Goal: Task Accomplishment & Management: Manage account settings

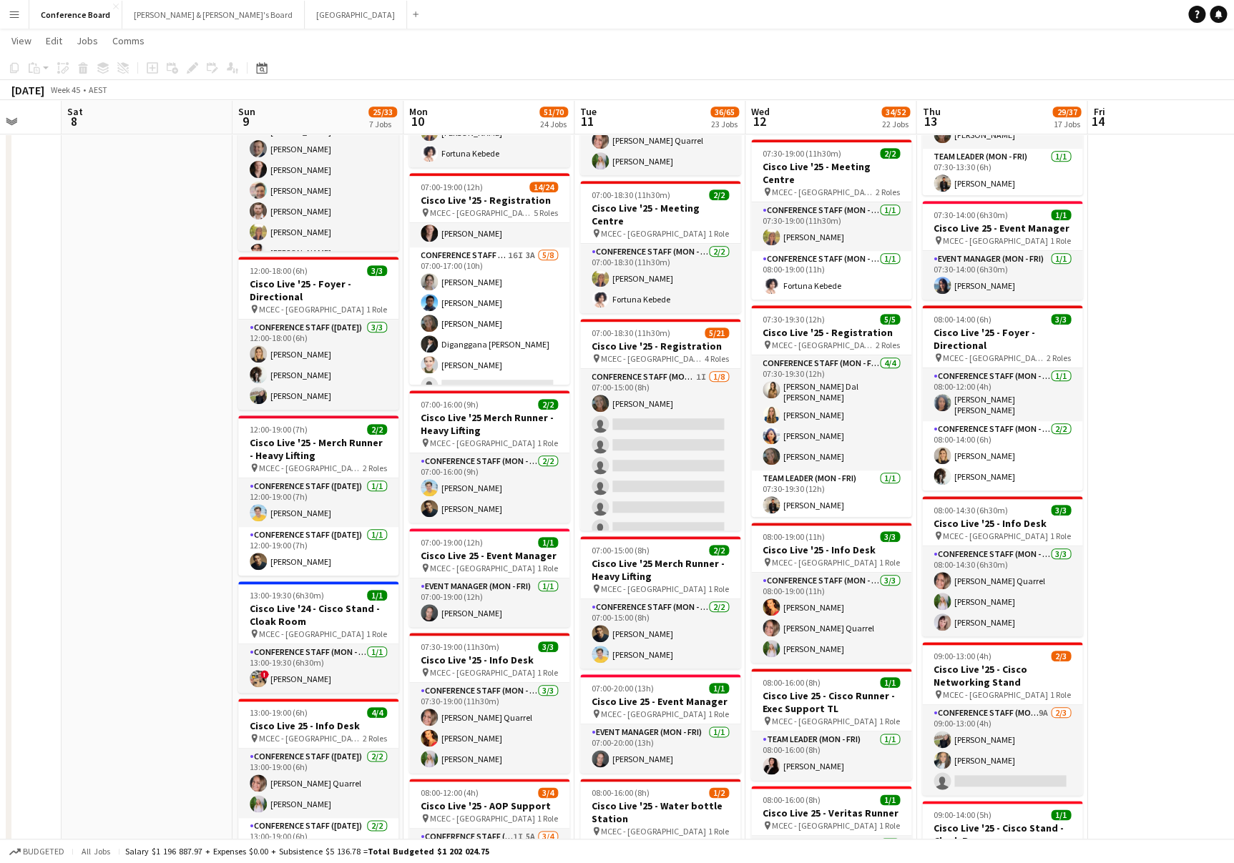
scroll to position [88, 0]
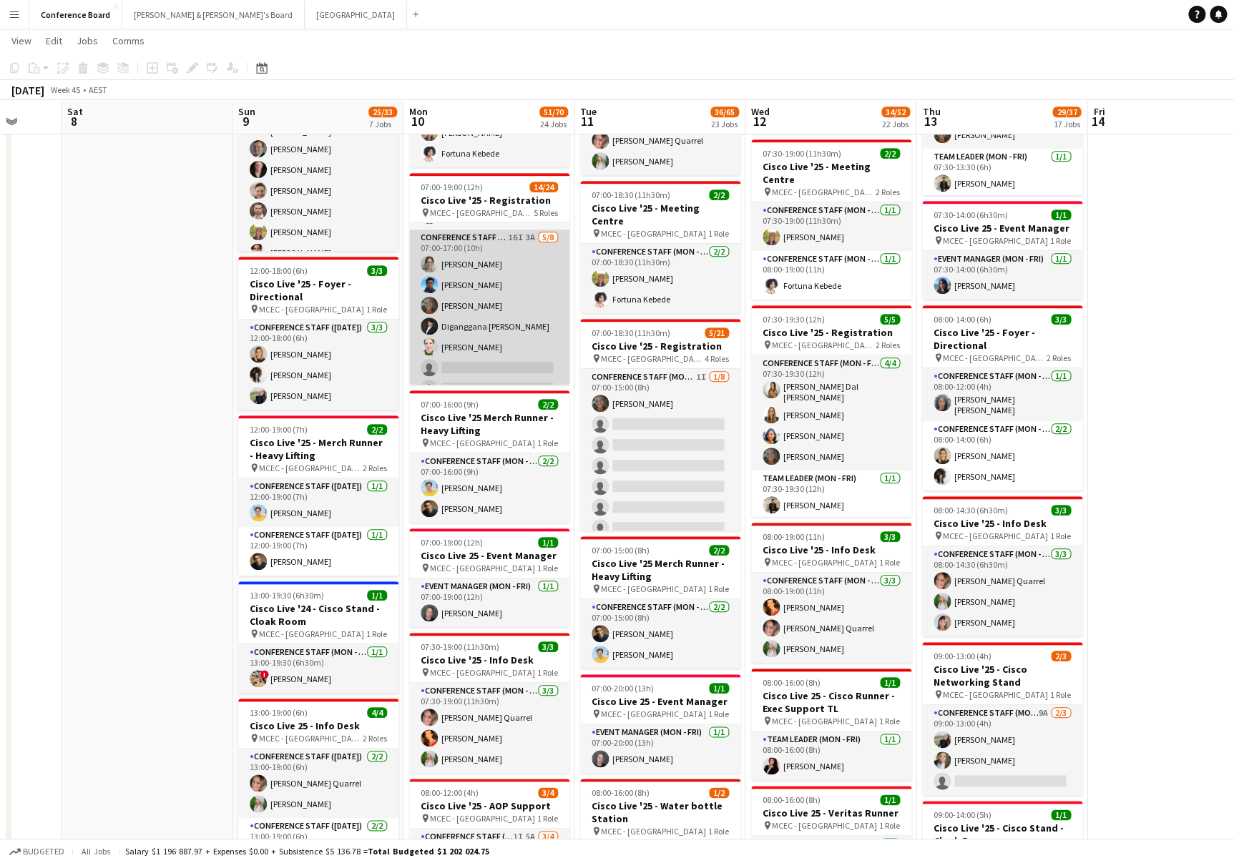
click at [485, 335] on app-card-role "Conference Staff (Mon - Fri) 16I 3A [DATE] 07:00-17:00 (10h) [PERSON_NAME] [PER…" at bounding box center [489, 327] width 160 height 194
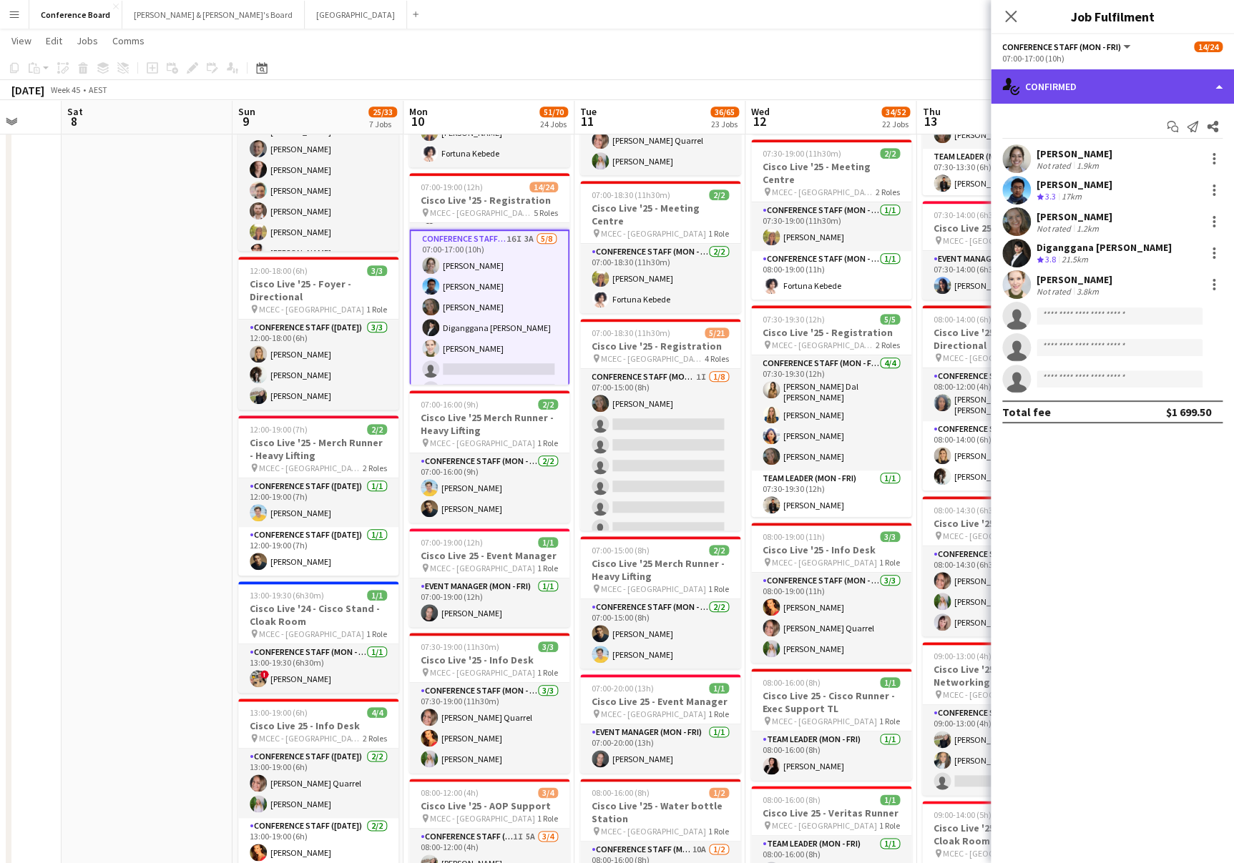
click at [1062, 87] on div "single-neutral-actions-check-2 Confirmed" at bounding box center [1111, 86] width 243 height 34
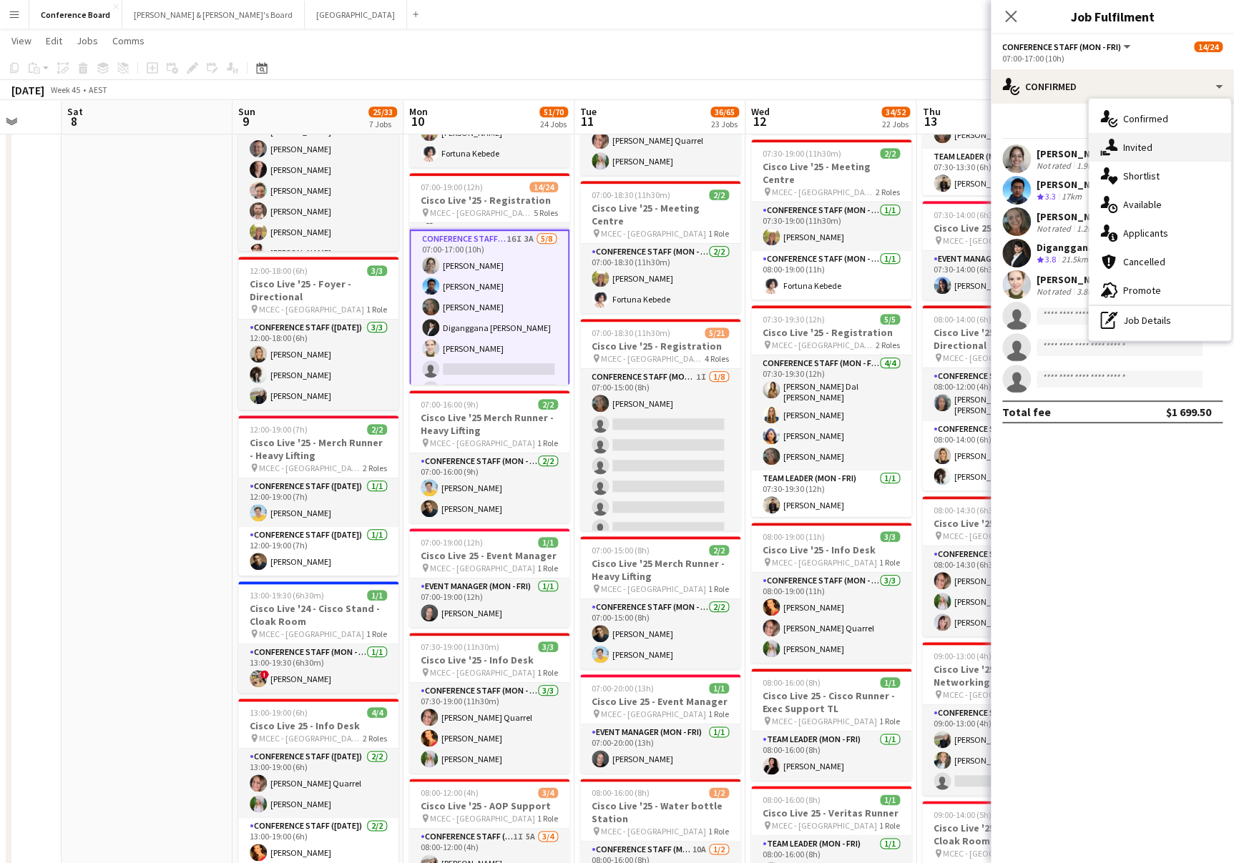
click at [1124, 146] on span "Invited" at bounding box center [1137, 147] width 29 height 13
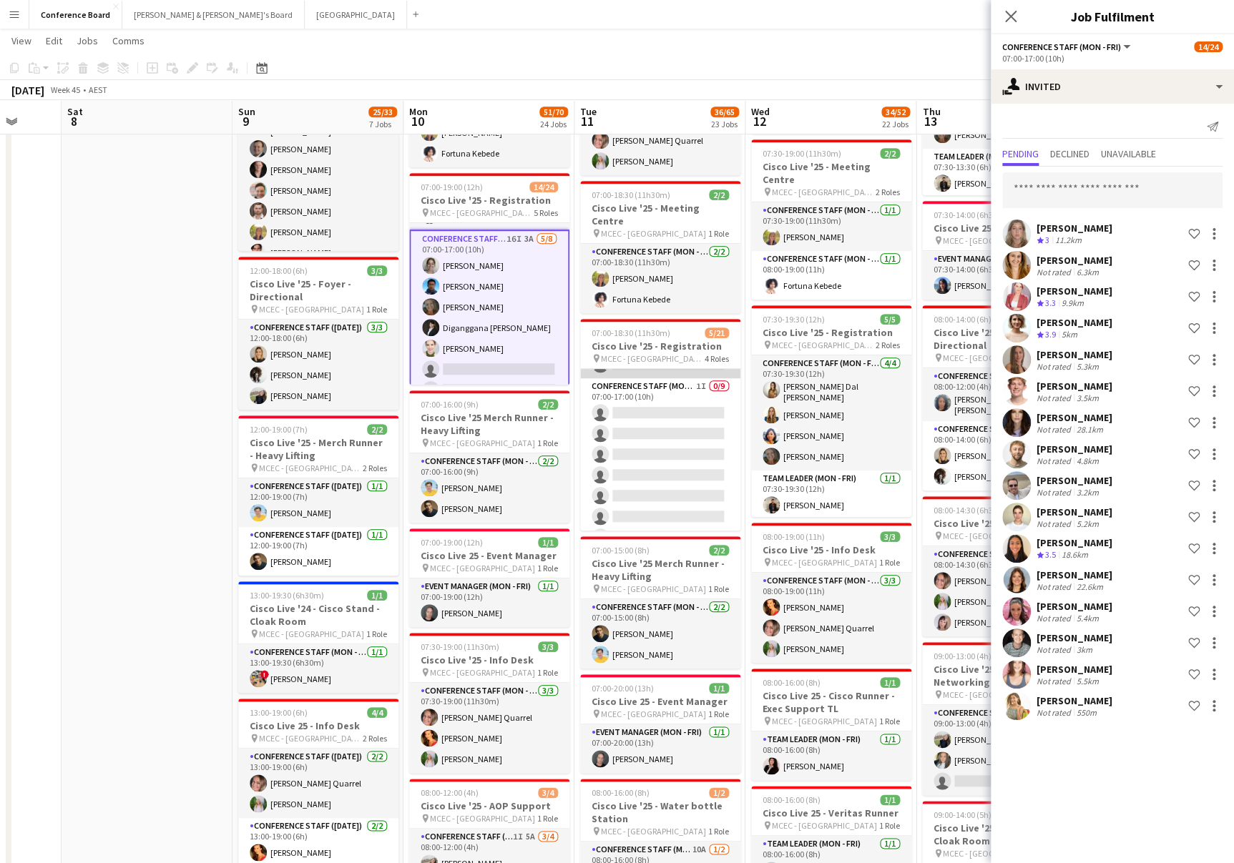
scroll to position [197, 0]
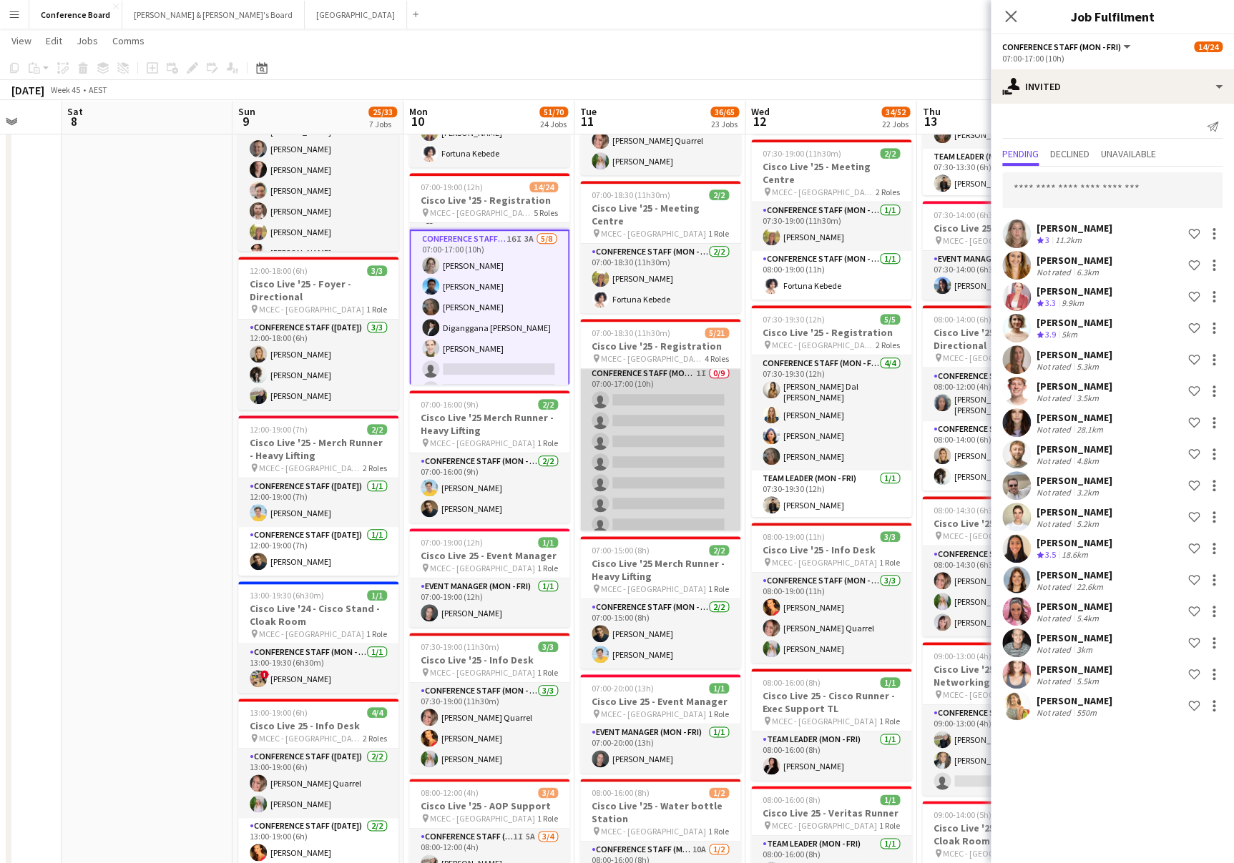
click at [640, 450] on app-card-role "Conference Staff (Mon - Fri) 1I 0/9 07:00-17:00 (10h) single-neutral-actions si…" at bounding box center [660, 472] width 160 height 215
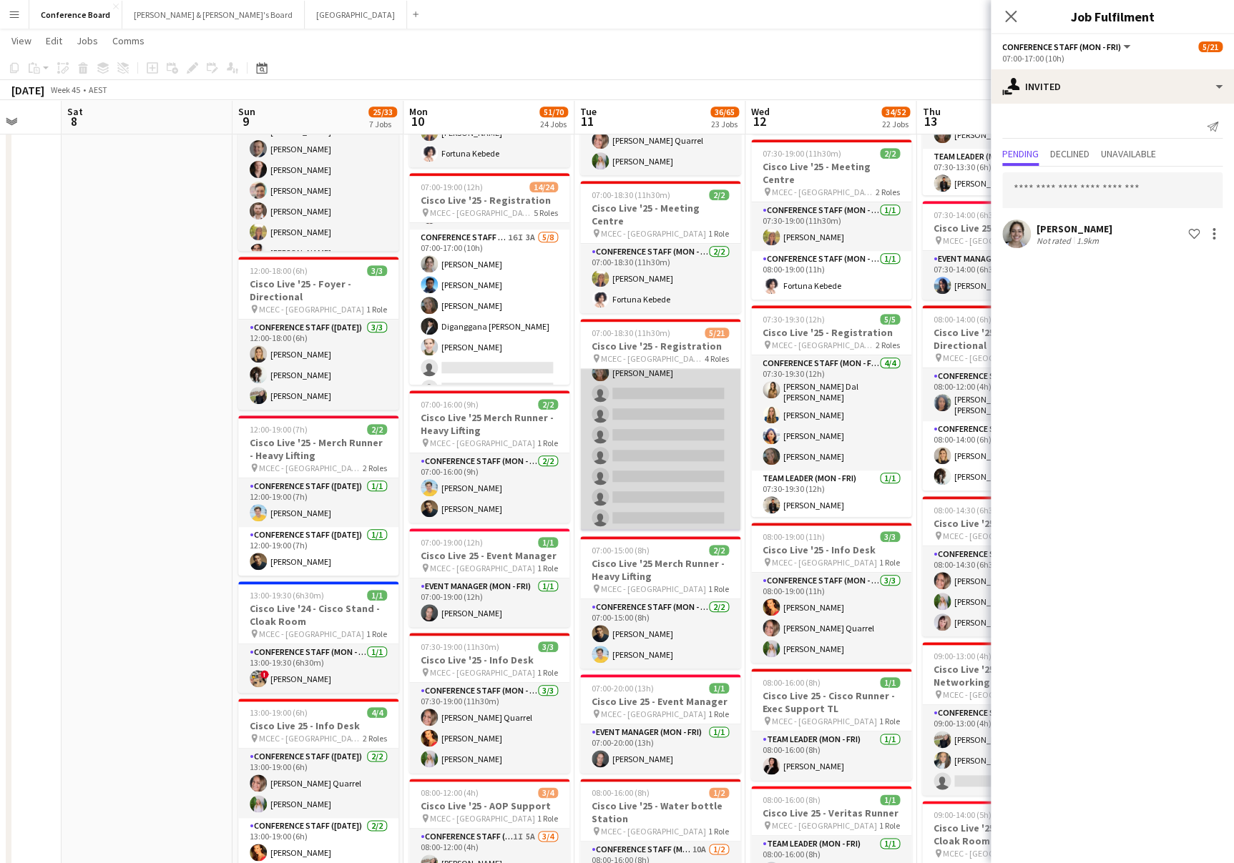
scroll to position [0, 0]
click at [665, 441] on app-card-role "Conference Staff (Mon - Fri) 1I [DATE] 07:00-15:00 (8h) [PERSON_NAME] single-ne…" at bounding box center [660, 466] width 160 height 194
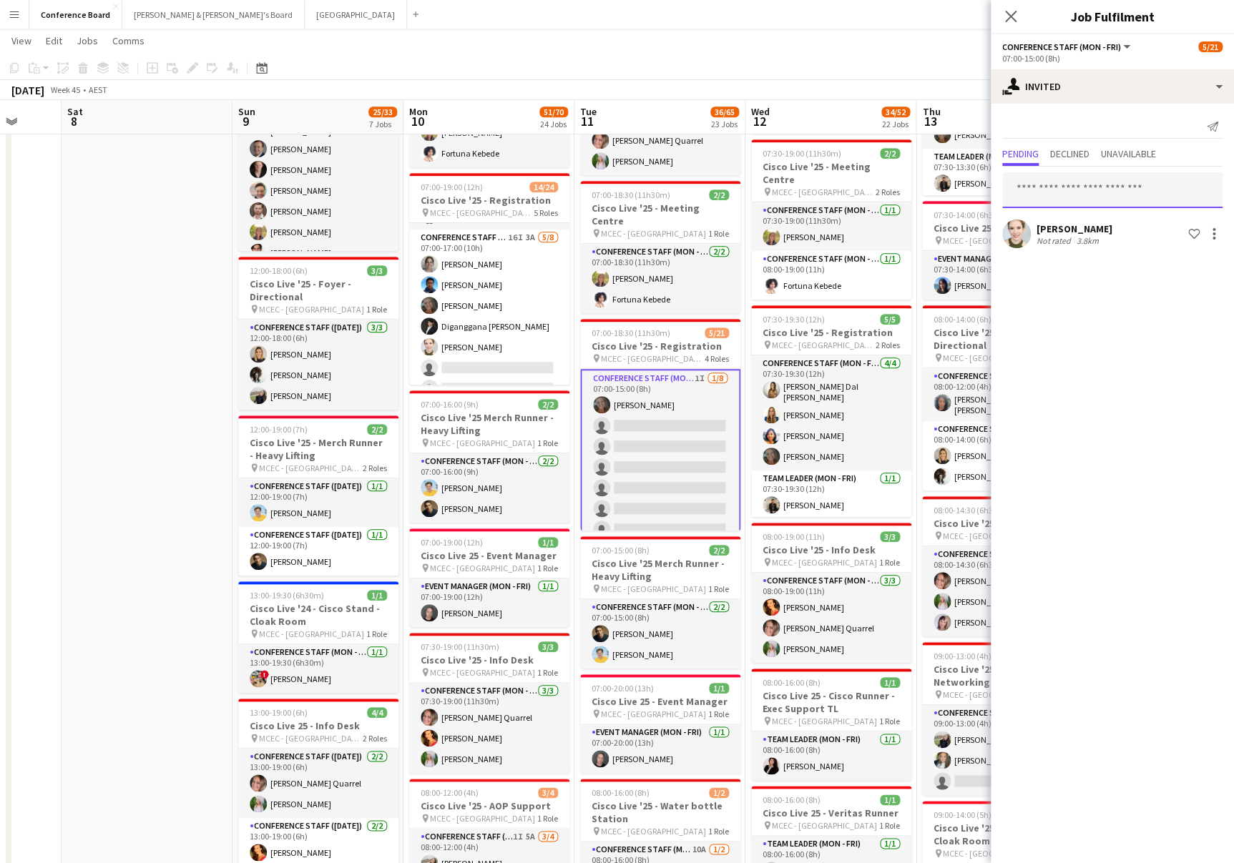
click at [1058, 187] on input "text" at bounding box center [1112, 190] width 220 height 36
type input "*****"
drag, startPoint x: 1051, startPoint y: 229, endPoint x: 1053, endPoint y: 221, distance: 8.2
click at [1050, 228] on span "[PERSON_NAME]" at bounding box center [1054, 225] width 82 height 12
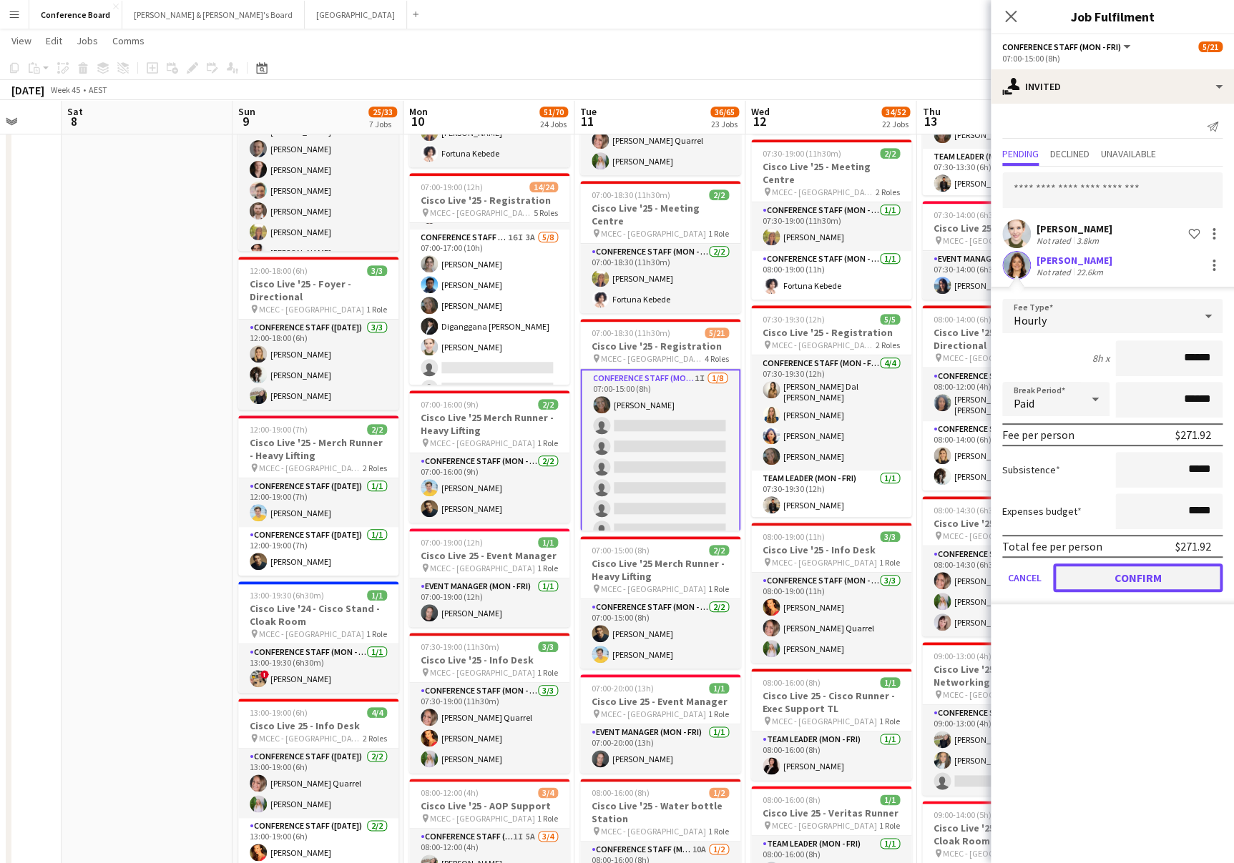
click at [1133, 569] on button "Confirm" at bounding box center [1137, 578] width 169 height 29
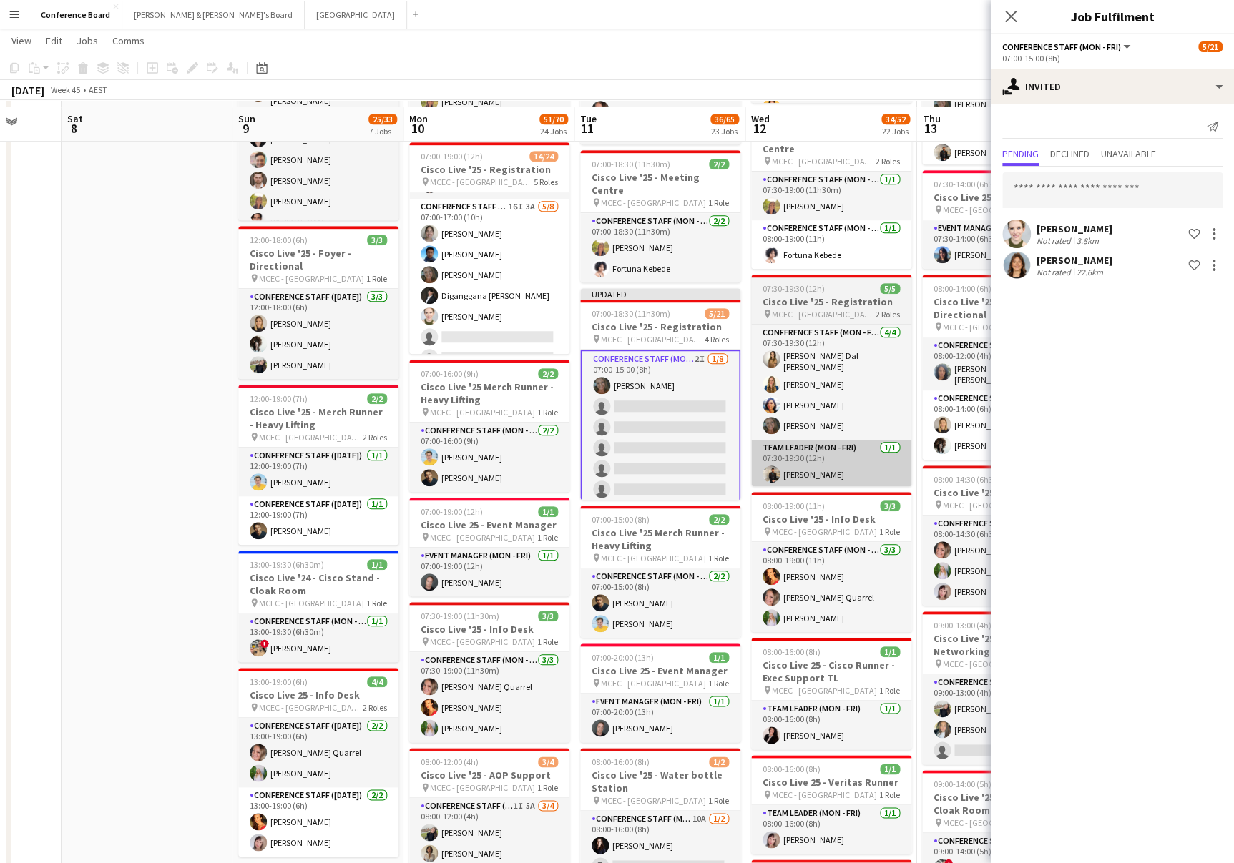
scroll to position [388, 0]
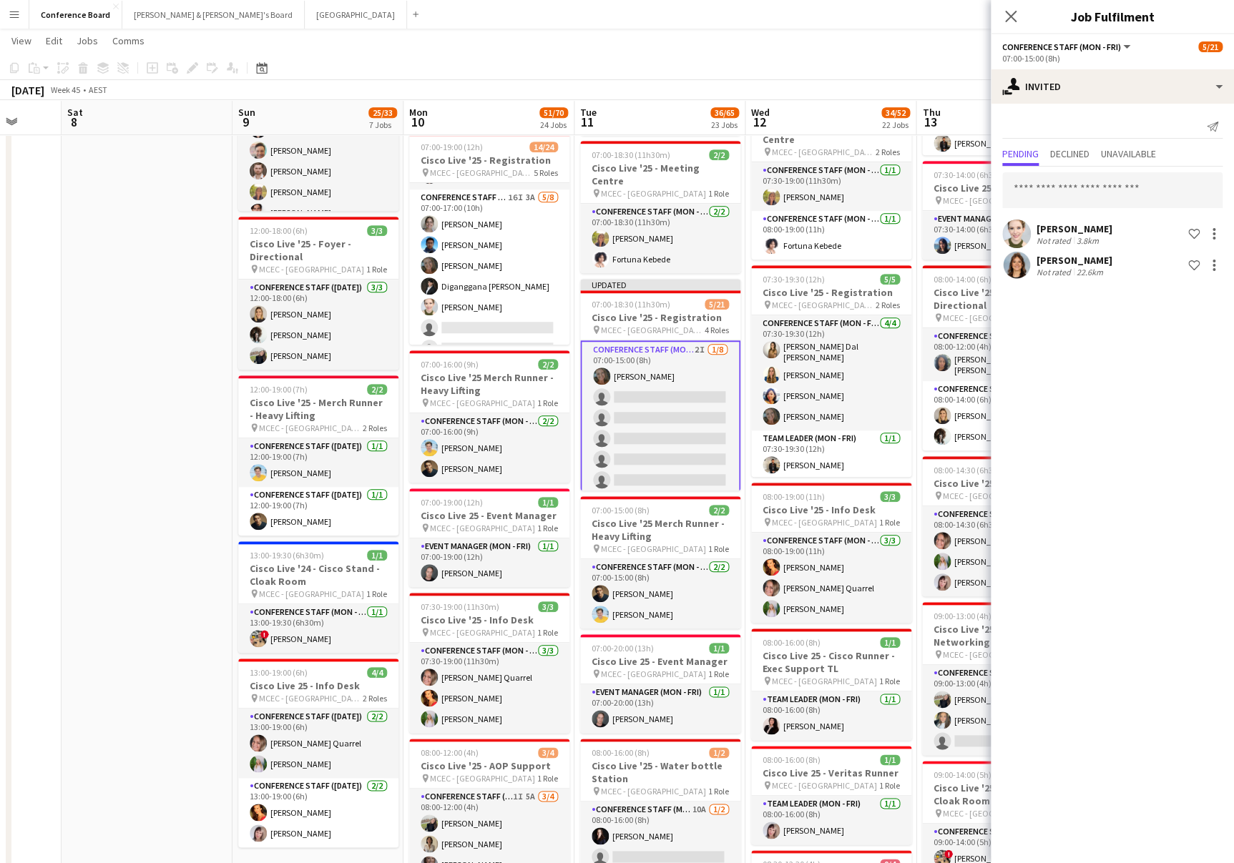
drag, startPoint x: 873, startPoint y: 72, endPoint x: 1012, endPoint y: 90, distance: 140.0
click at [875, 72] on app-toolbar "Copy Paste Paste Command V Paste with crew Command Shift V Paste linked Job [GE…" at bounding box center [617, 68] width 1234 height 24
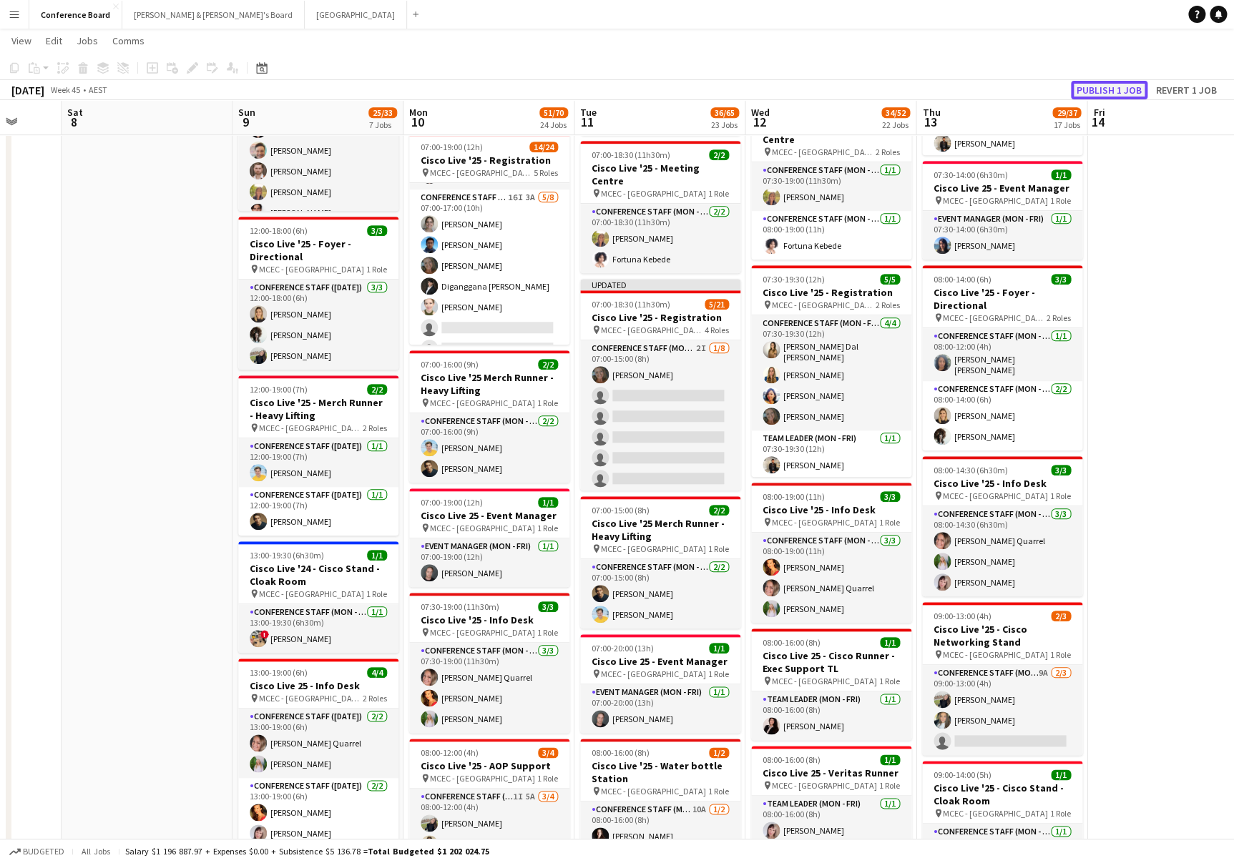
click at [1121, 87] on button "Publish 1 job" at bounding box center [1109, 90] width 77 height 19
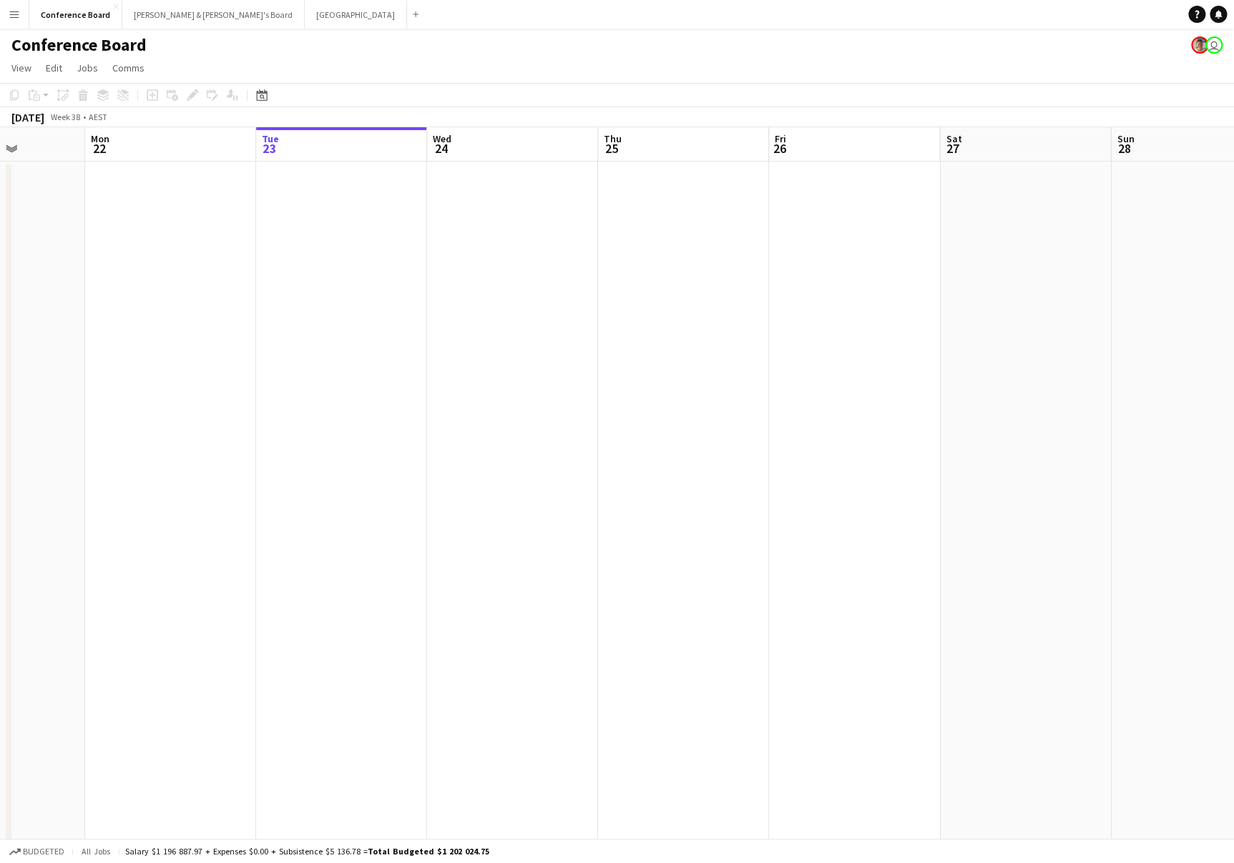
scroll to position [0, 423]
click at [173, 14] on button "[PERSON_NAME] & [PERSON_NAME]'s Board Close" at bounding box center [213, 15] width 182 height 28
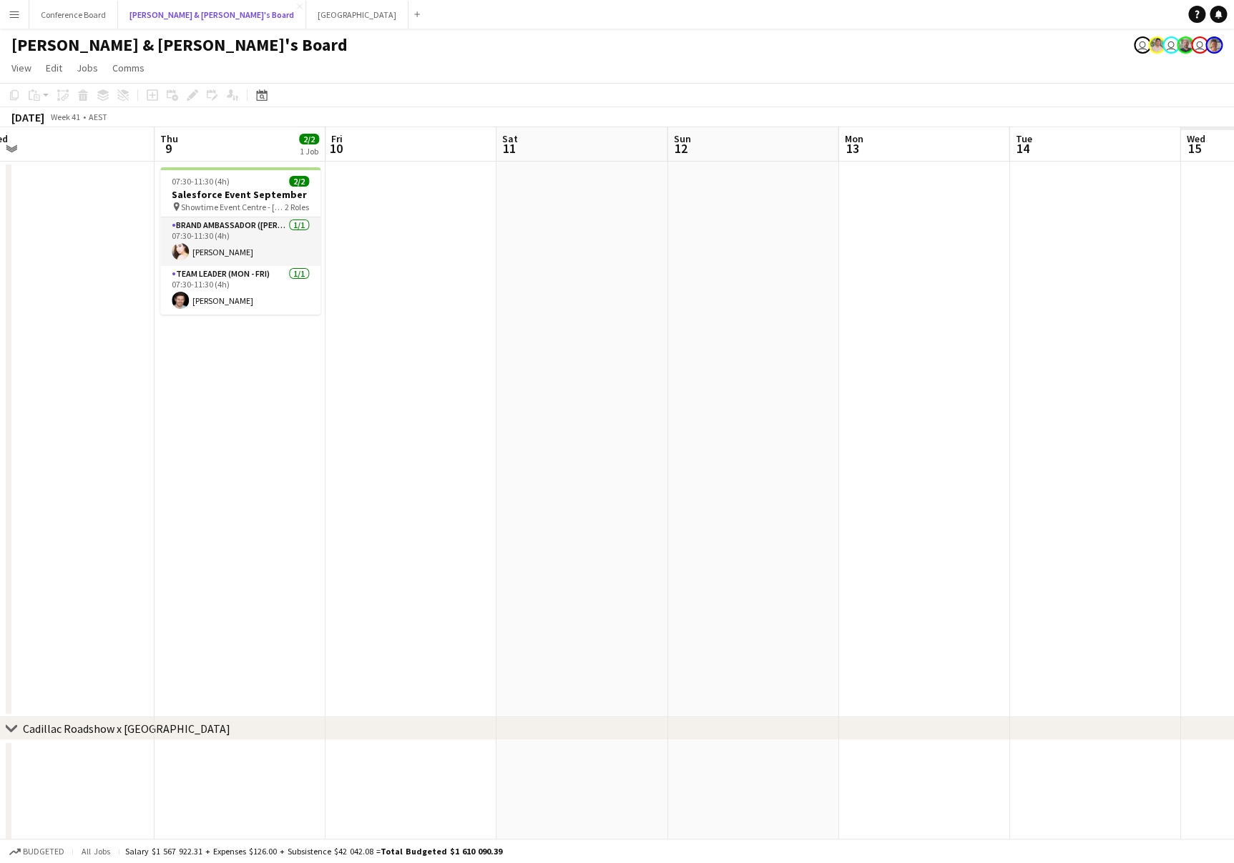
scroll to position [0, 362]
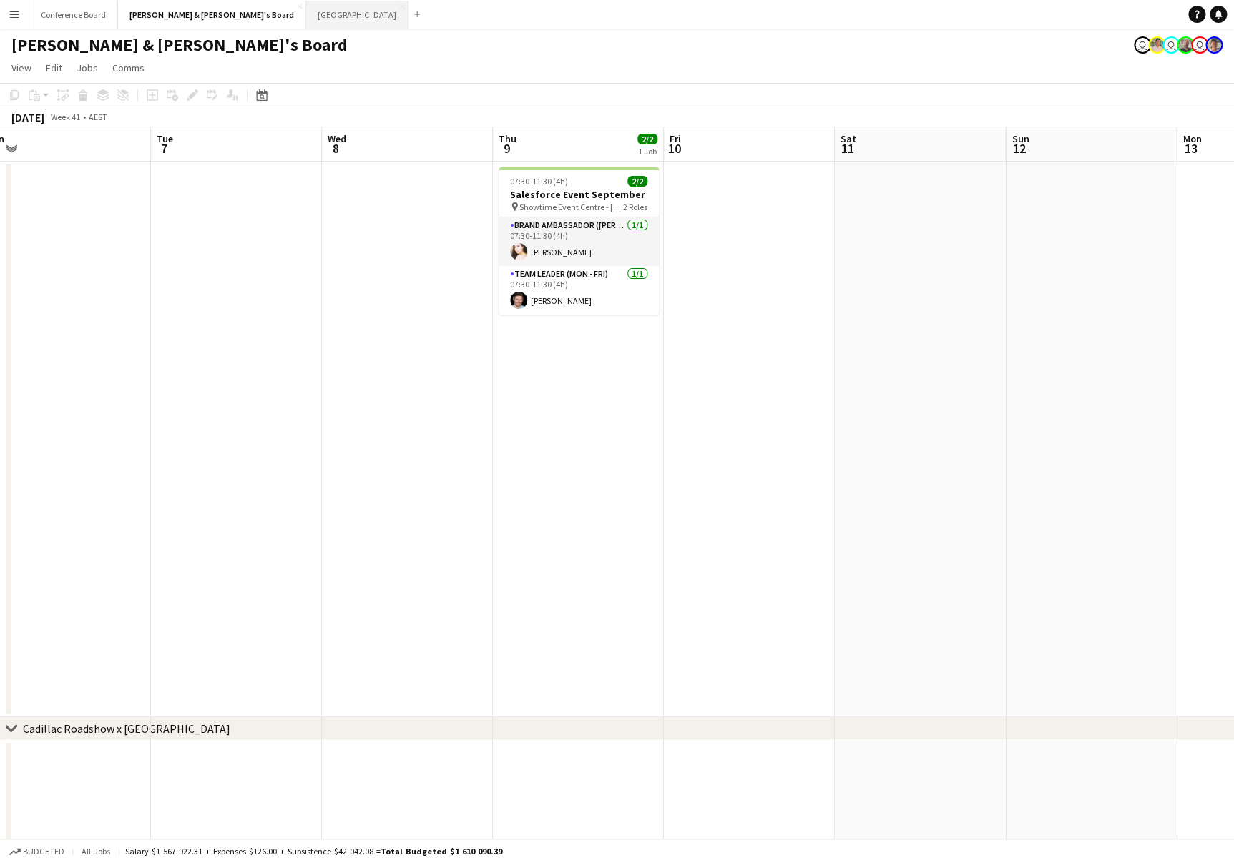
click at [306, 16] on button "Sydney Close" at bounding box center [357, 15] width 102 height 28
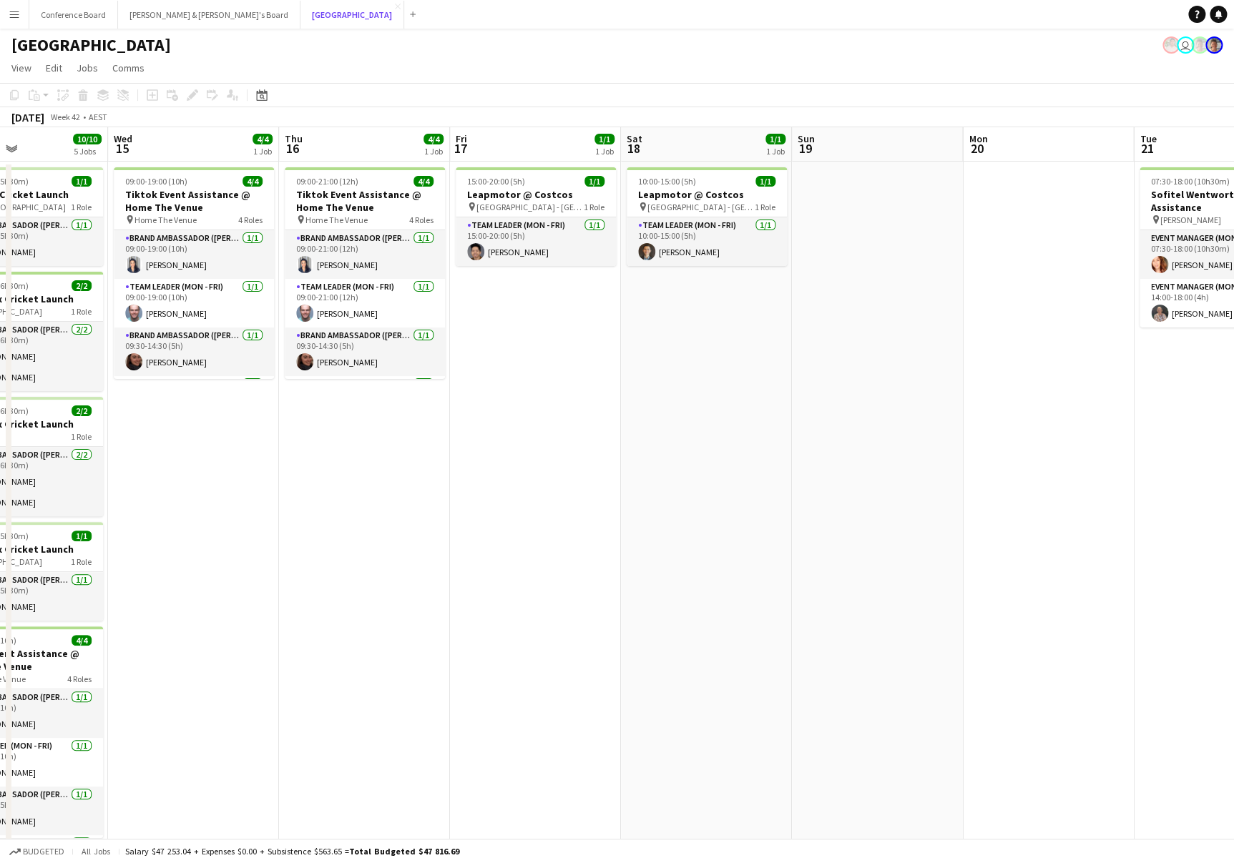
scroll to position [0, 408]
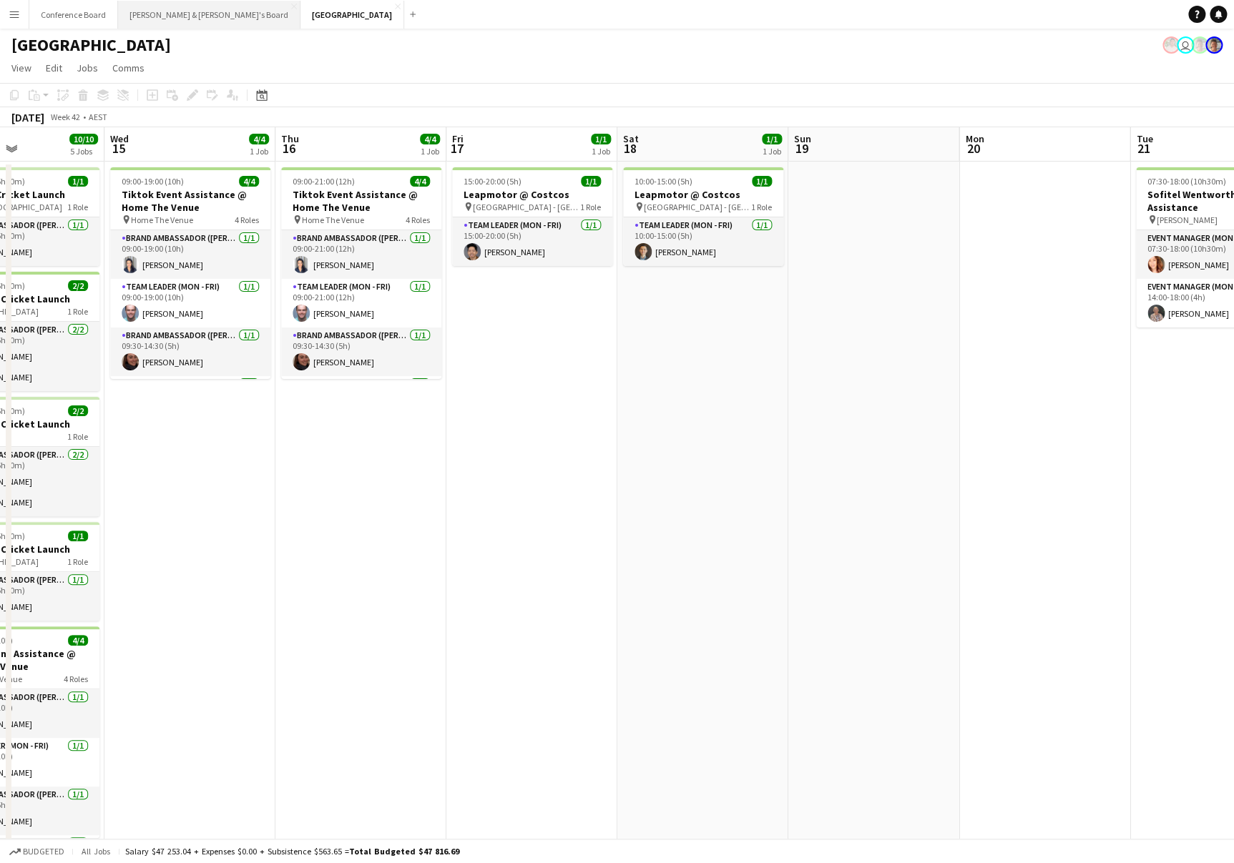
click at [177, 15] on button "[PERSON_NAME] & [PERSON_NAME]'s Board Close" at bounding box center [209, 15] width 182 height 28
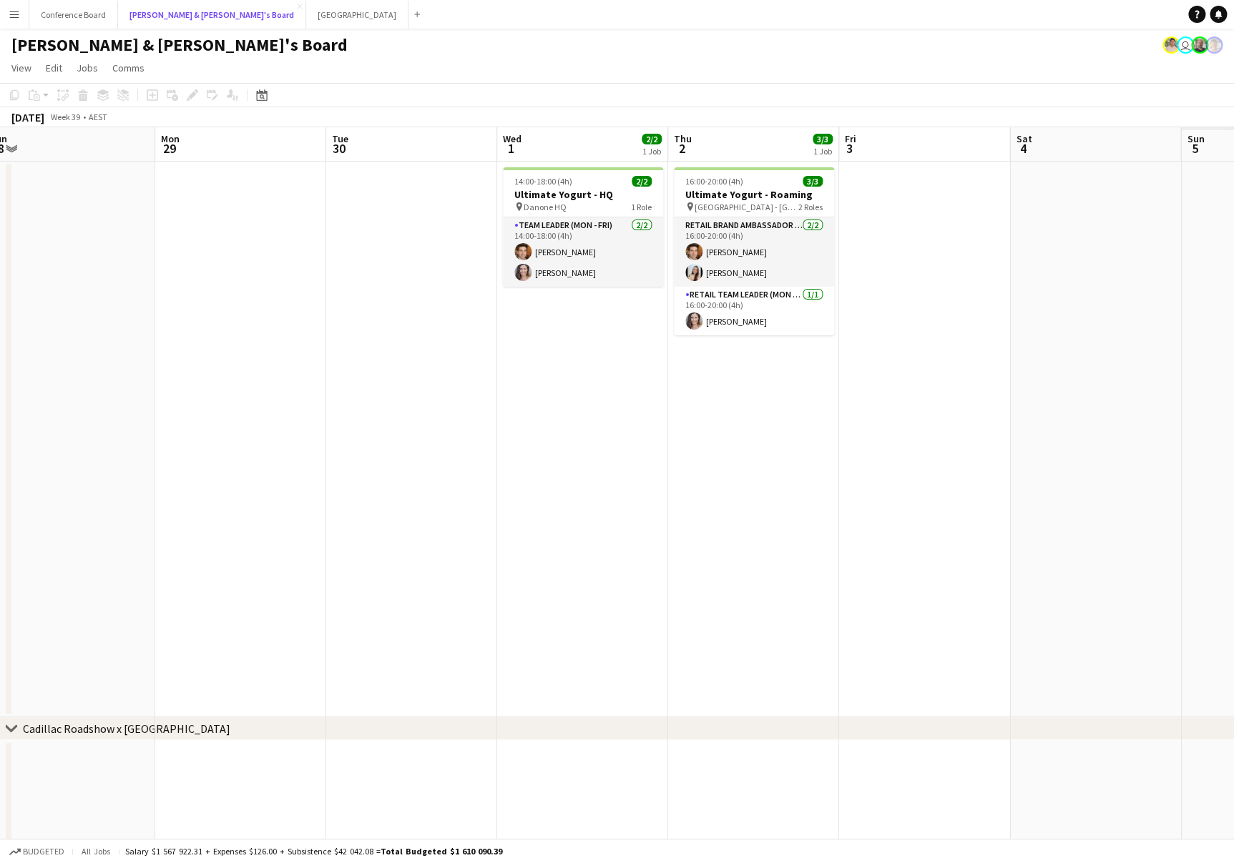
scroll to position [0, 348]
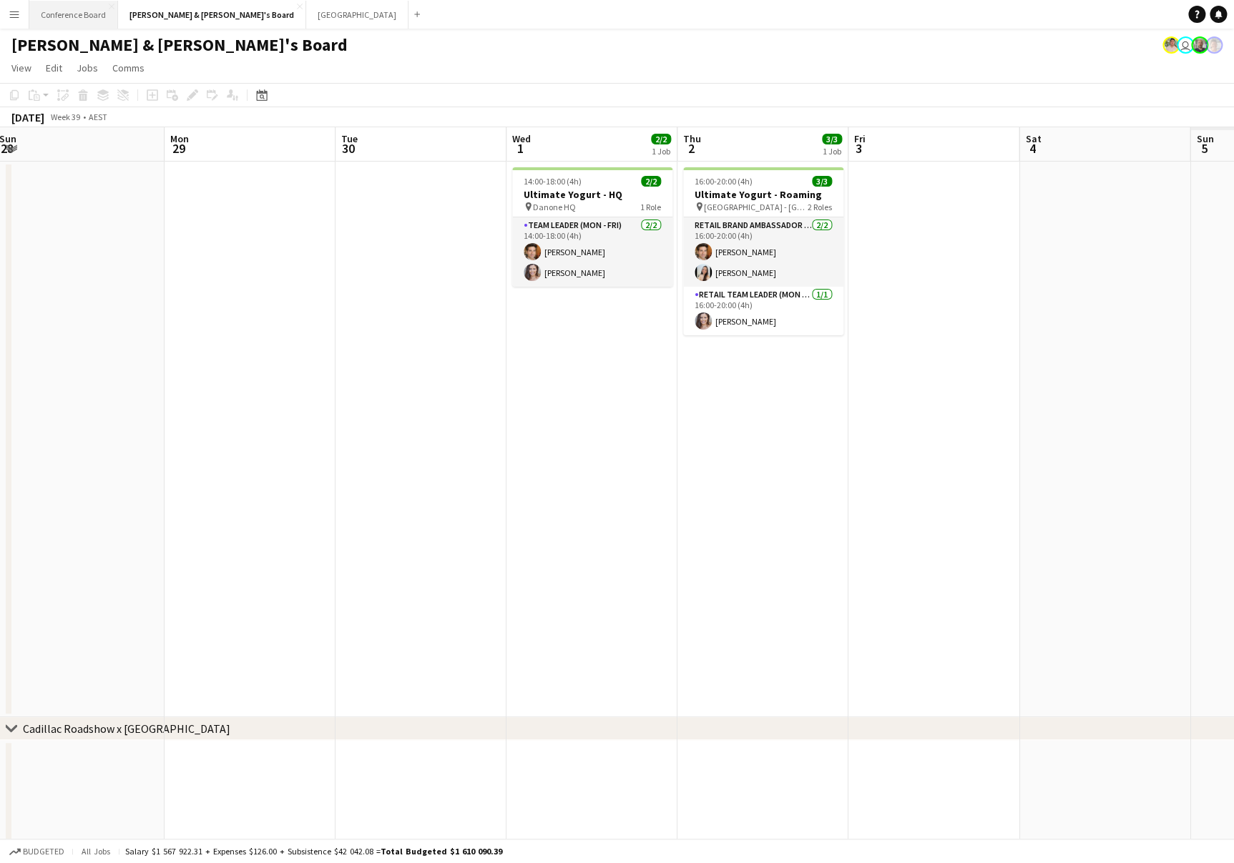
click at [56, 8] on button "Conference Board Close" at bounding box center [73, 15] width 89 height 28
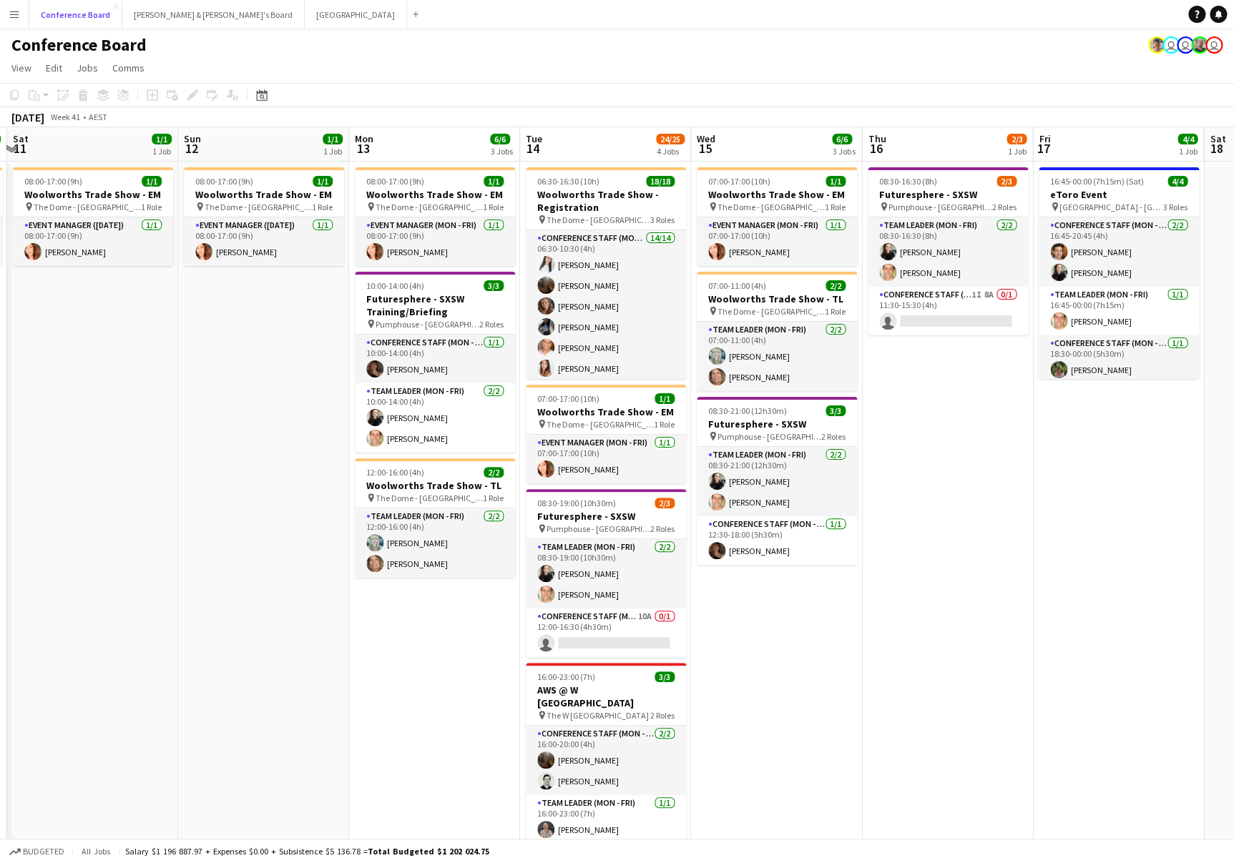
scroll to position [0, 508]
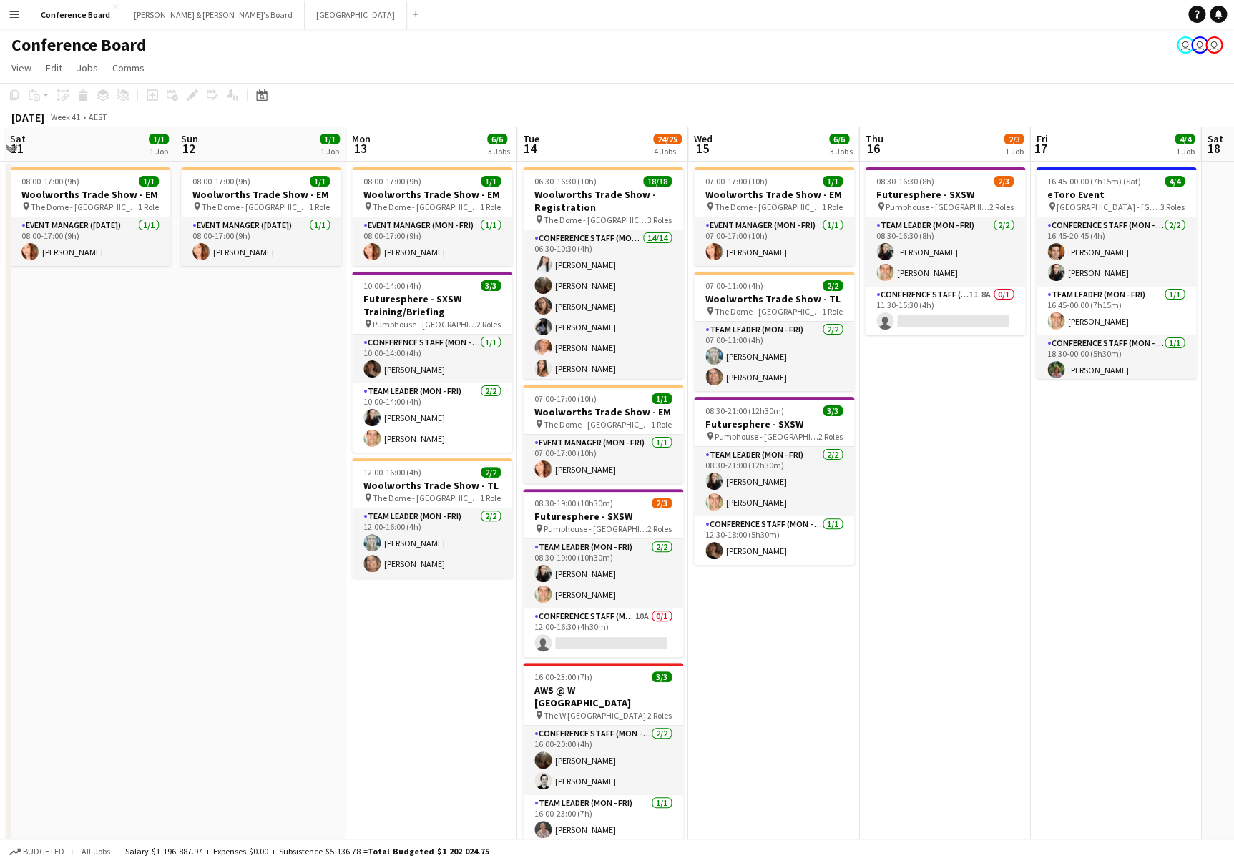
click at [12, 13] on app-icon "Menu" at bounding box center [14, 14] width 11 height 11
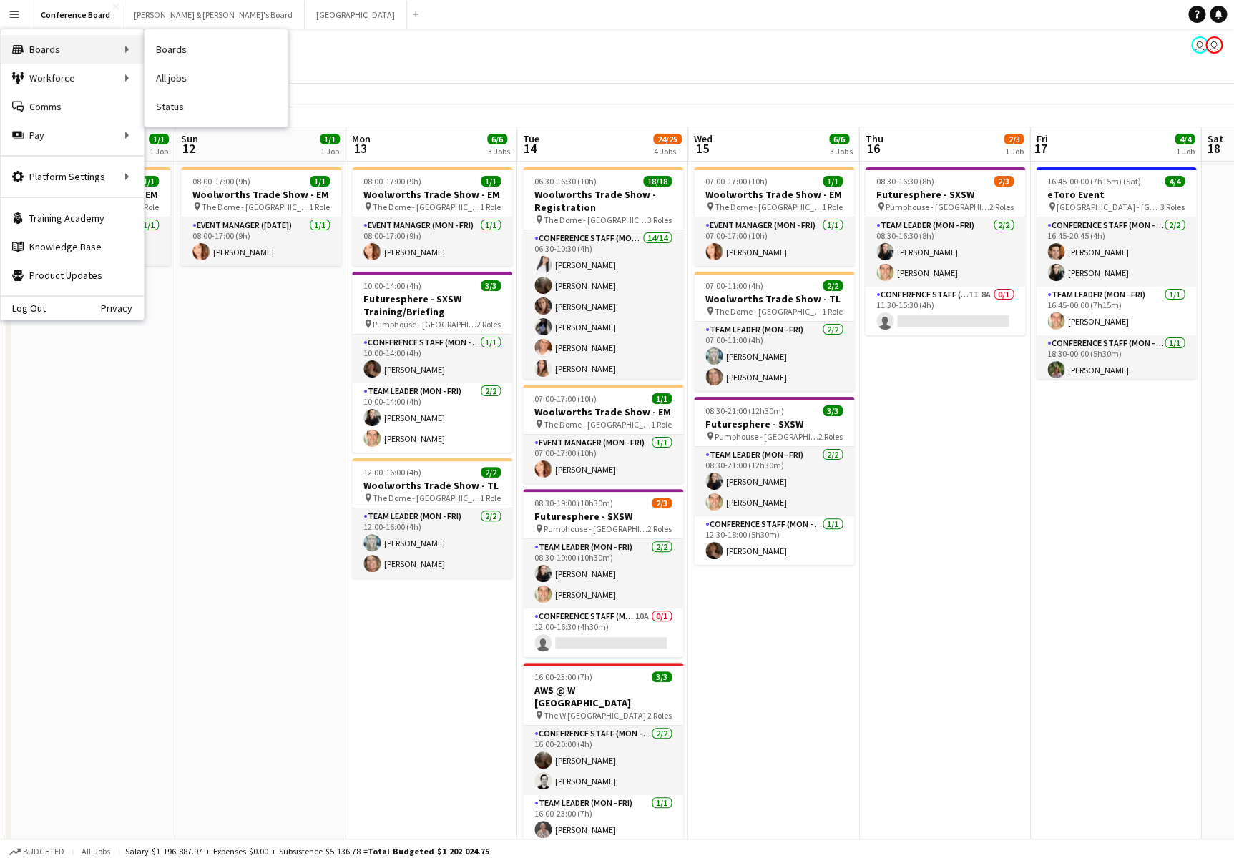
click at [69, 46] on div "Boards Boards" at bounding box center [72, 49] width 143 height 29
click at [123, 48] on div "Boards Boards" at bounding box center [72, 49] width 143 height 29
click at [181, 49] on link "Boards" at bounding box center [215, 49] width 143 height 29
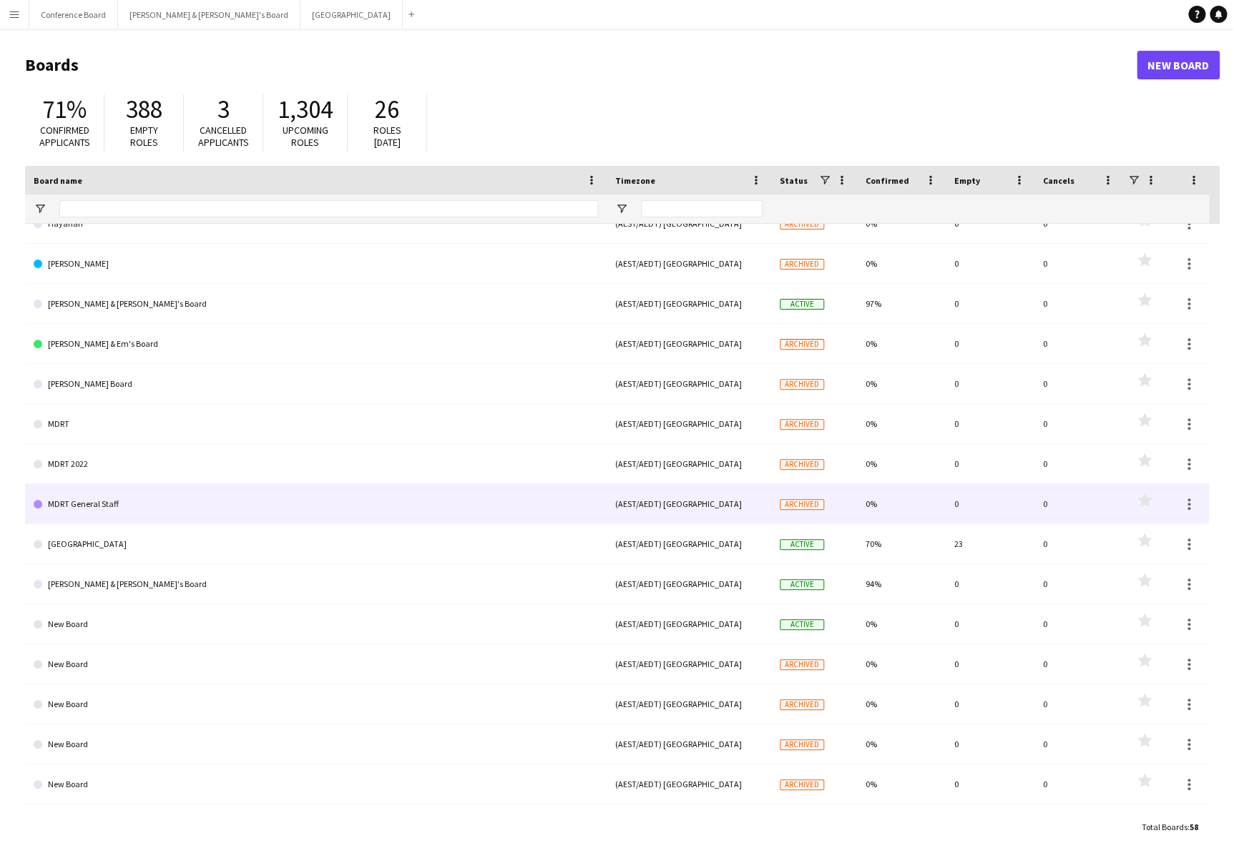
scroll to position [572, 0]
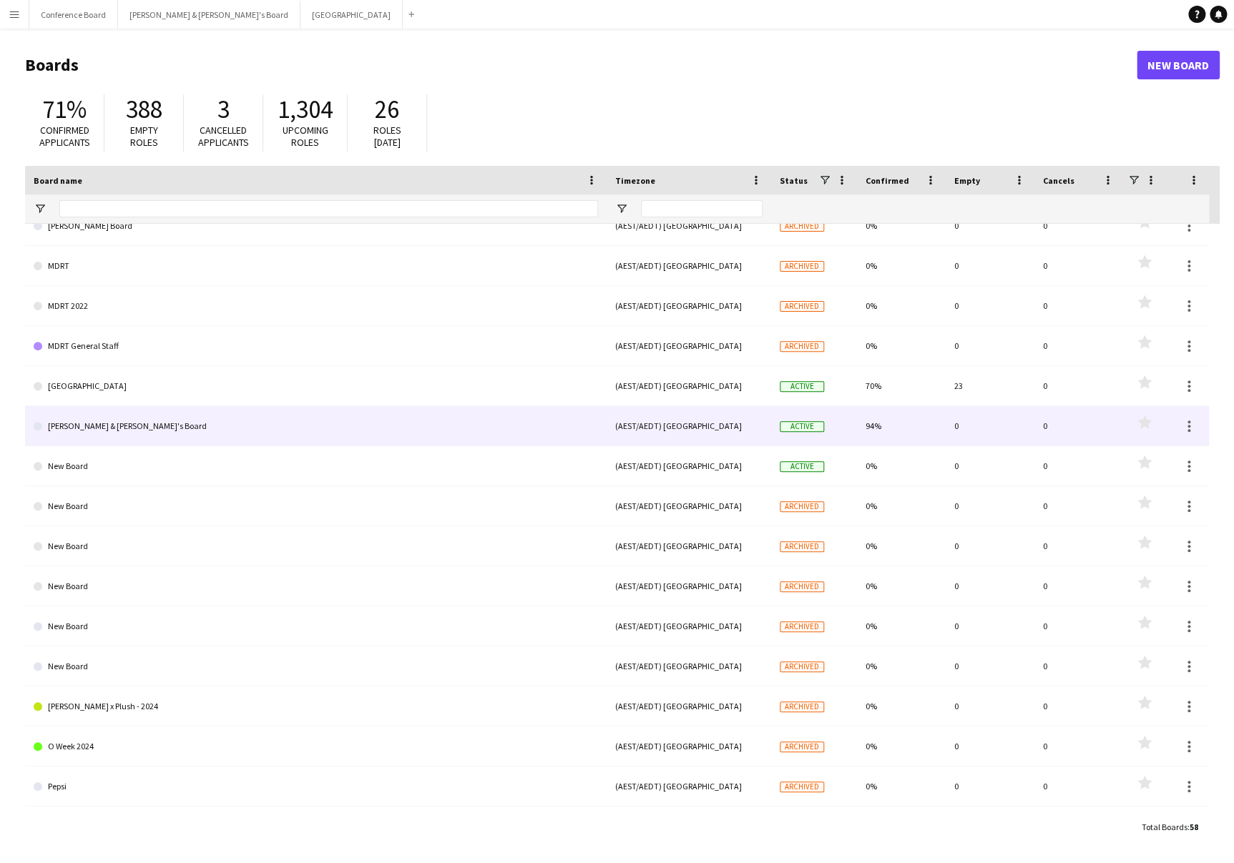
click at [82, 429] on link "[PERSON_NAME] & [PERSON_NAME]'s Board" at bounding box center [316, 426] width 564 height 40
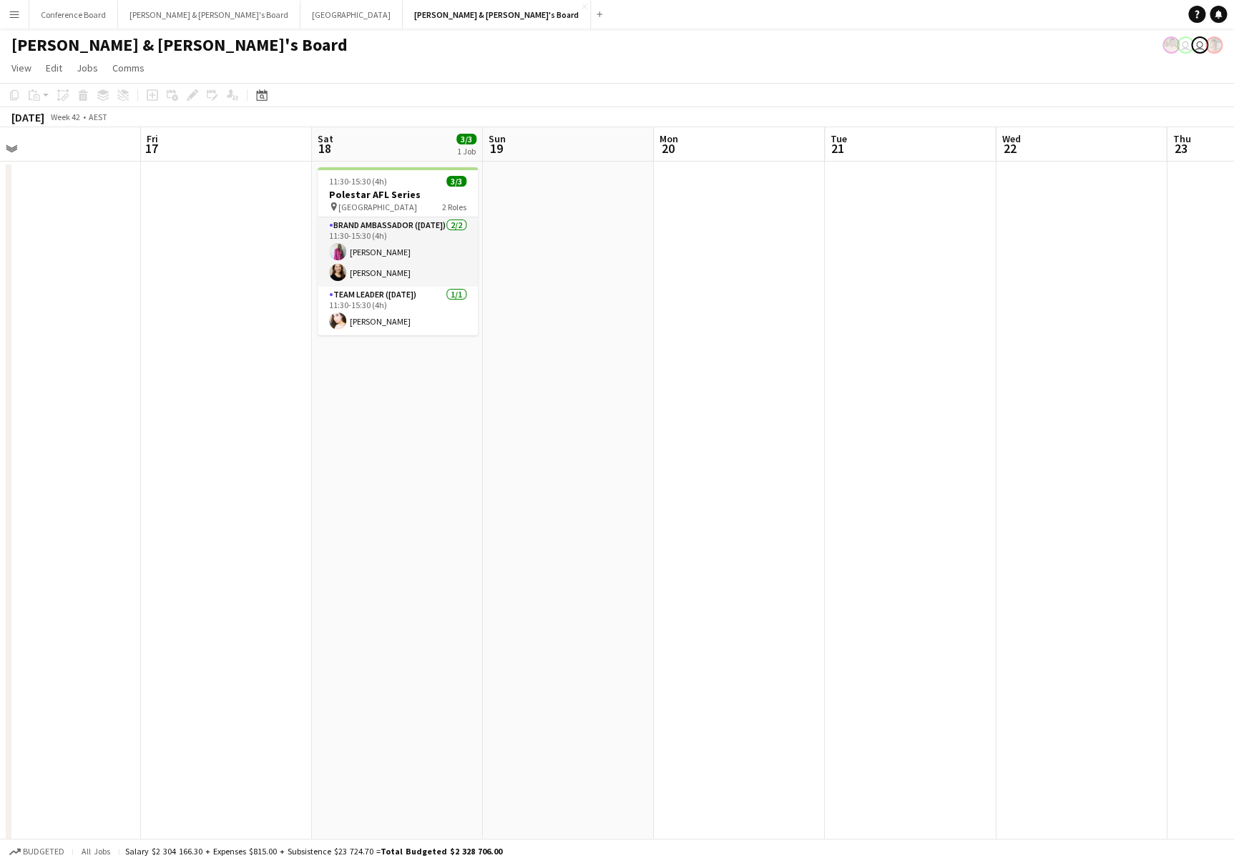
scroll to position [0, 375]
click at [15, 15] on app-icon "Menu" at bounding box center [14, 14] width 11 height 11
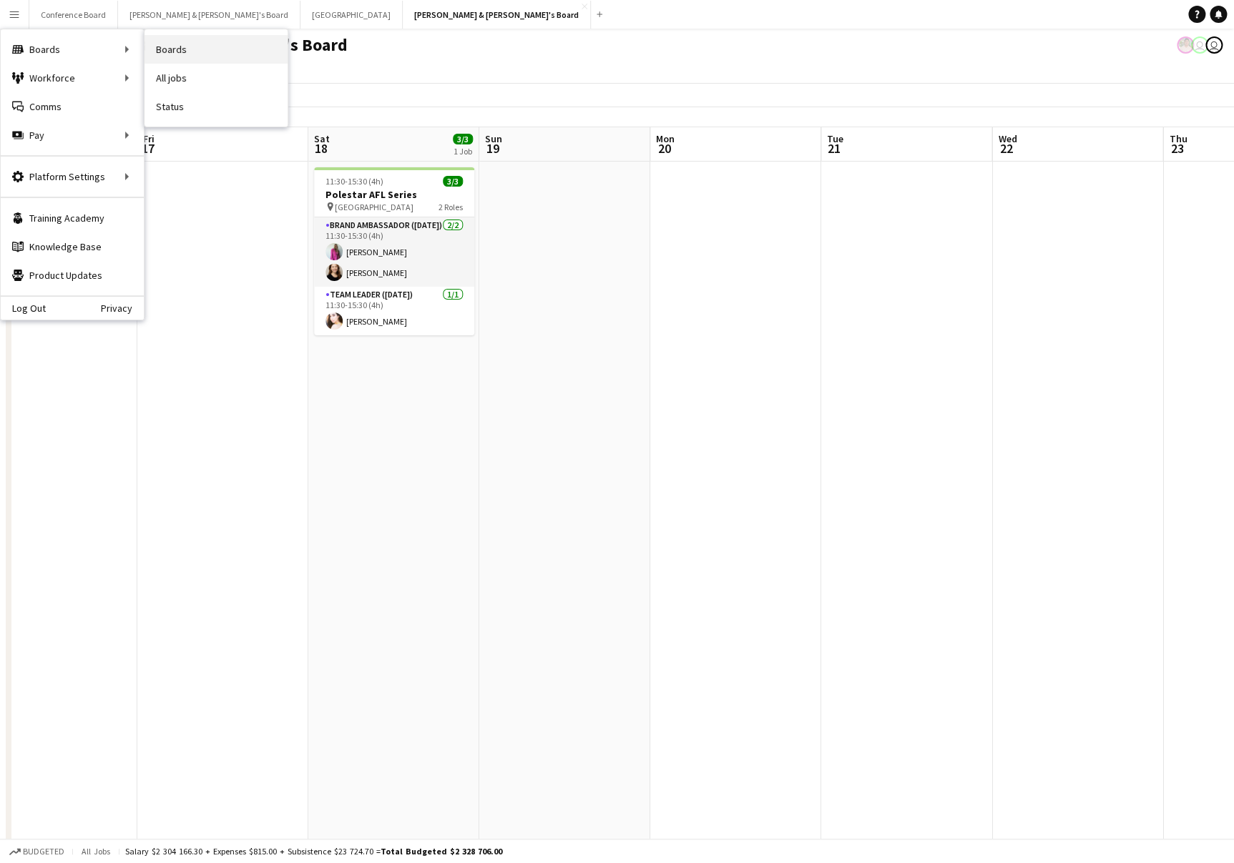
click at [165, 55] on link "Boards" at bounding box center [215, 49] width 143 height 29
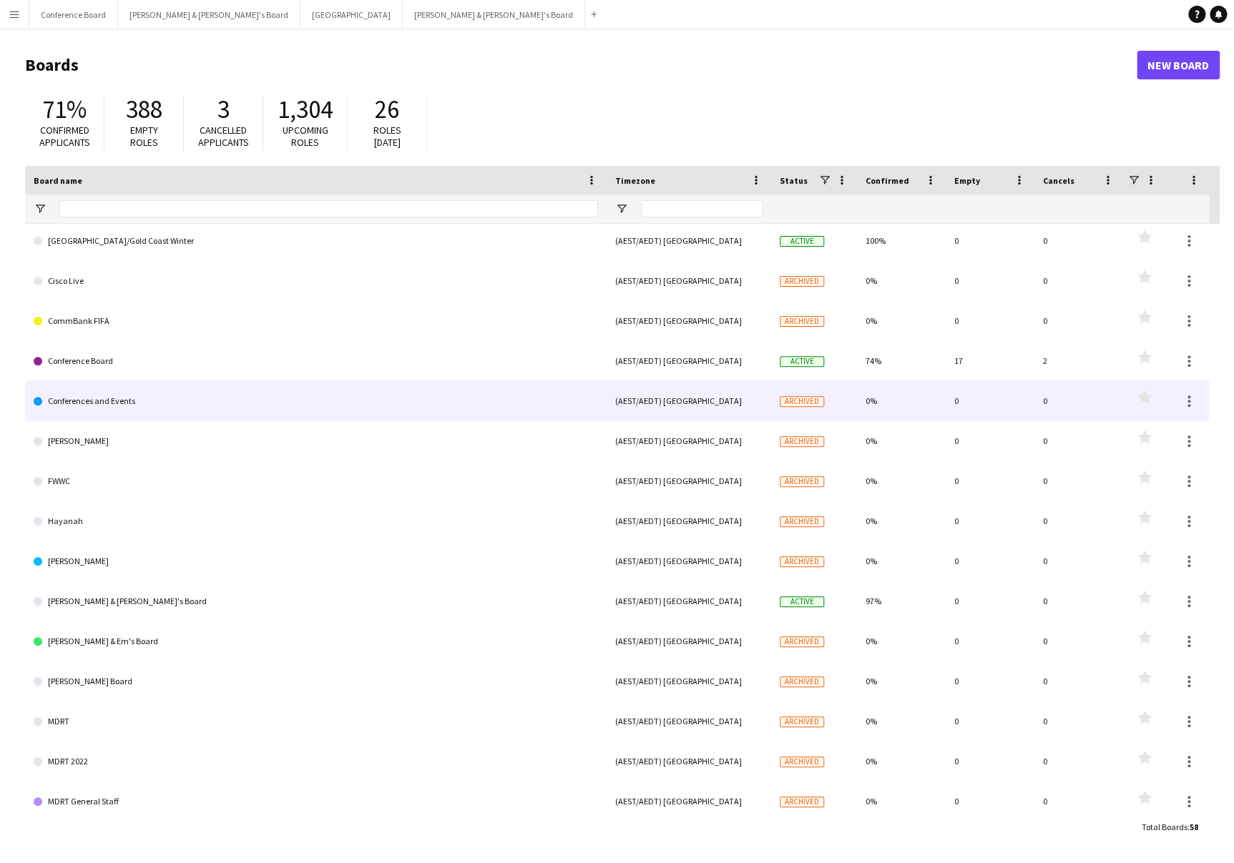
scroll to position [249, 0]
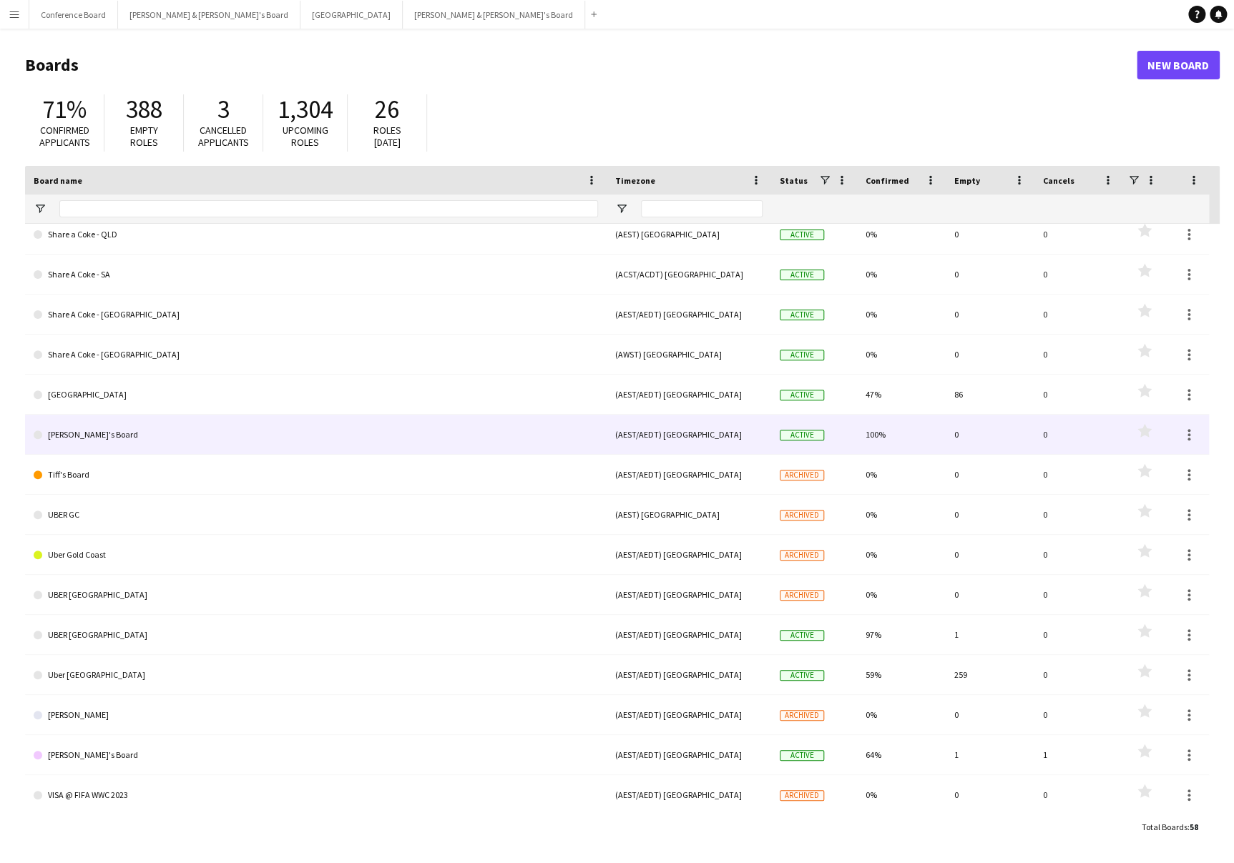
click at [78, 428] on link "[PERSON_NAME]'s Board" at bounding box center [316, 435] width 564 height 40
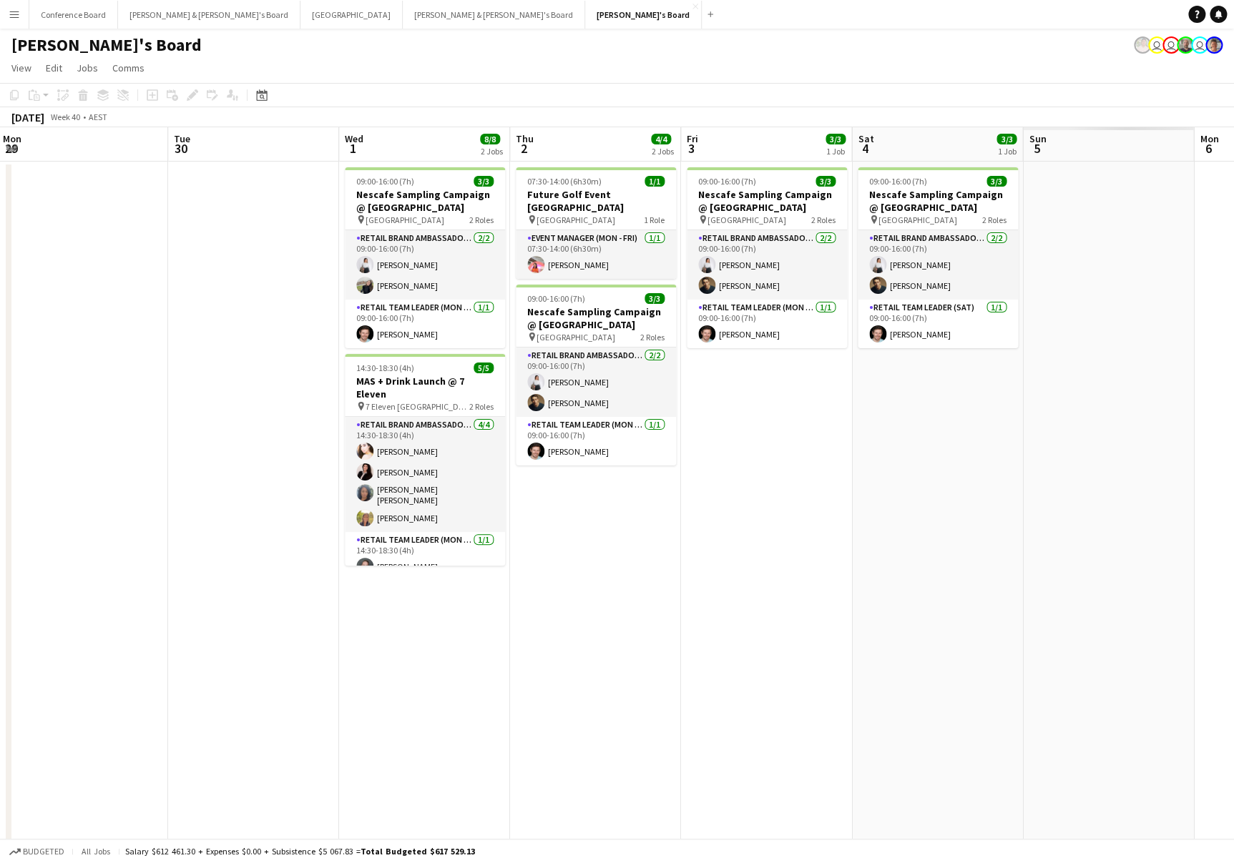
scroll to position [0, 518]
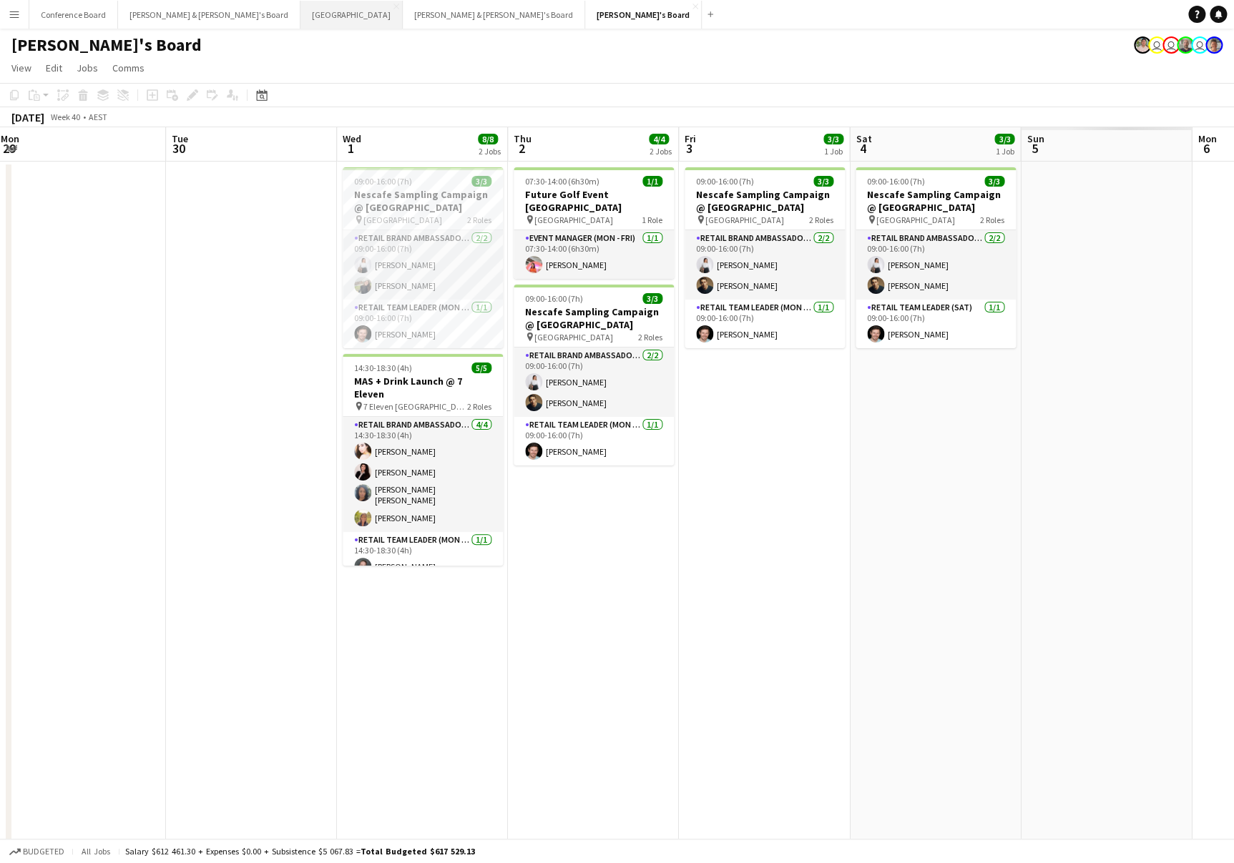
click at [300, 16] on button "Sydney Close" at bounding box center [351, 15] width 102 height 28
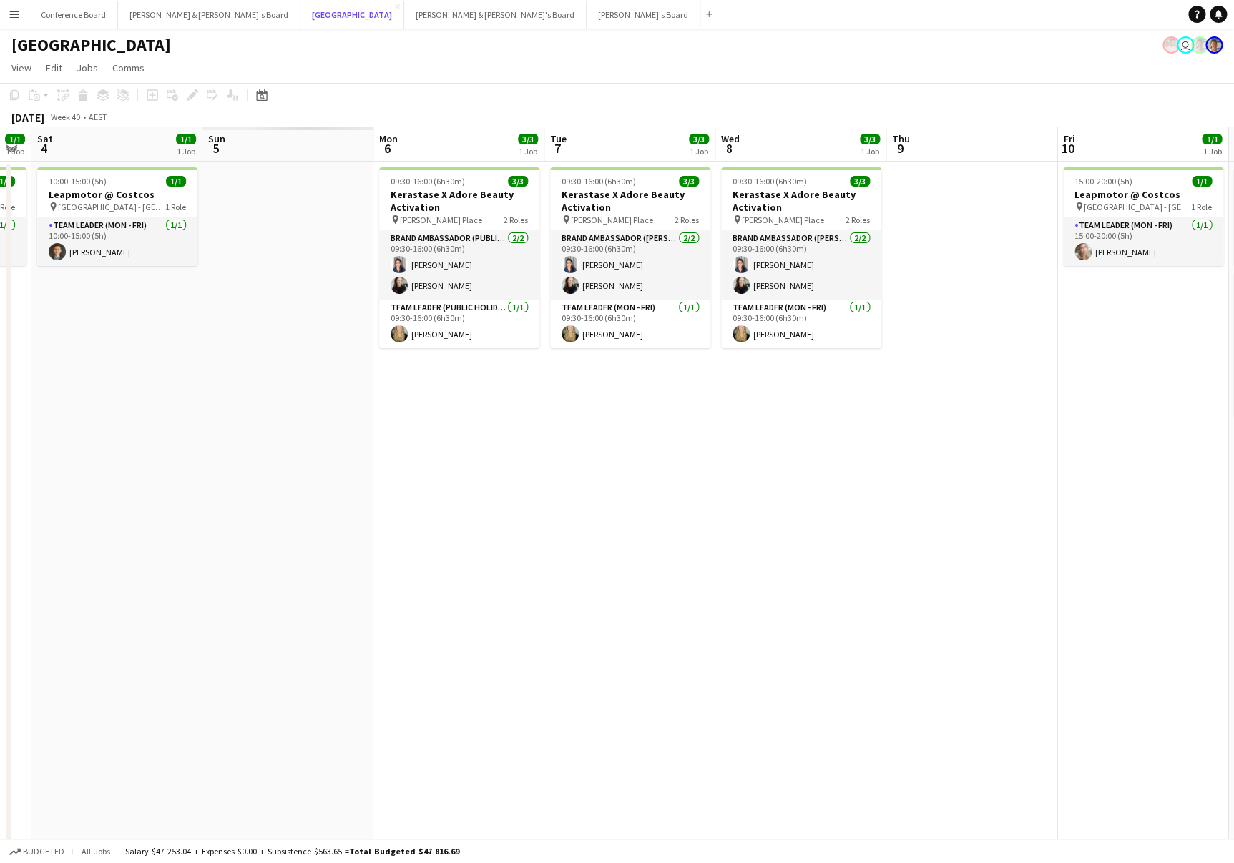
scroll to position [0, 305]
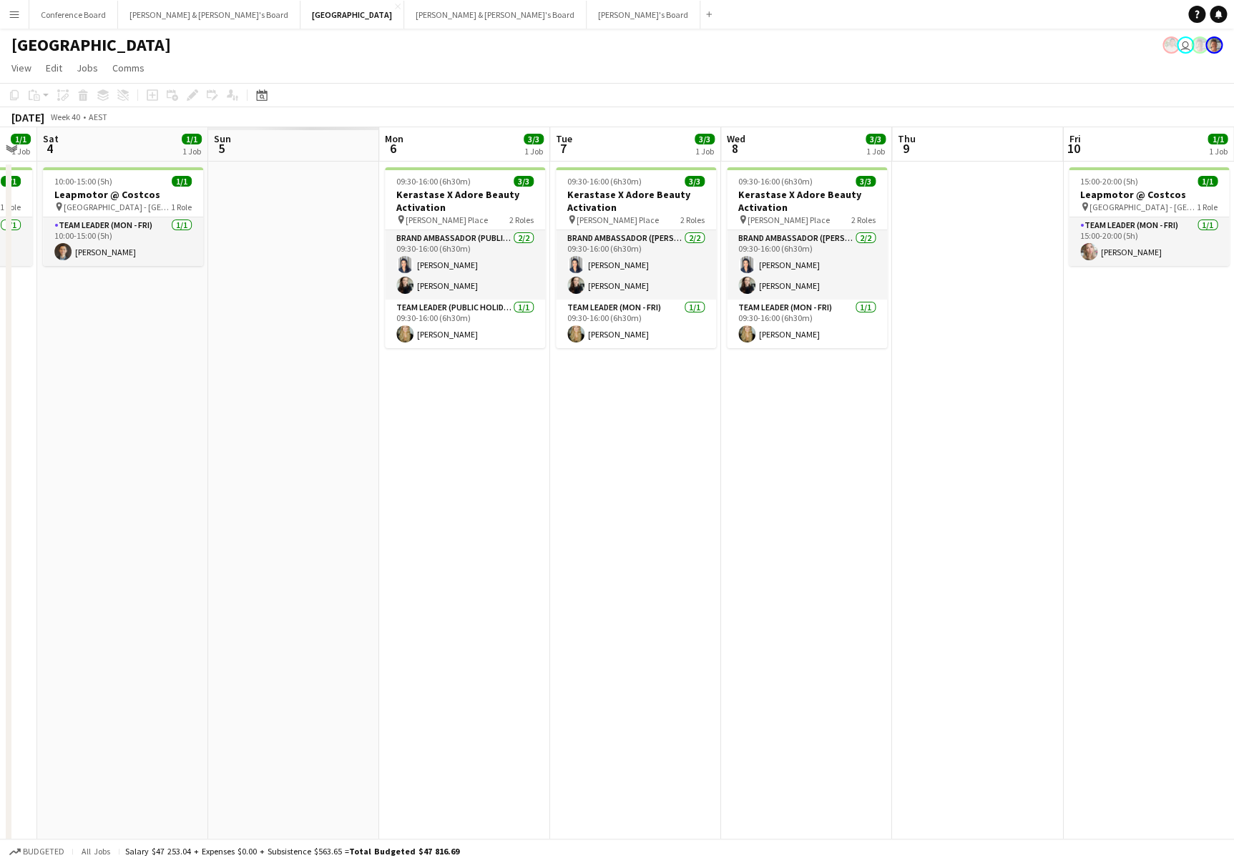
click at [11, 11] on app-icon "Menu" at bounding box center [14, 14] width 11 height 11
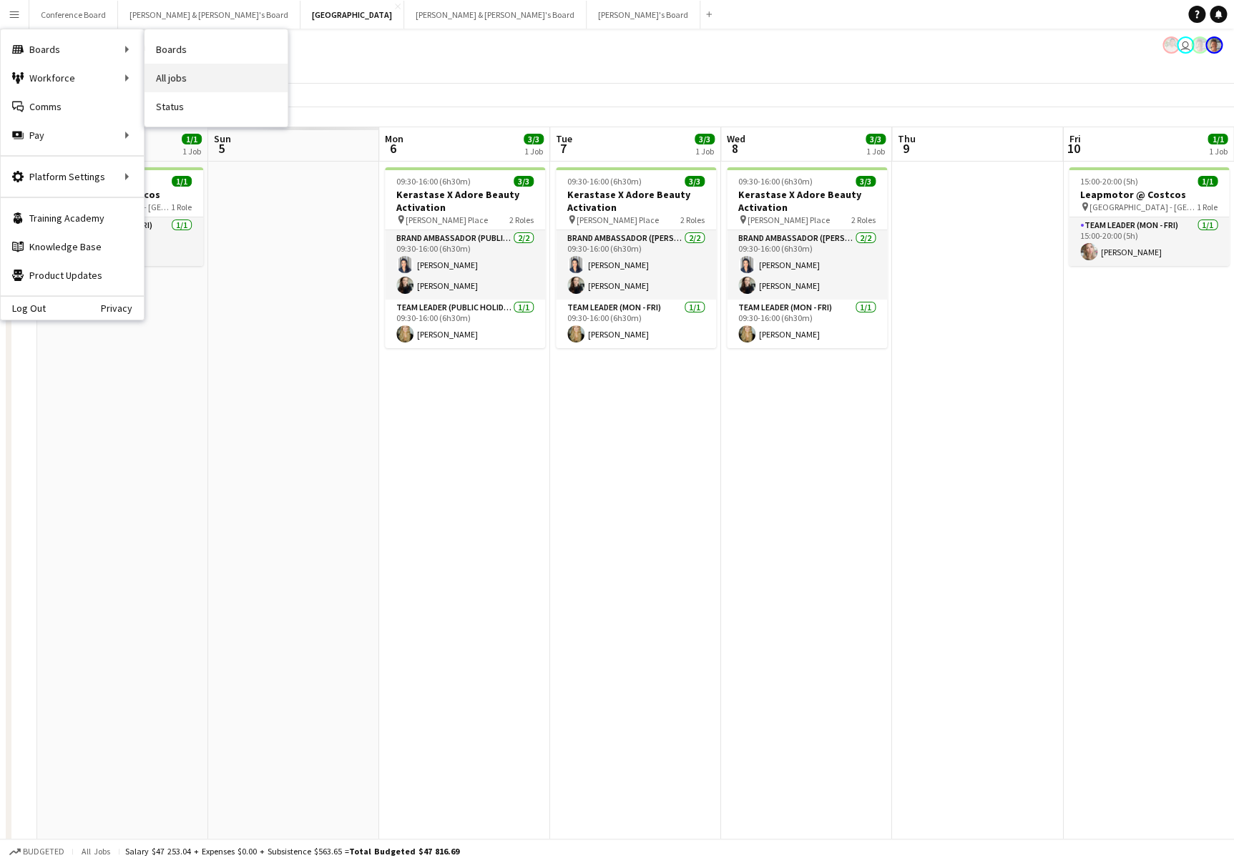
click at [172, 78] on link "All jobs" at bounding box center [215, 78] width 143 height 29
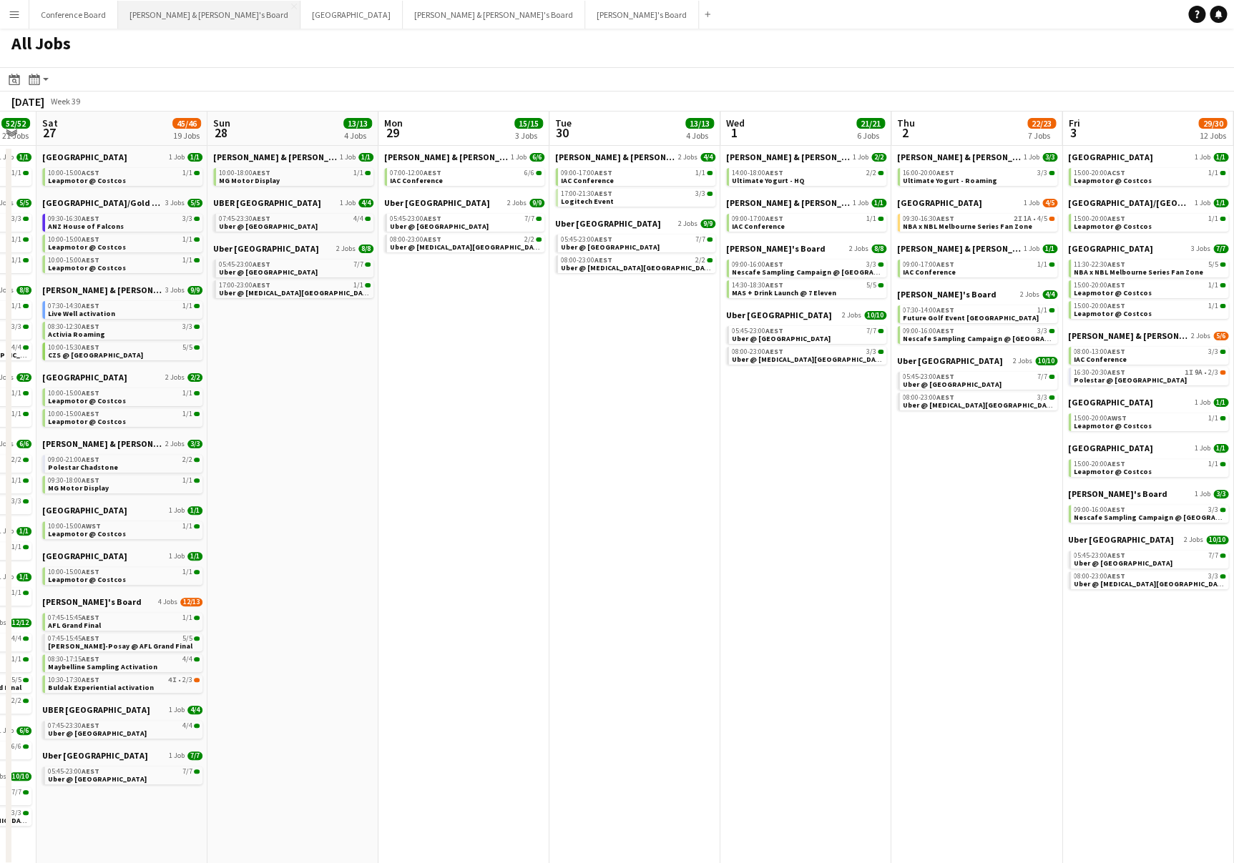
click at [174, 26] on button "[PERSON_NAME] & [PERSON_NAME]'s Board Close" at bounding box center [209, 15] width 182 height 28
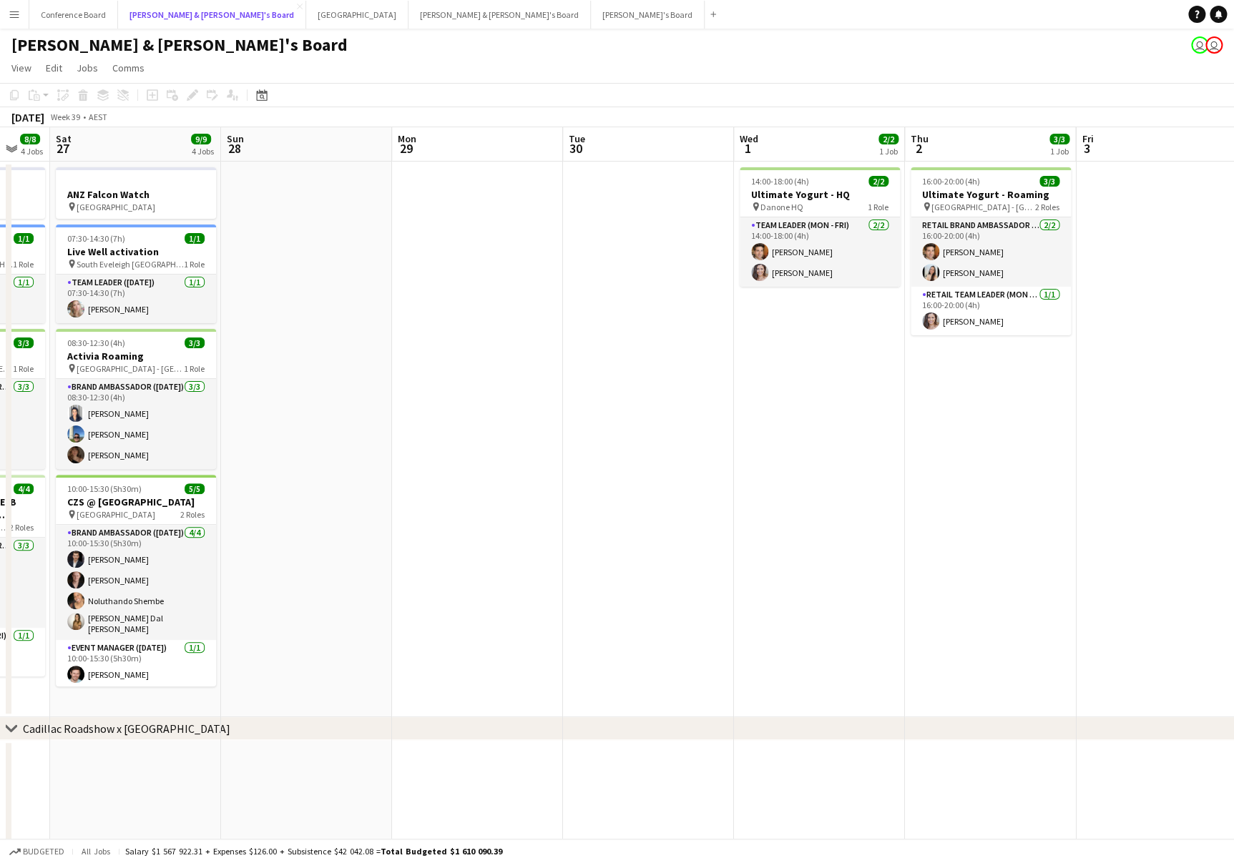
scroll to position [0, 451]
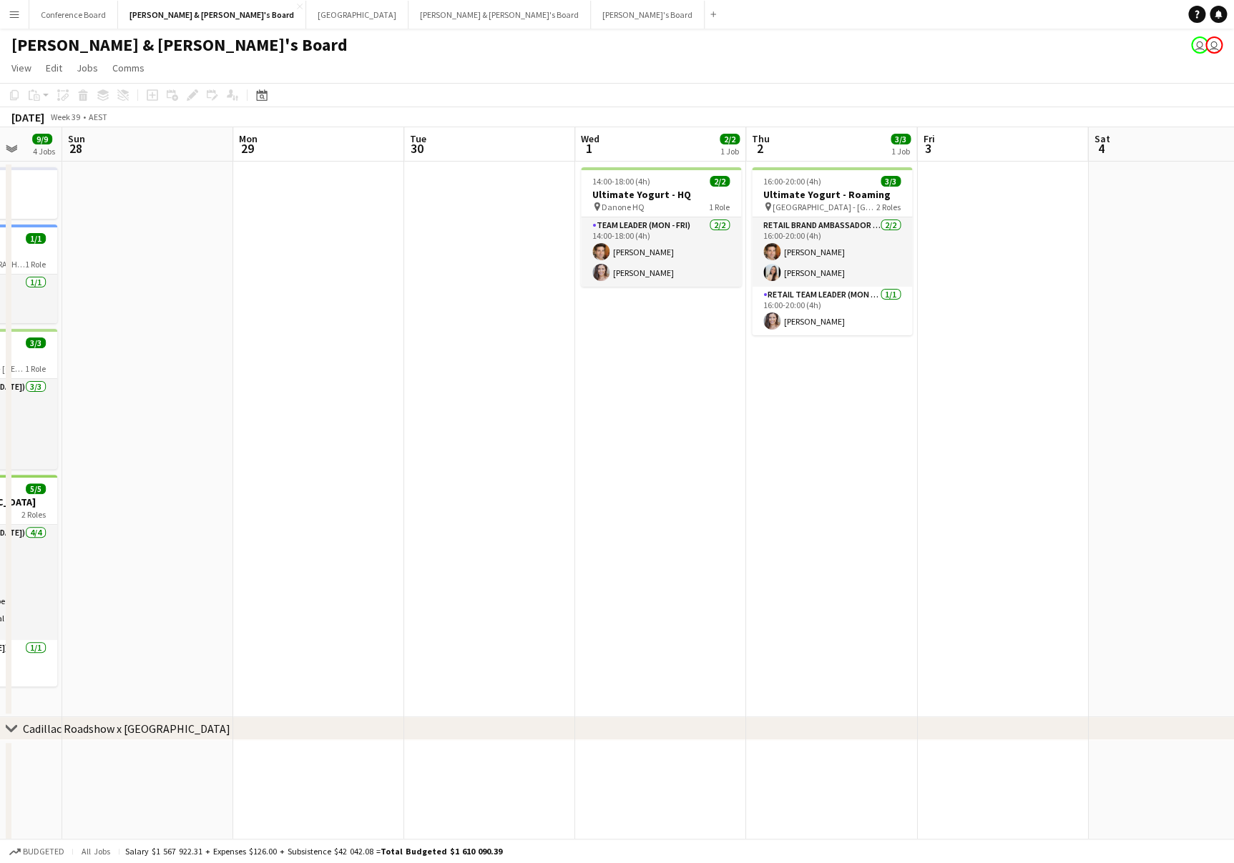
click at [20, 19] on button "Menu" at bounding box center [14, 14] width 29 height 29
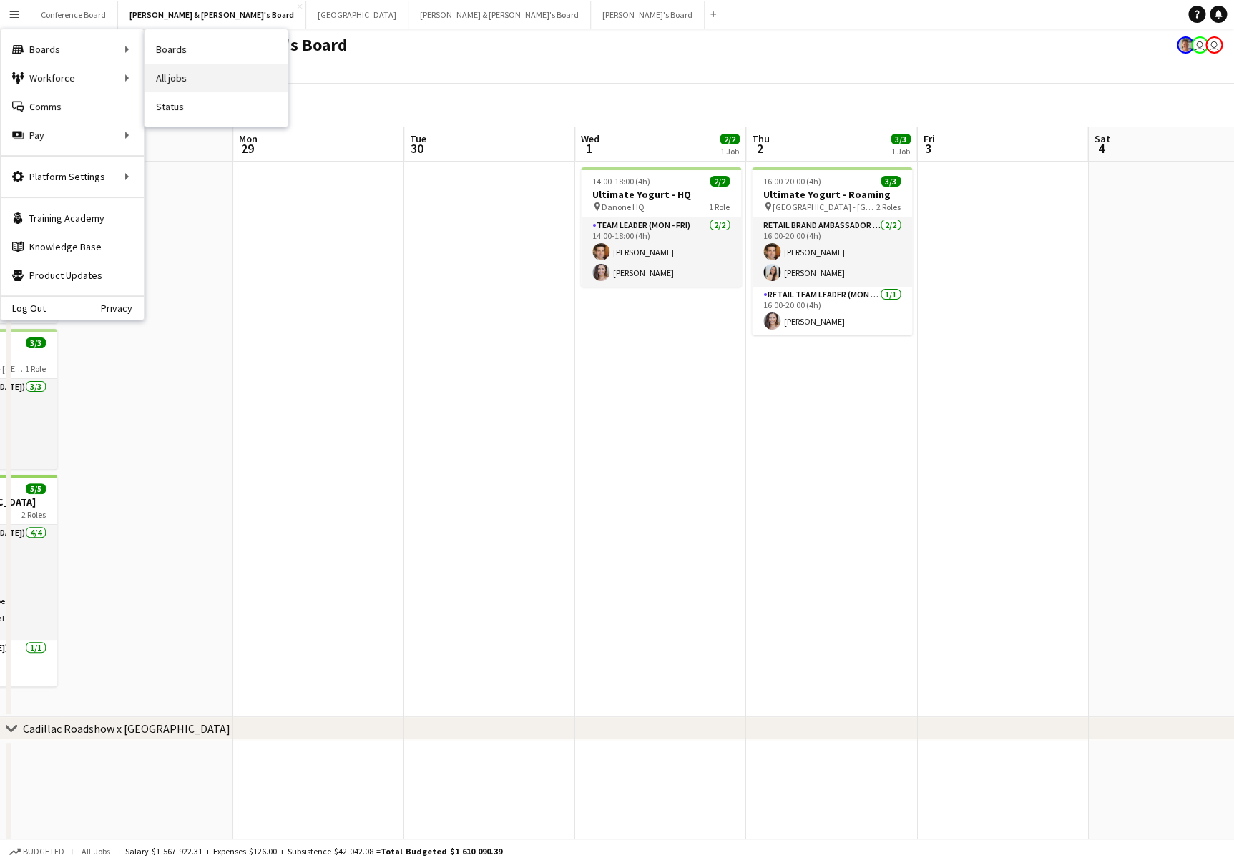
click at [186, 74] on link "All jobs" at bounding box center [215, 78] width 143 height 29
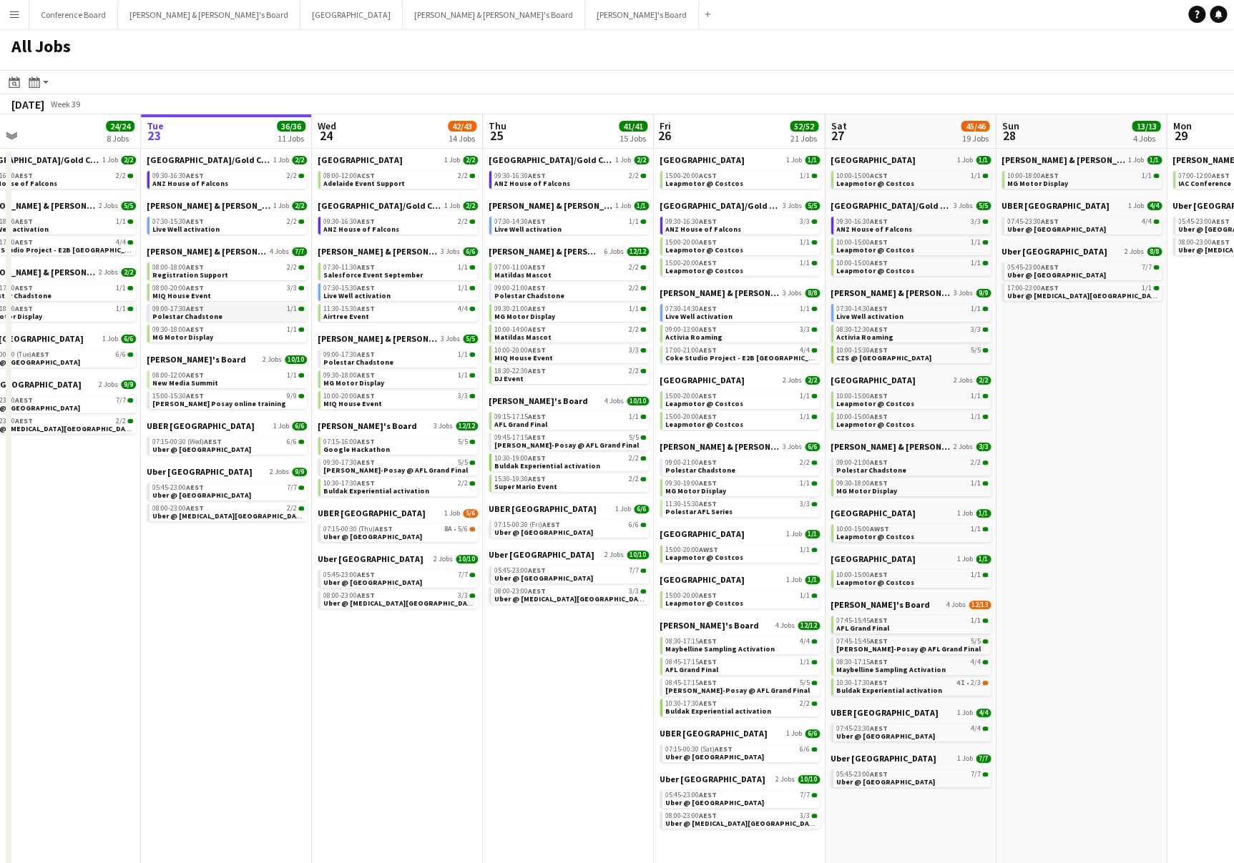
scroll to position [0, 546]
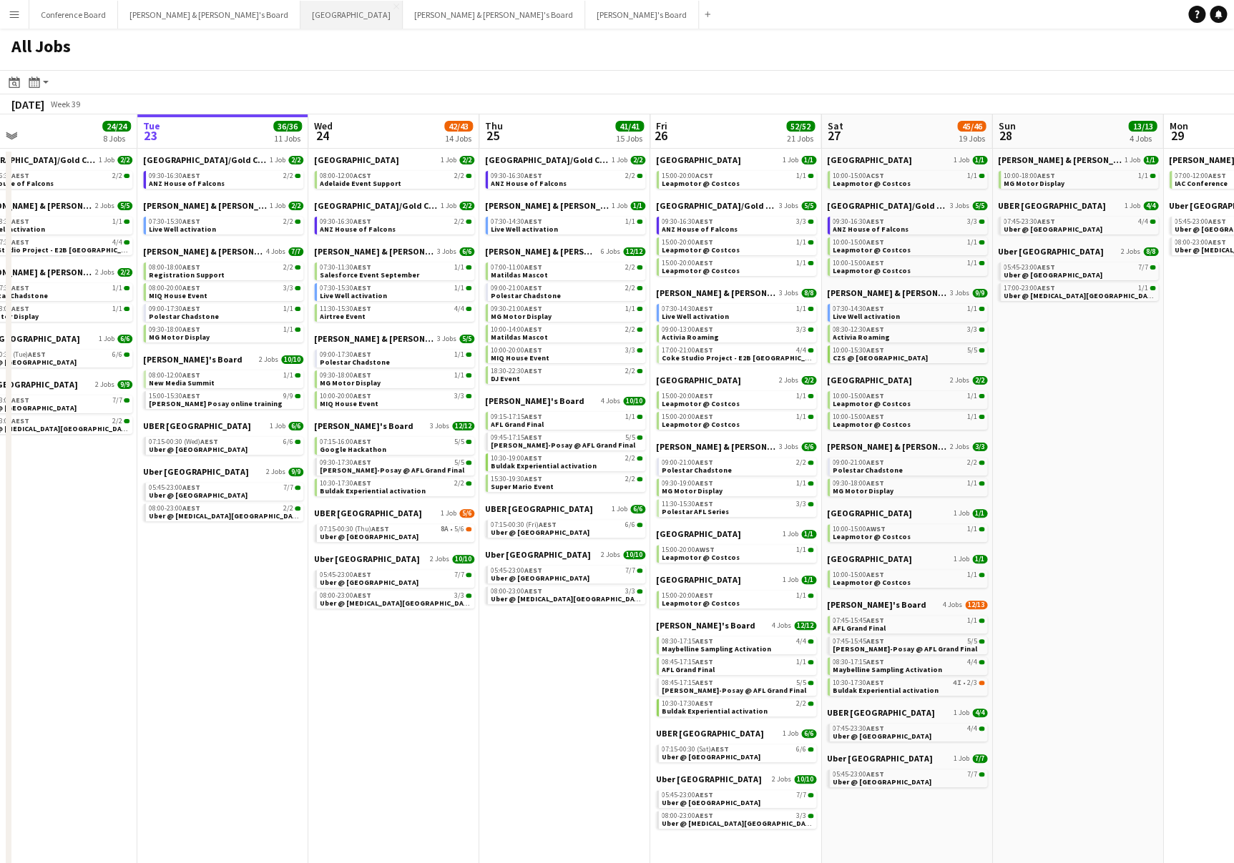
click at [300, 8] on button "Sydney Close" at bounding box center [351, 15] width 102 height 28
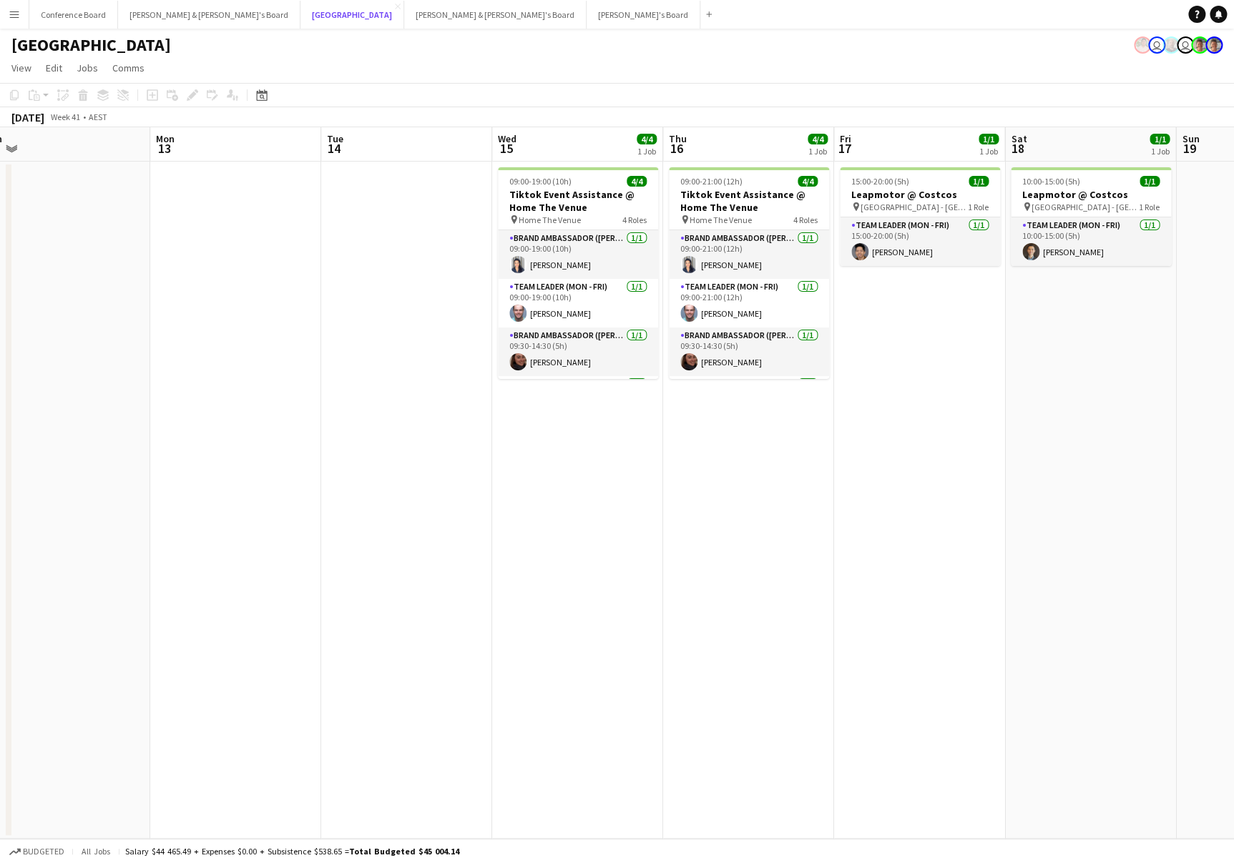
scroll to position [0, 358]
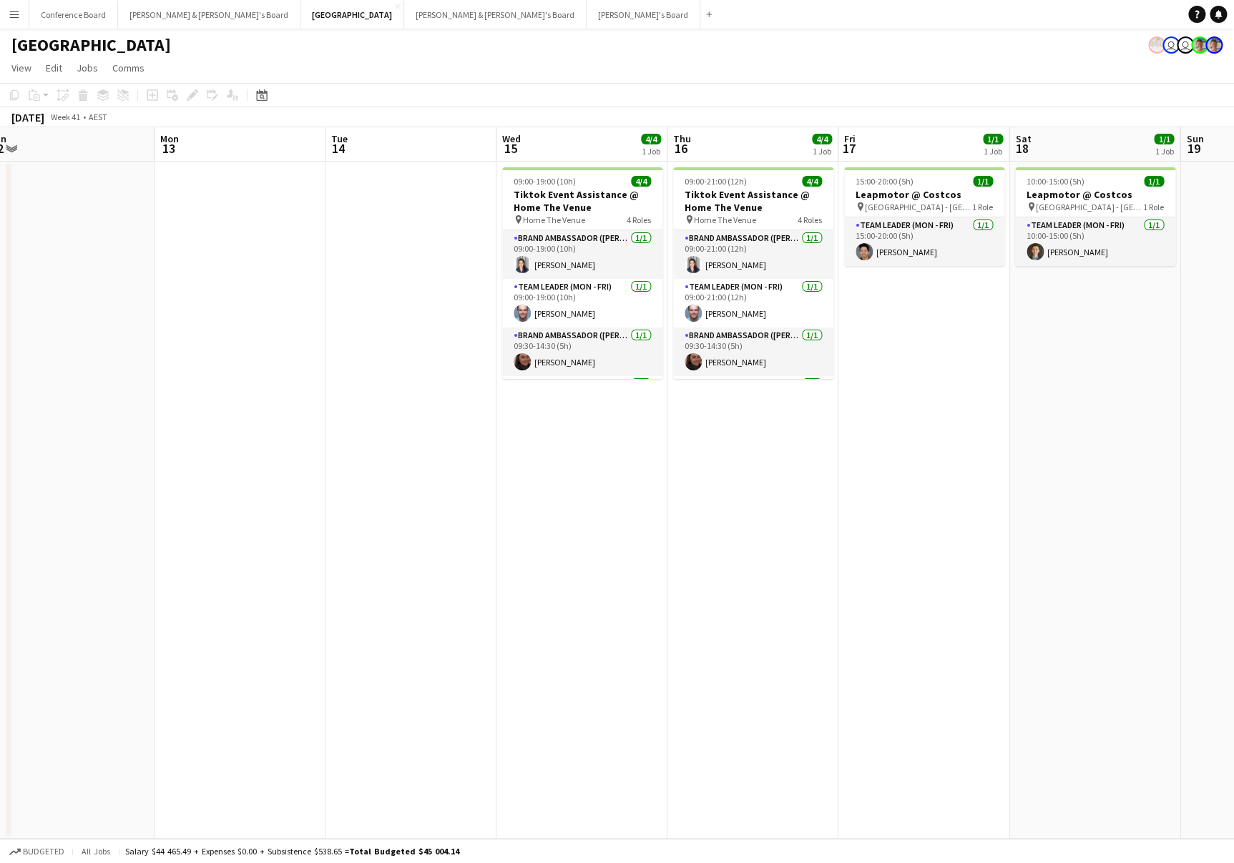
click at [15, 14] on app-icon "Menu" at bounding box center [14, 14] width 11 height 11
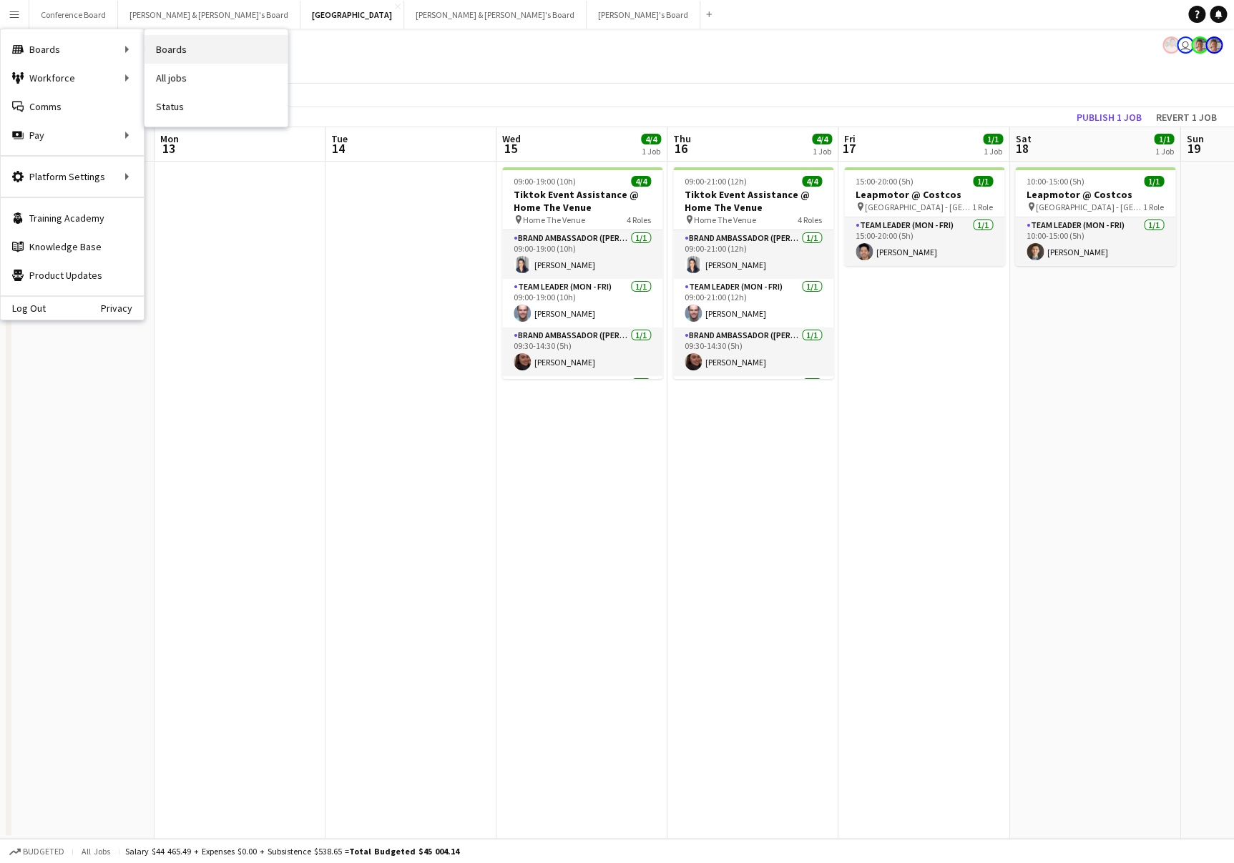
click at [177, 51] on link "Boards" at bounding box center [215, 49] width 143 height 29
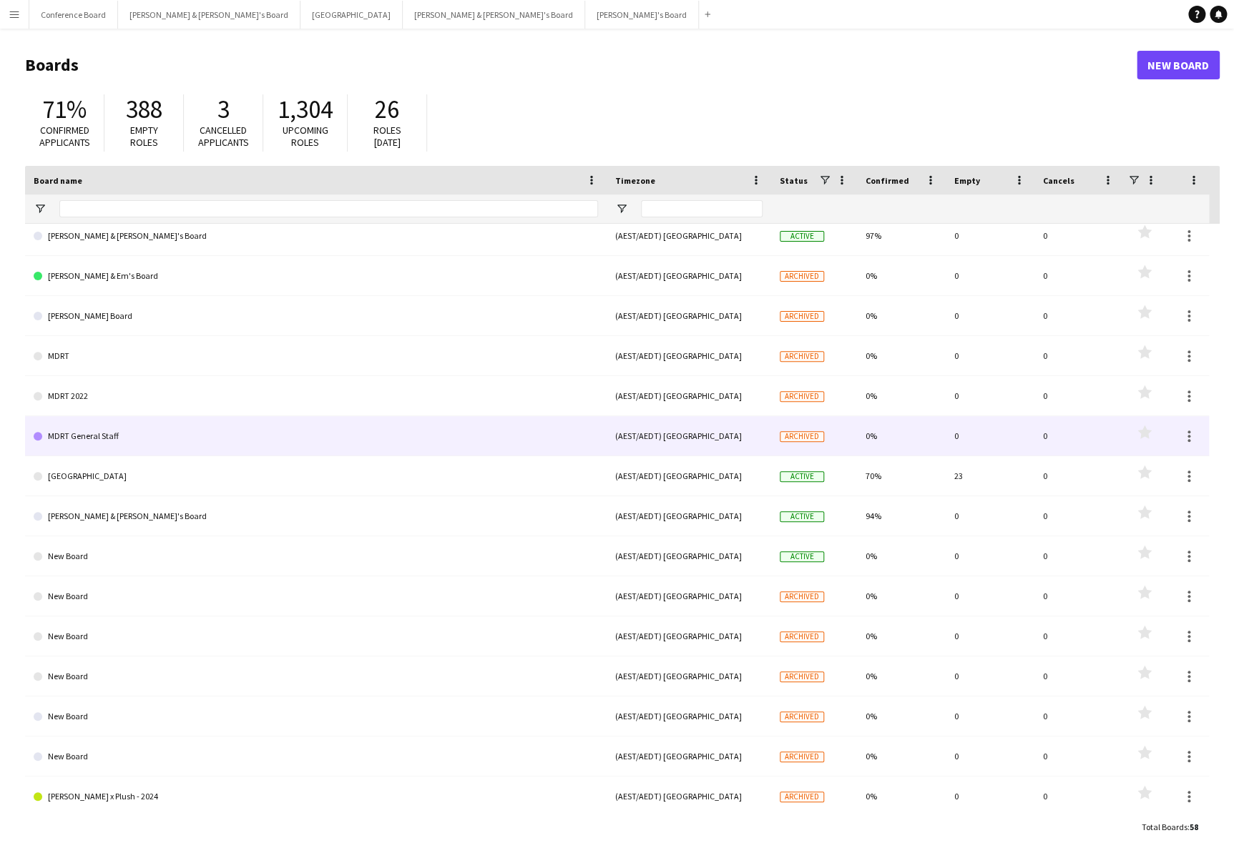
scroll to position [626, 0]
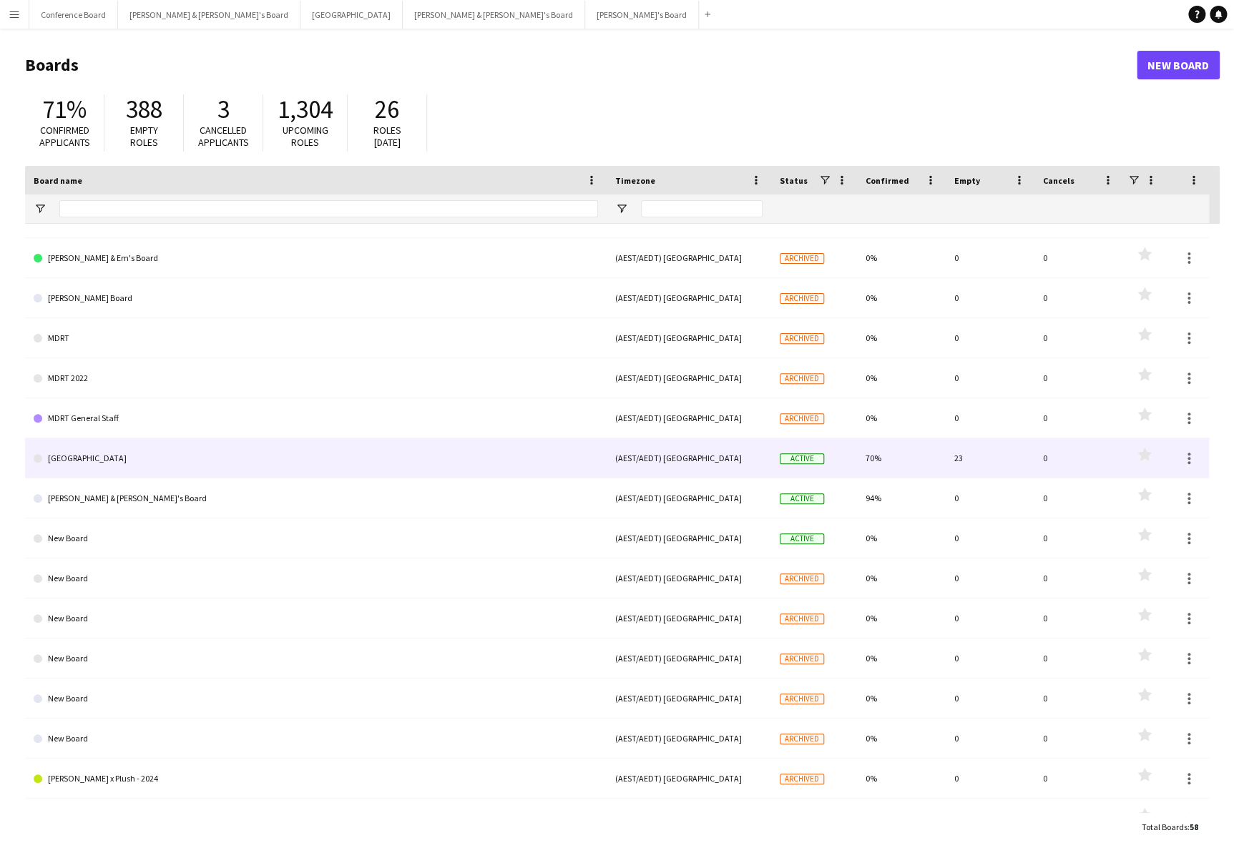
click at [63, 459] on link "[GEOGRAPHIC_DATA]" at bounding box center [316, 458] width 564 height 40
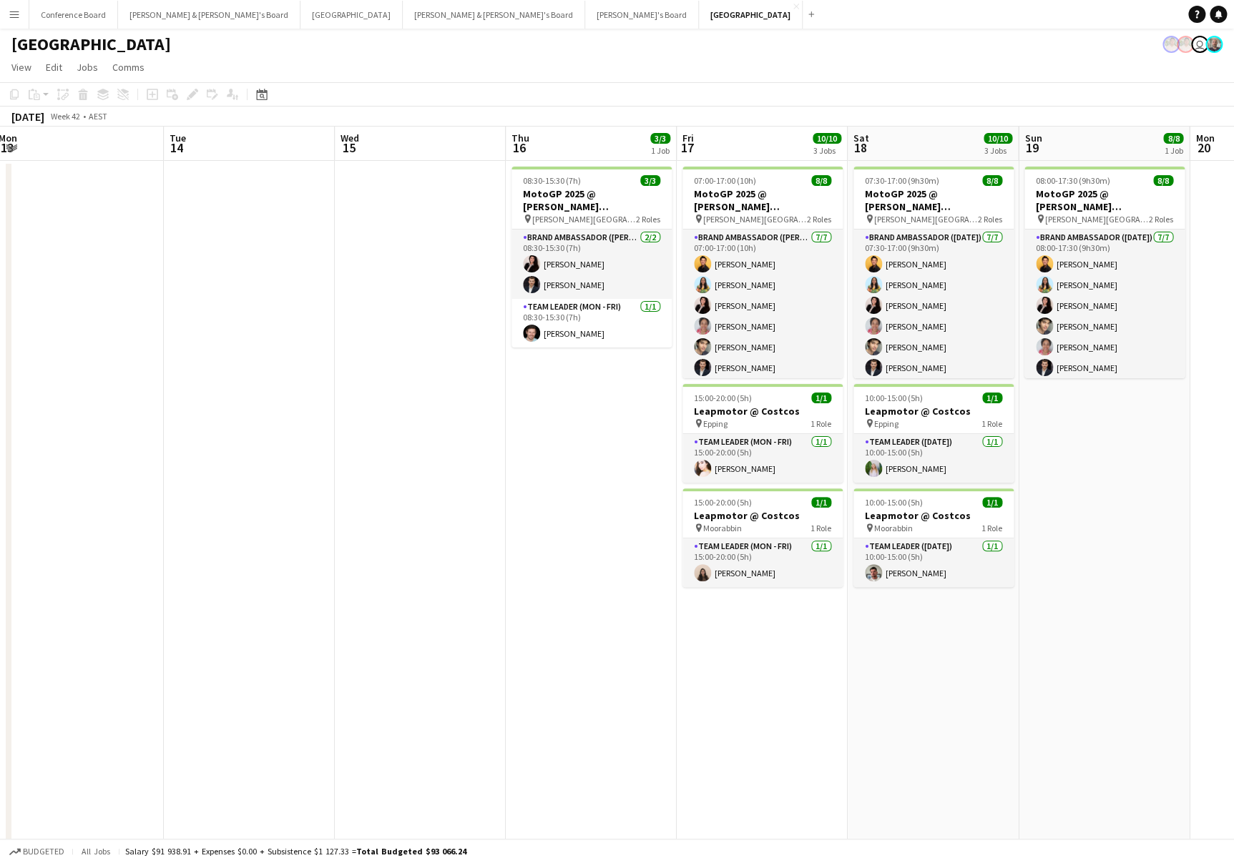
scroll to position [0, 345]
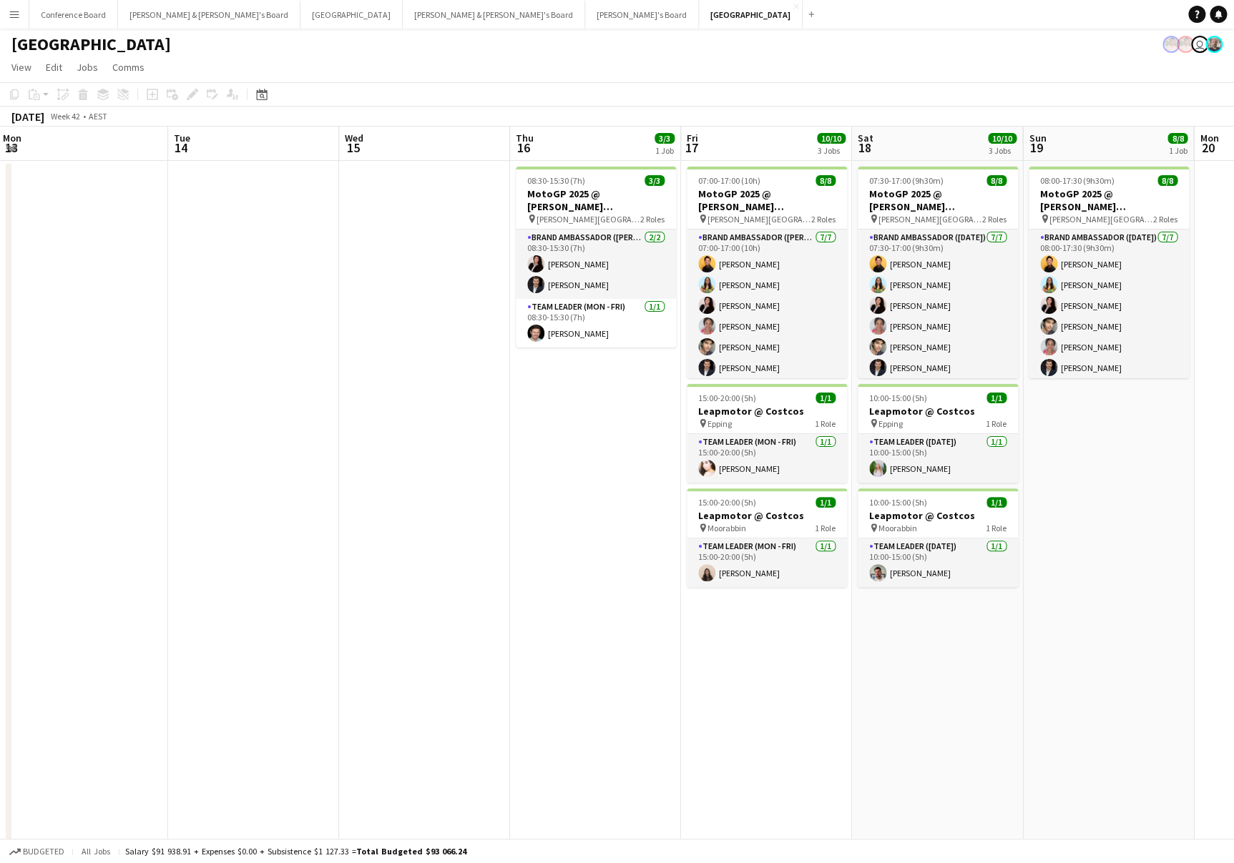
click at [11, 15] on app-icon "Menu" at bounding box center [14, 14] width 11 height 11
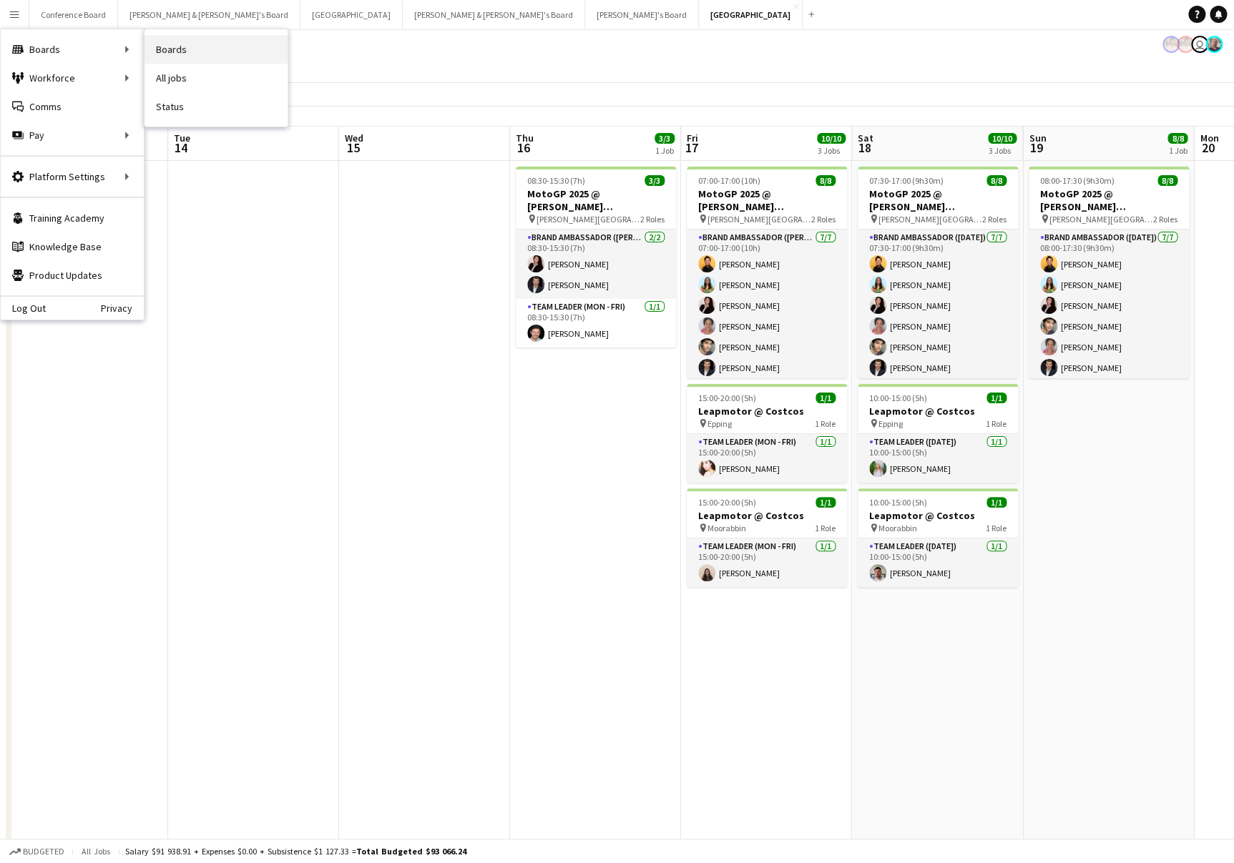
click at [175, 54] on link "Boards" at bounding box center [215, 49] width 143 height 29
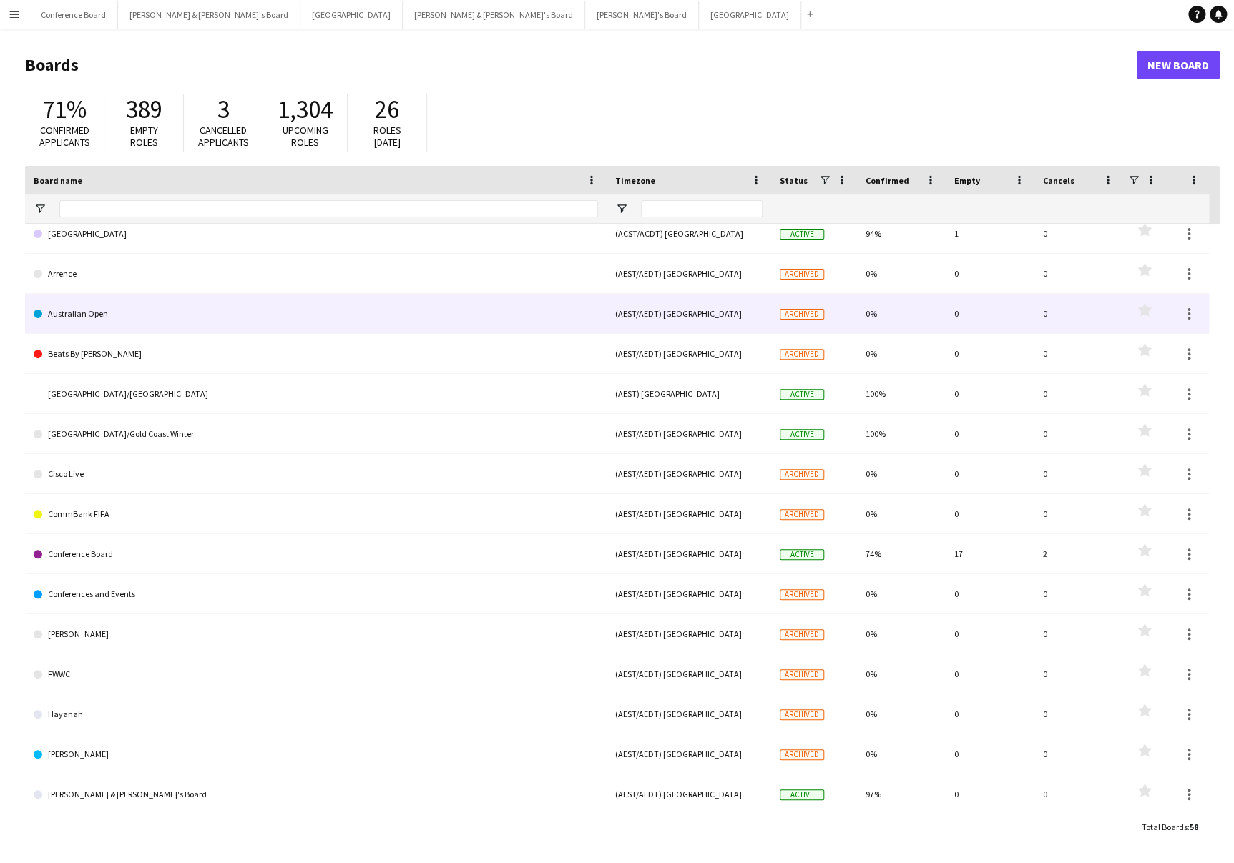
scroll to position [54, 0]
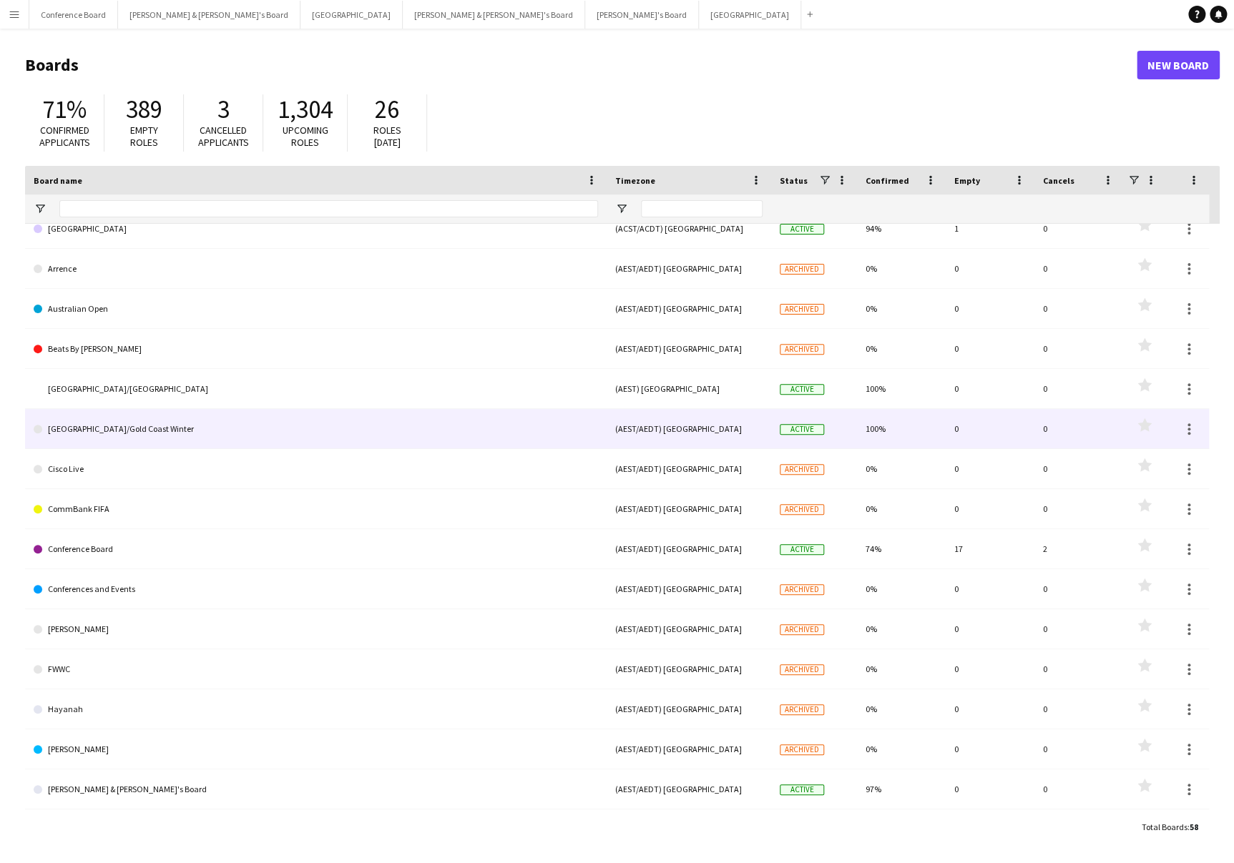
click at [79, 422] on link "[GEOGRAPHIC_DATA]/Gold Coast Winter" at bounding box center [316, 429] width 564 height 40
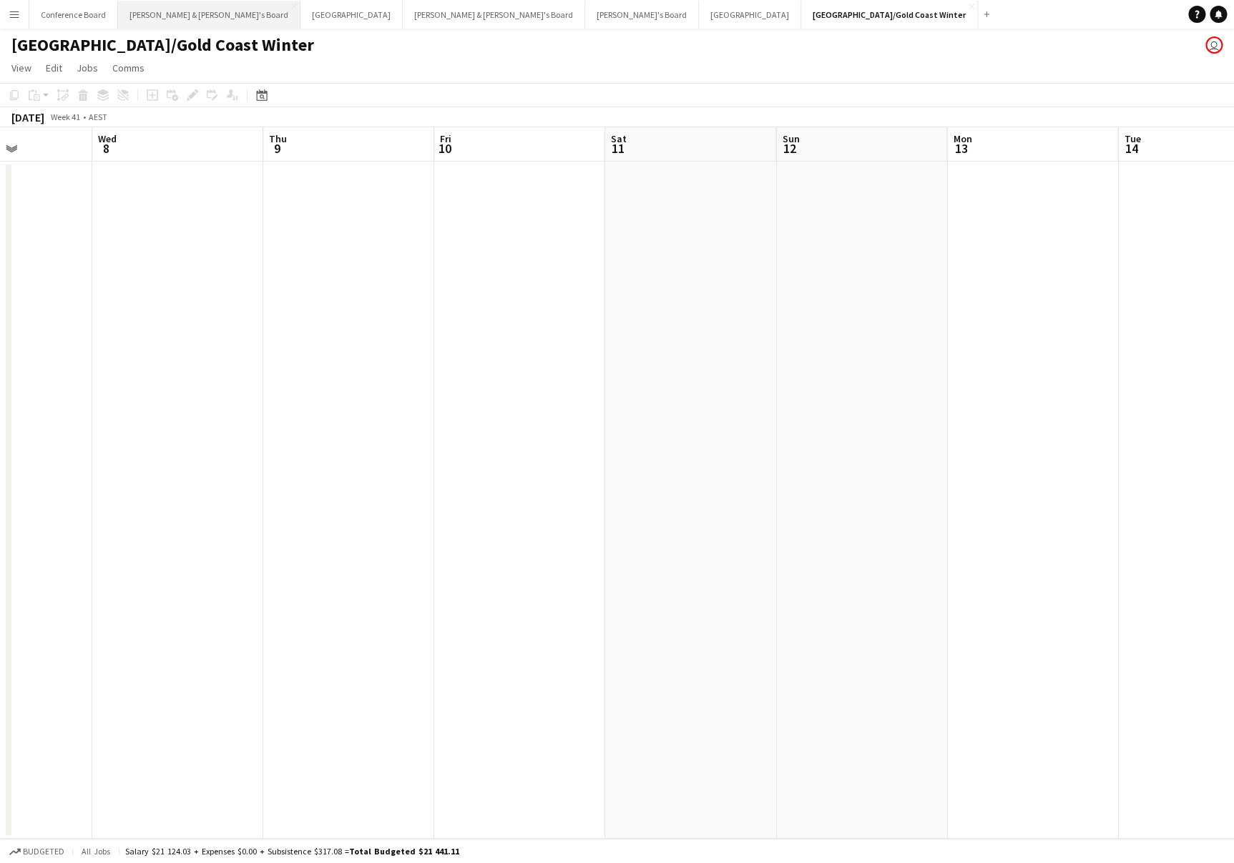
scroll to position [0, 594]
click at [968, 4] on app-icon "Close" at bounding box center [971, 7] width 6 height 6
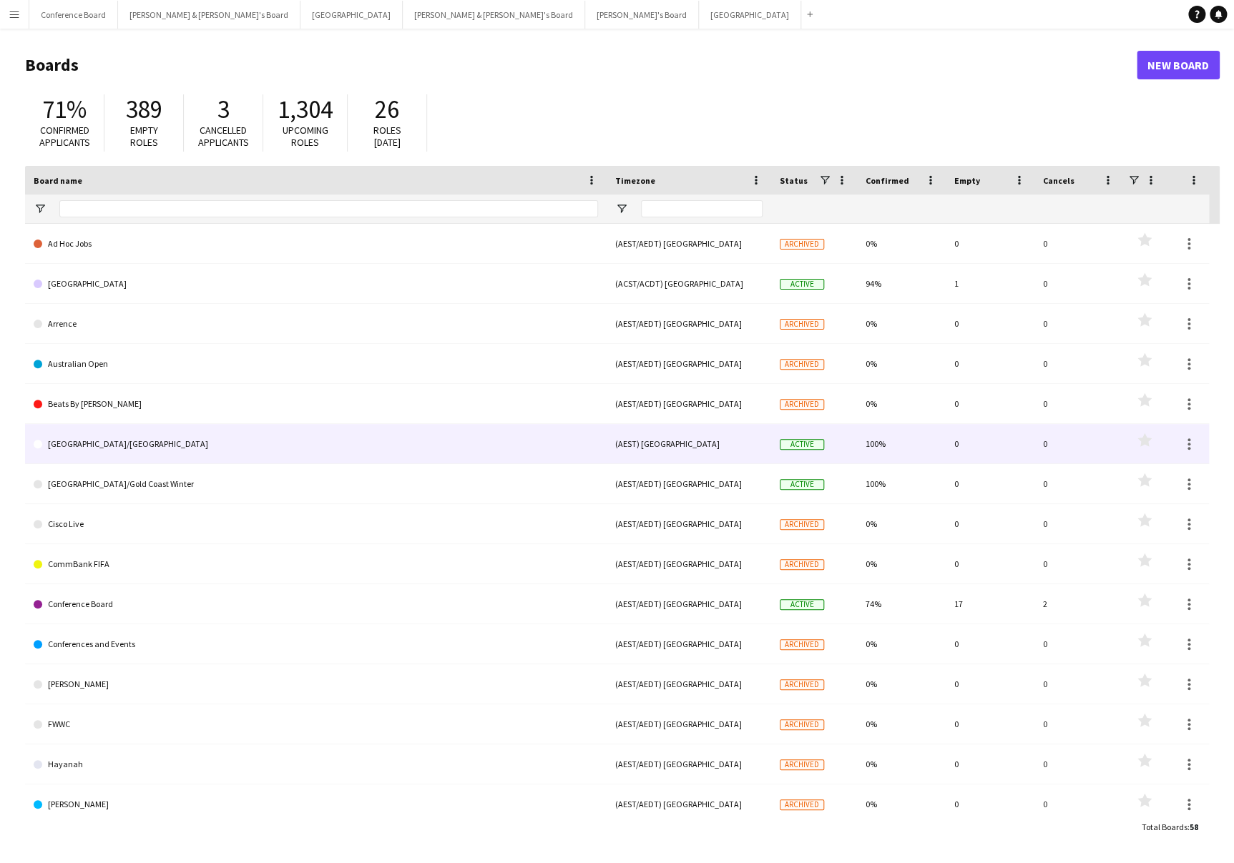
click at [66, 446] on link "[GEOGRAPHIC_DATA]/[GEOGRAPHIC_DATA]" at bounding box center [316, 444] width 564 height 40
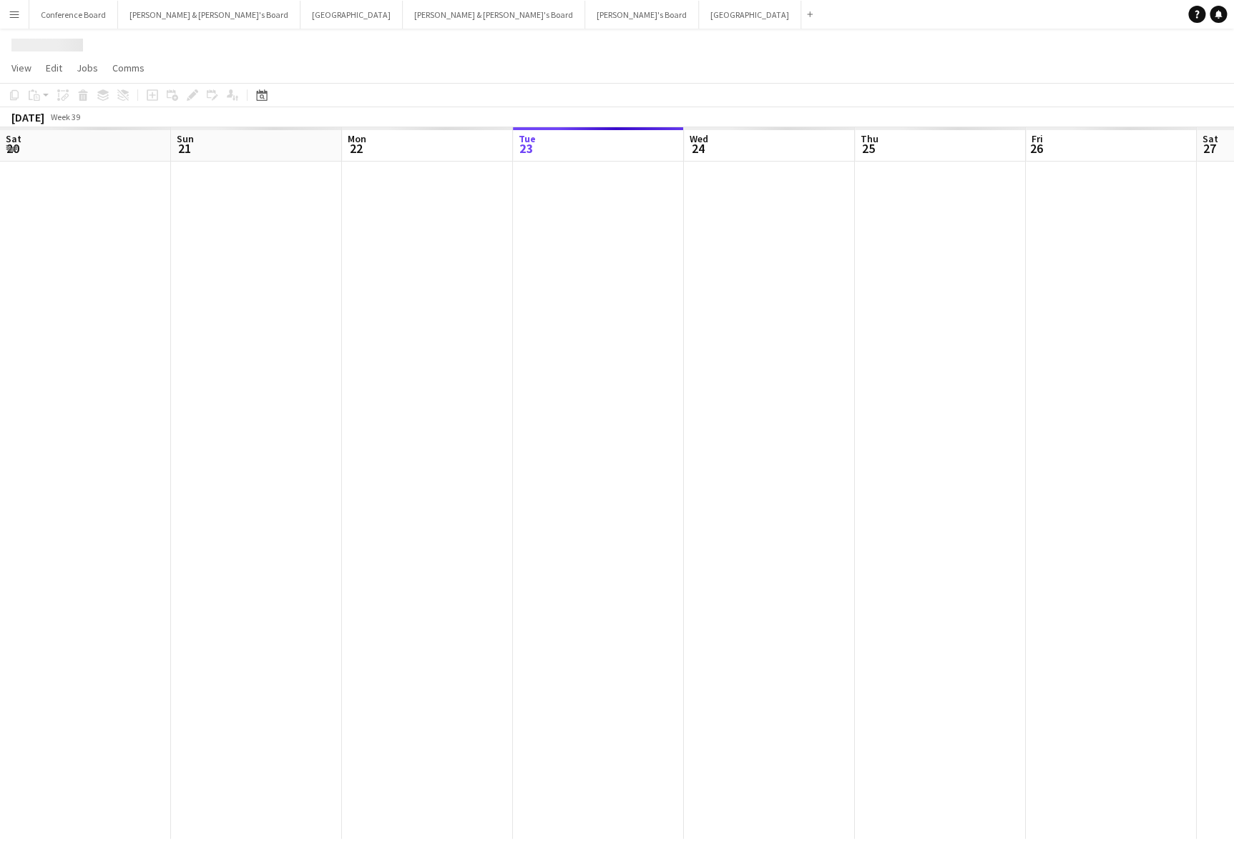
scroll to position [0, 342]
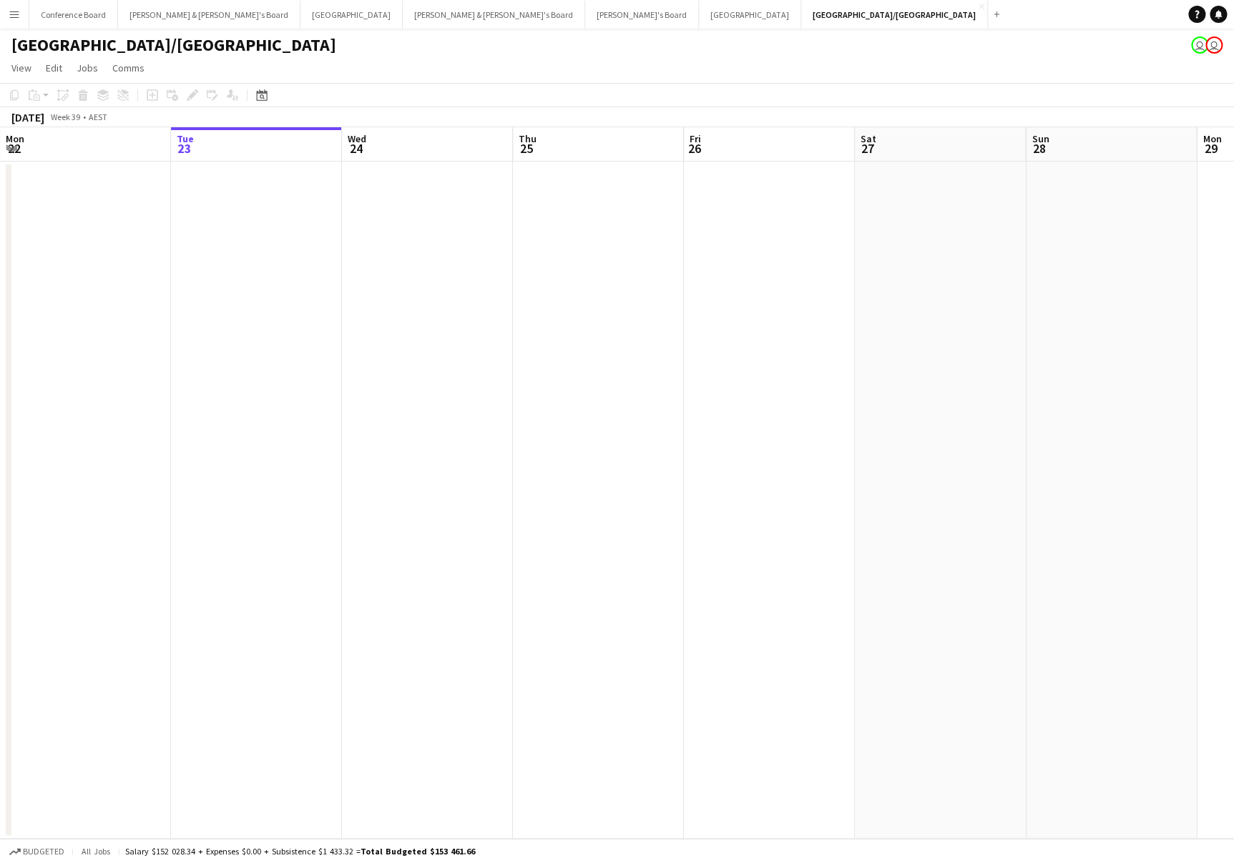
click at [11, 15] on app-icon "Menu" at bounding box center [14, 14] width 11 height 11
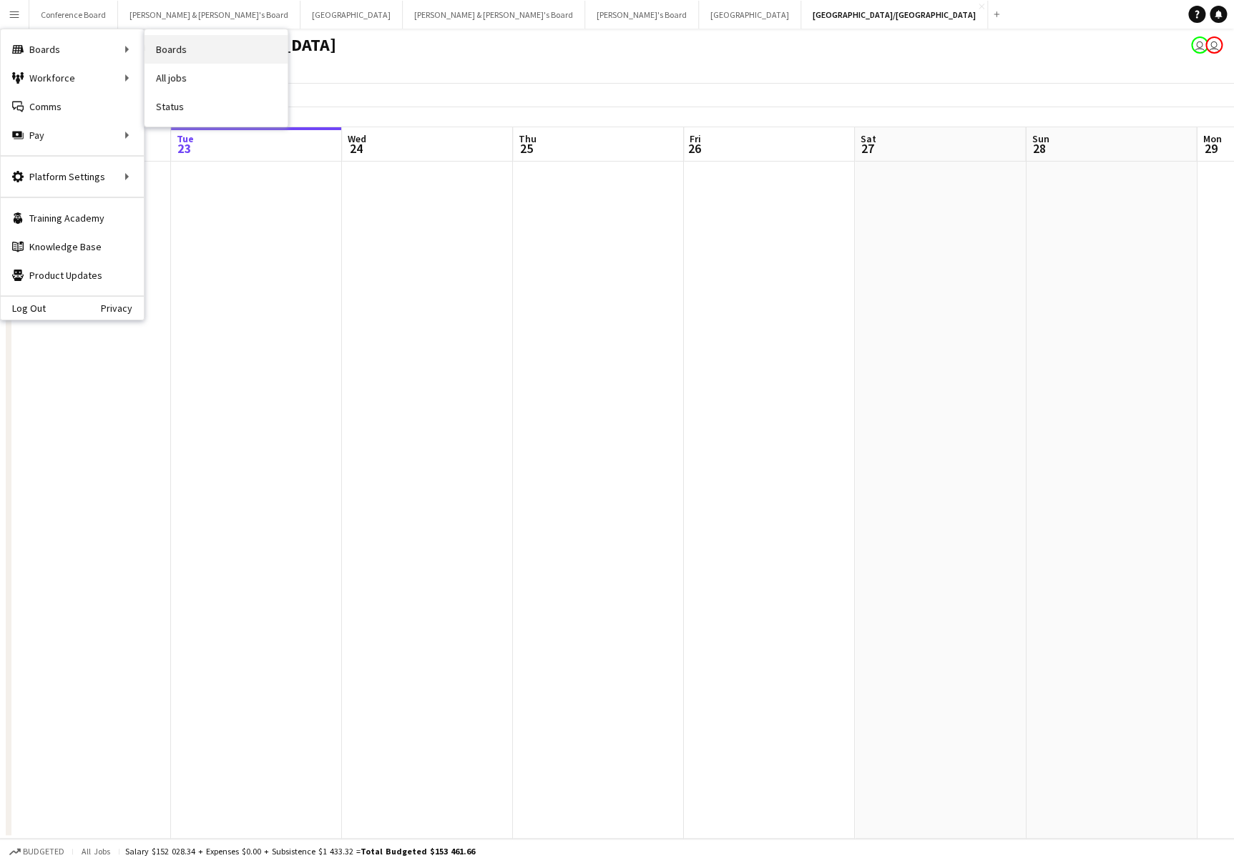
click at [172, 47] on link "Boards" at bounding box center [215, 49] width 143 height 29
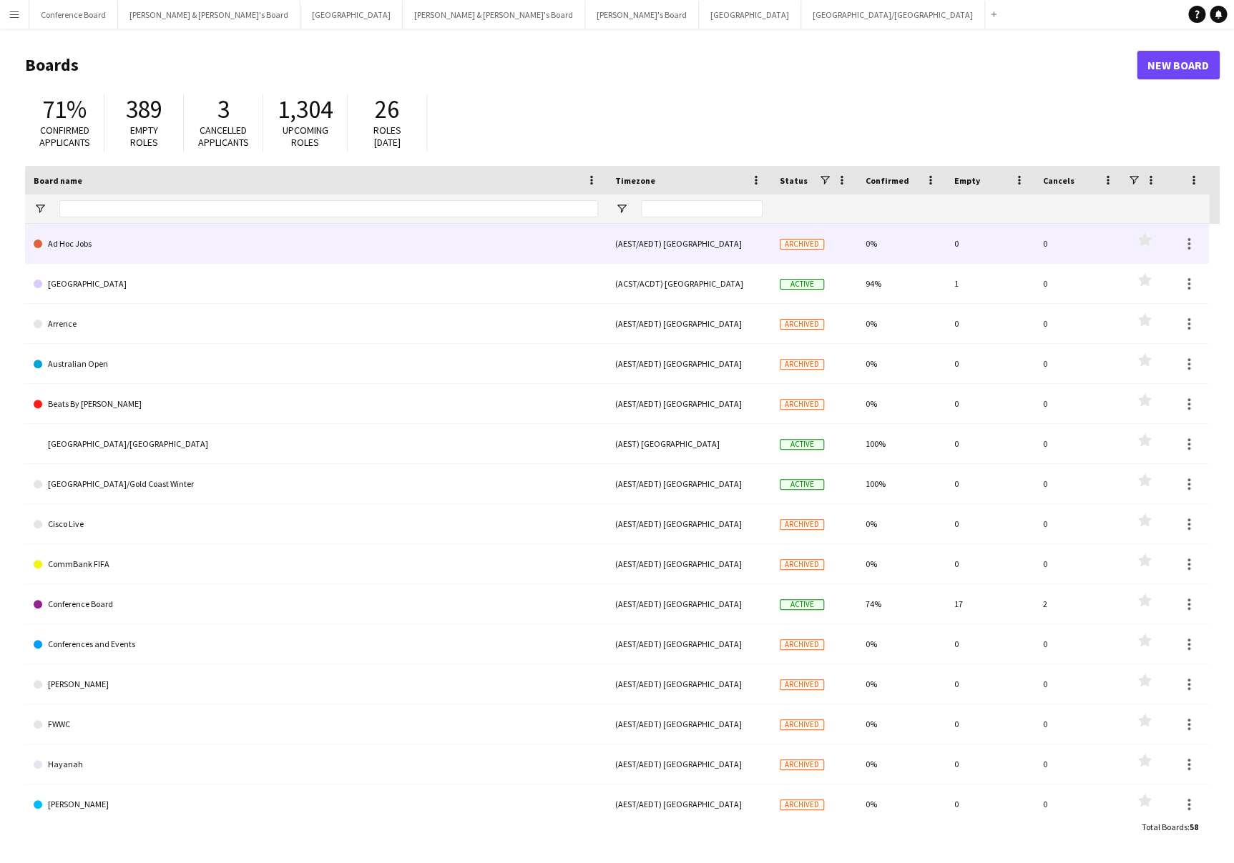
click at [79, 245] on link "Ad Hoc Jobs" at bounding box center [316, 244] width 564 height 40
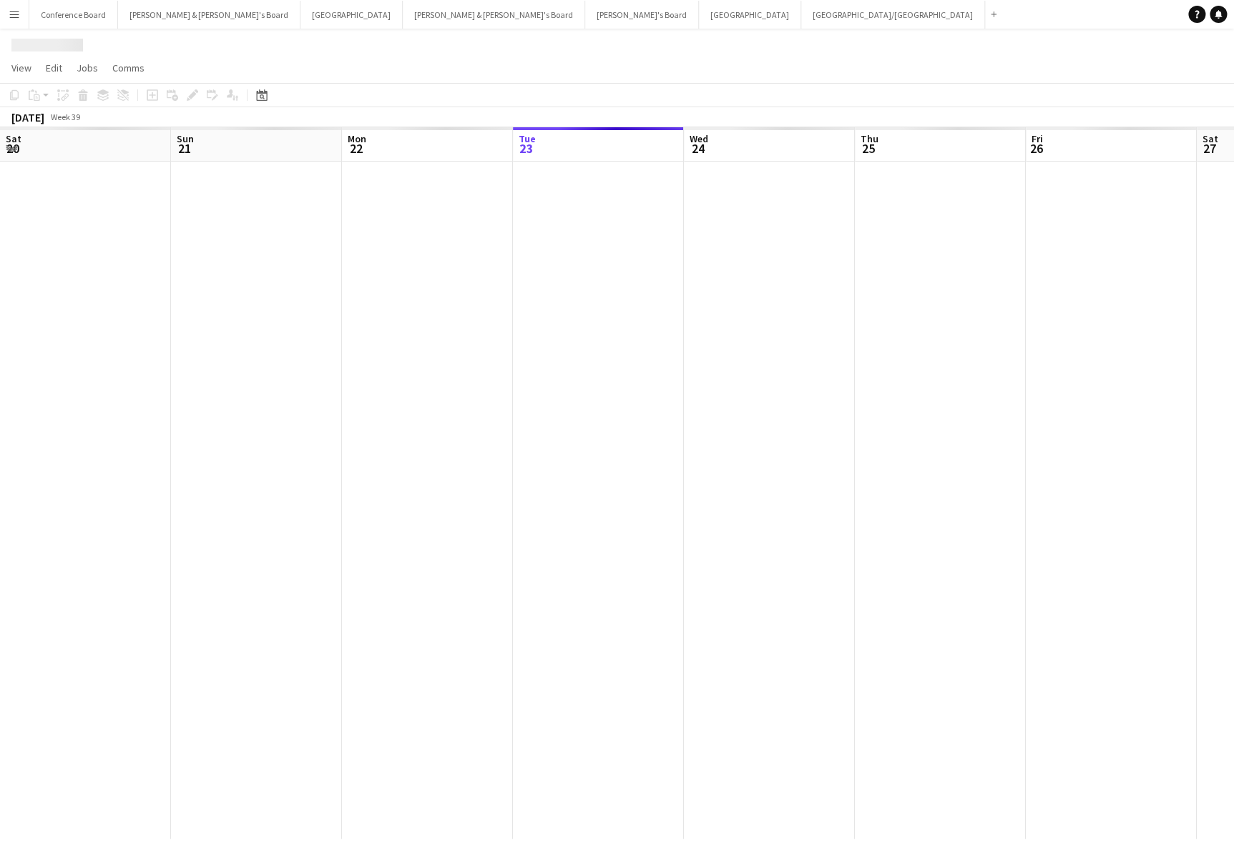
scroll to position [0, 342]
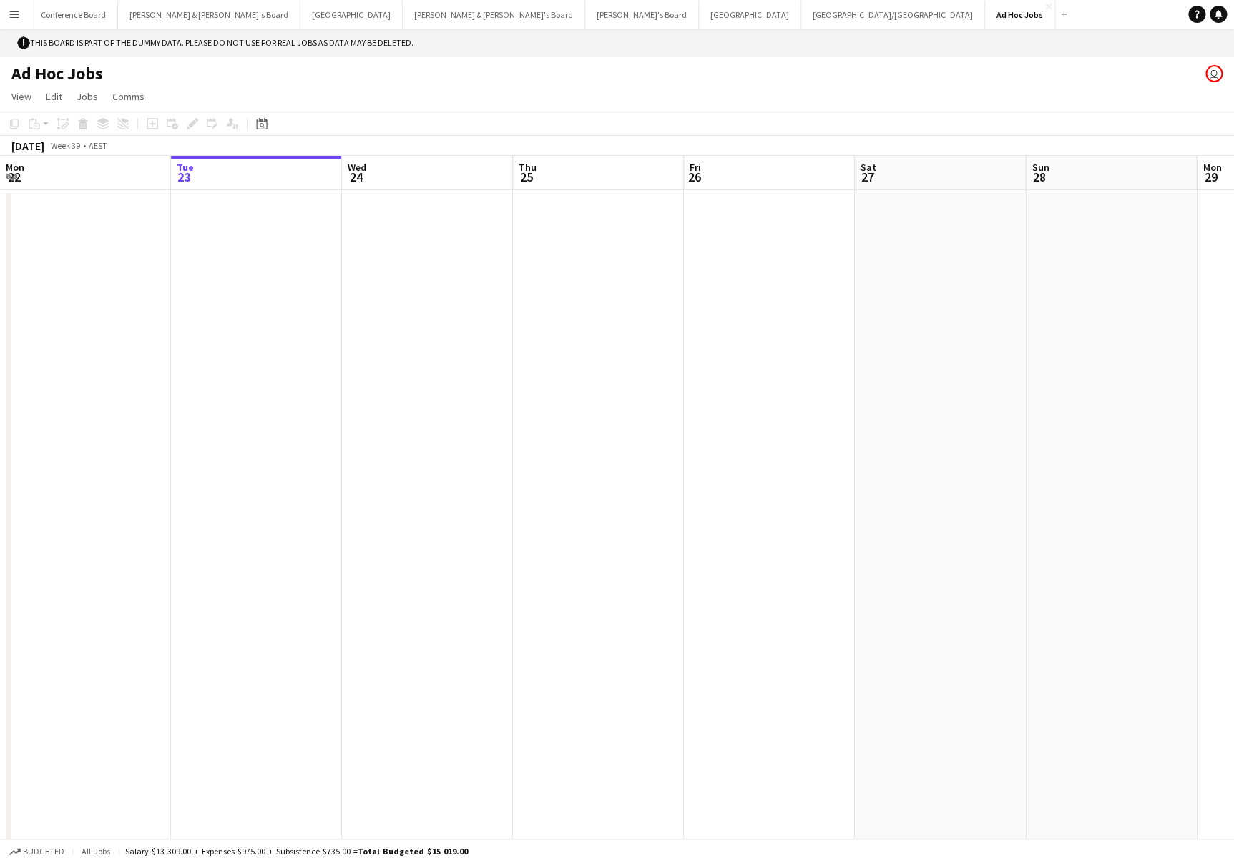
click at [12, 16] on app-icon "Menu" at bounding box center [14, 14] width 11 height 11
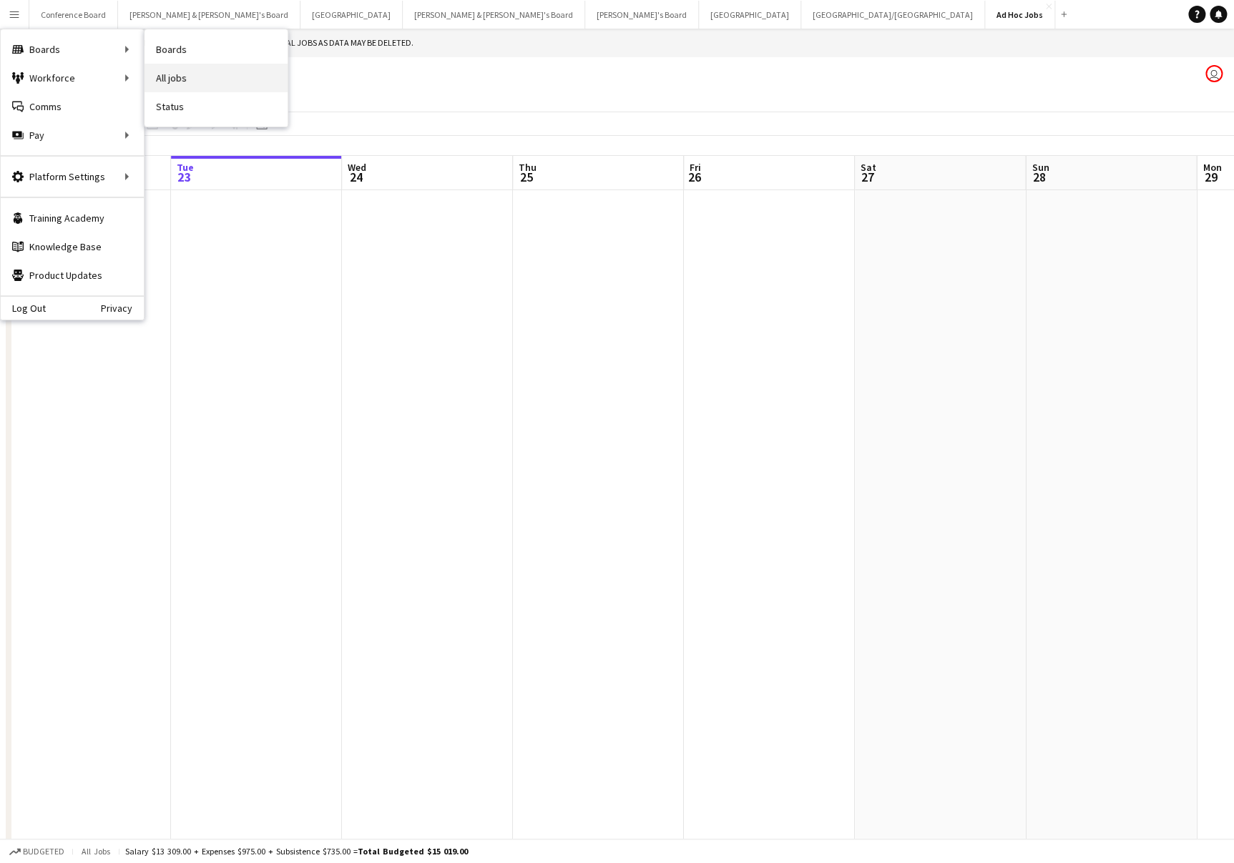
click at [194, 73] on link "All jobs" at bounding box center [215, 78] width 143 height 29
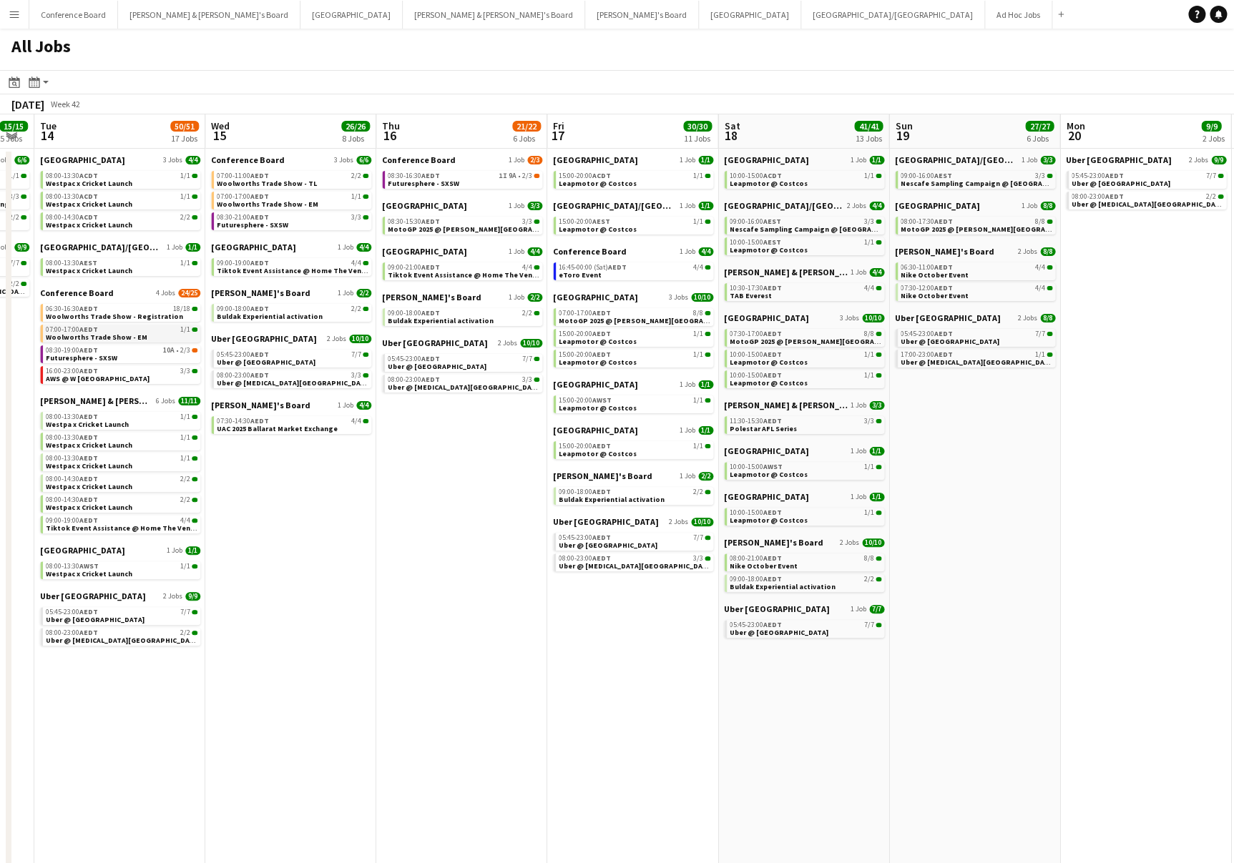
scroll to position [0, 650]
click at [80, 10] on button "Conference Board Close" at bounding box center [73, 15] width 89 height 28
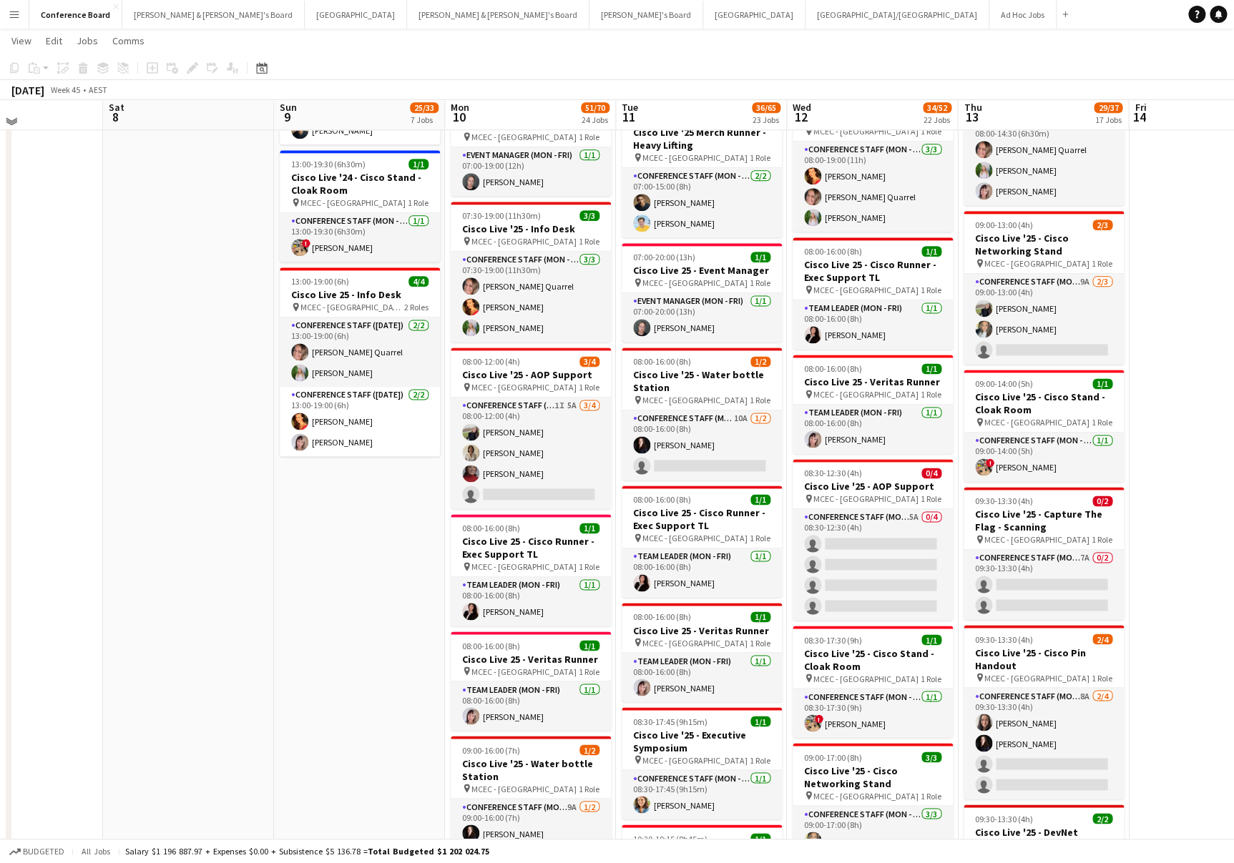
scroll to position [780, 0]
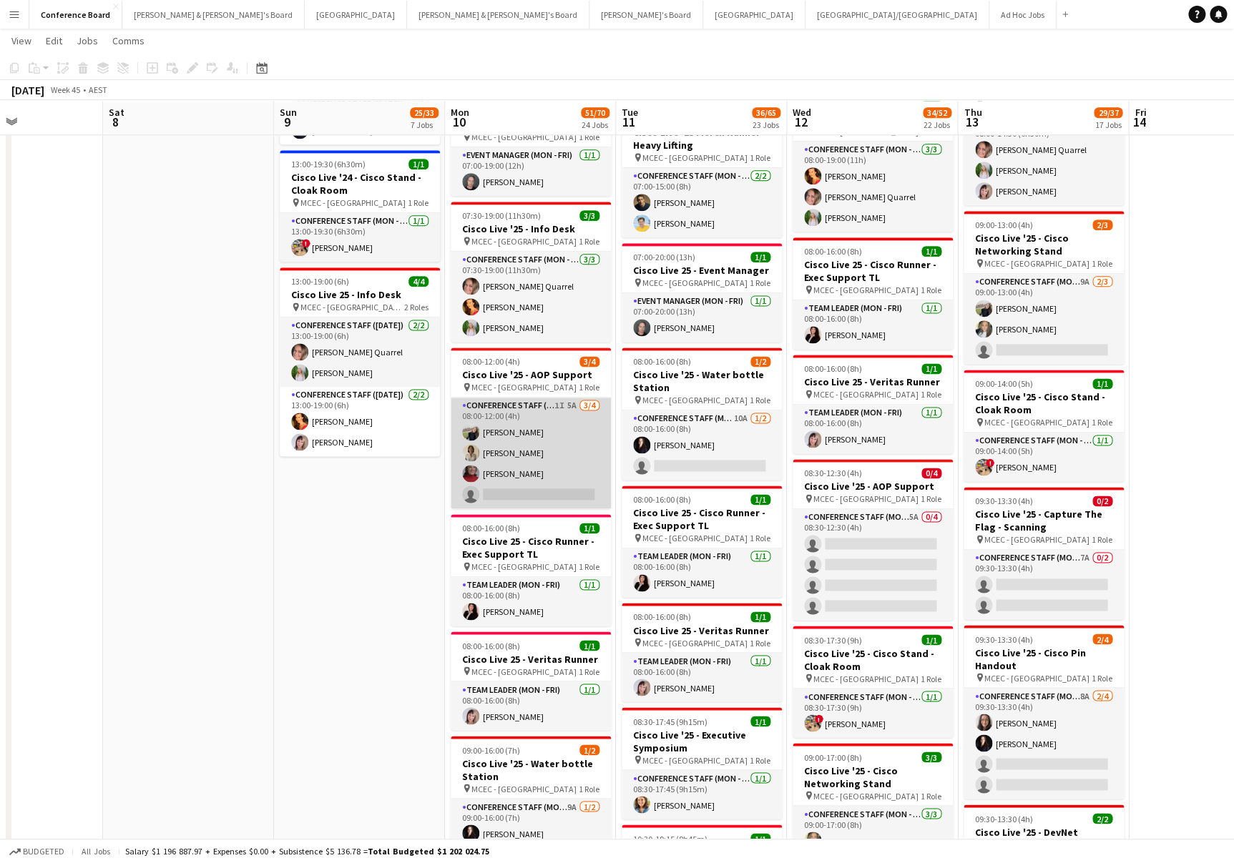
click at [537, 458] on app-card-role "Conference Staff (Mon - Fri) 1I 5A [DATE] 08:00-12:00 (4h) [PERSON_NAME] Kwa [P…" at bounding box center [531, 453] width 160 height 111
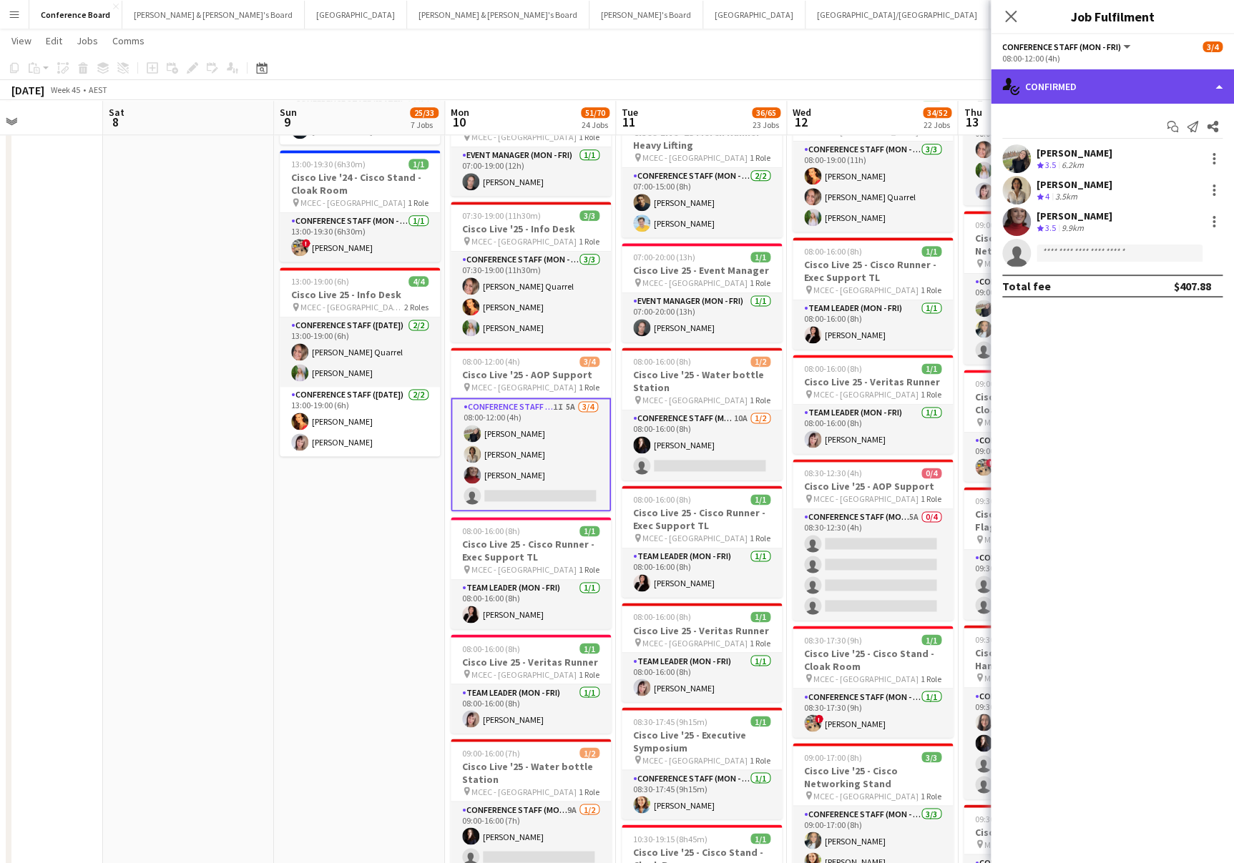
click at [1111, 81] on div "single-neutral-actions-check-2 Confirmed" at bounding box center [1111, 86] width 243 height 34
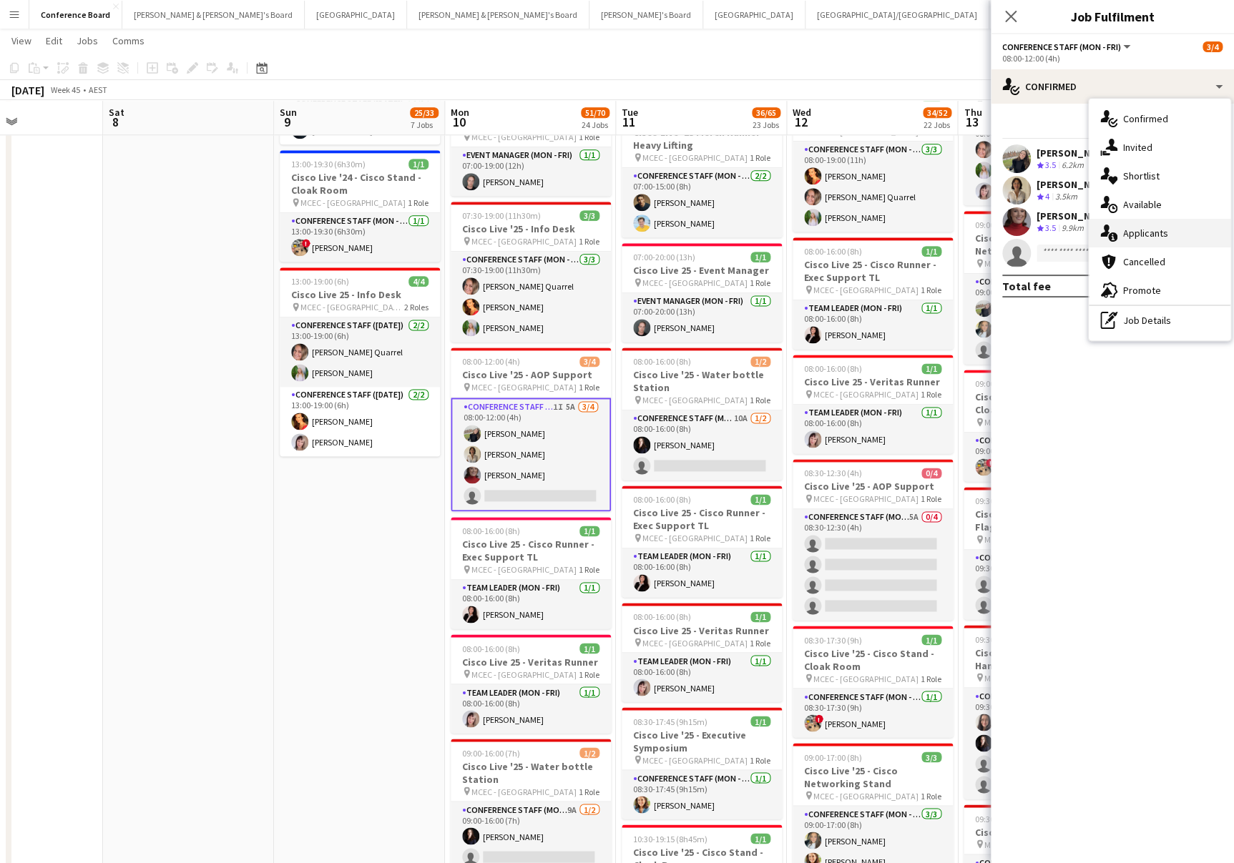
click at [1155, 242] on div "single-neutral-actions-information Applicants" at bounding box center [1159, 233] width 142 height 29
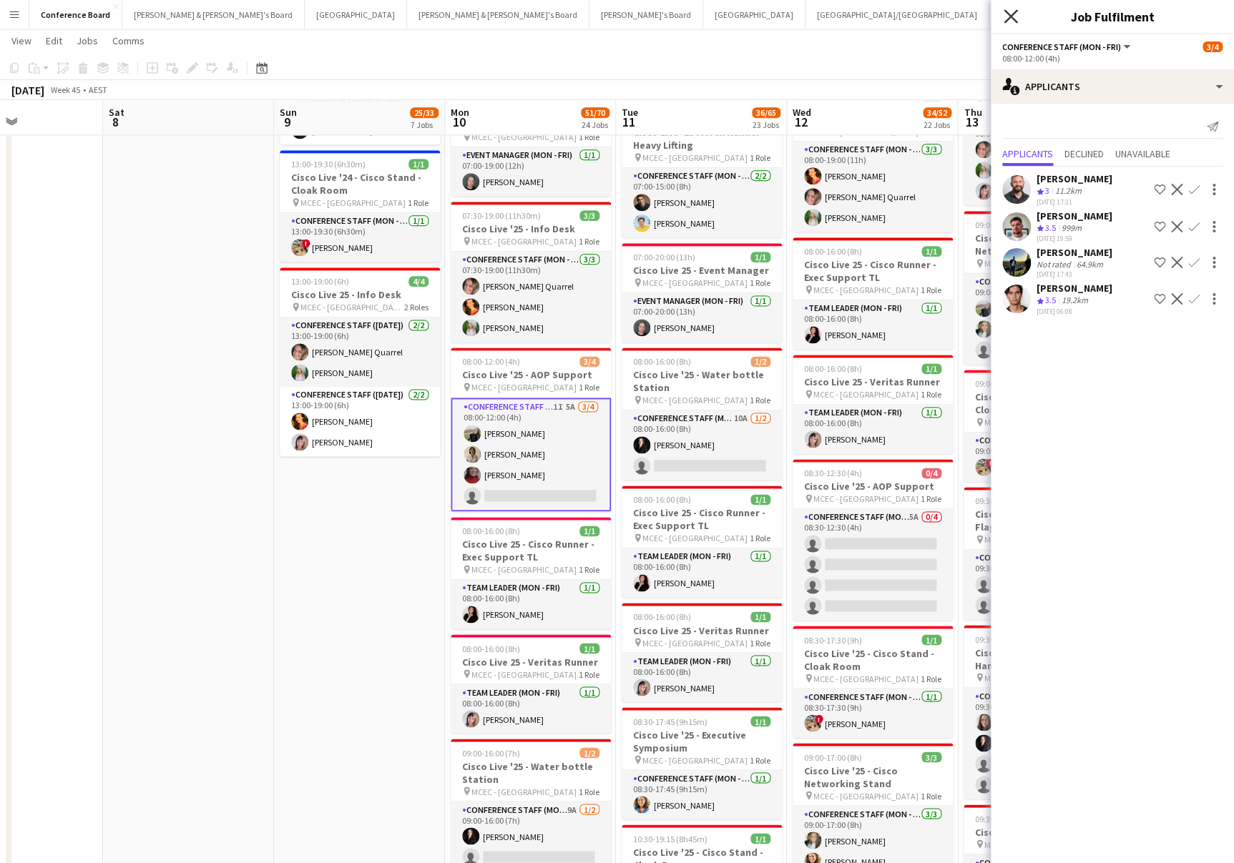
click at [1010, 17] on icon at bounding box center [1010, 16] width 14 height 14
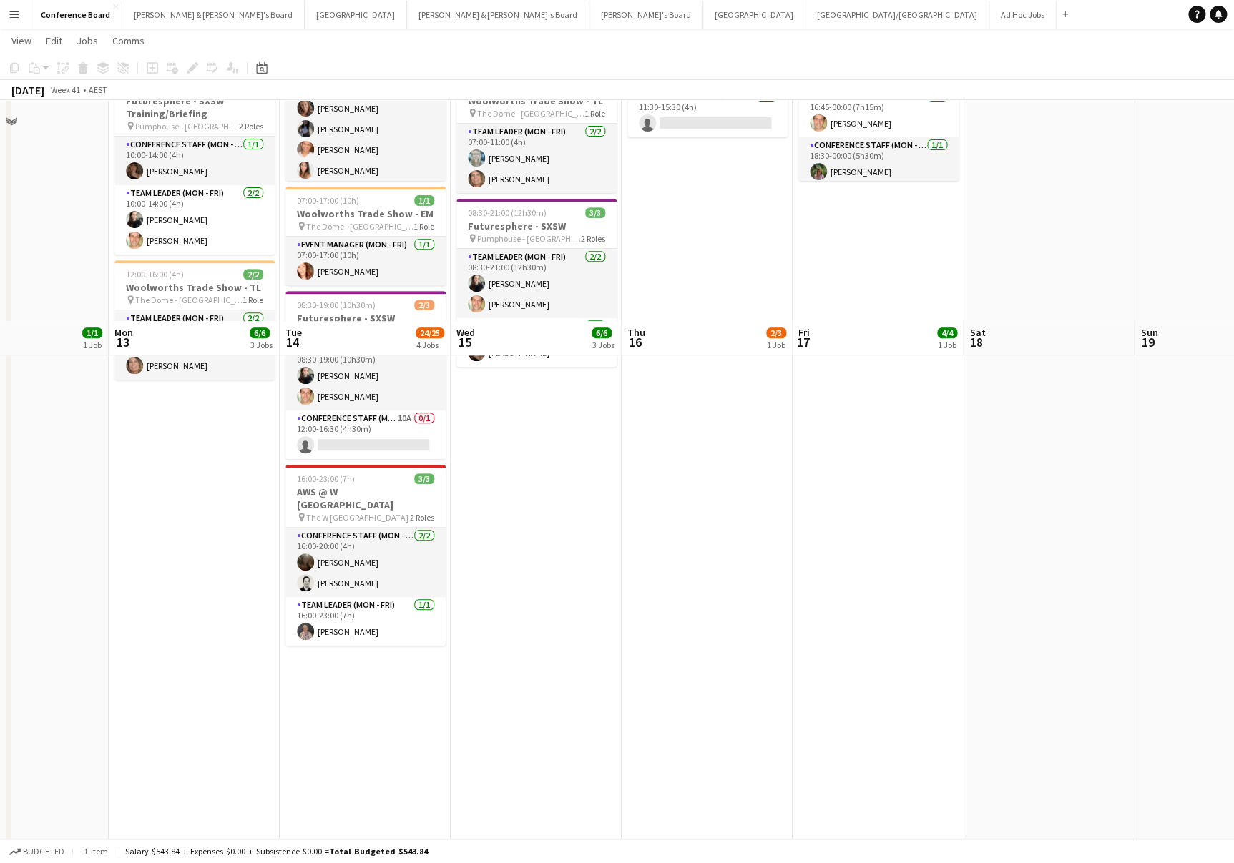
scroll to position [0, 0]
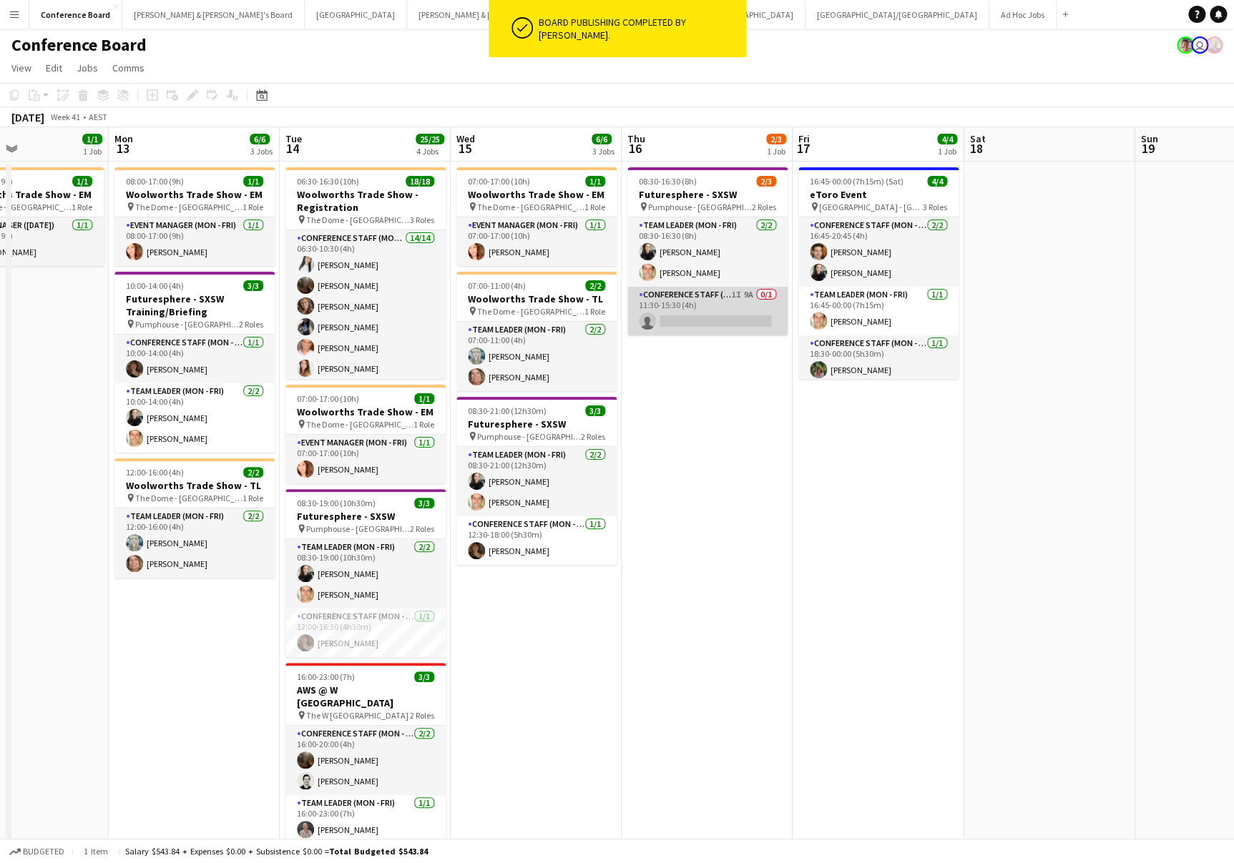
click at [740, 317] on app-card-role "Conference Staff (Mon - Fri) 1I 9A 0/1 11:30-15:30 (4h) single-neutral-actions" at bounding box center [707, 311] width 160 height 49
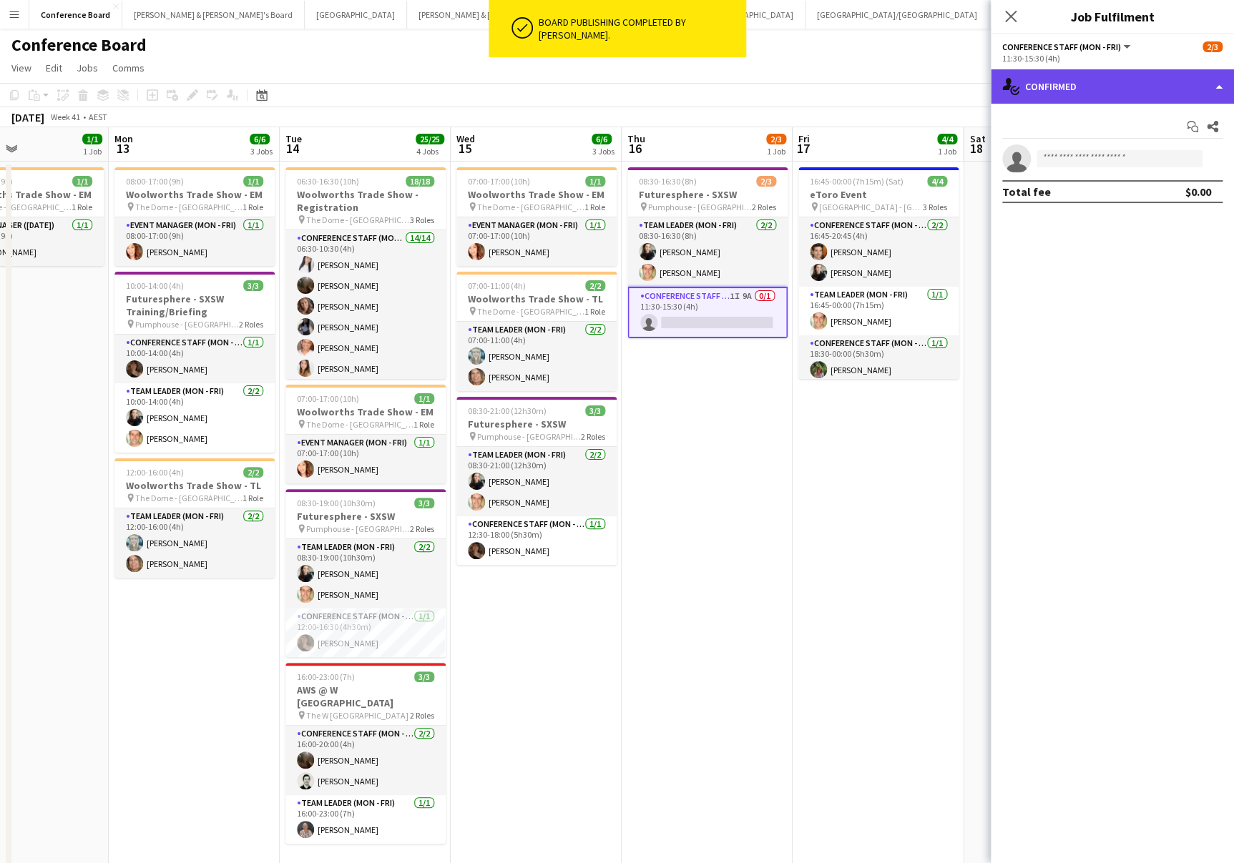
click at [1166, 90] on div "single-neutral-actions-check-2 Confirmed" at bounding box center [1111, 86] width 243 height 34
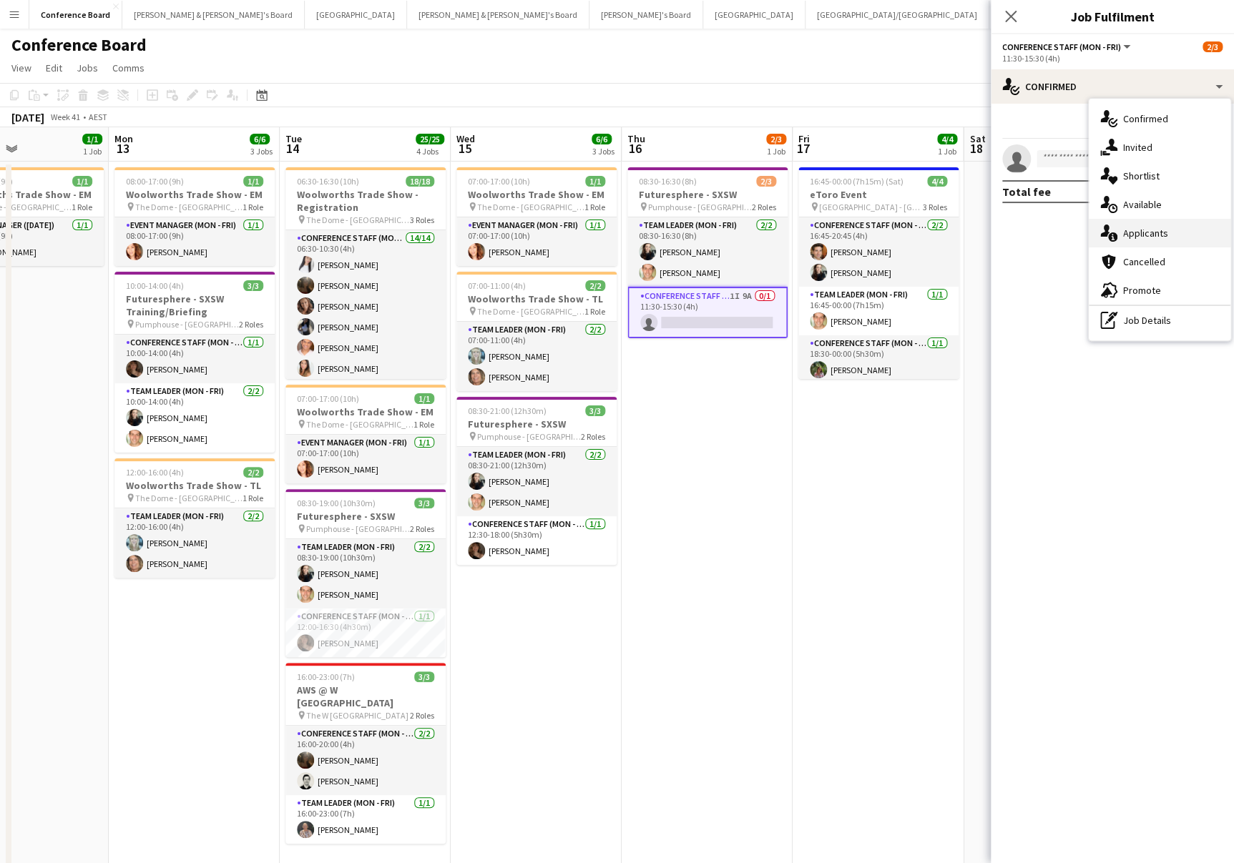
click at [1169, 235] on div "single-neutral-actions-information Applicants" at bounding box center [1159, 233] width 142 height 29
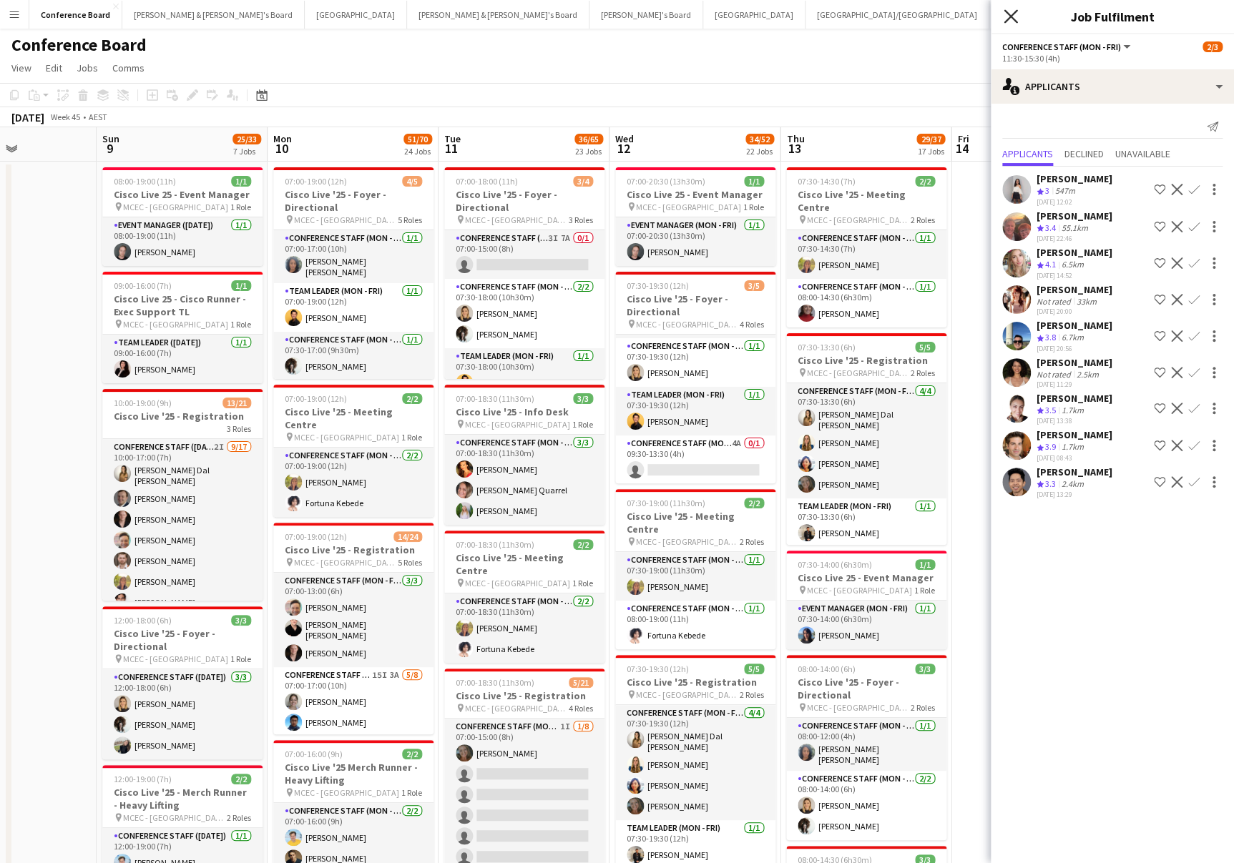
click at [1013, 20] on icon at bounding box center [1010, 16] width 14 height 14
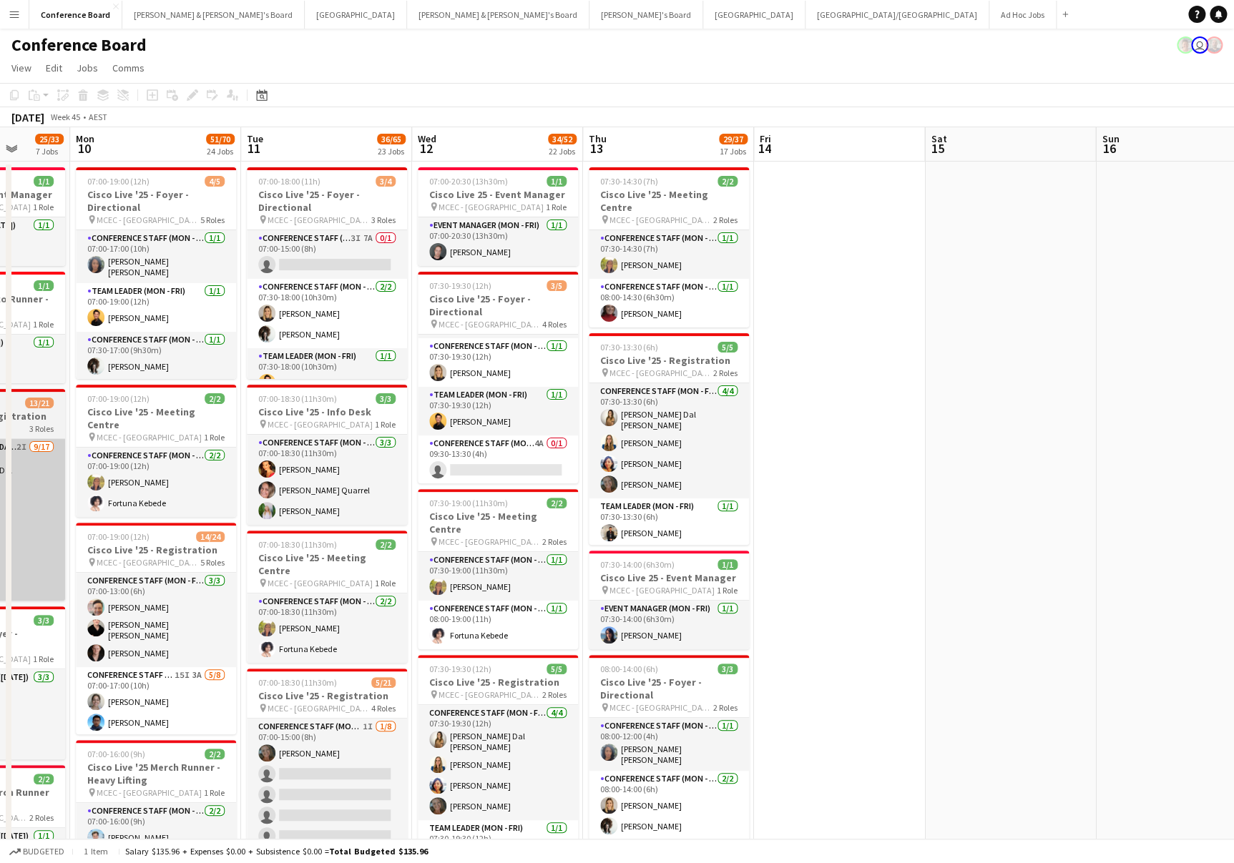
scroll to position [0, 444]
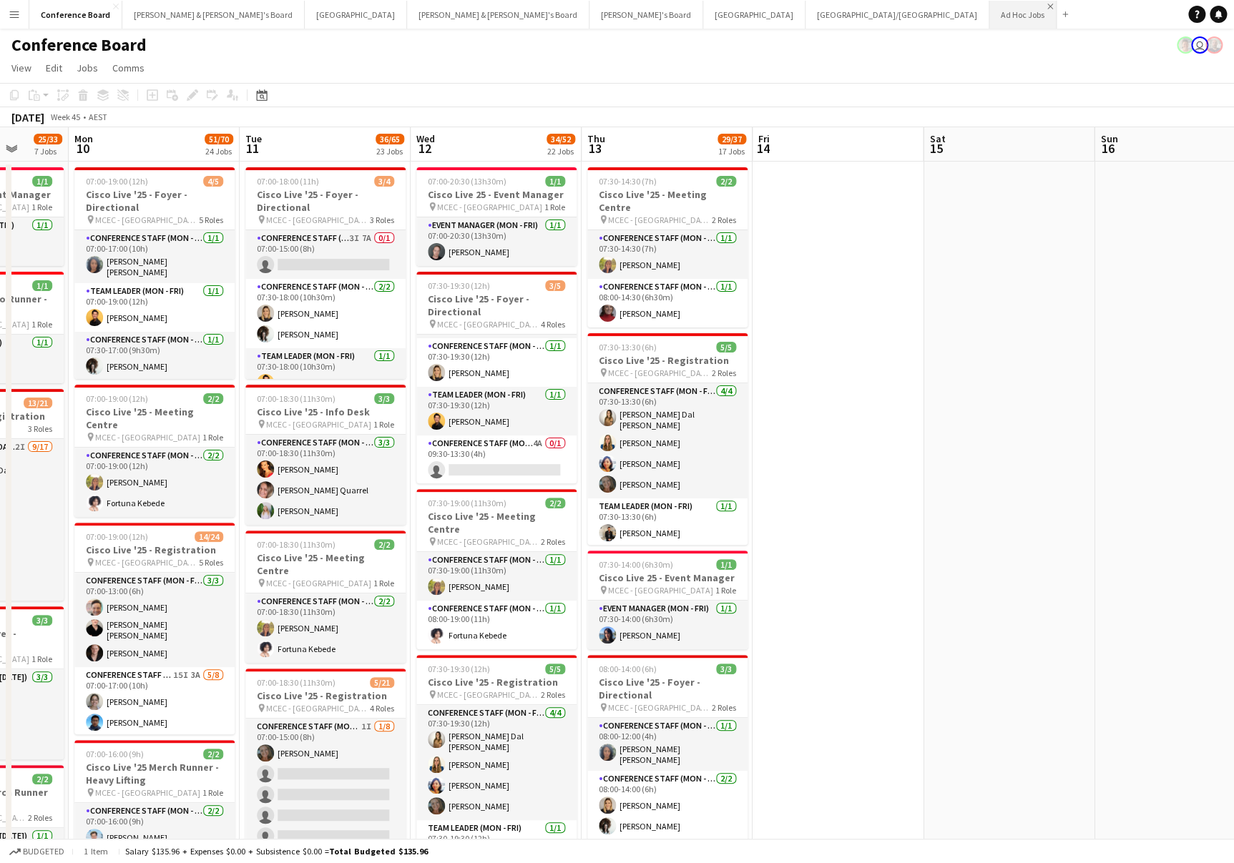
click at [1047, 4] on app-icon "Close" at bounding box center [1050, 7] width 6 height 6
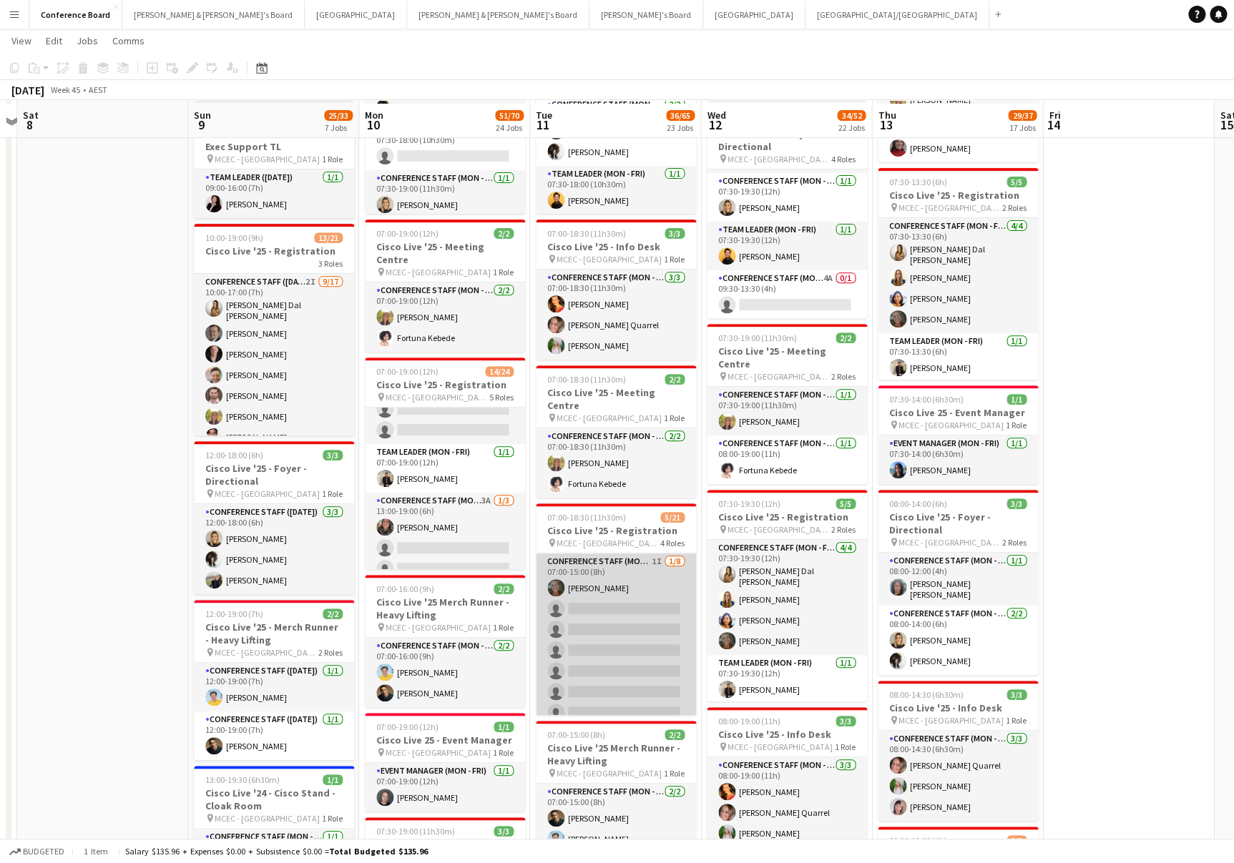
scroll to position [177, 0]
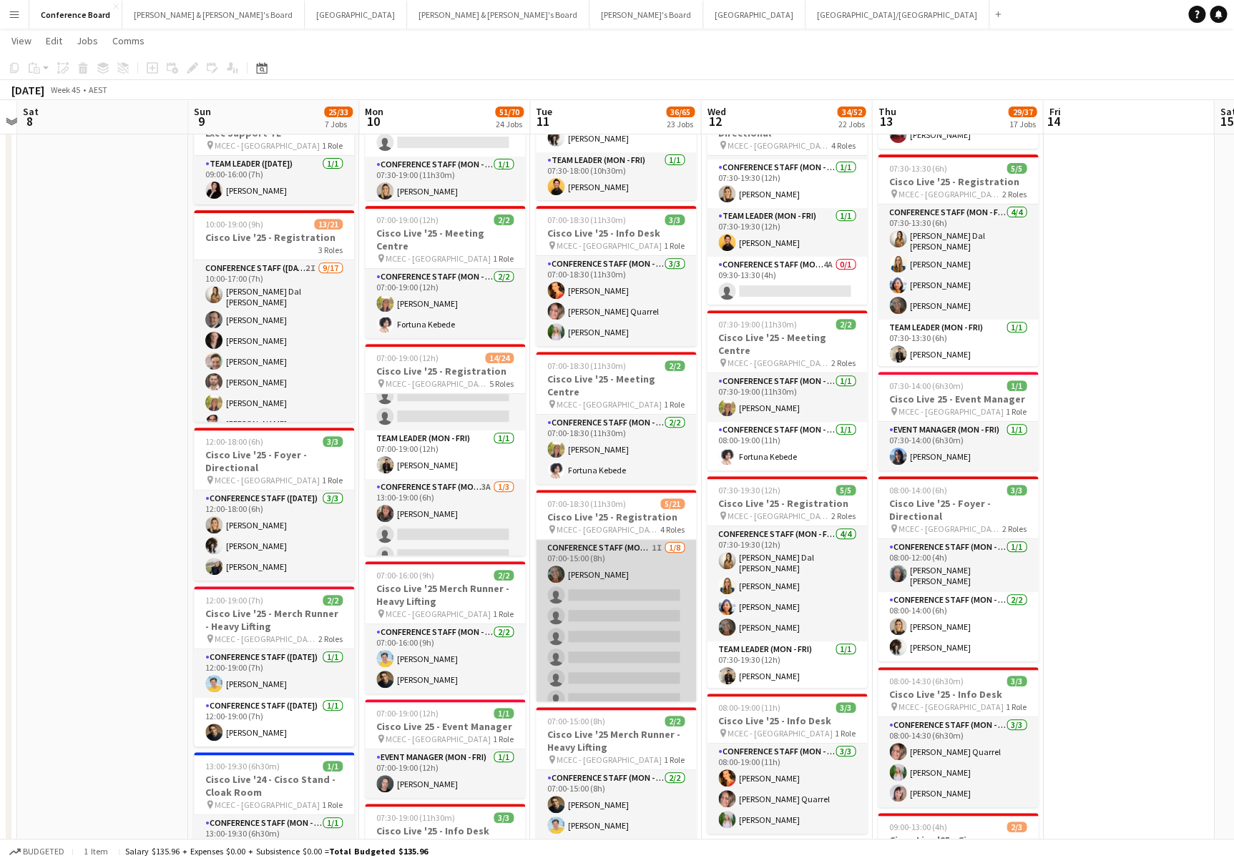
click at [621, 624] on app-card-role "Conference Staff (Mon - Fri) 1I [DATE] 07:00-15:00 (8h) [PERSON_NAME] single-ne…" at bounding box center [616, 637] width 160 height 194
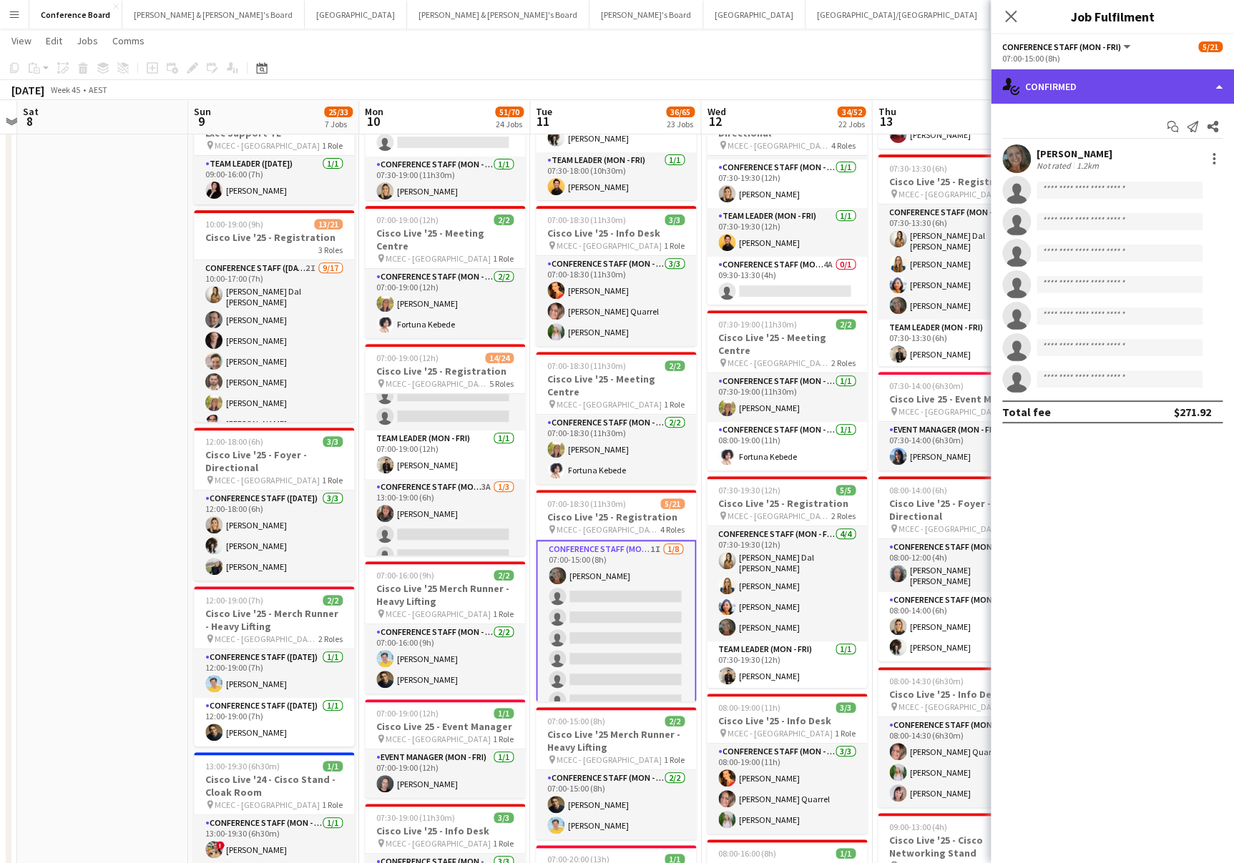
click at [1178, 91] on div "single-neutral-actions-check-2 Confirmed" at bounding box center [1111, 86] width 243 height 34
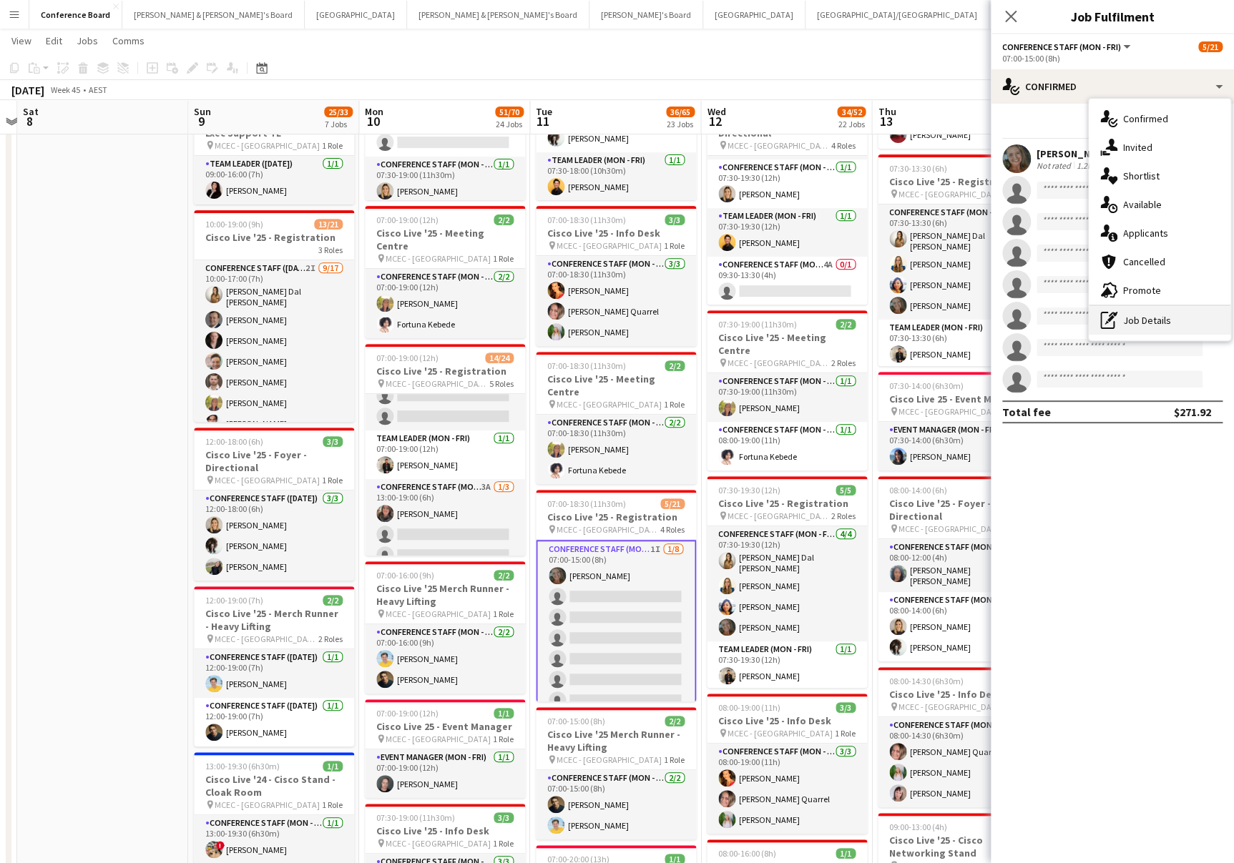
click at [1149, 312] on div "pen-write Job Details" at bounding box center [1159, 320] width 142 height 29
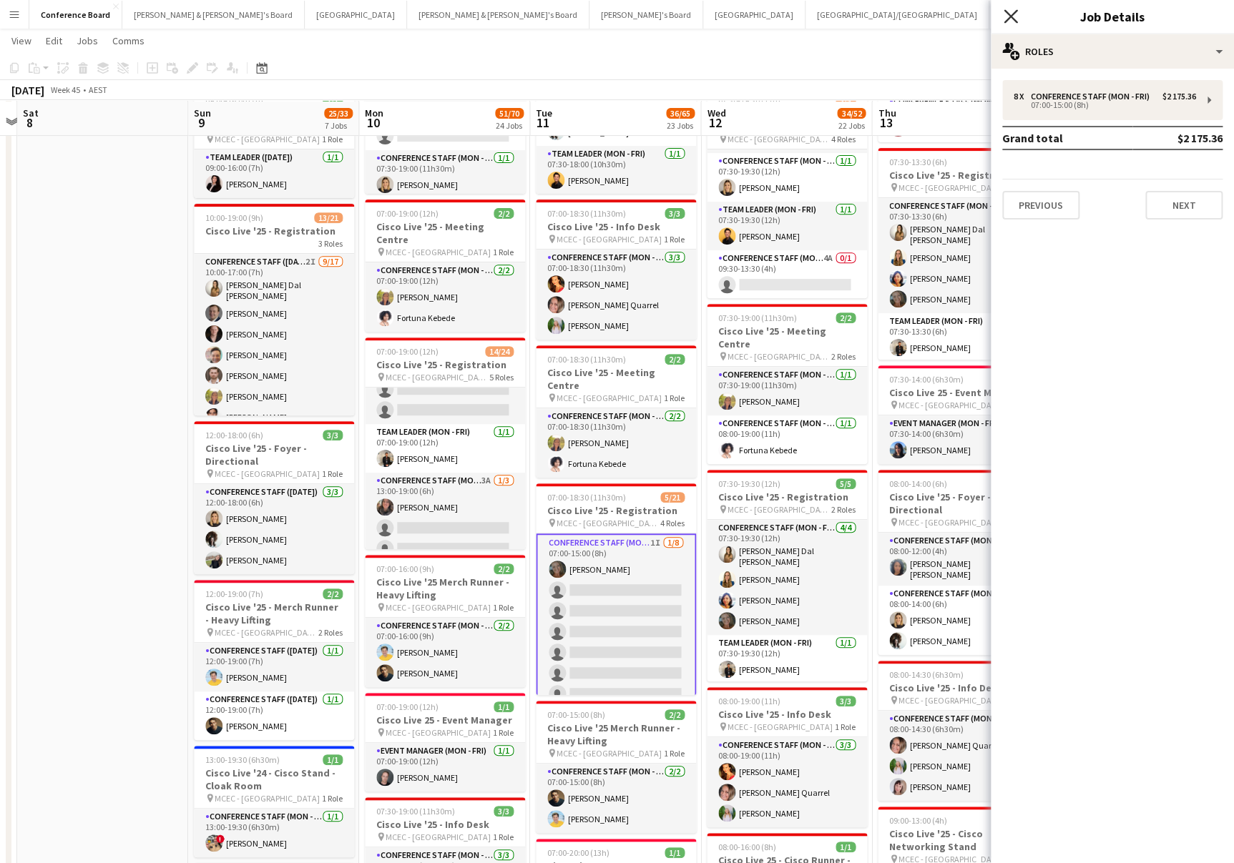
scroll to position [185, 0]
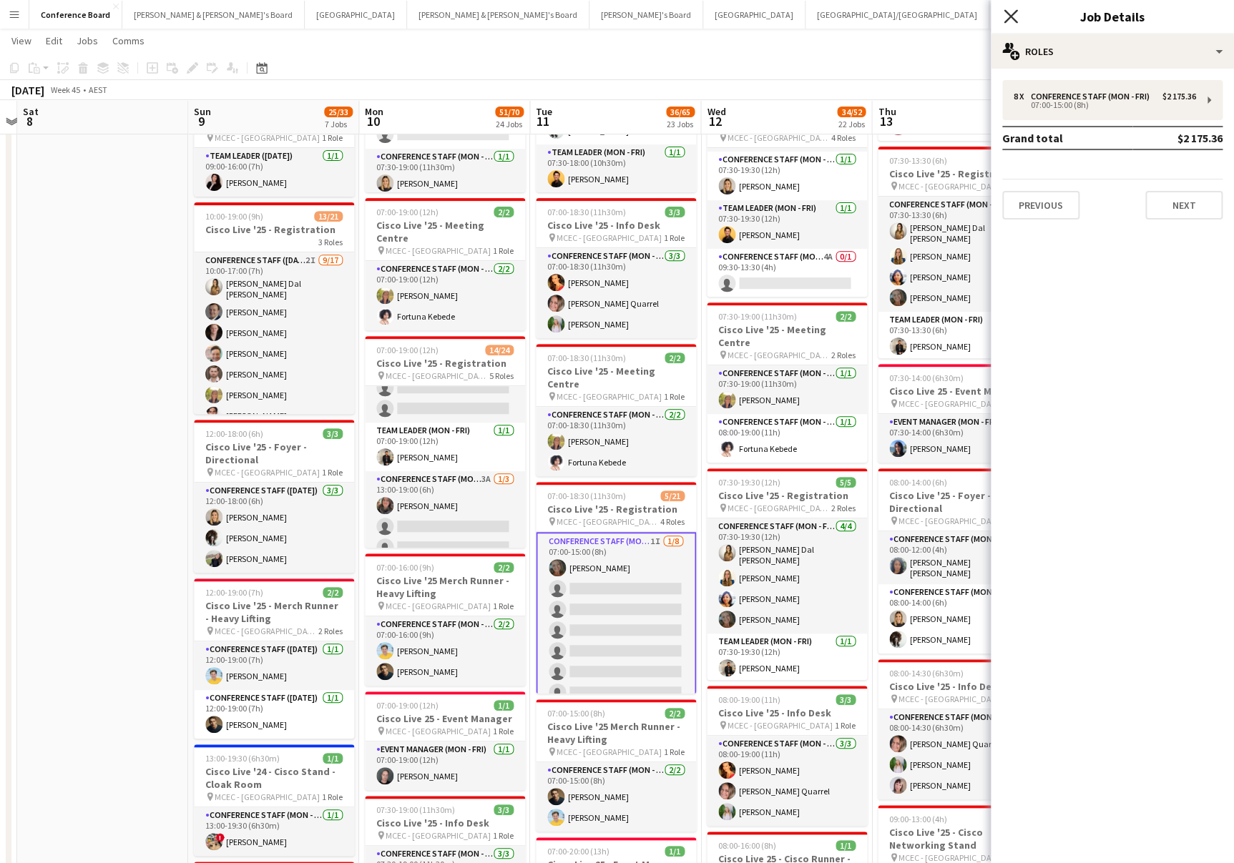
click at [1013, 19] on icon at bounding box center [1010, 16] width 14 height 14
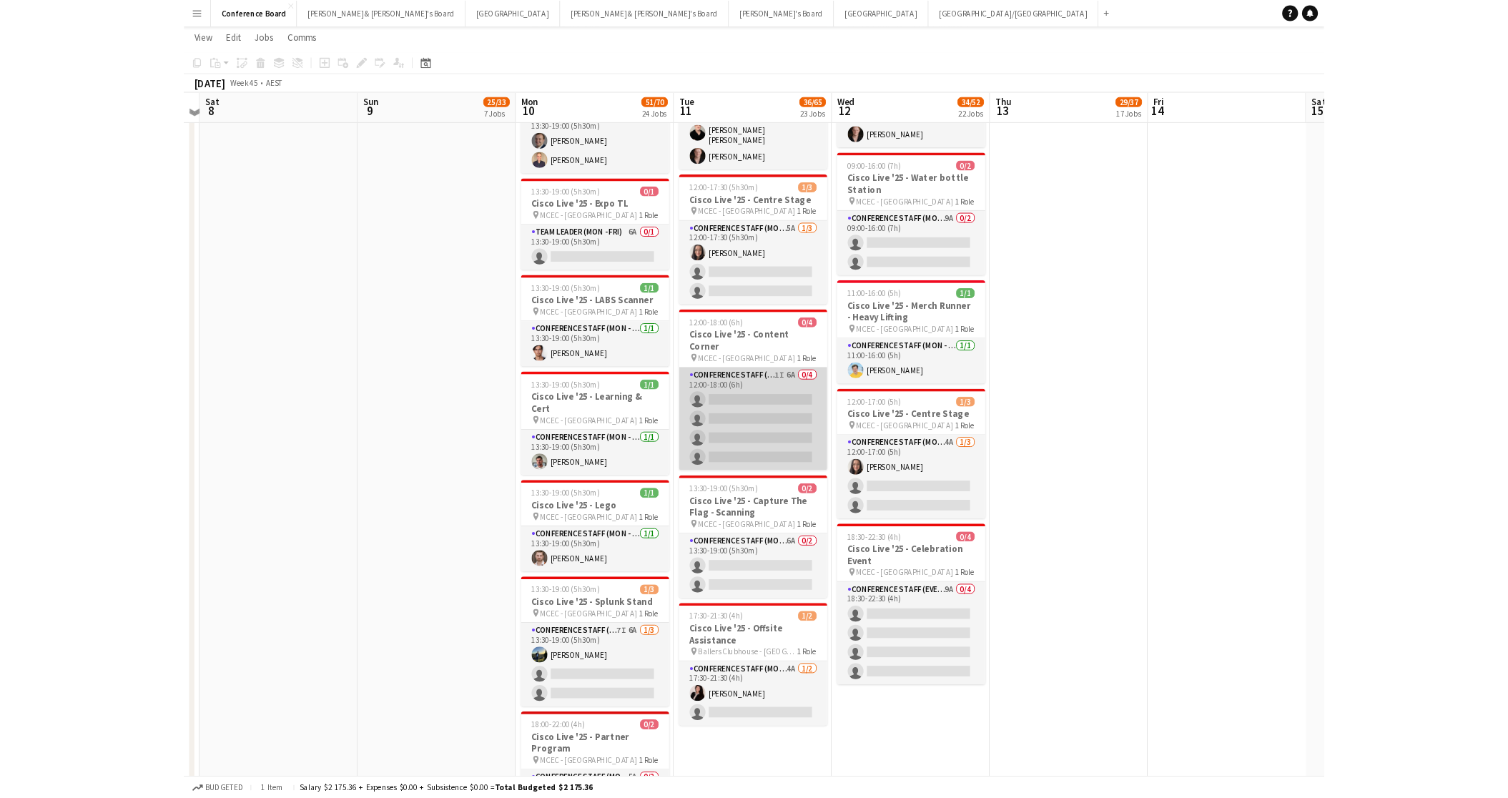
scroll to position [2555, 0]
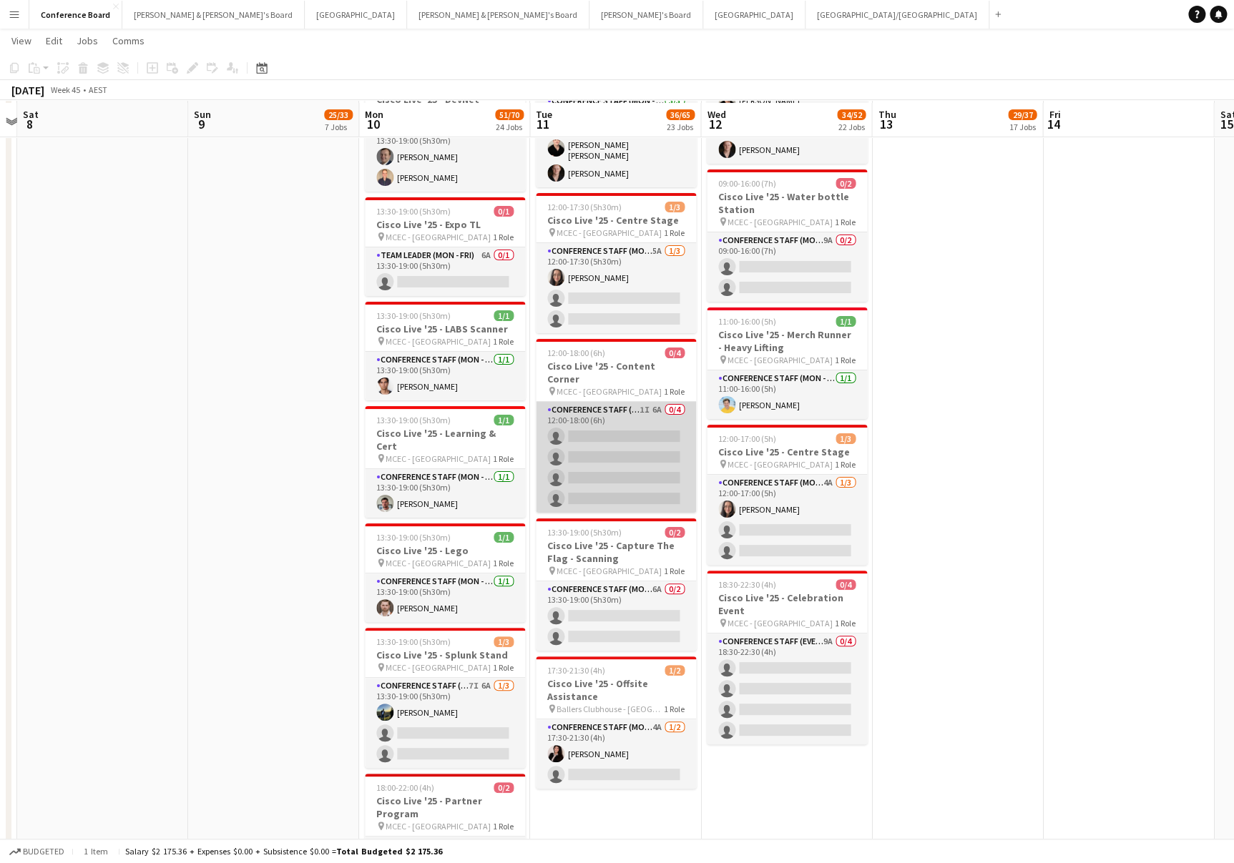
drag, startPoint x: 640, startPoint y: 390, endPoint x: 621, endPoint y: 395, distance: 19.9
click at [640, 402] on app-card-role "Conference Staff (Mon - Fri) 1I 6A 0/4 12:00-18:00 (6h) single-neutral-actions …" at bounding box center [616, 457] width 160 height 111
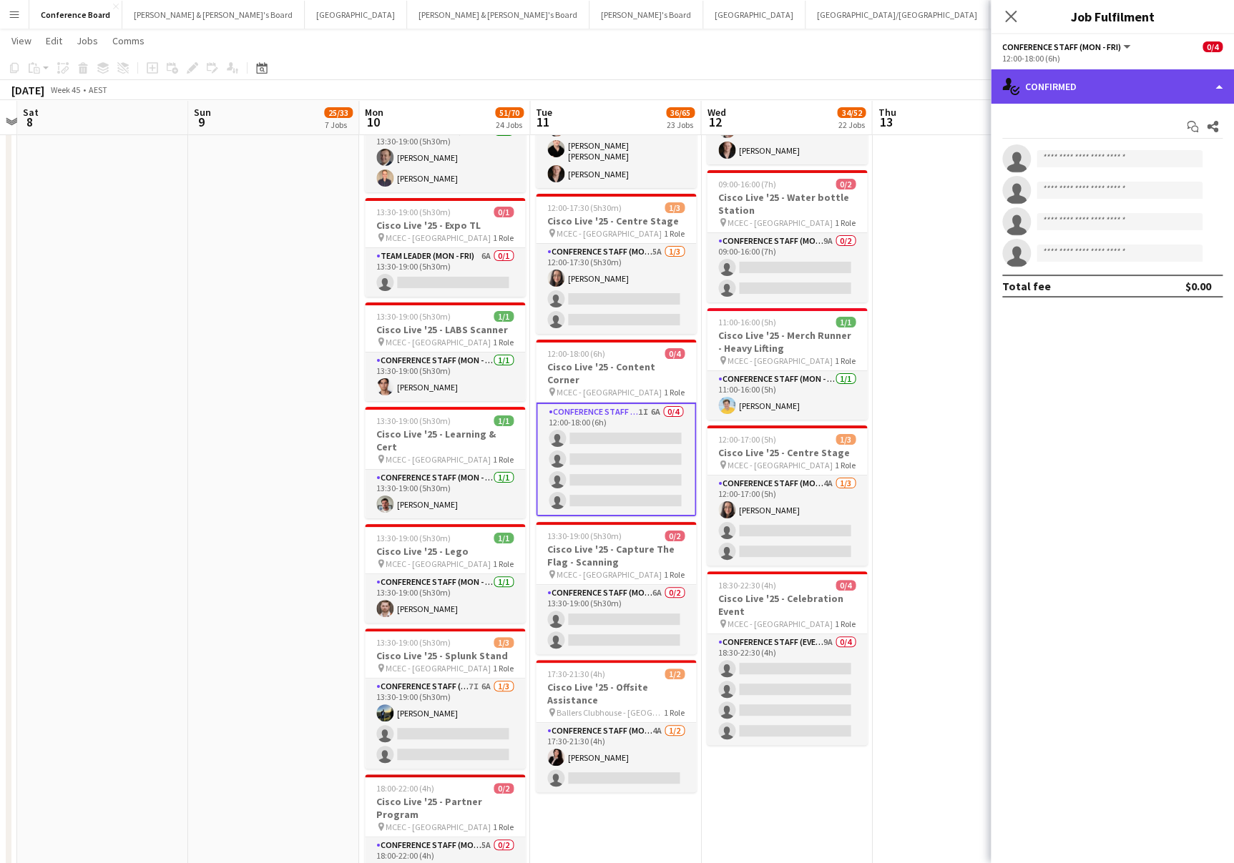
click at [1162, 88] on div "single-neutral-actions-check-2 Confirmed" at bounding box center [1111, 86] width 243 height 34
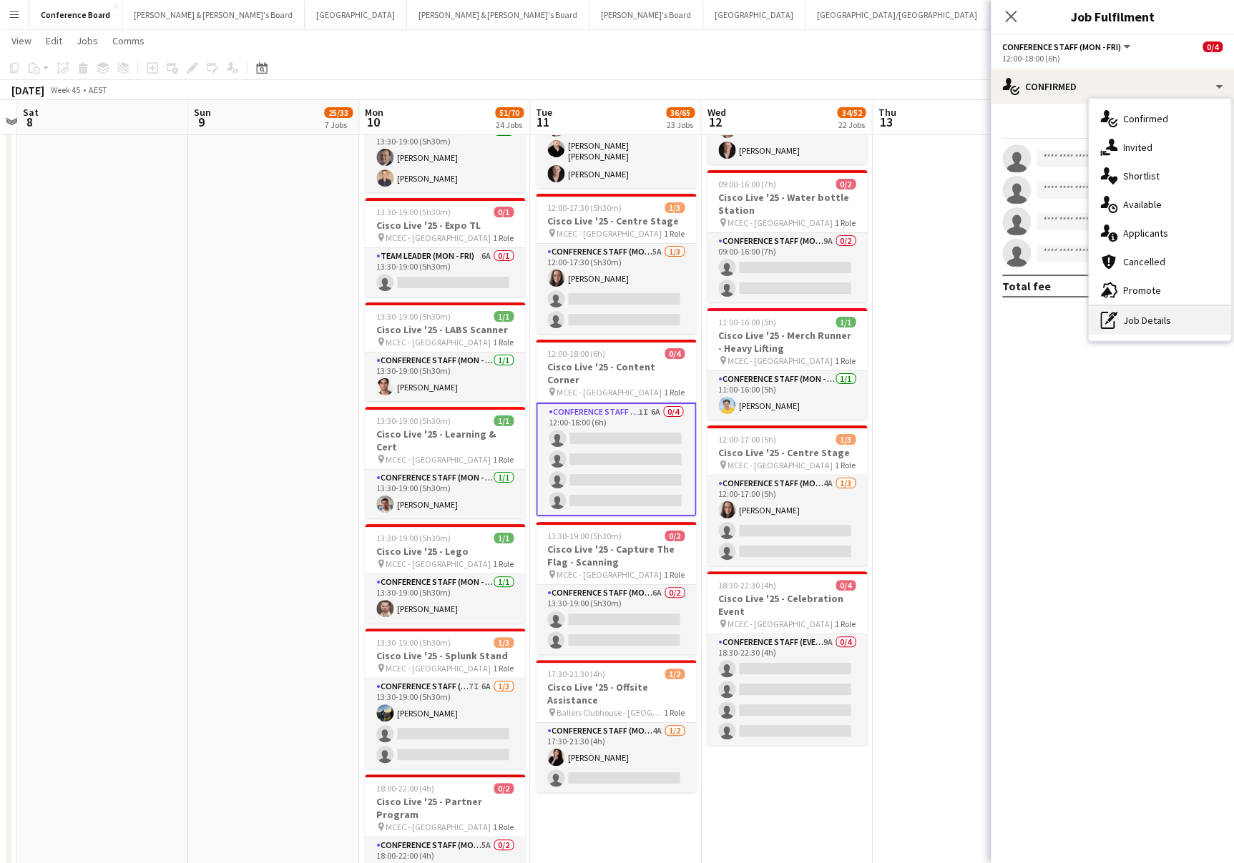
click at [1175, 317] on div "pen-write Job Details" at bounding box center [1159, 320] width 142 height 29
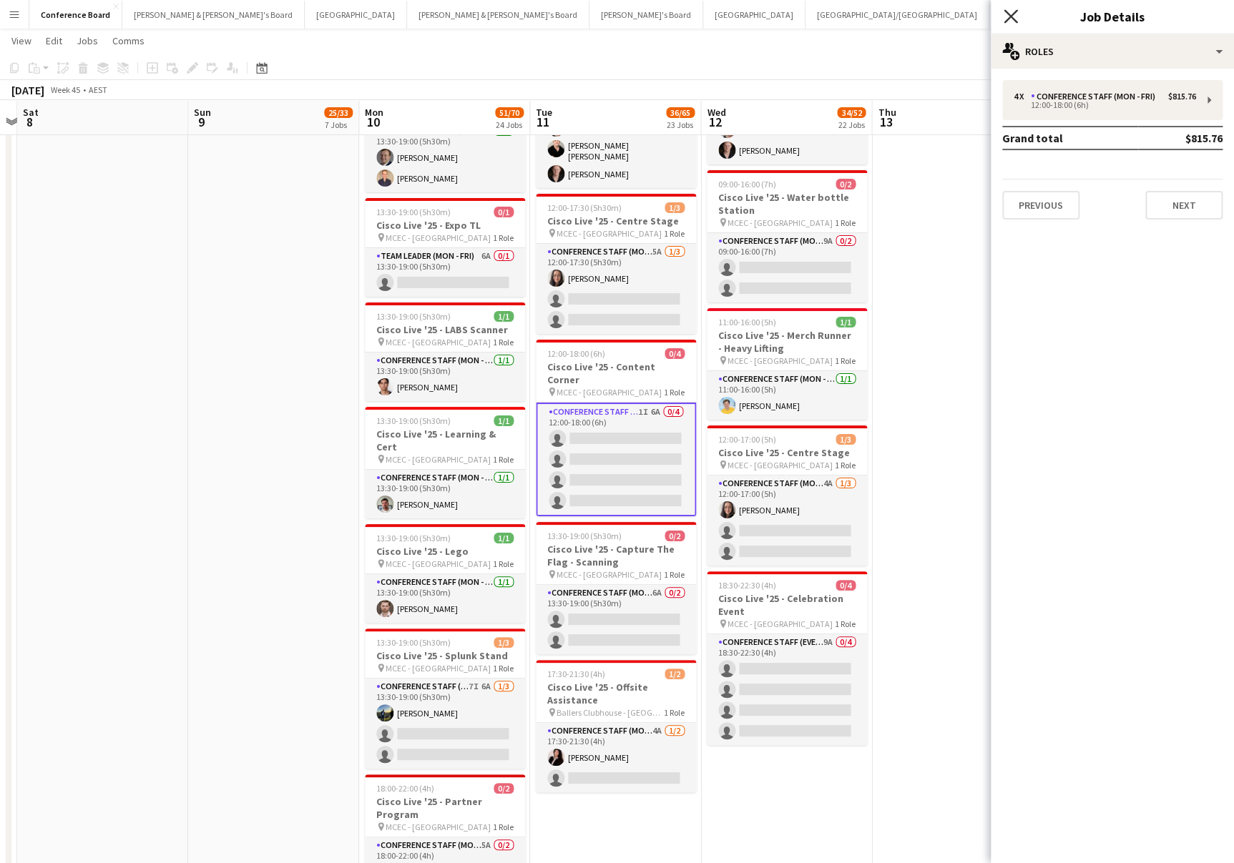
click at [1010, 16] on icon at bounding box center [1010, 16] width 14 height 14
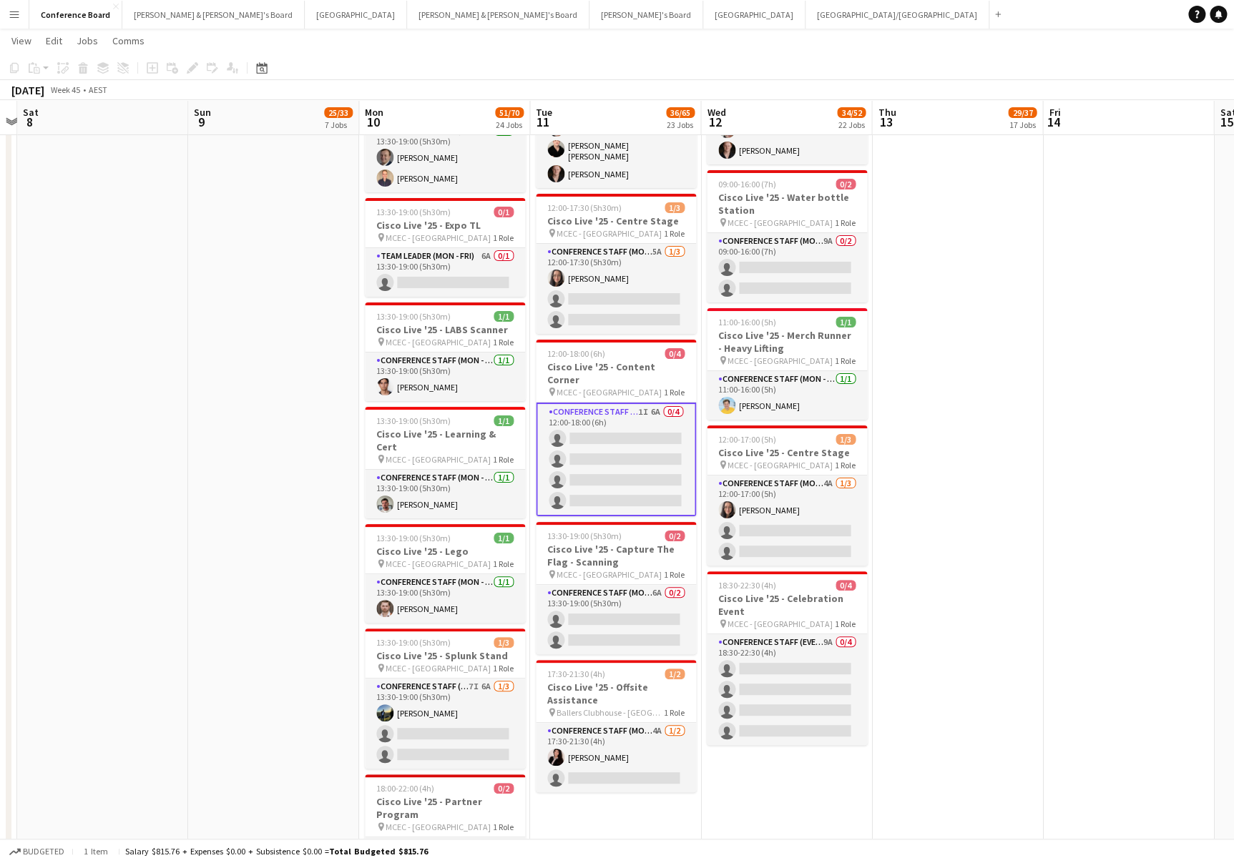
click at [662, 403] on app-card-role "Conference Staff (Mon - Fri) 1I 6A 0/4 12:00-18:00 (6h) single-neutral-actions …" at bounding box center [616, 460] width 160 height 114
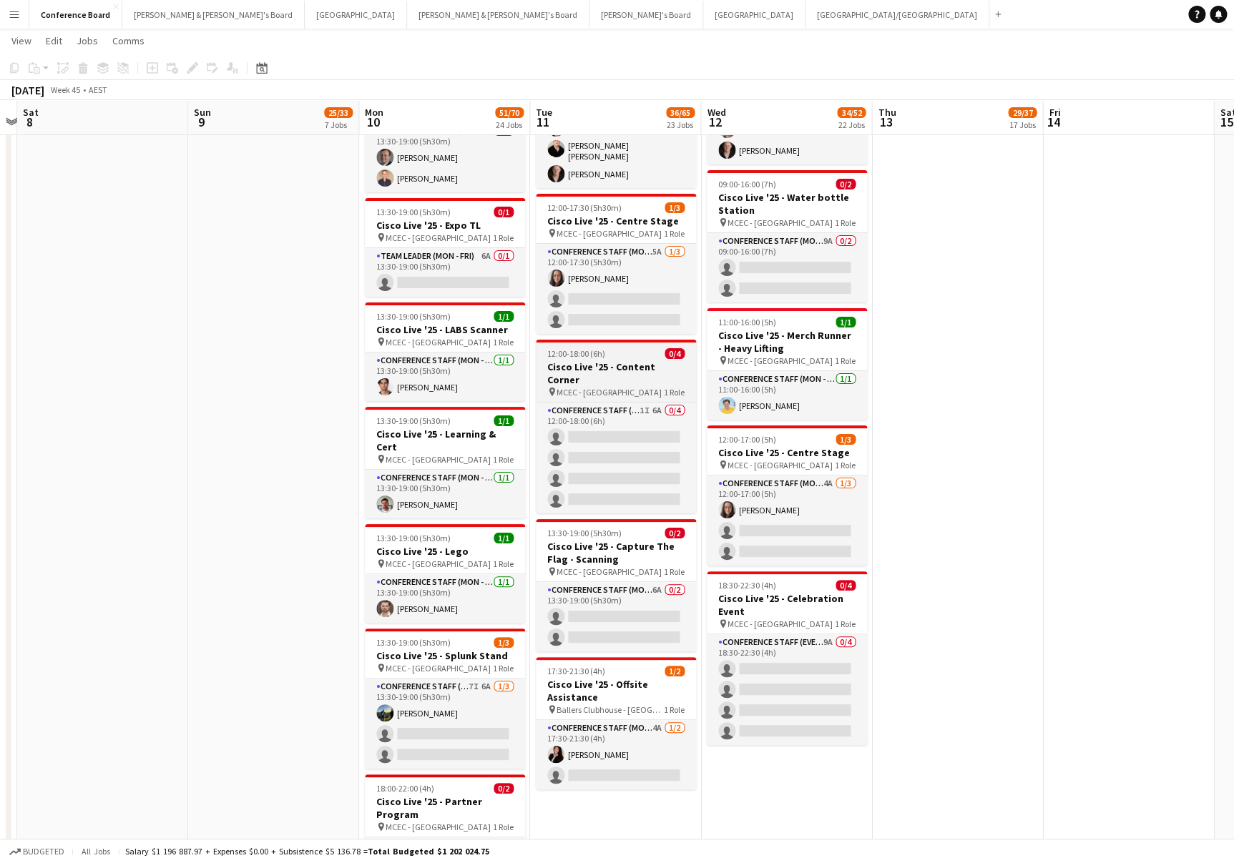
click at [637, 360] on h3 "Cisco Live '25 - Content Corner" at bounding box center [616, 373] width 160 height 26
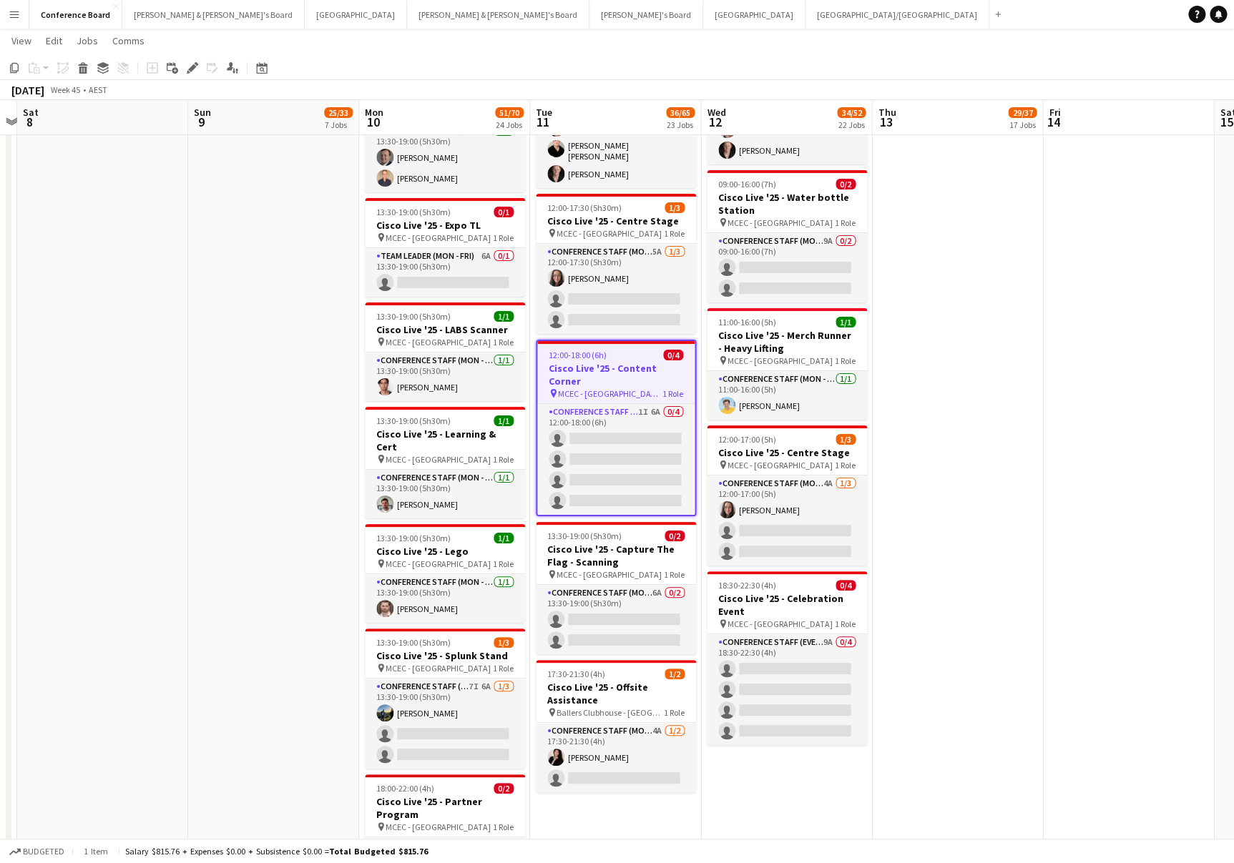
click at [636, 388] on div "pin MCEC - Melbourne 1 Role" at bounding box center [615, 393] width 157 height 11
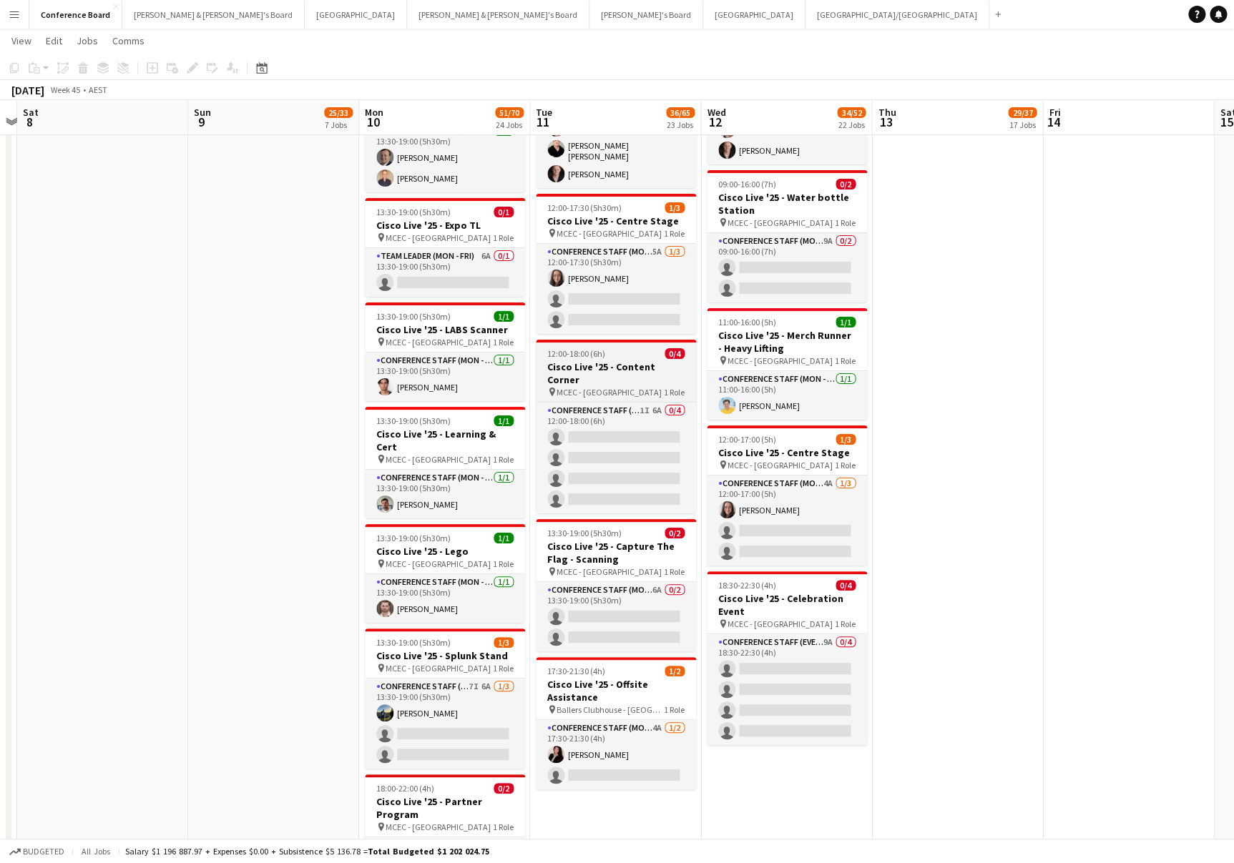
click at [599, 387] on span "MCEC - [GEOGRAPHIC_DATA]" at bounding box center [608, 392] width 105 height 11
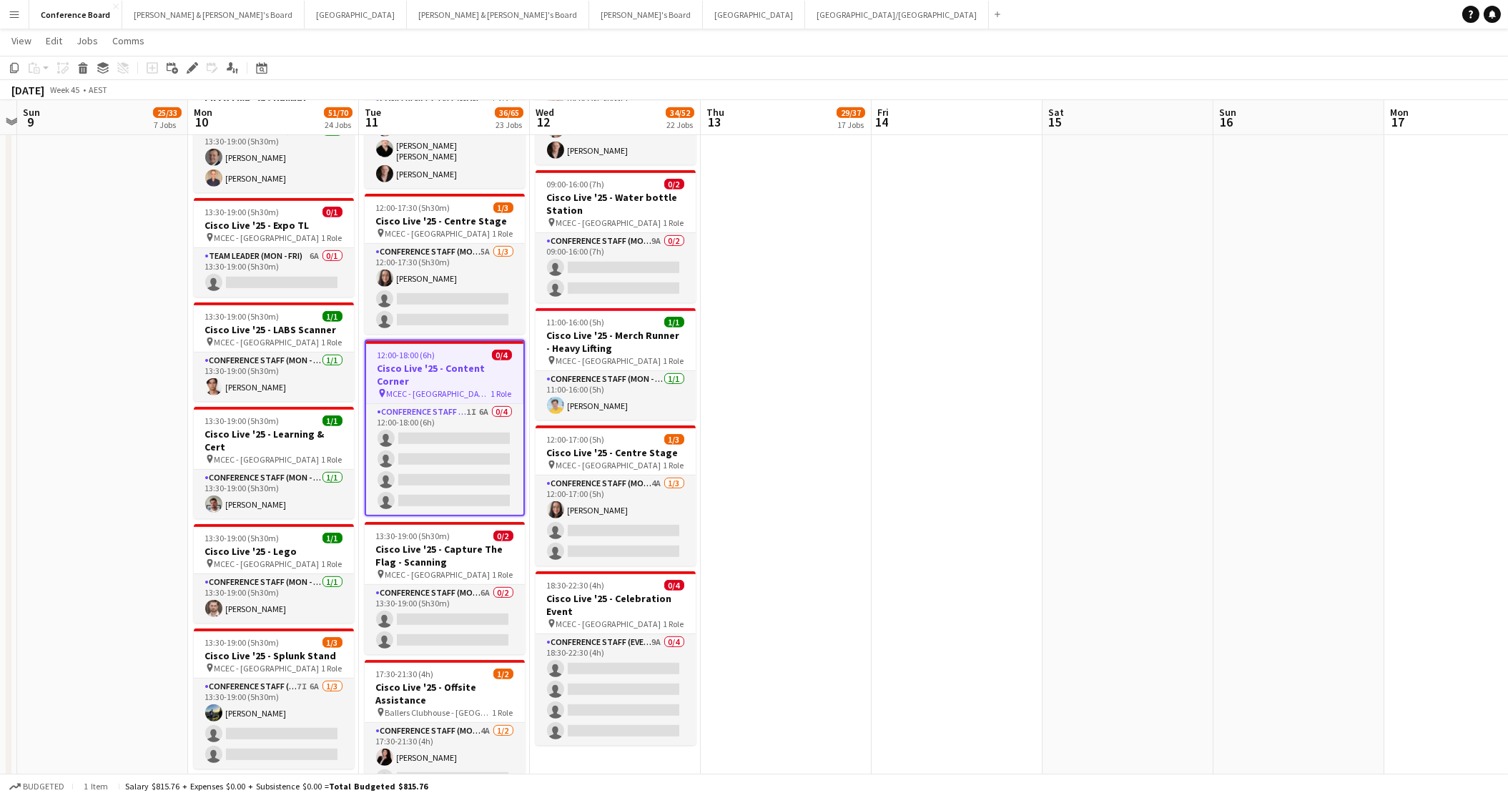
click at [443, 388] on span "MCEC - [GEOGRAPHIC_DATA]" at bounding box center [439, 393] width 104 height 11
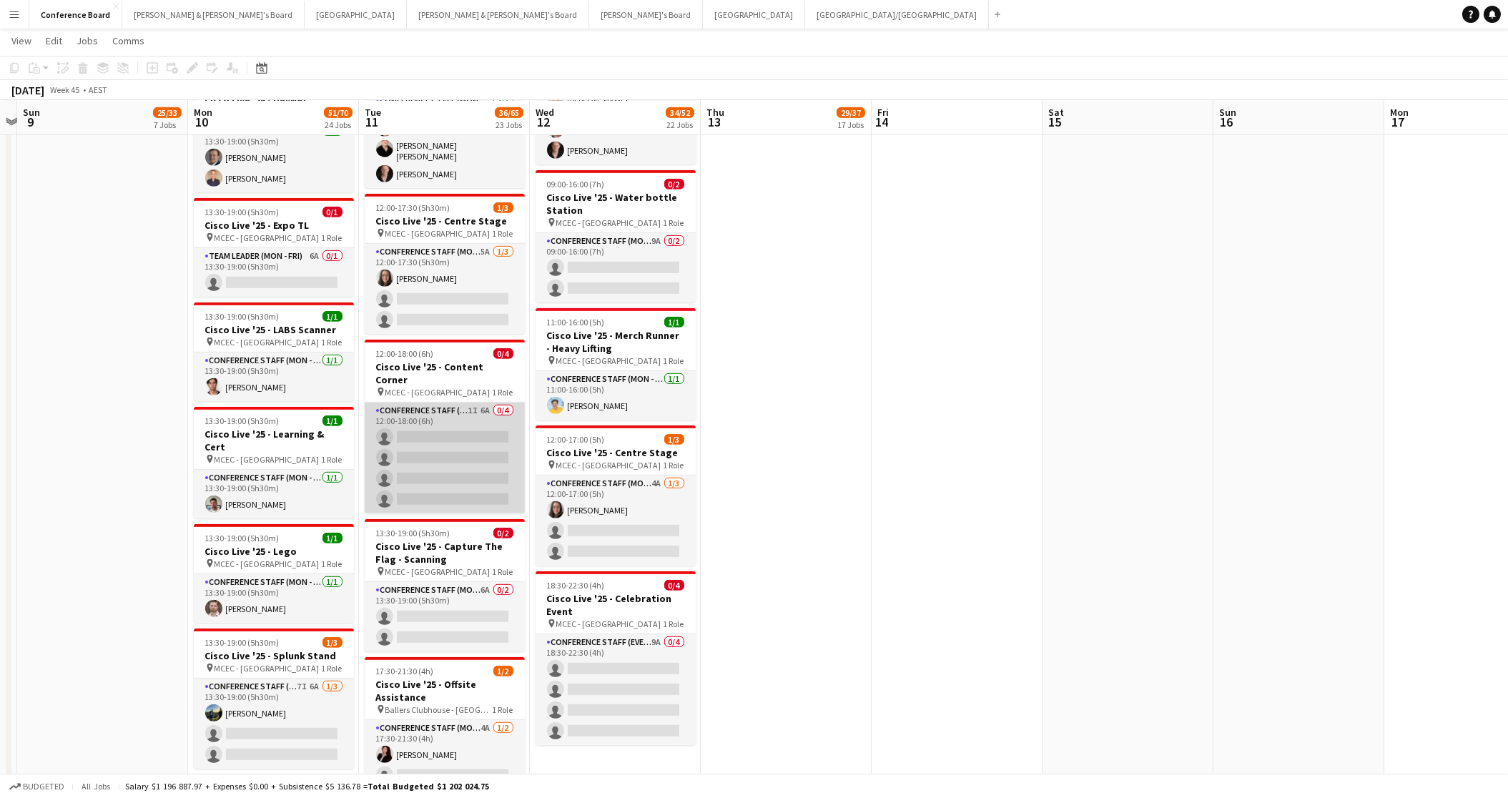
click at [442, 403] on app-card-role "Conference Staff (Mon - Fri) 1I 6A 0/4 12:00-18:00 (6h) single-neutral-actions …" at bounding box center [445, 458] width 160 height 111
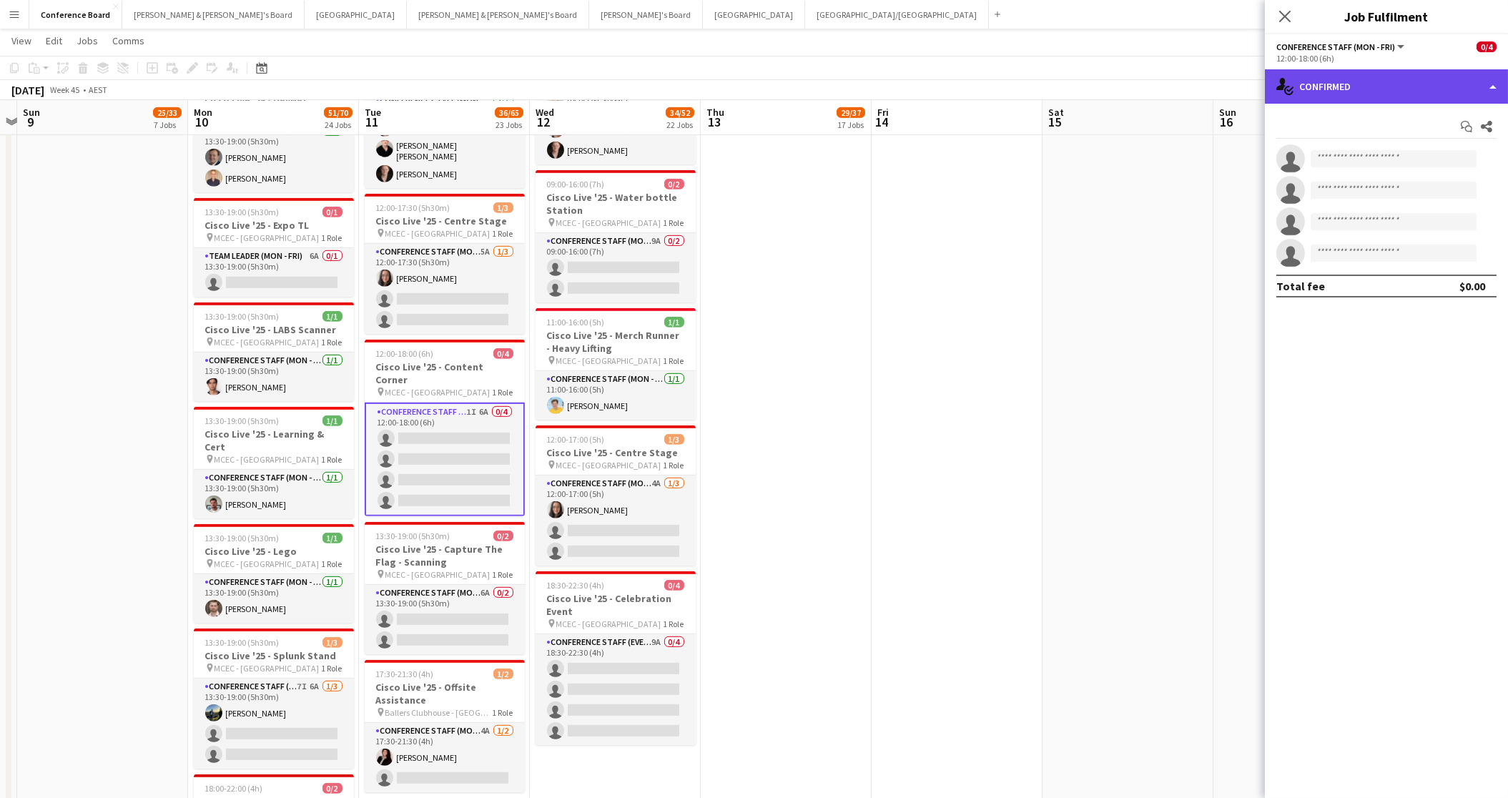
click at [1233, 93] on div "single-neutral-actions-check-2 Confirmed" at bounding box center [1386, 86] width 243 height 34
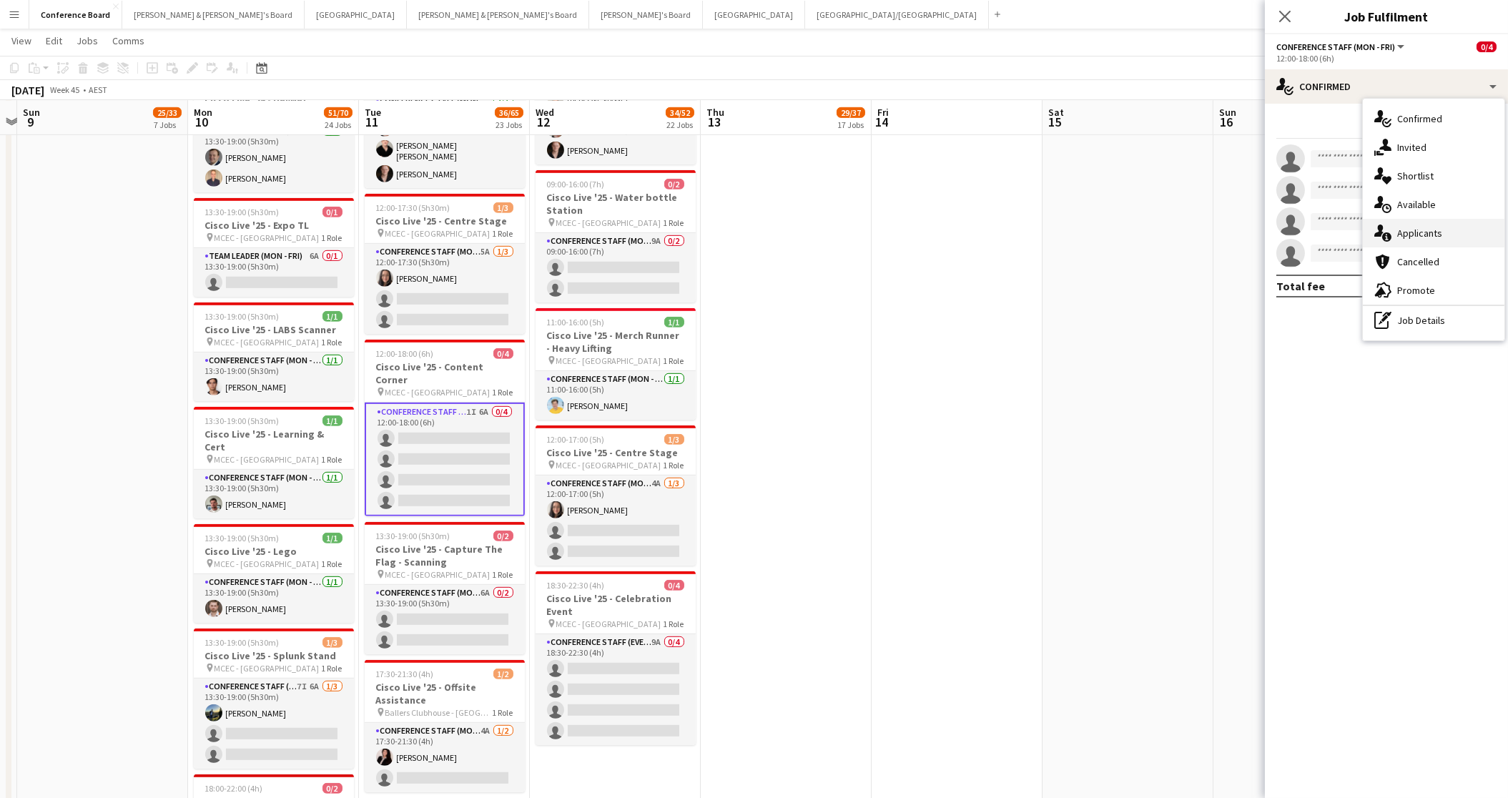
click at [1233, 233] on span "Applicants" at bounding box center [1419, 233] width 45 height 13
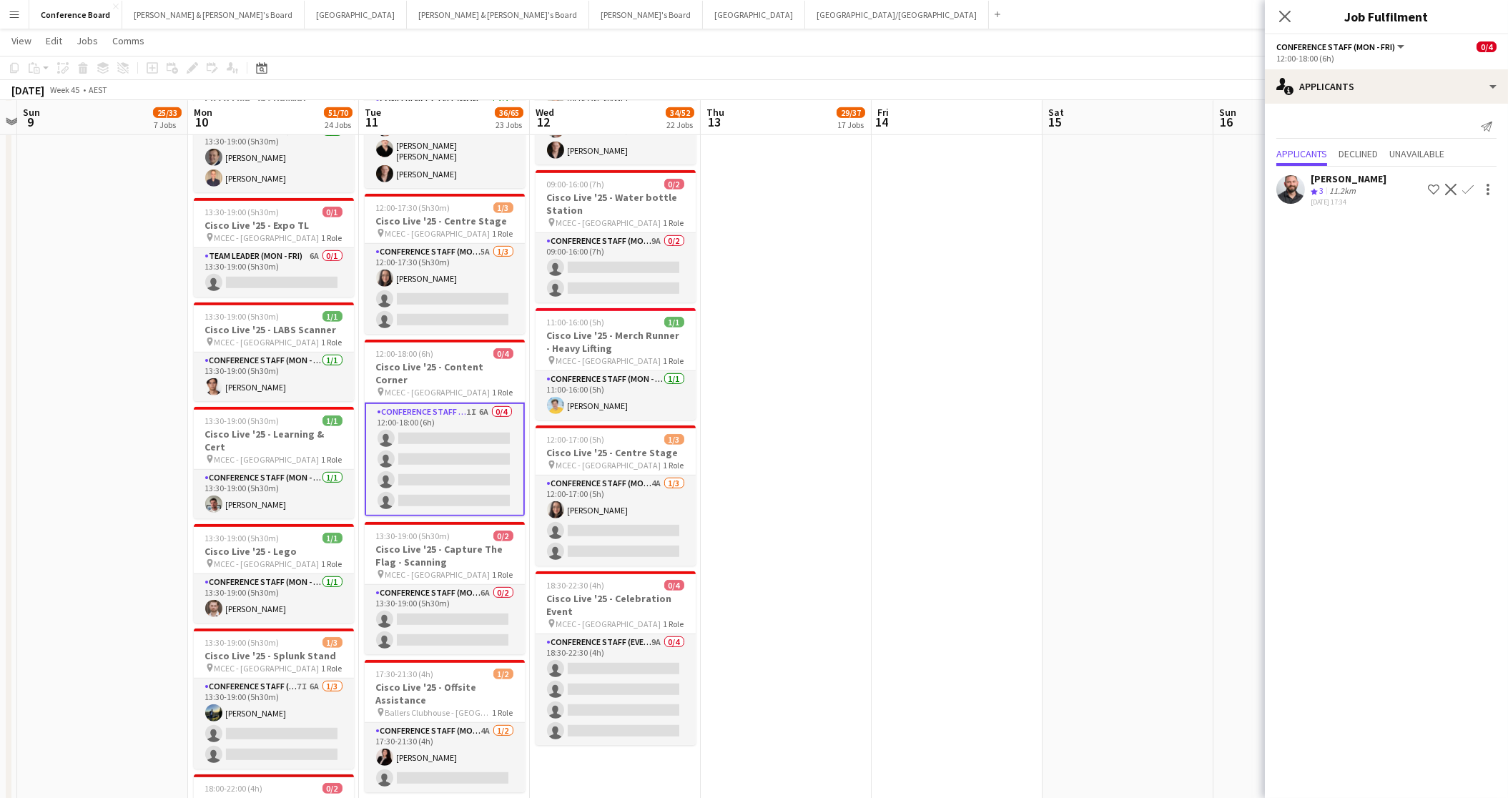
click at [1233, 185] on app-icon "Confirm" at bounding box center [1467, 189] width 11 height 11
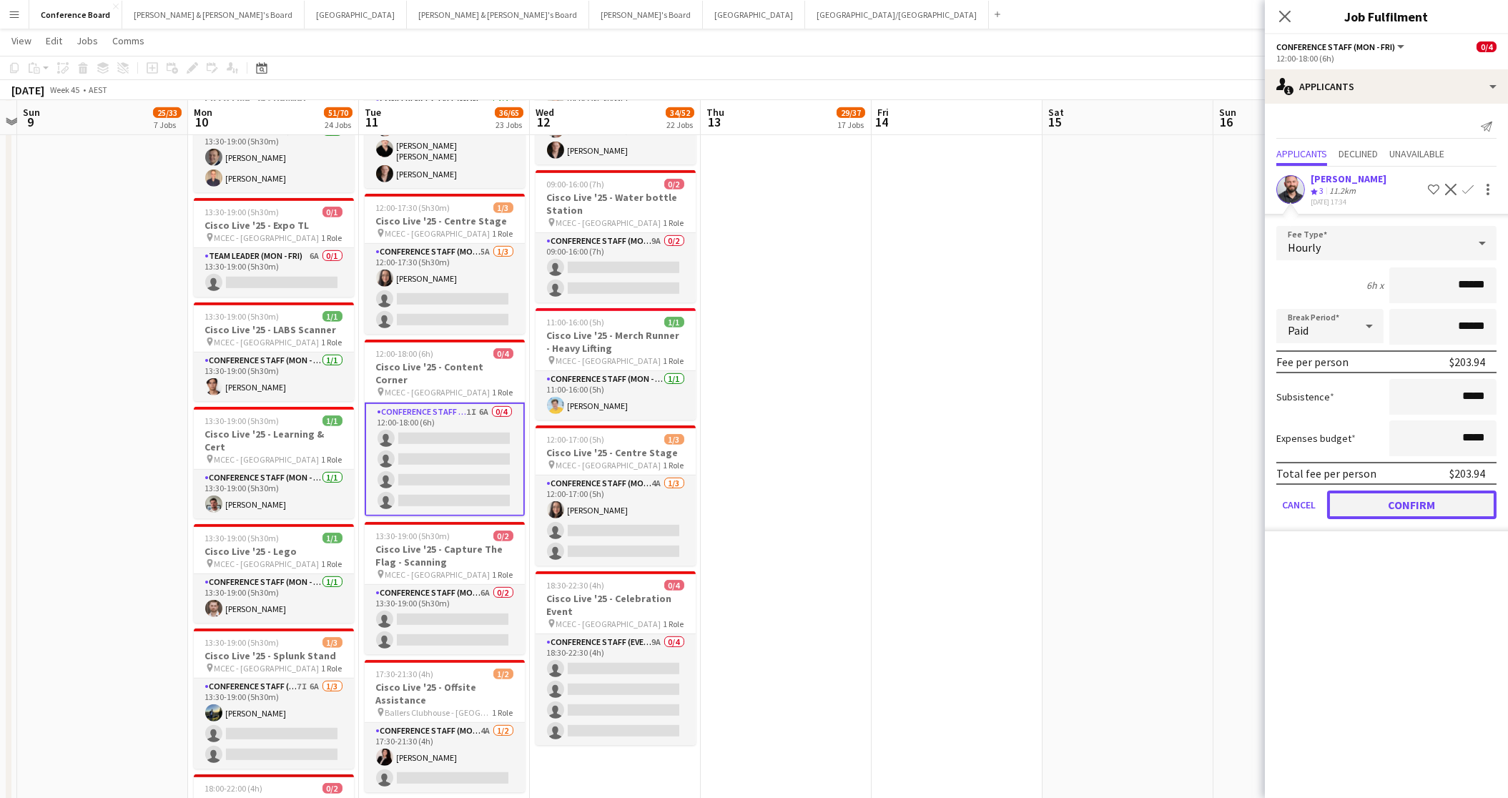
click at [1233, 498] on button "Confirm" at bounding box center [1411, 505] width 169 height 29
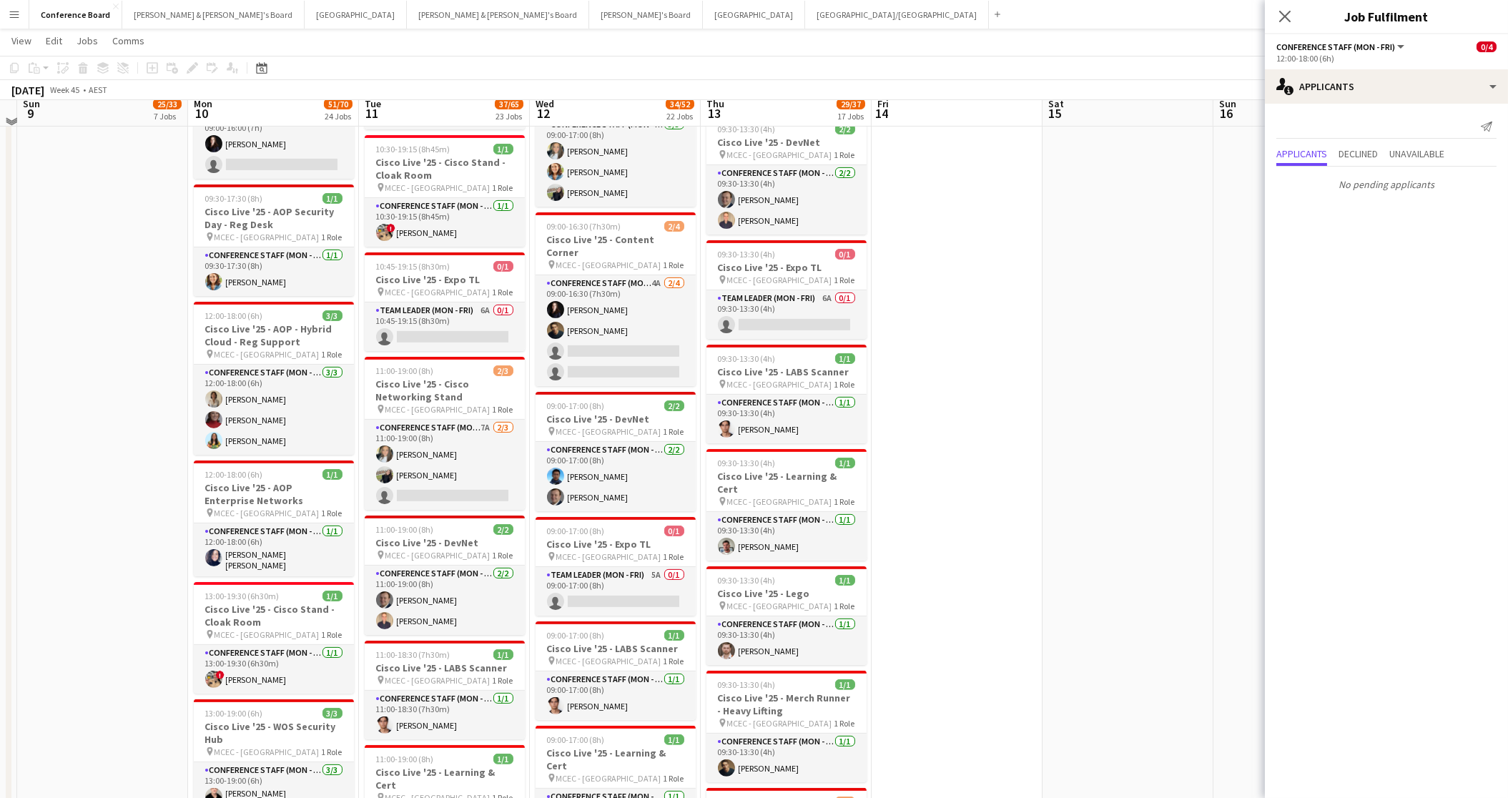
scroll to position [1473, 0]
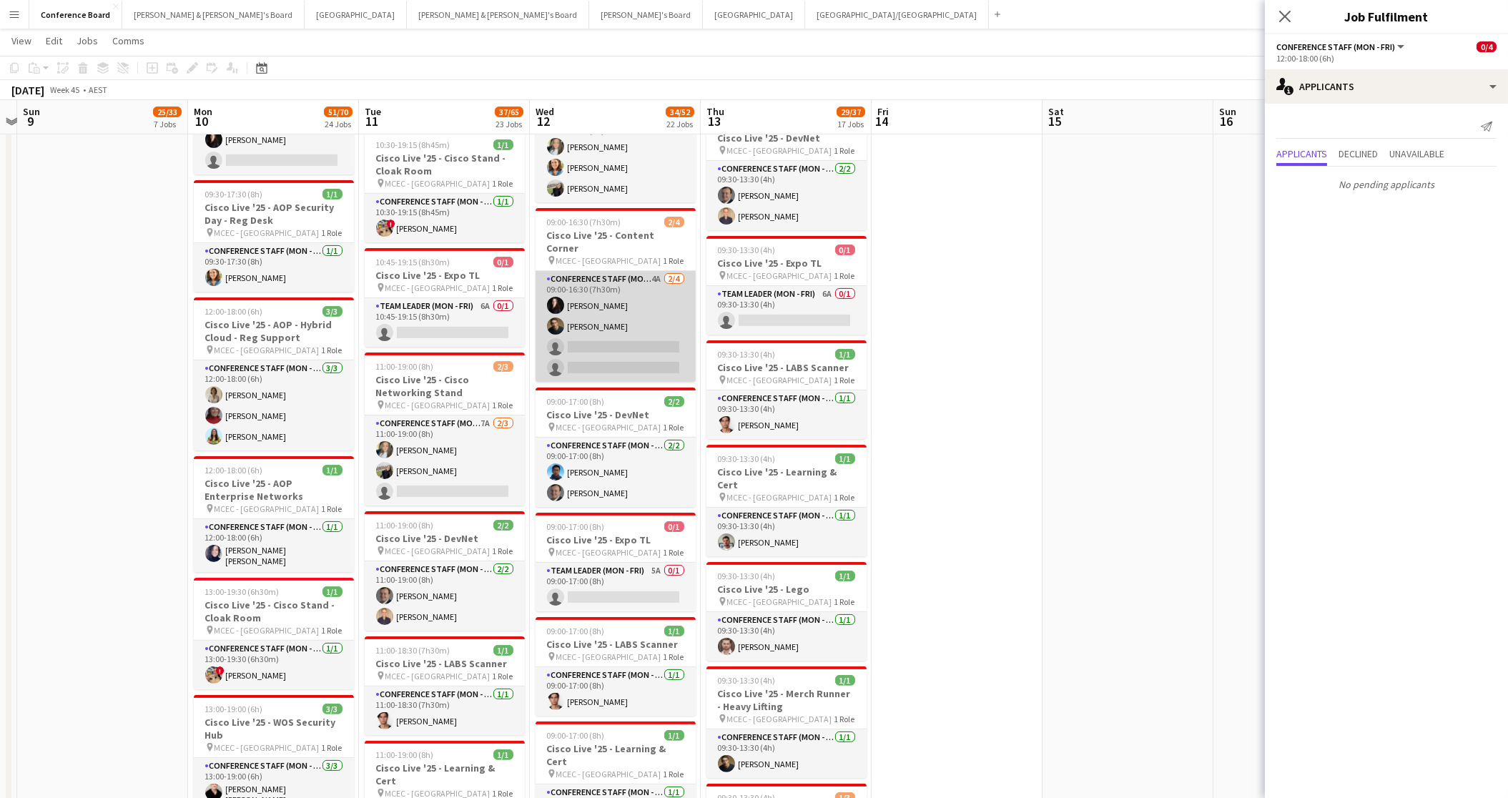
click at [634, 319] on app-card-role "Conference Staff (Mon - Fri) 4A [DATE] 09:00-16:30 (7h30m) [PERSON_NAME] [PERSO…" at bounding box center [616, 326] width 160 height 111
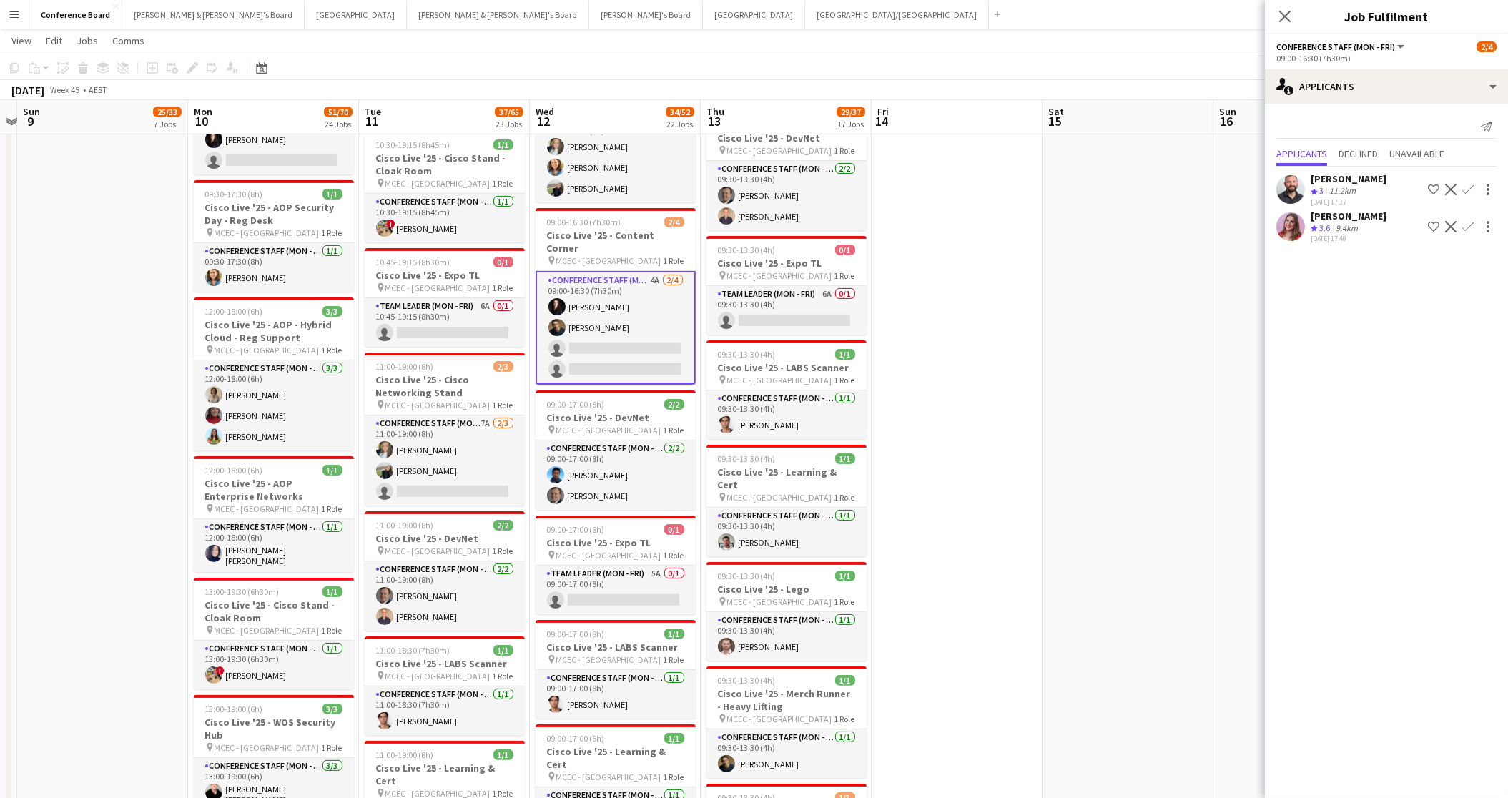
click at [1233, 186] on app-icon "Confirm" at bounding box center [1467, 189] width 11 height 11
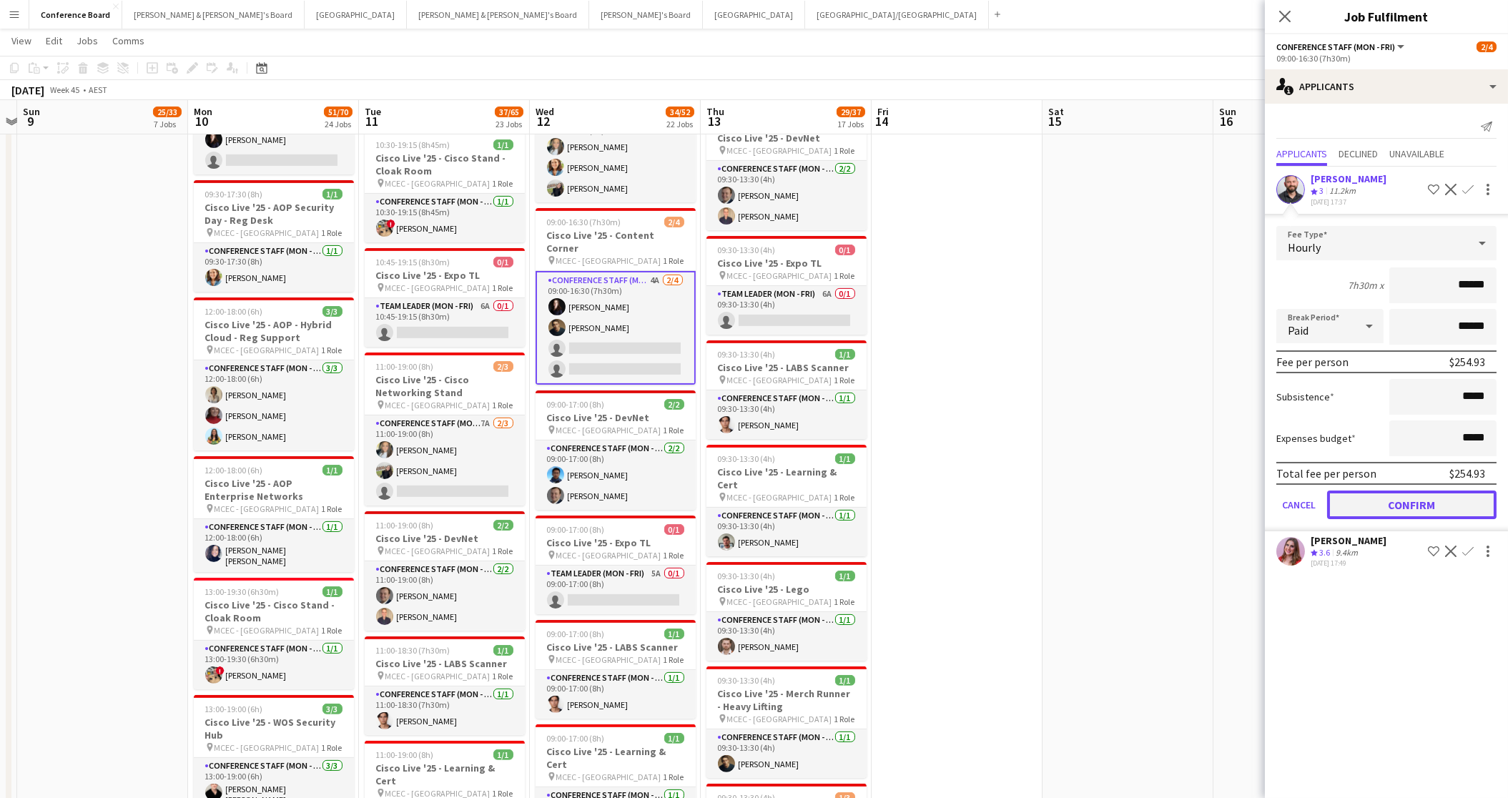
click at [1233, 500] on button "Confirm" at bounding box center [1411, 505] width 169 height 29
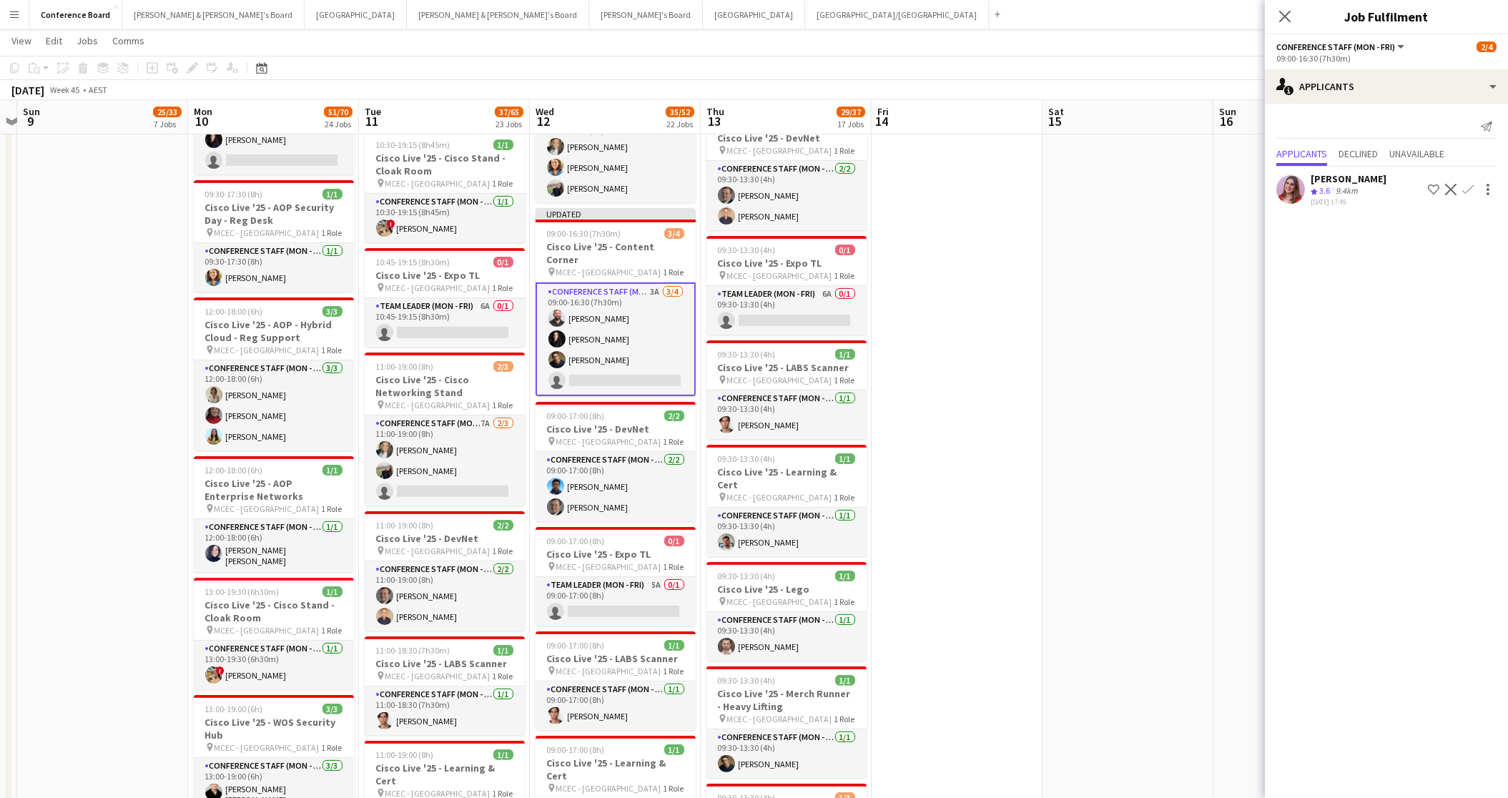
click at [975, 314] on app-date-cell at bounding box center [957, 417] width 171 height 3461
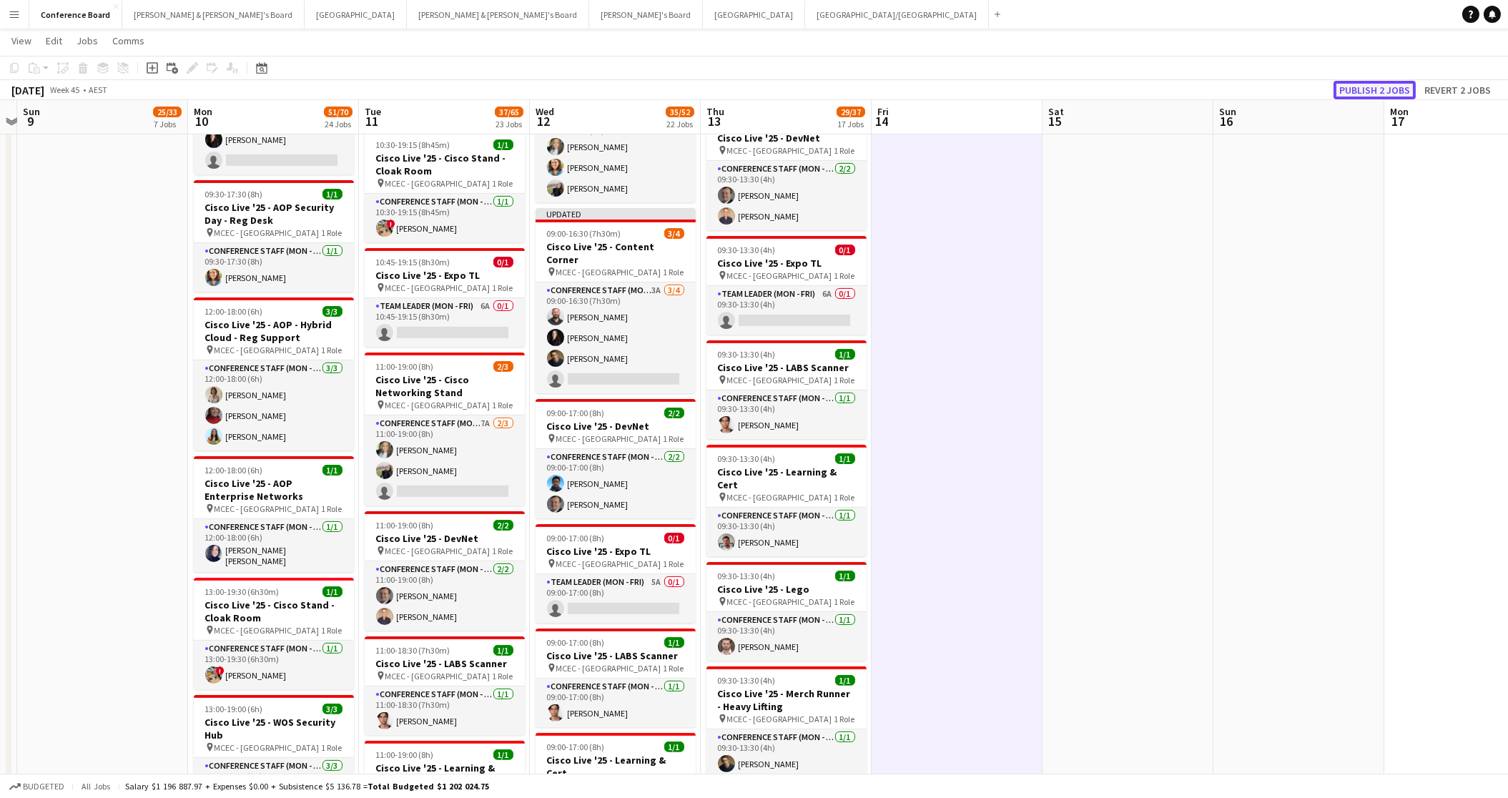
click at [1233, 85] on button "Publish 2 jobs" at bounding box center [1375, 90] width 82 height 19
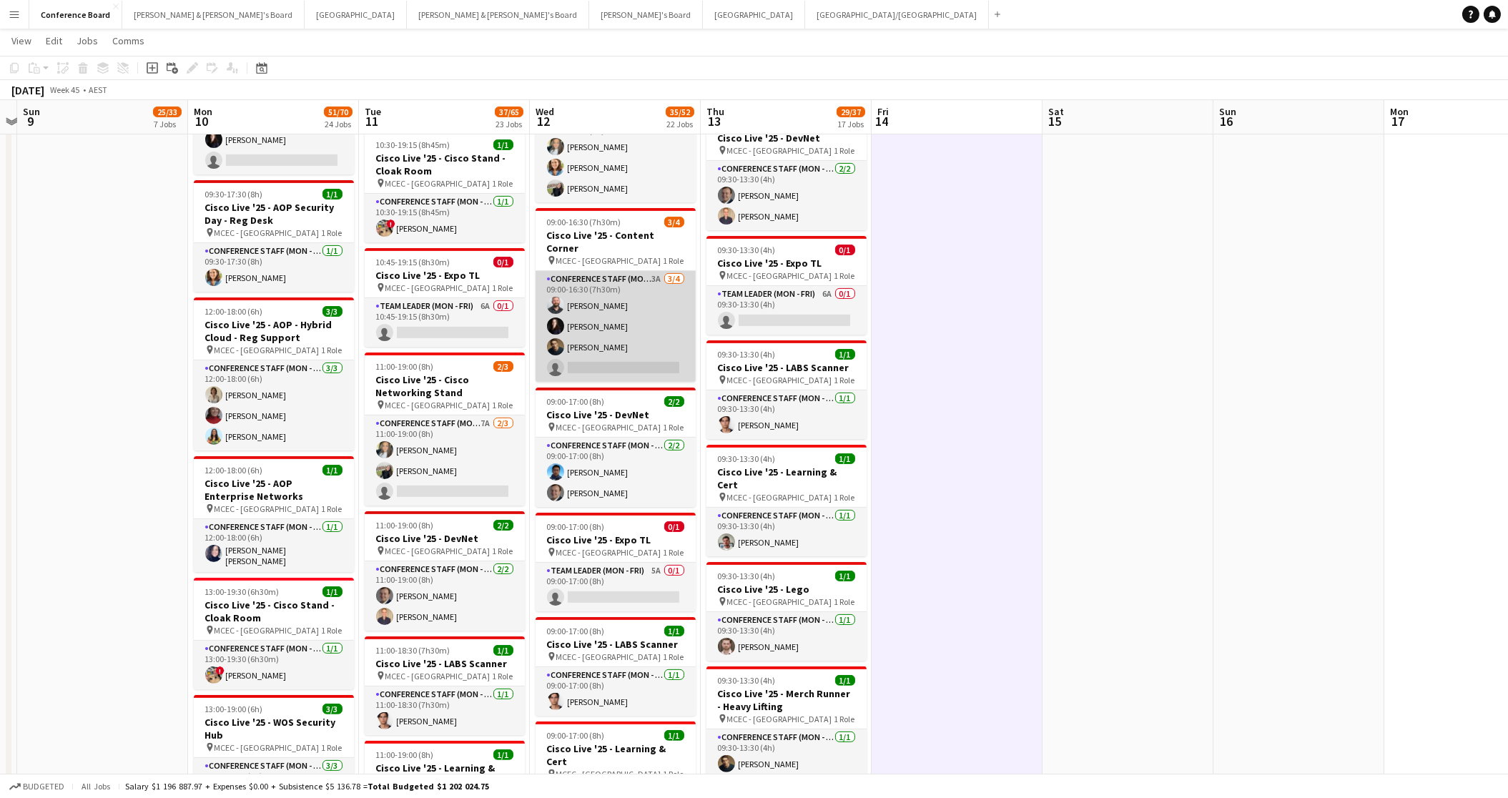
click at [567, 271] on app-card-role "Conference Staff (Mon - Fri) 3A [DATE] 09:00-16:30 (7h30m) [PERSON_NAME] [PERSO…" at bounding box center [616, 326] width 160 height 111
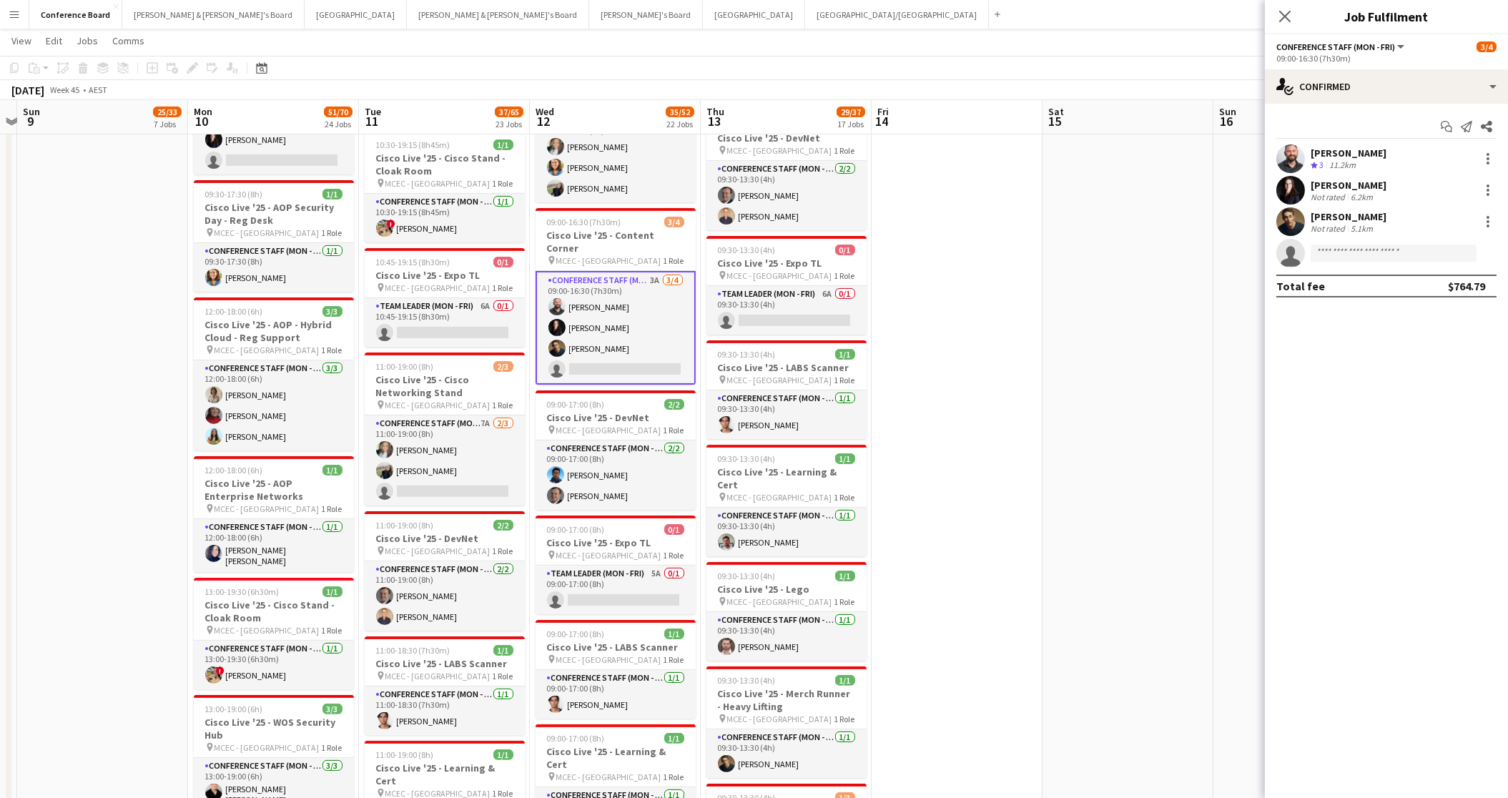
click at [1233, 160] on app-user-avatar at bounding box center [1291, 158] width 29 height 29
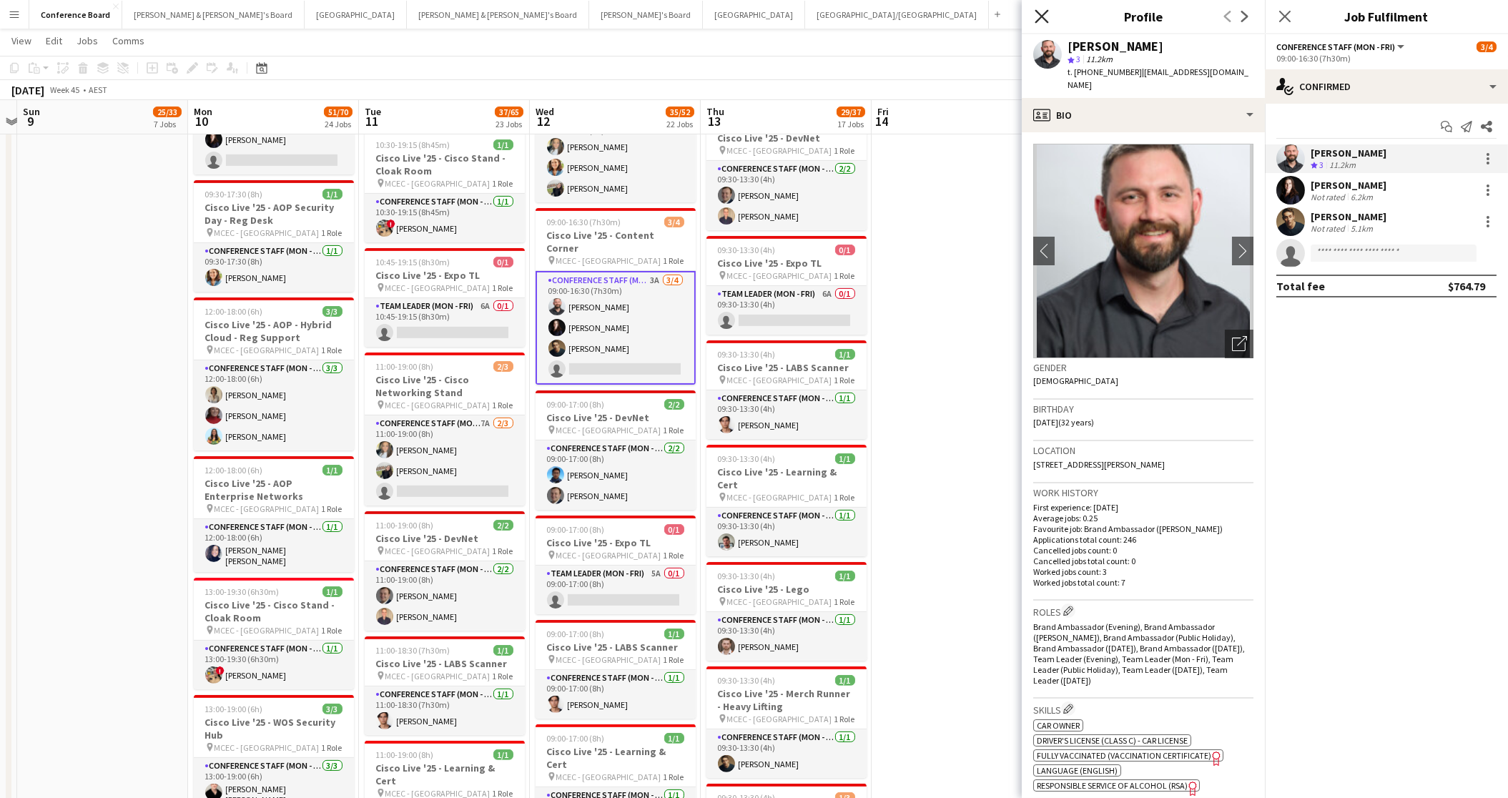
click at [1039, 15] on icon "Close pop-in" at bounding box center [1042, 16] width 14 height 14
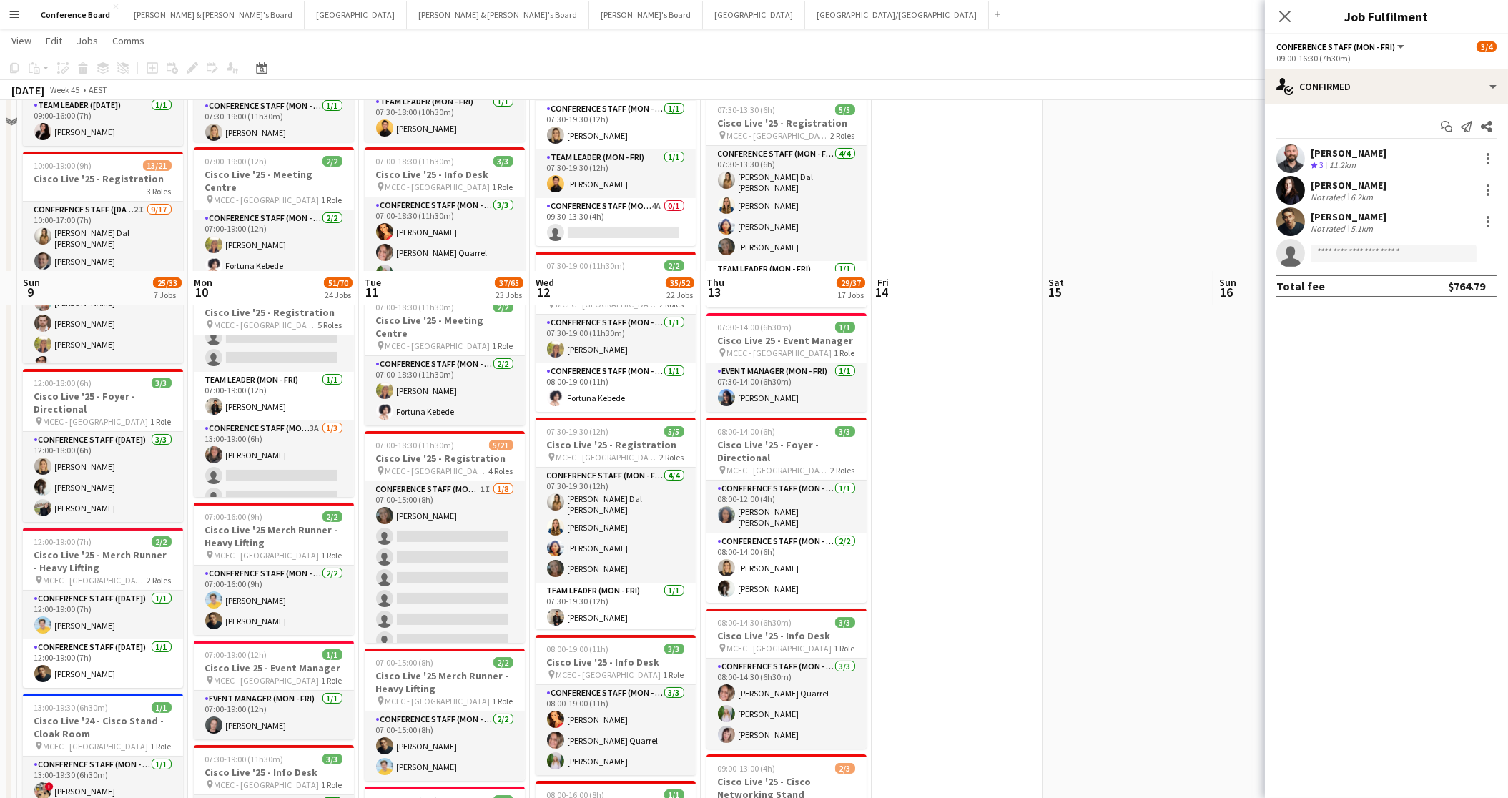
scroll to position [0, 0]
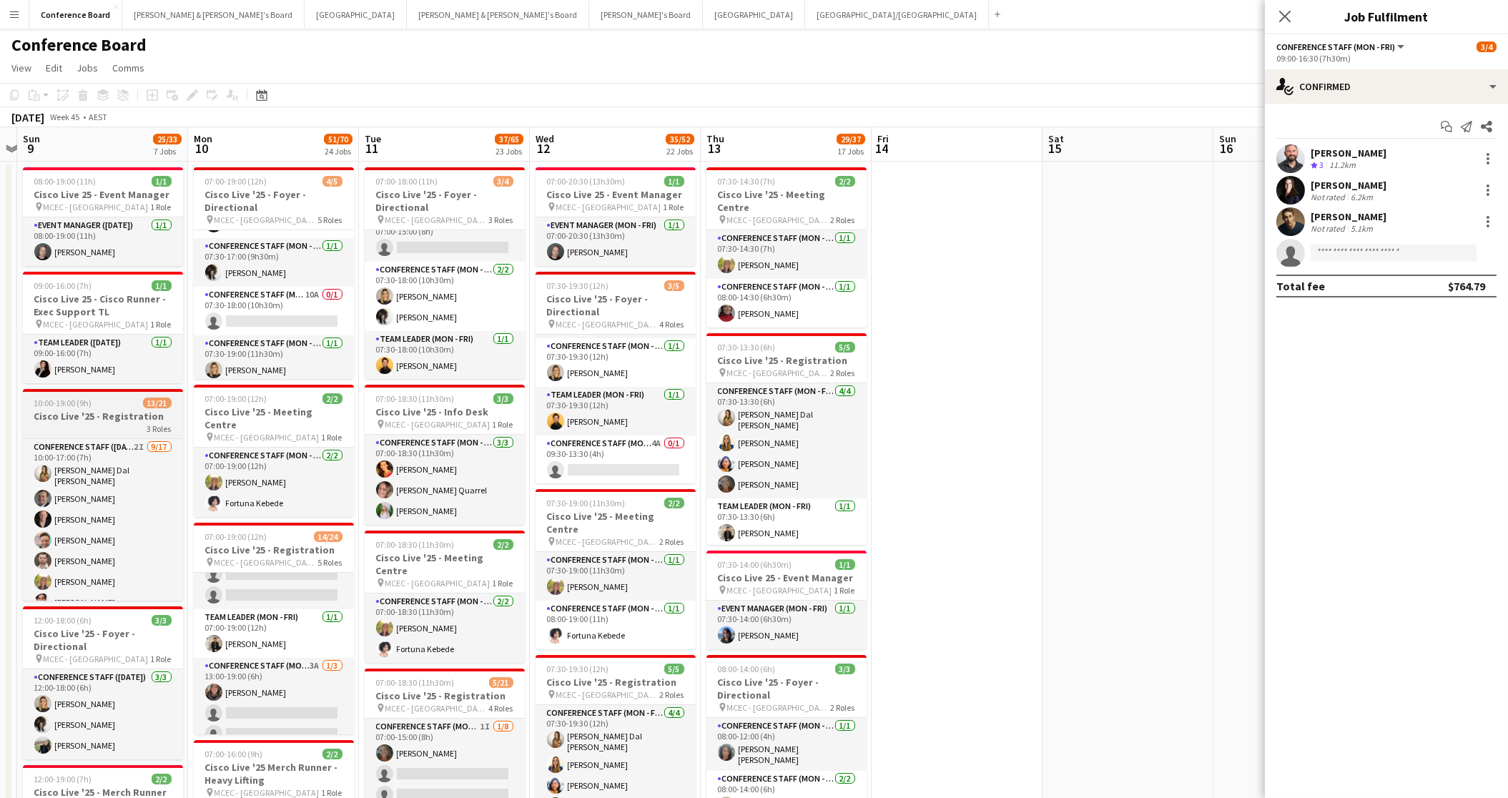
click at [125, 431] on div "3 Roles" at bounding box center [103, 428] width 160 height 11
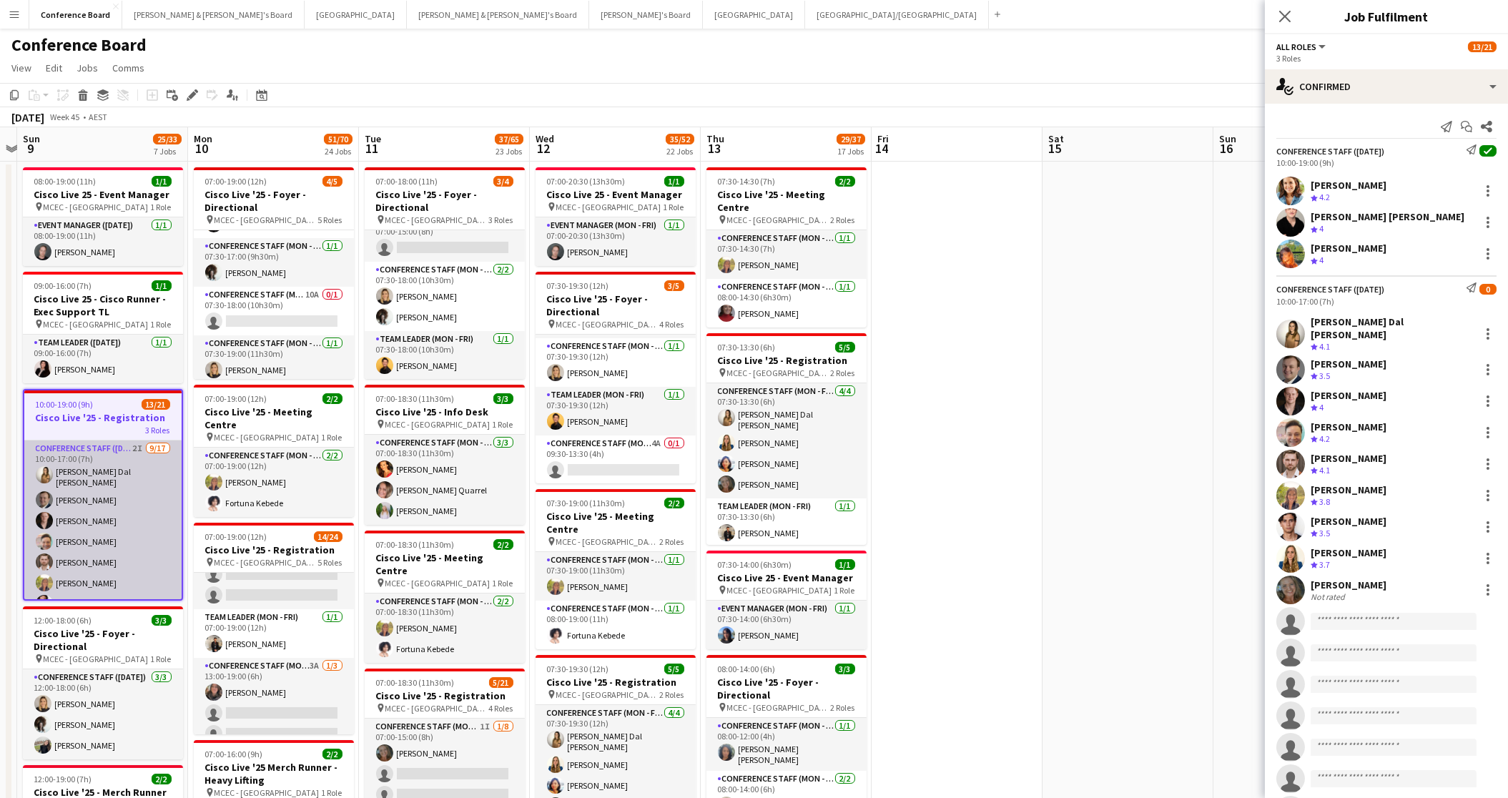
click at [103, 473] on app-card-role "Conference Staff ([DATE]) 2I [DATE] 10:00-17:00 (7h) [PERSON_NAME] Dal [PERSON_…" at bounding box center [102, 633] width 157 height 385
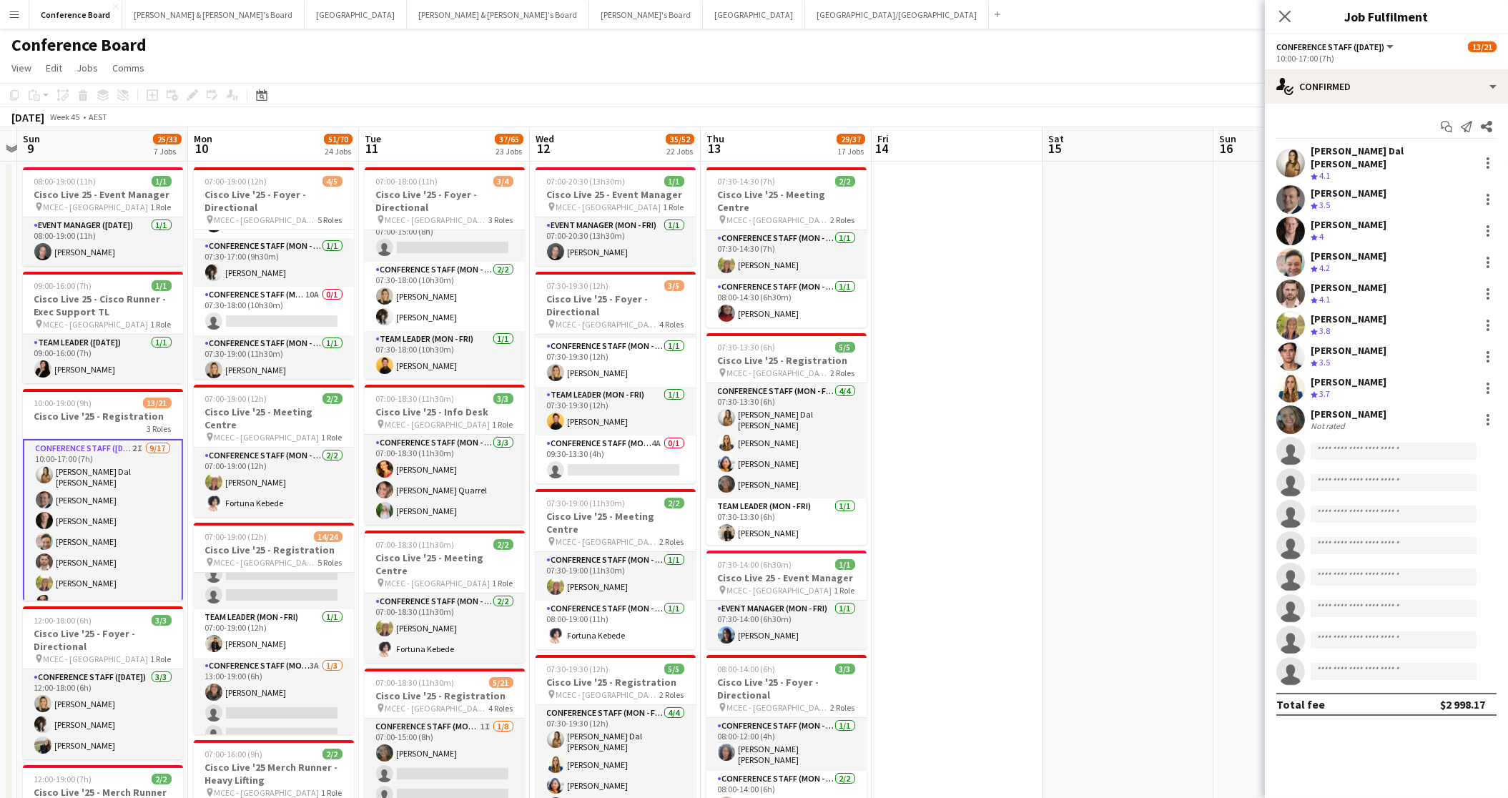
click at [104, 469] on app-card-role "Conference Staff ([DATE]) 2I [DATE] 10:00-17:00 (7h) [PERSON_NAME] Dal [PERSON_…" at bounding box center [103, 633] width 160 height 388
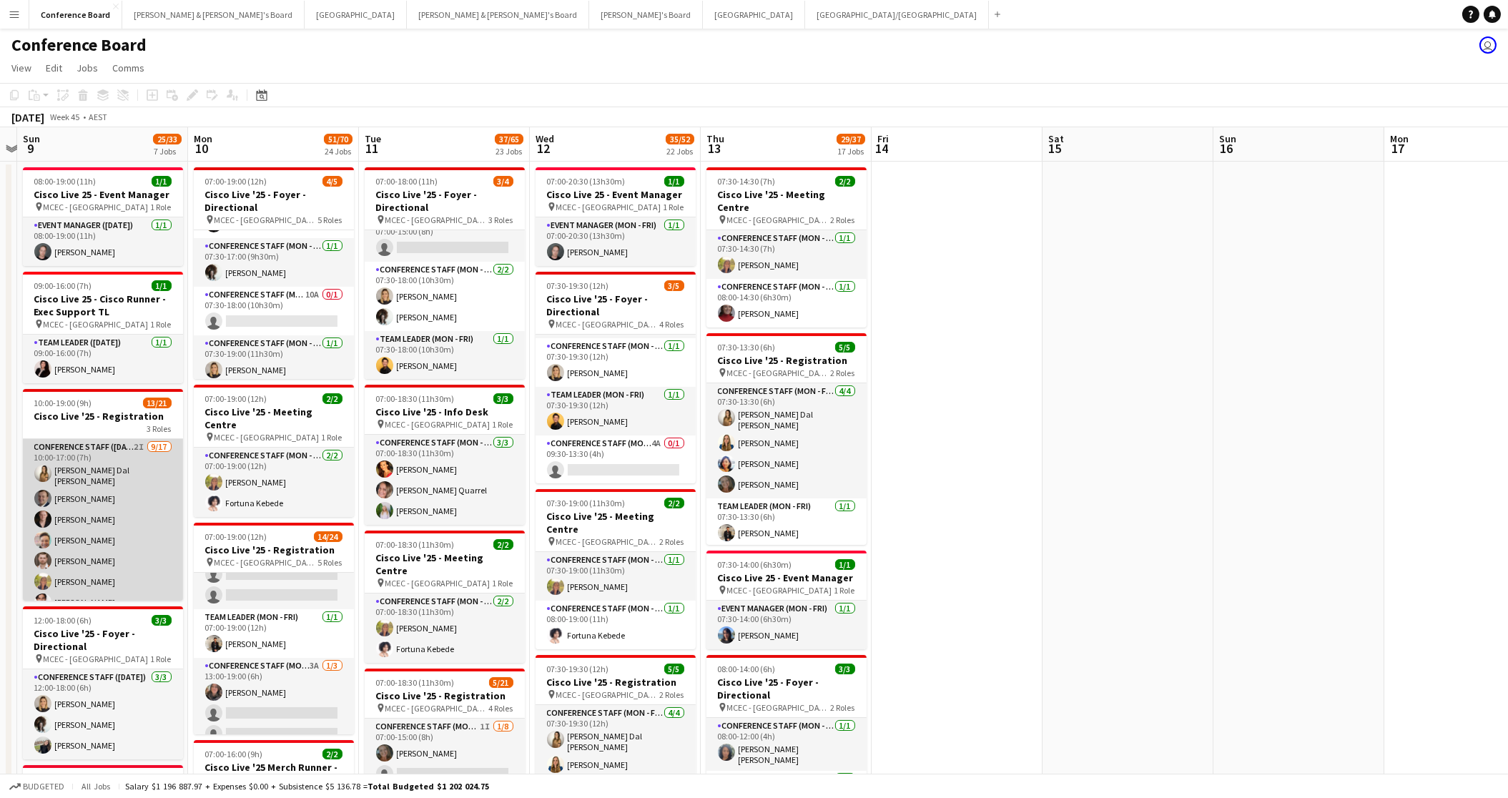
click at [71, 458] on app-card-role "Conference Staff ([DATE]) 2I [DATE] 10:00-17:00 (7h) [PERSON_NAME] Dal [PERSON_…" at bounding box center [103, 631] width 160 height 385
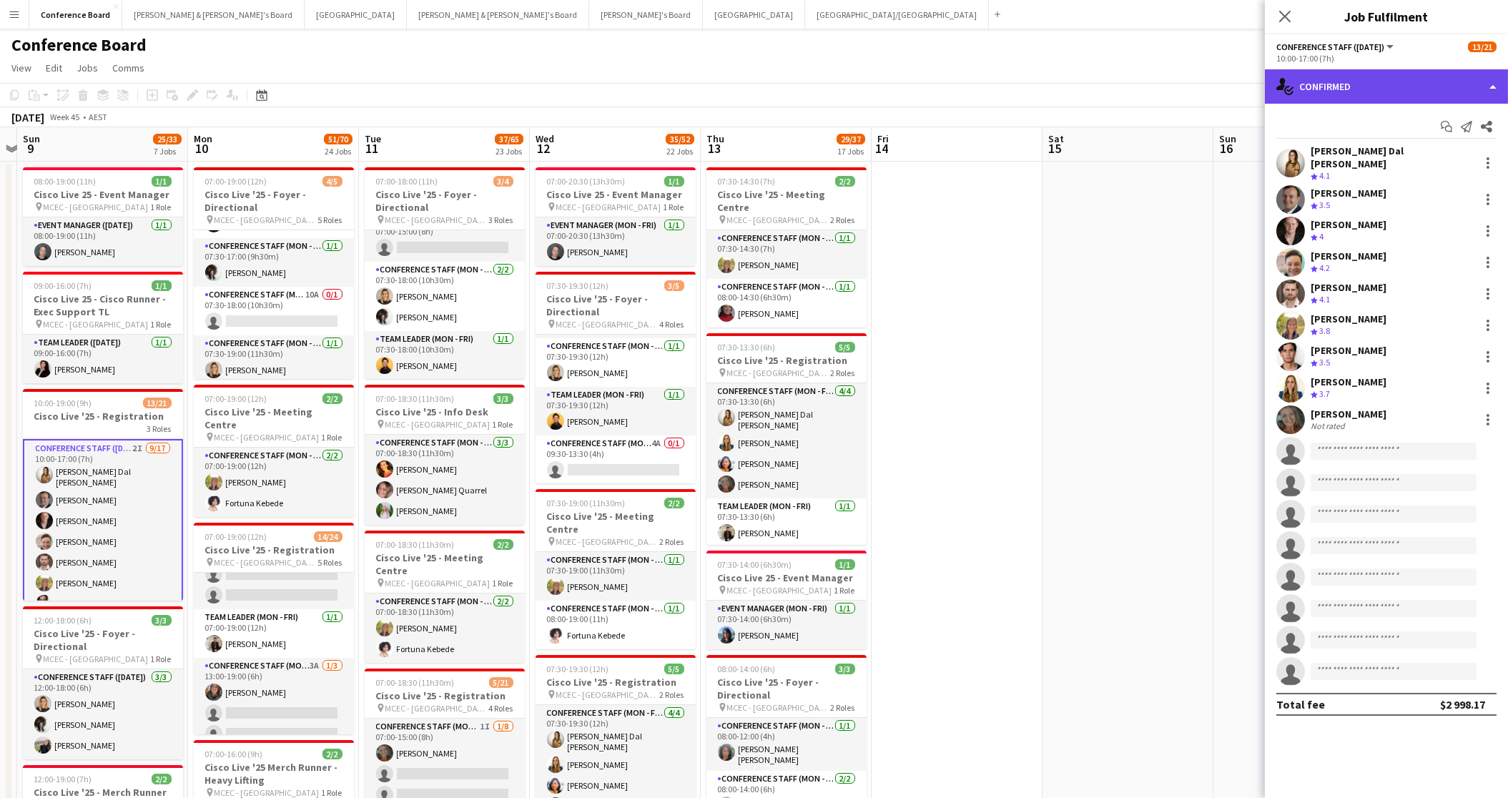
click at [1233, 95] on div "single-neutral-actions-check-2 Confirmed" at bounding box center [1386, 86] width 243 height 34
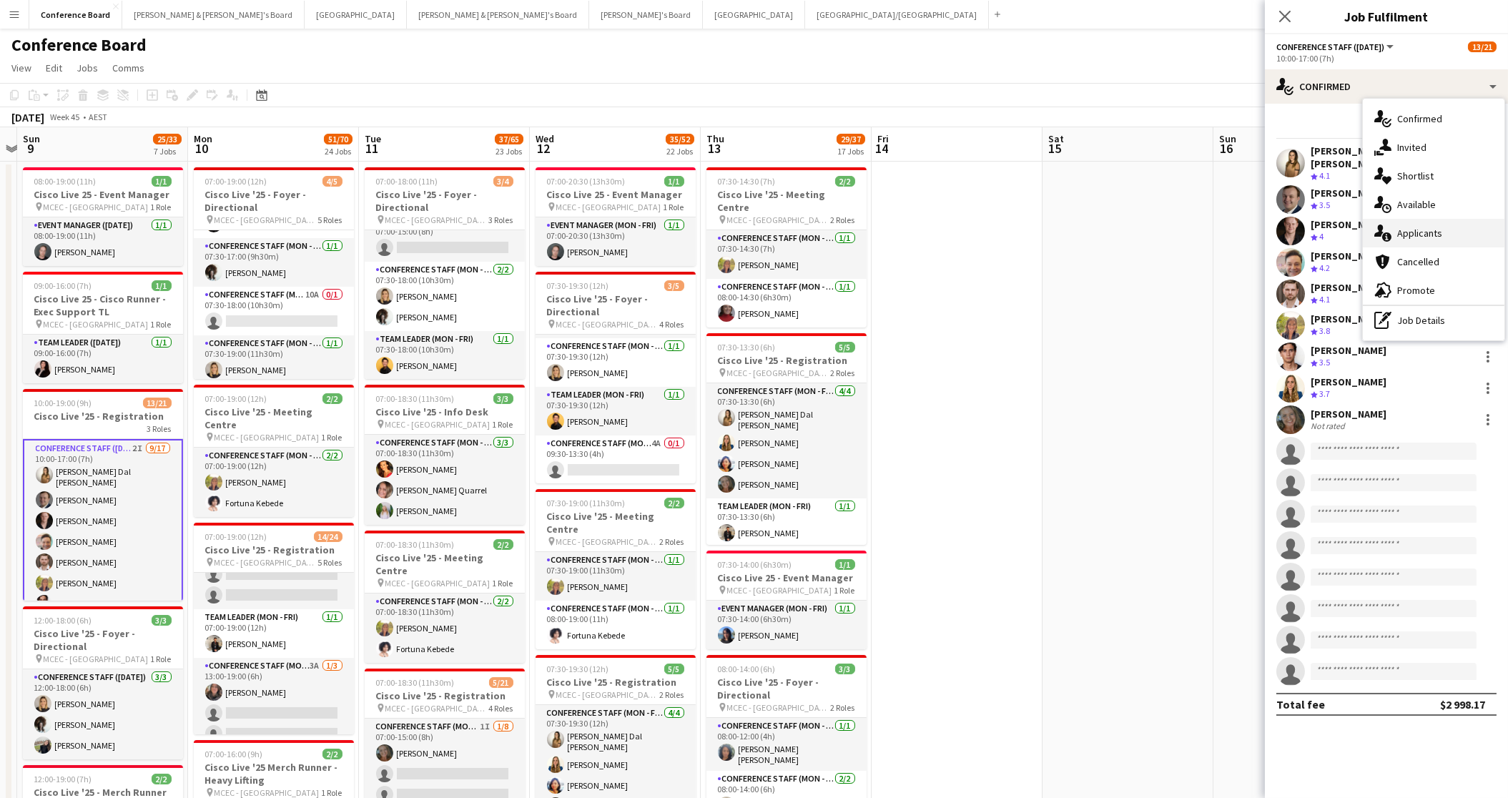
click at [1233, 238] on span "Applicants" at bounding box center [1419, 233] width 45 height 13
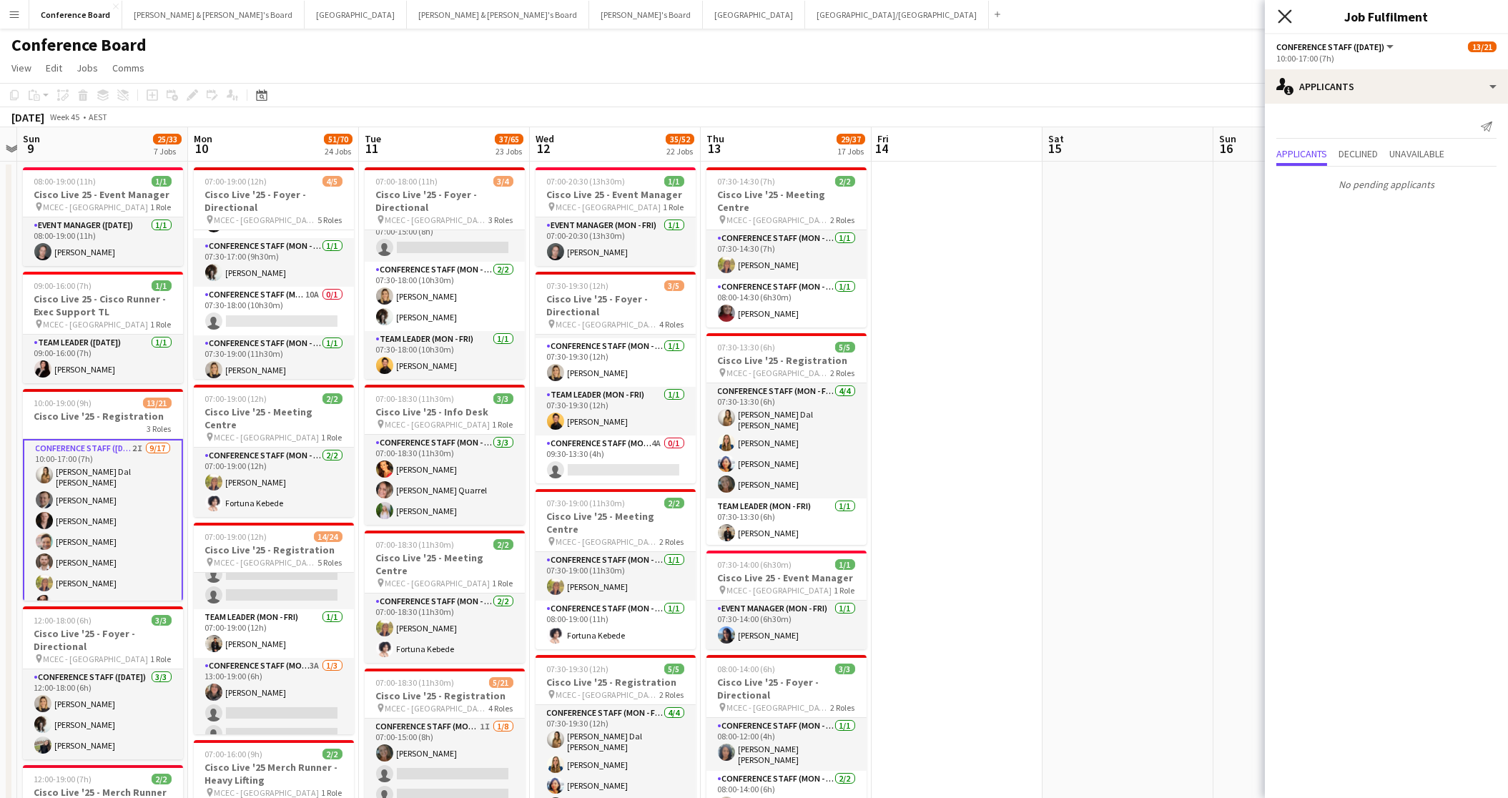
click at [1233, 17] on icon "Close pop-in" at bounding box center [1285, 16] width 14 height 14
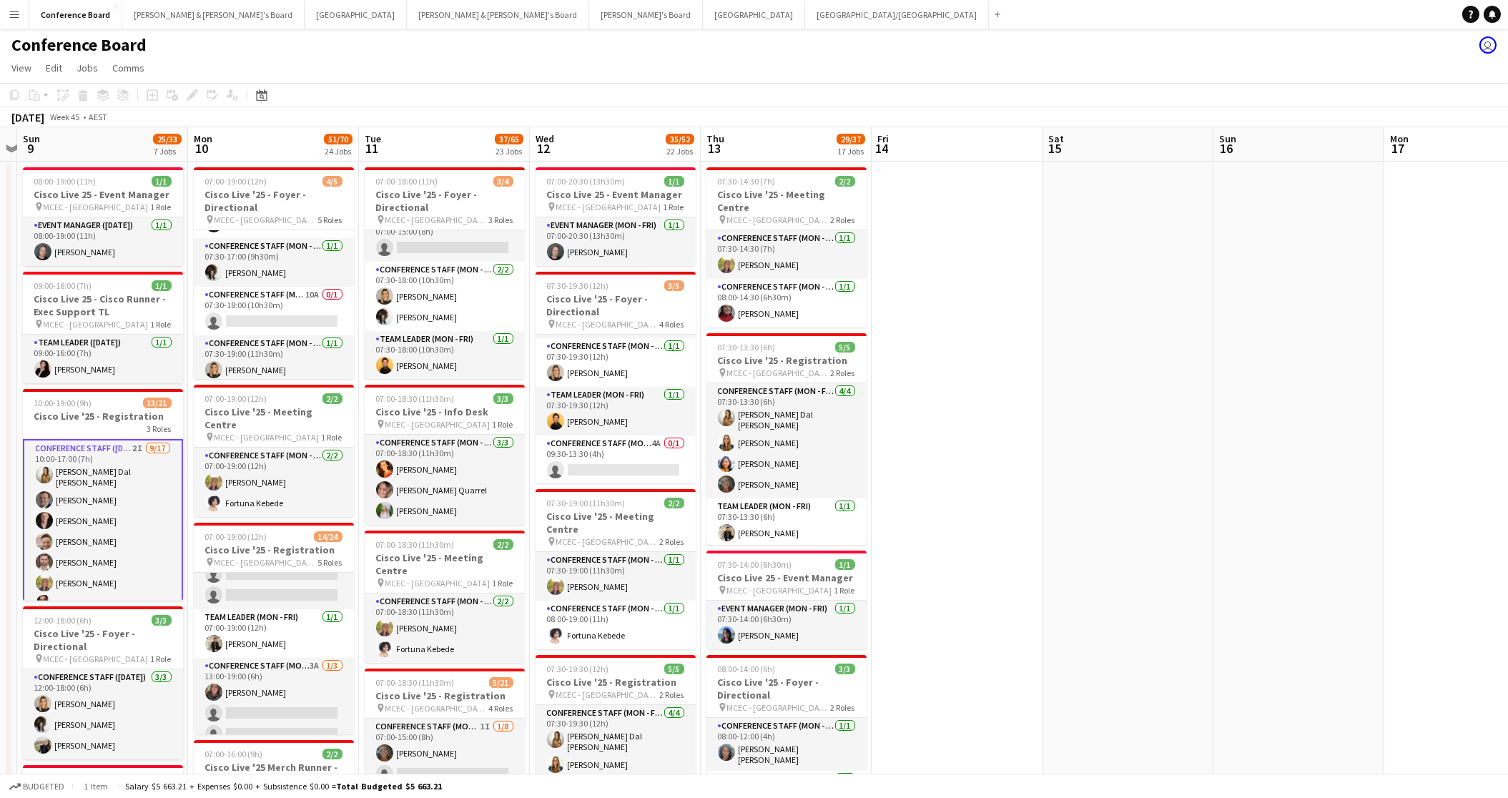
click at [138, 449] on app-card-role "Conference Staff ([DATE]) 2I [DATE] 10:00-17:00 (7h) [PERSON_NAME] Dal [PERSON_…" at bounding box center [103, 633] width 160 height 388
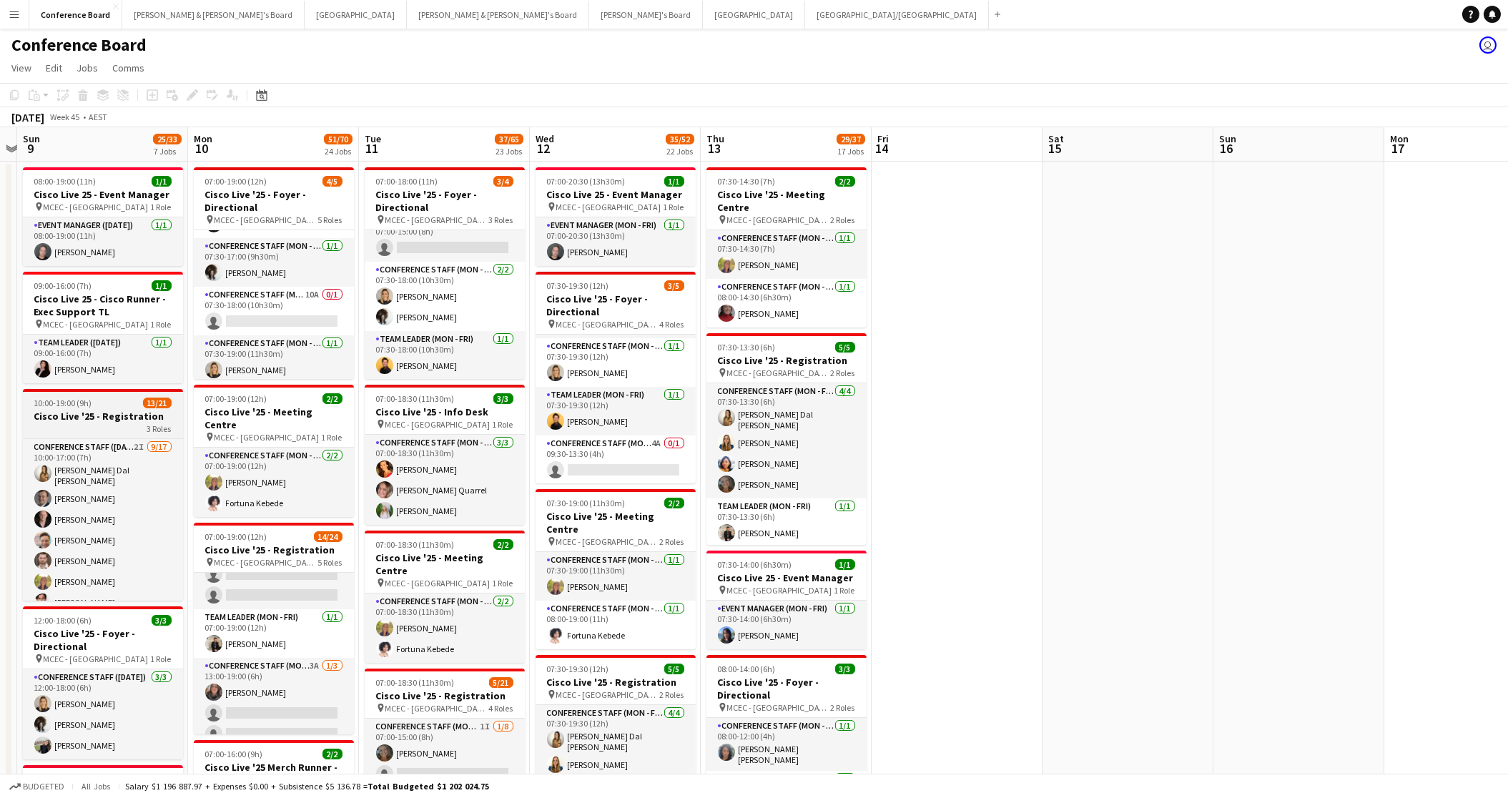
click at [104, 433] on app-job-card "10:00-19:00 (9h) 13/21 Cisco Live '25 - Registration 3 Roles Conference Staff (…" at bounding box center [103, 495] width 160 height 212
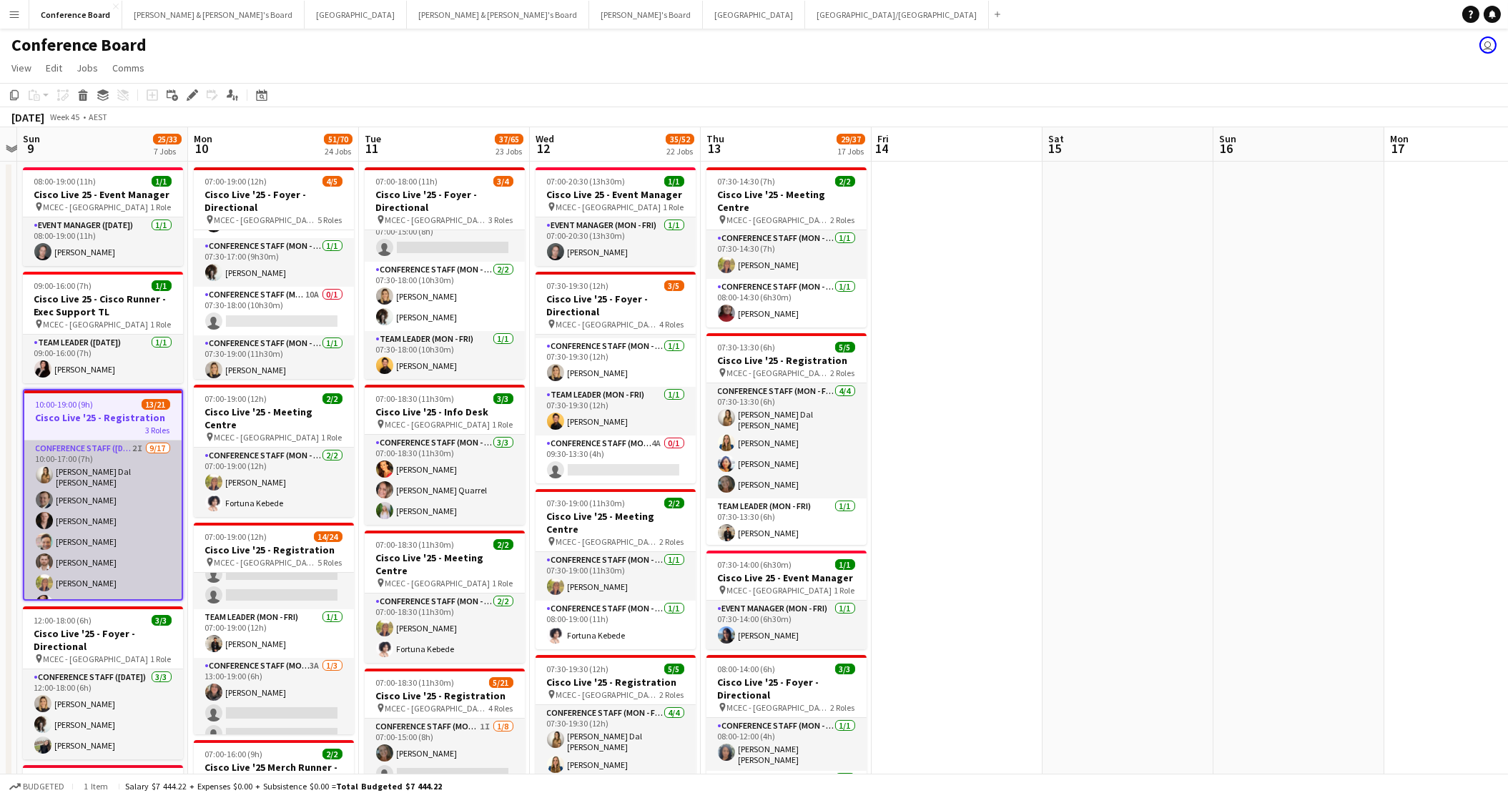
click at [122, 449] on app-card-role "Conference Staff ([DATE]) 2I [DATE] 10:00-17:00 (7h) [PERSON_NAME] Dal [PERSON_…" at bounding box center [102, 633] width 157 height 385
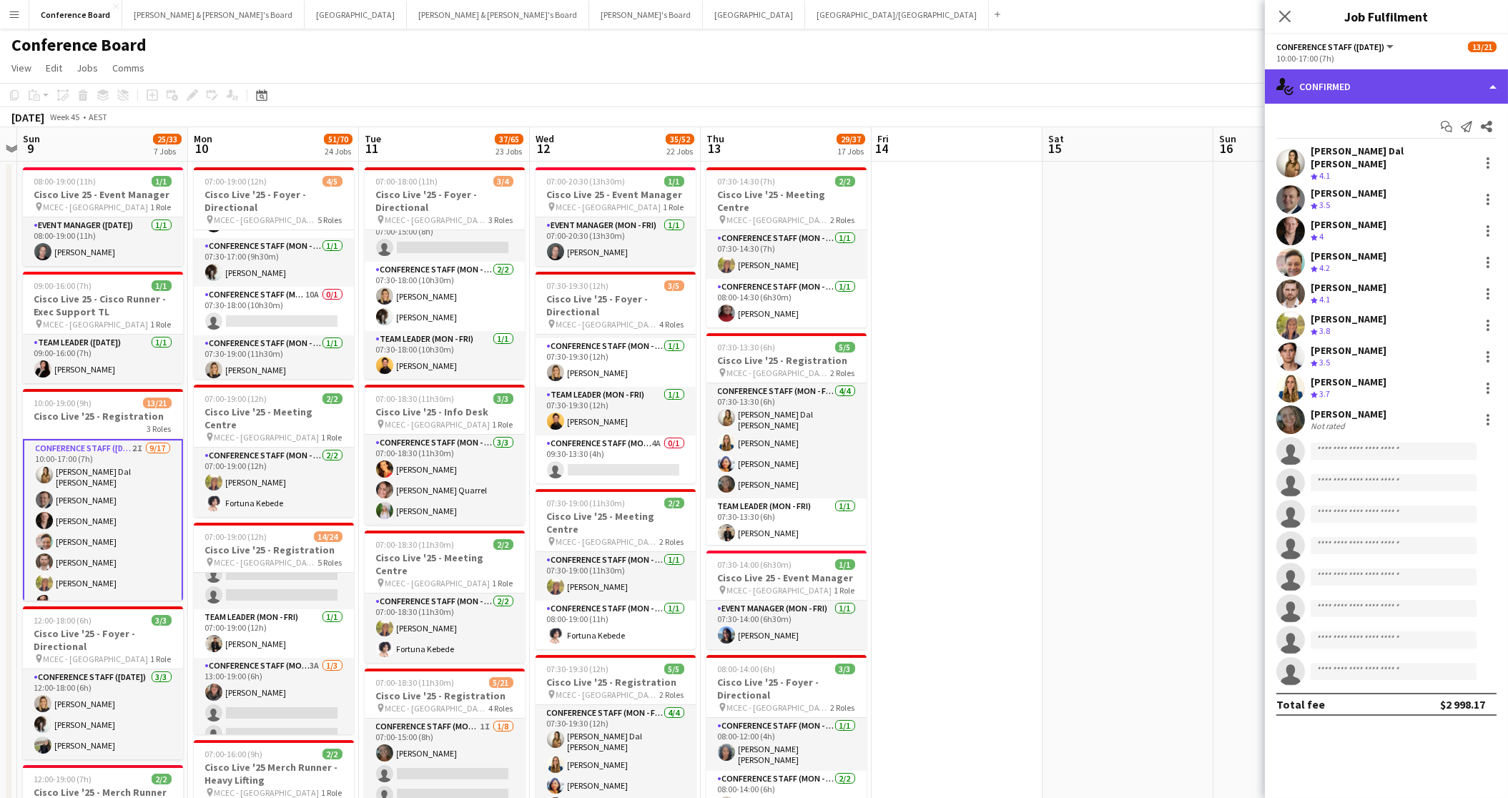
drag, startPoint x: 1400, startPoint y: 84, endPoint x: 1402, endPoint y: 94, distance: 10.2
click at [1233, 85] on div "single-neutral-actions-check-2 Confirmed" at bounding box center [1386, 86] width 243 height 34
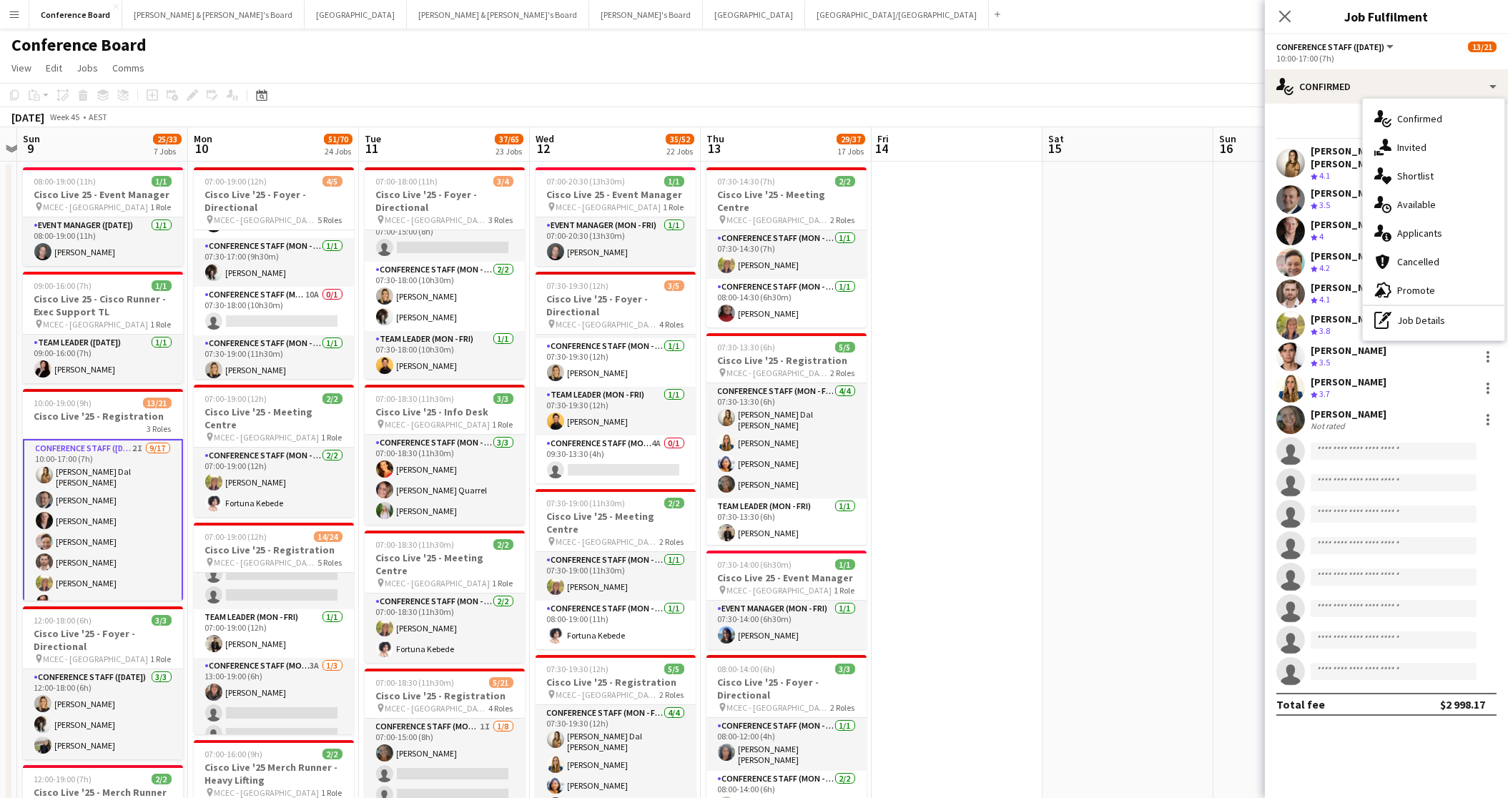
drag, startPoint x: 1435, startPoint y: 202, endPoint x: 1423, endPoint y: 202, distance: 11.5
click at [1233, 202] on span "Available" at bounding box center [1416, 204] width 39 height 13
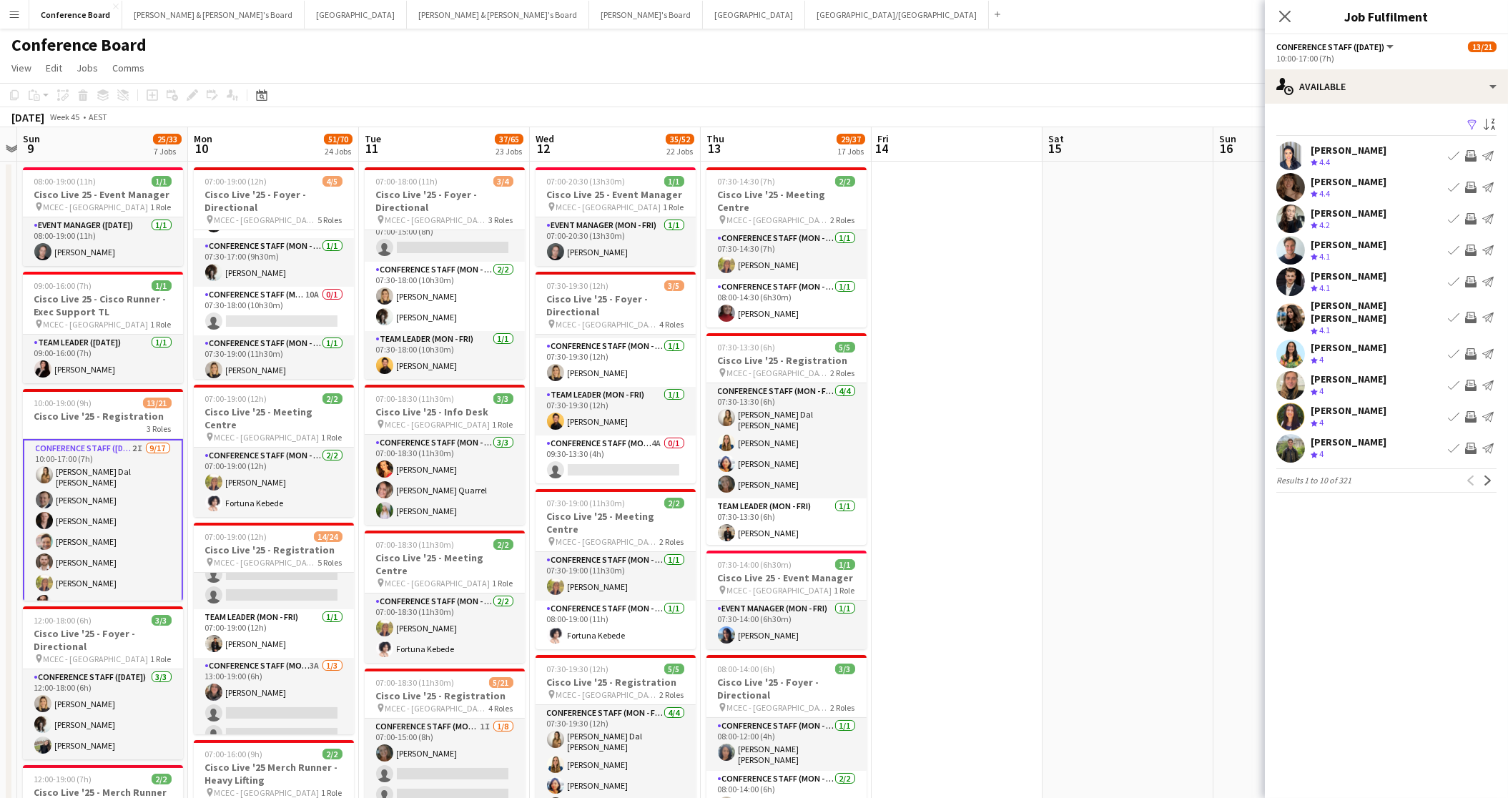
click at [1233, 127] on app-icon "Filter" at bounding box center [1472, 126] width 11 height 14
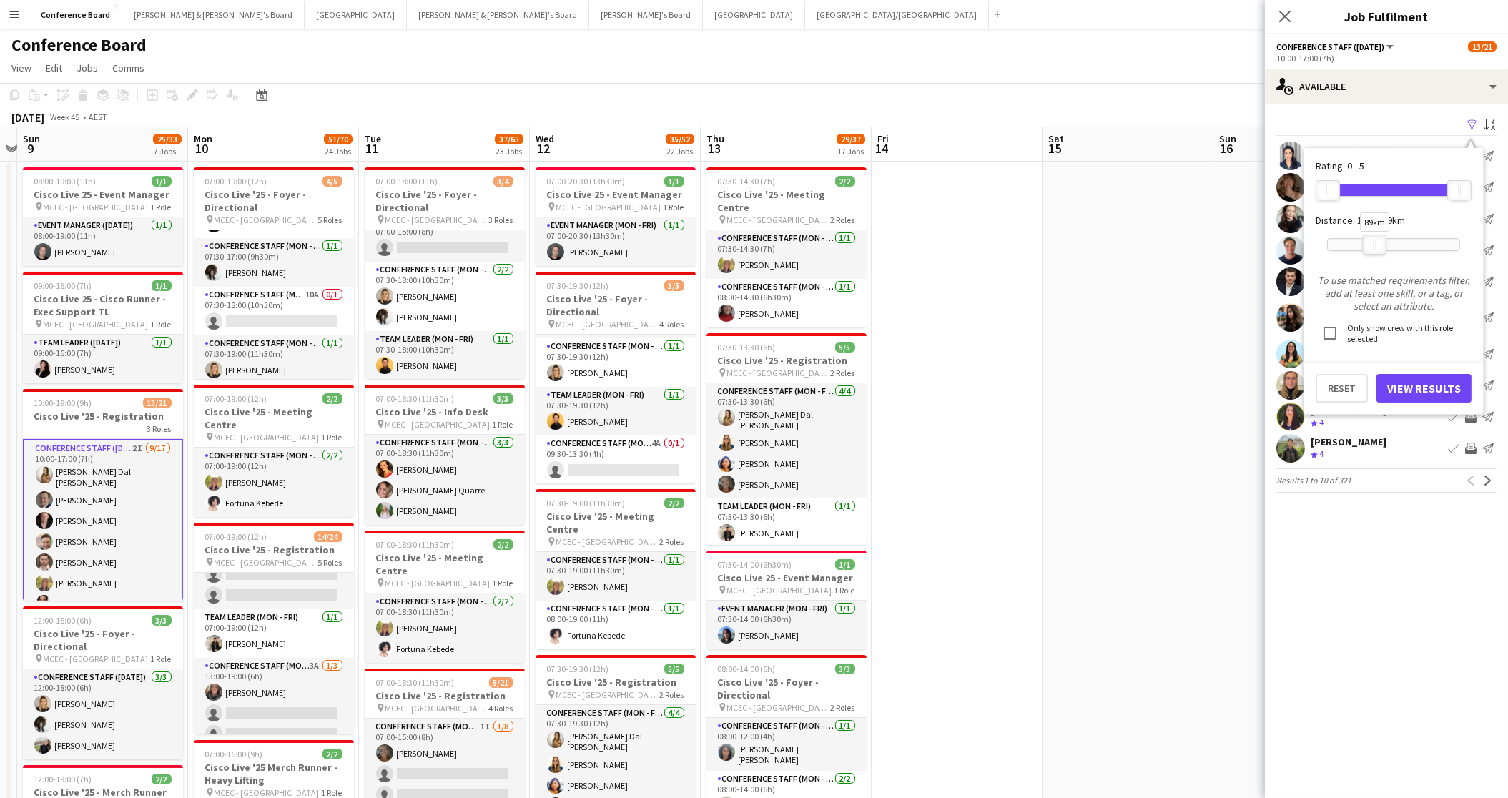
drag, startPoint x: 1457, startPoint y: 244, endPoint x: 1372, endPoint y: 247, distance: 85.1
click at [1233, 247] on div at bounding box center [1375, 244] width 23 height 19
click at [1233, 383] on button "View Results" at bounding box center [1424, 388] width 95 height 29
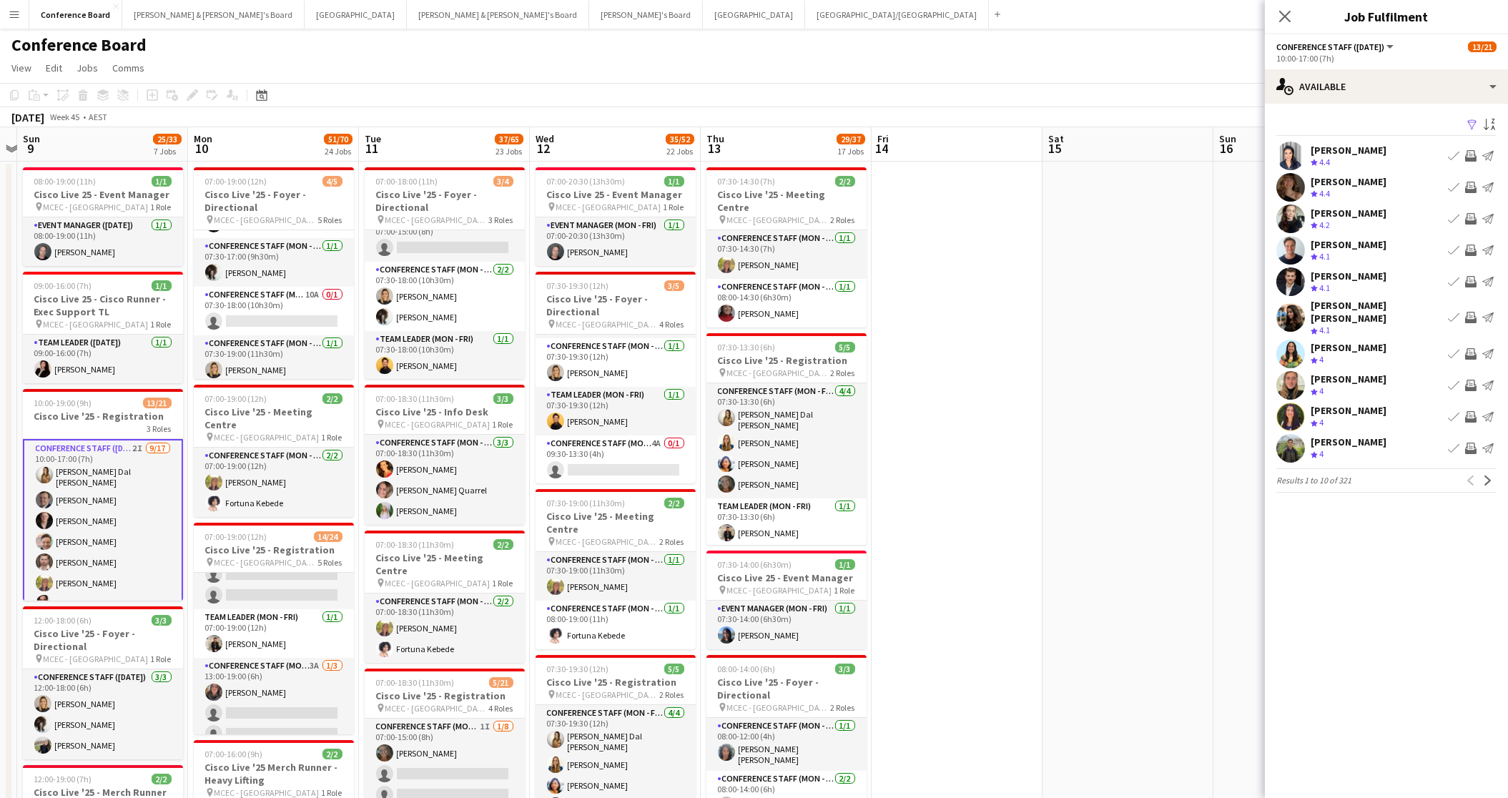
click at [1233, 122] on app-icon "Filter" at bounding box center [1472, 126] width 11 height 14
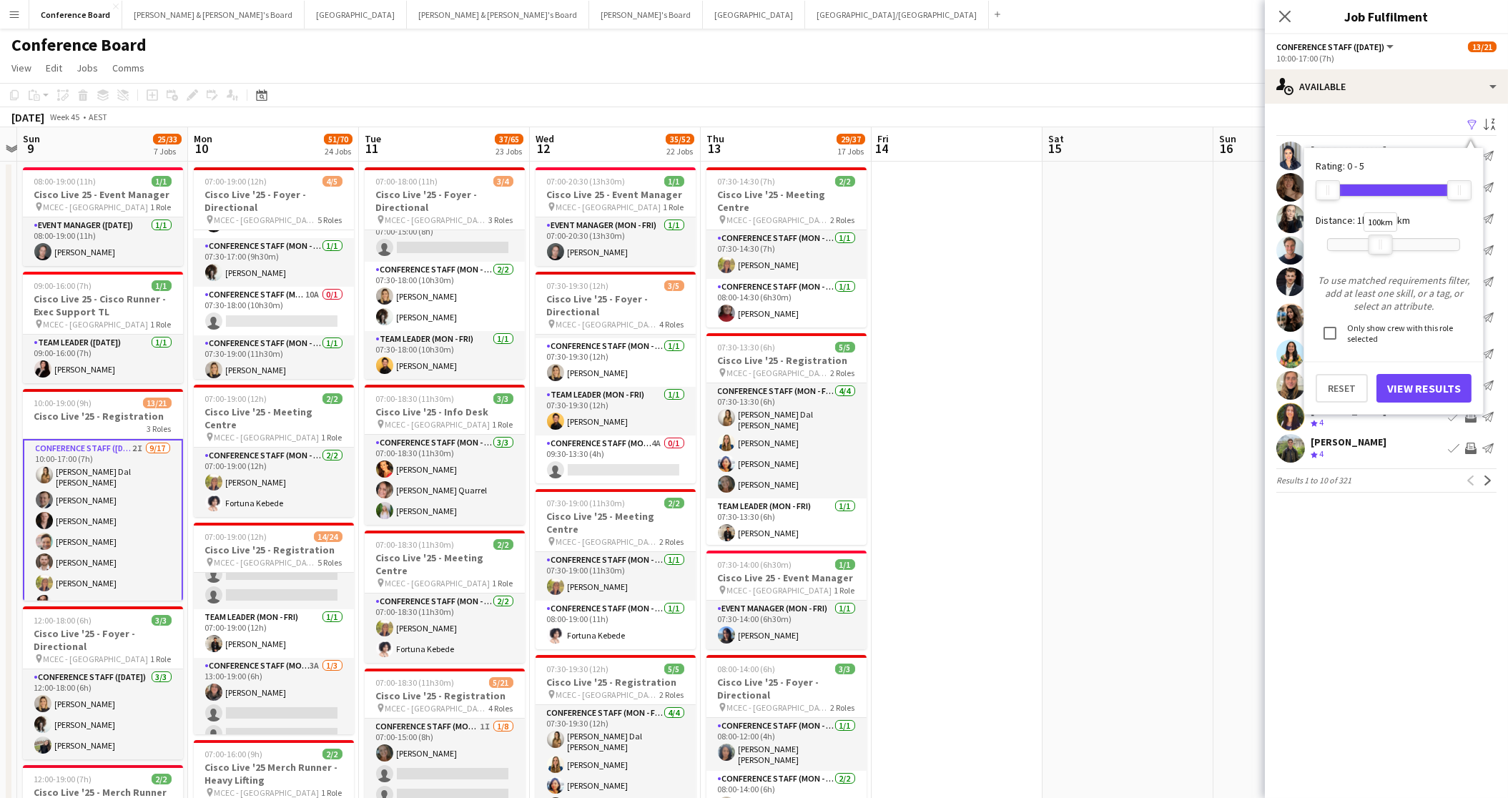
drag, startPoint x: 1369, startPoint y: 246, endPoint x: 1377, endPoint y: 246, distance: 8.6
click at [1233, 246] on div at bounding box center [1380, 244] width 23 height 19
drag, startPoint x: 1429, startPoint y: 388, endPoint x: 1411, endPoint y: 349, distance: 43.2
click at [1233, 387] on button "View Results" at bounding box center [1424, 388] width 95 height 29
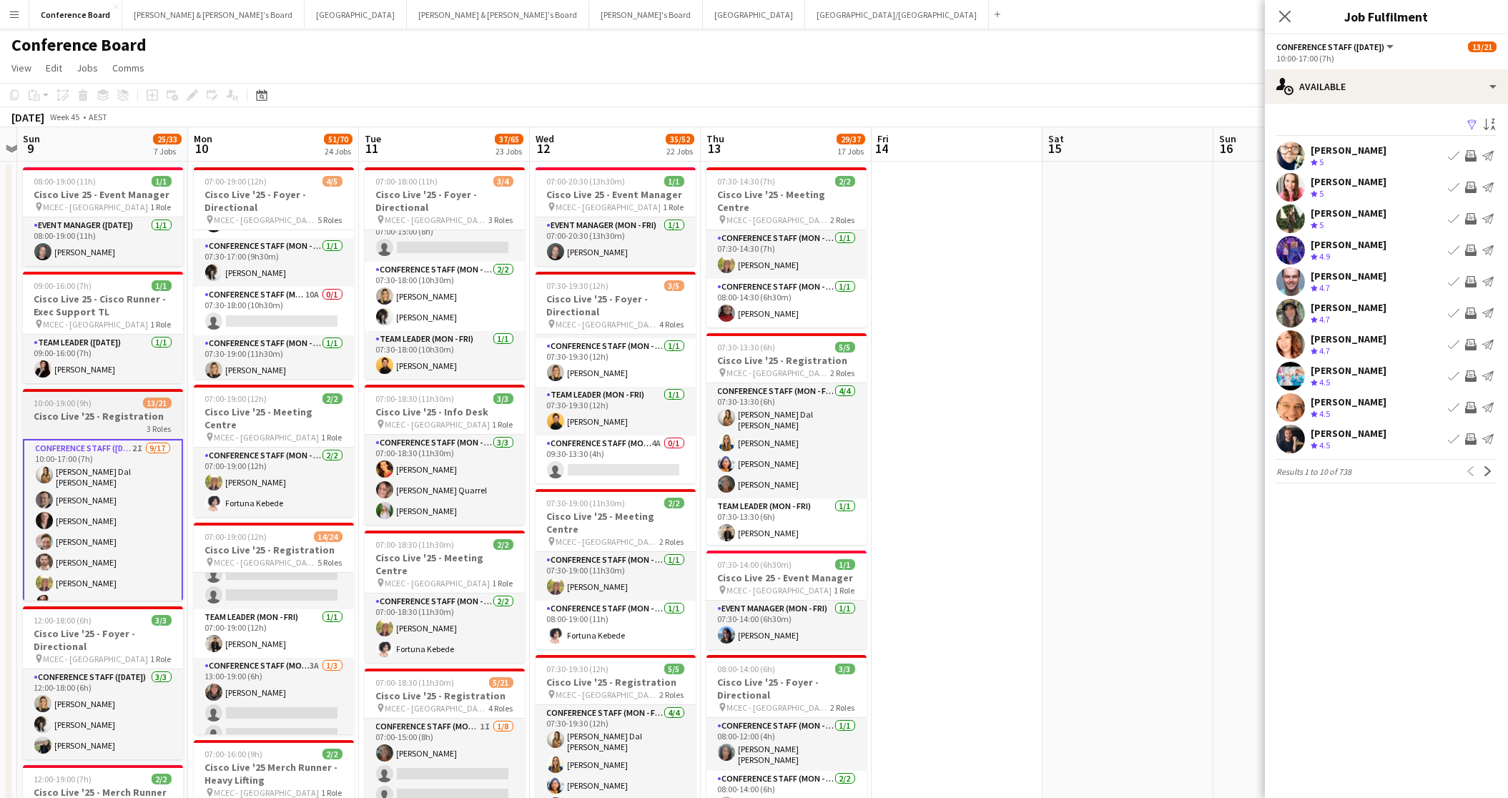
click at [88, 419] on h3 "Cisco Live '25 - Registration" at bounding box center [103, 416] width 160 height 13
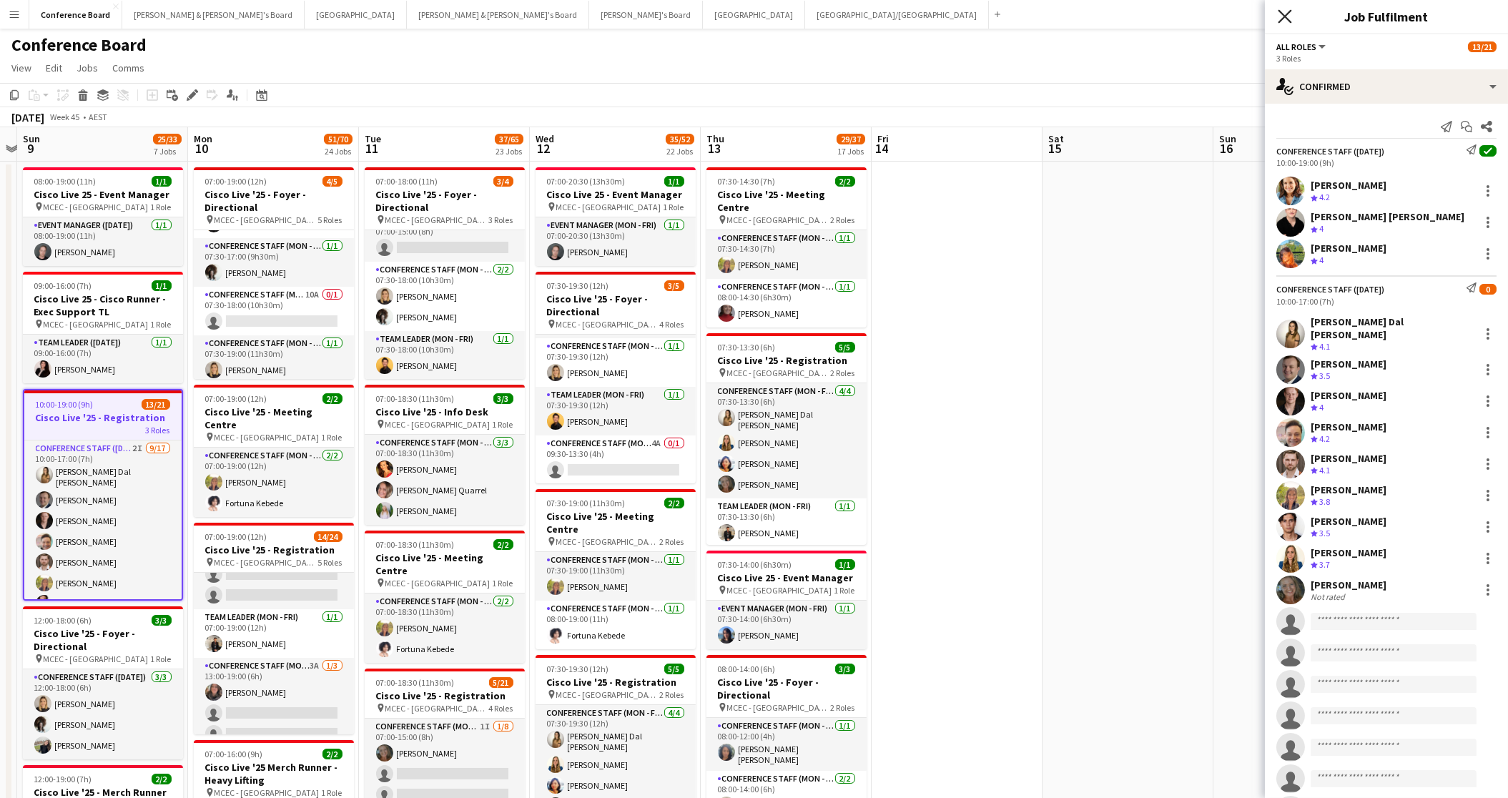
click at [1233, 15] on icon at bounding box center [1285, 16] width 14 height 14
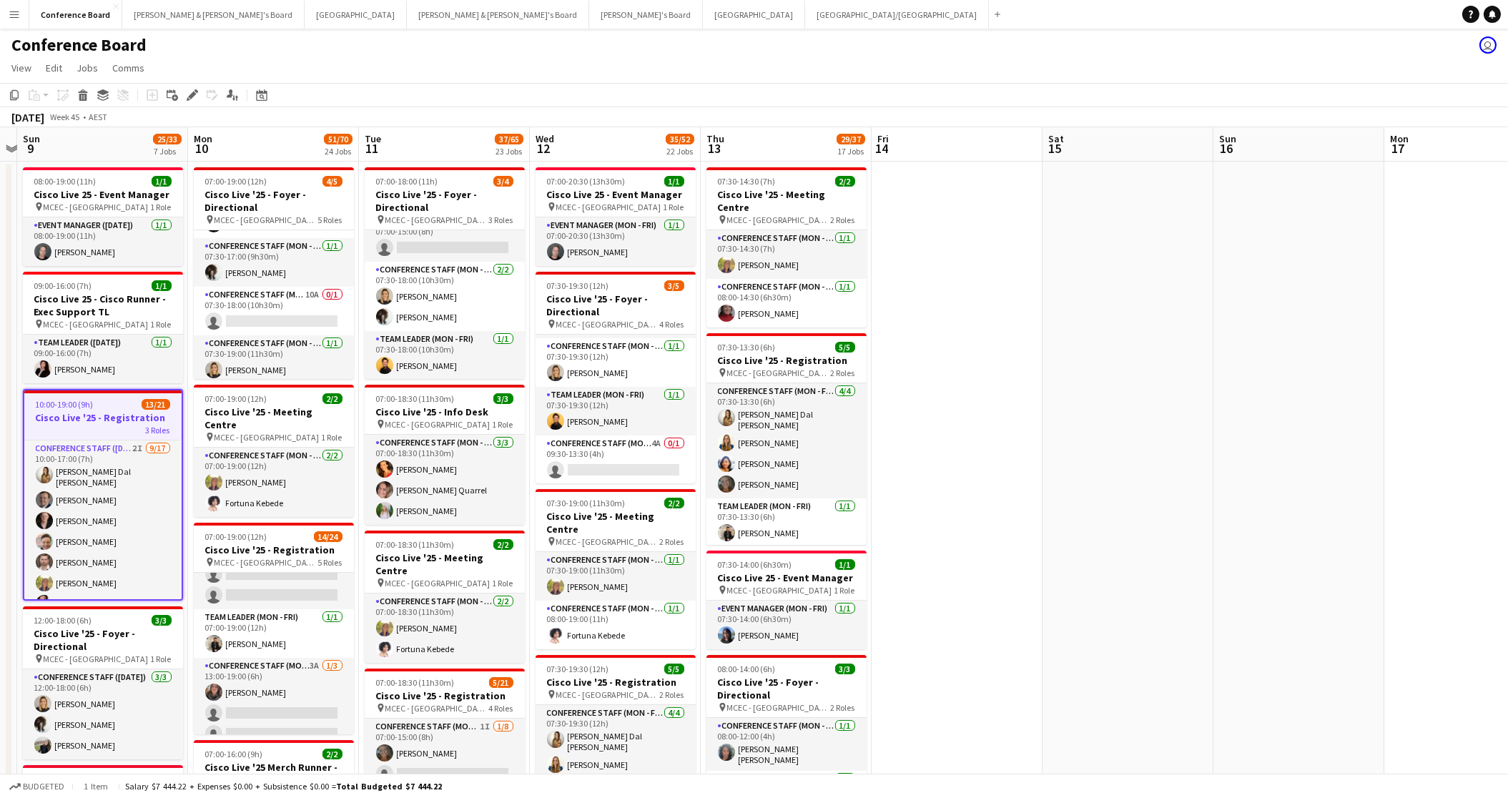
click at [56, 415] on h3 "Cisco Live '25 - Registration" at bounding box center [102, 417] width 157 height 13
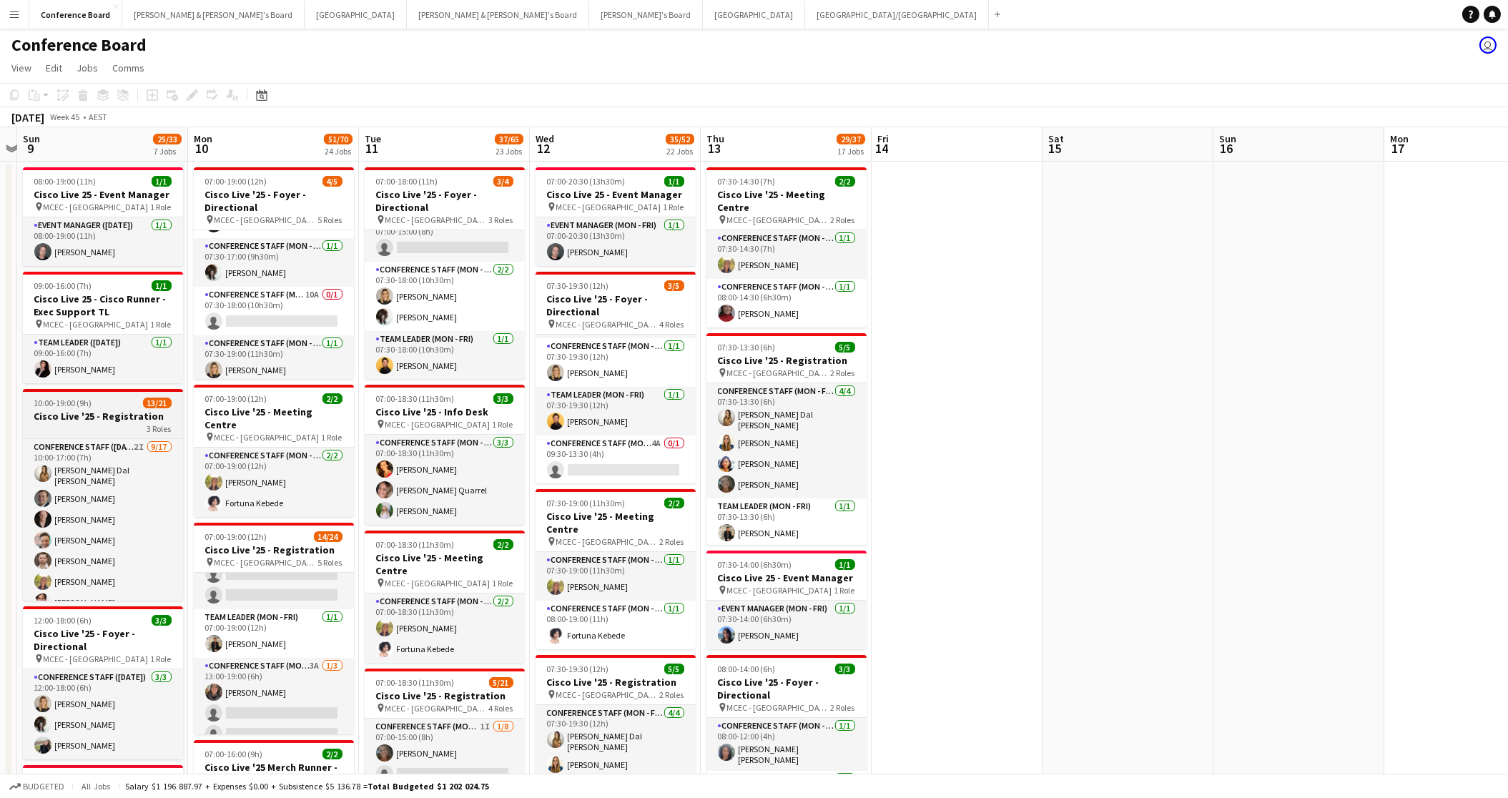
click at [124, 428] on div "3 Roles" at bounding box center [103, 428] width 160 height 11
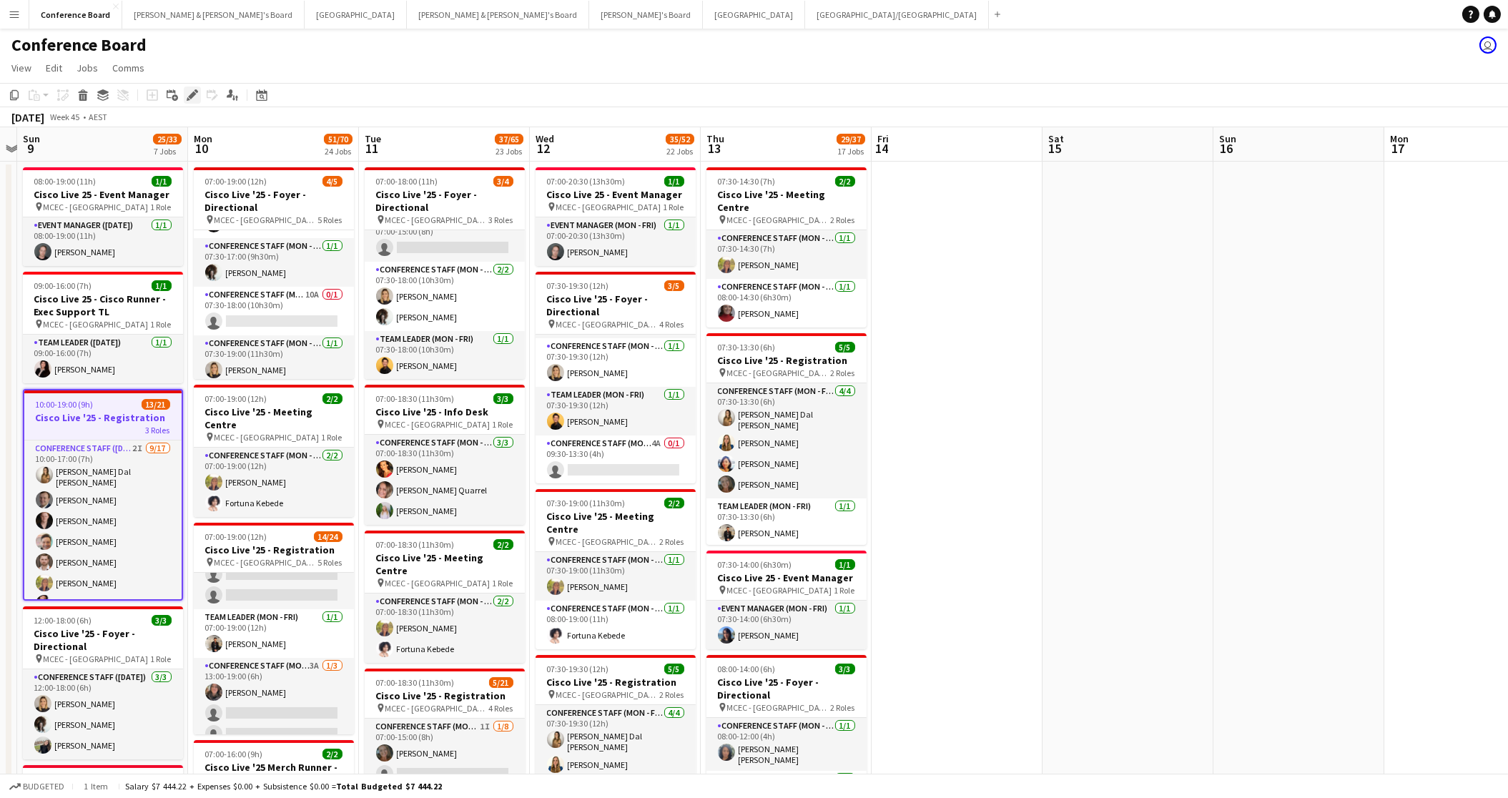
click at [187, 89] on icon "Edit" at bounding box center [192, 94] width 11 height 11
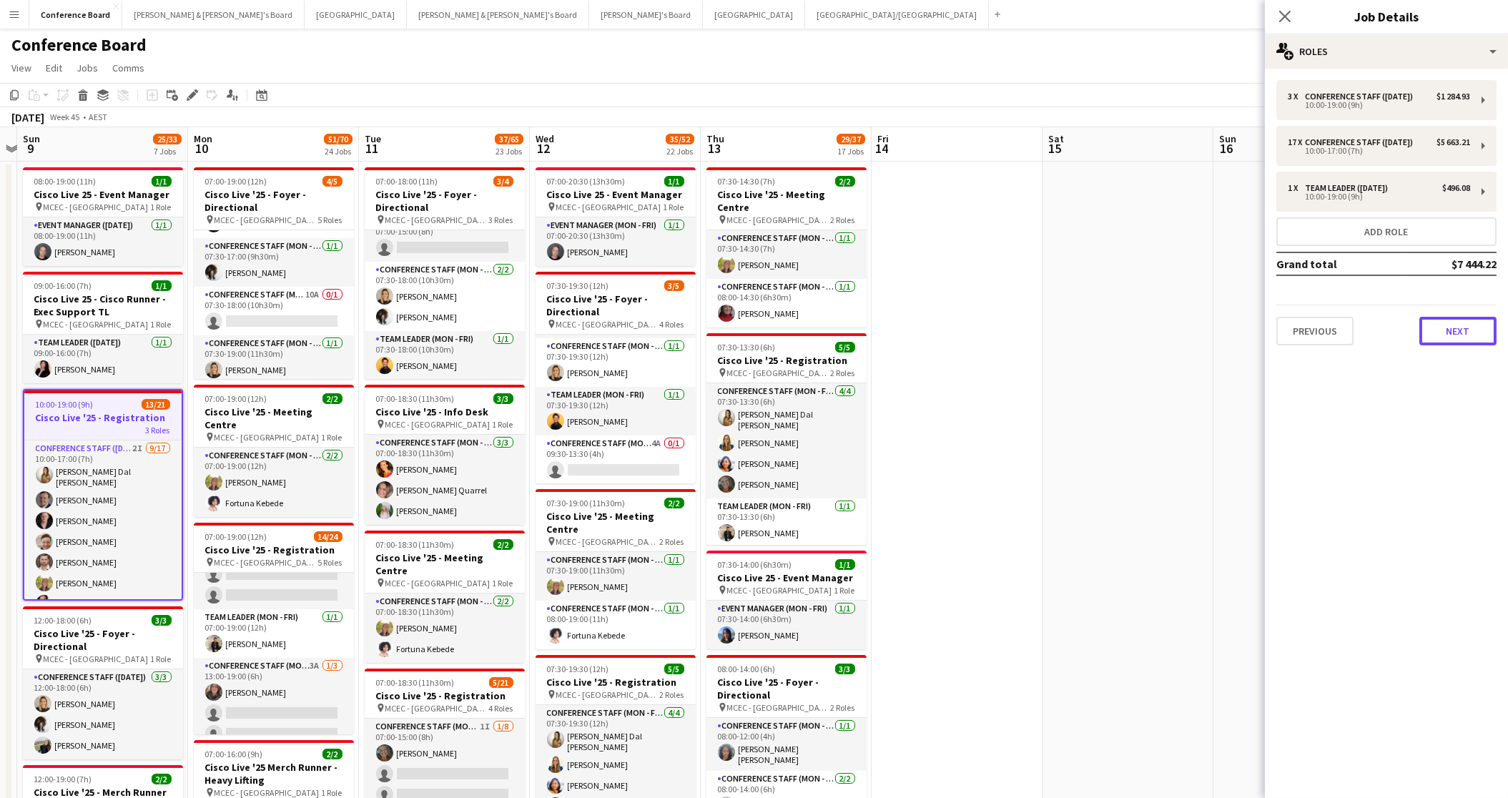
click at [1233, 330] on button "Next" at bounding box center [1458, 331] width 77 height 29
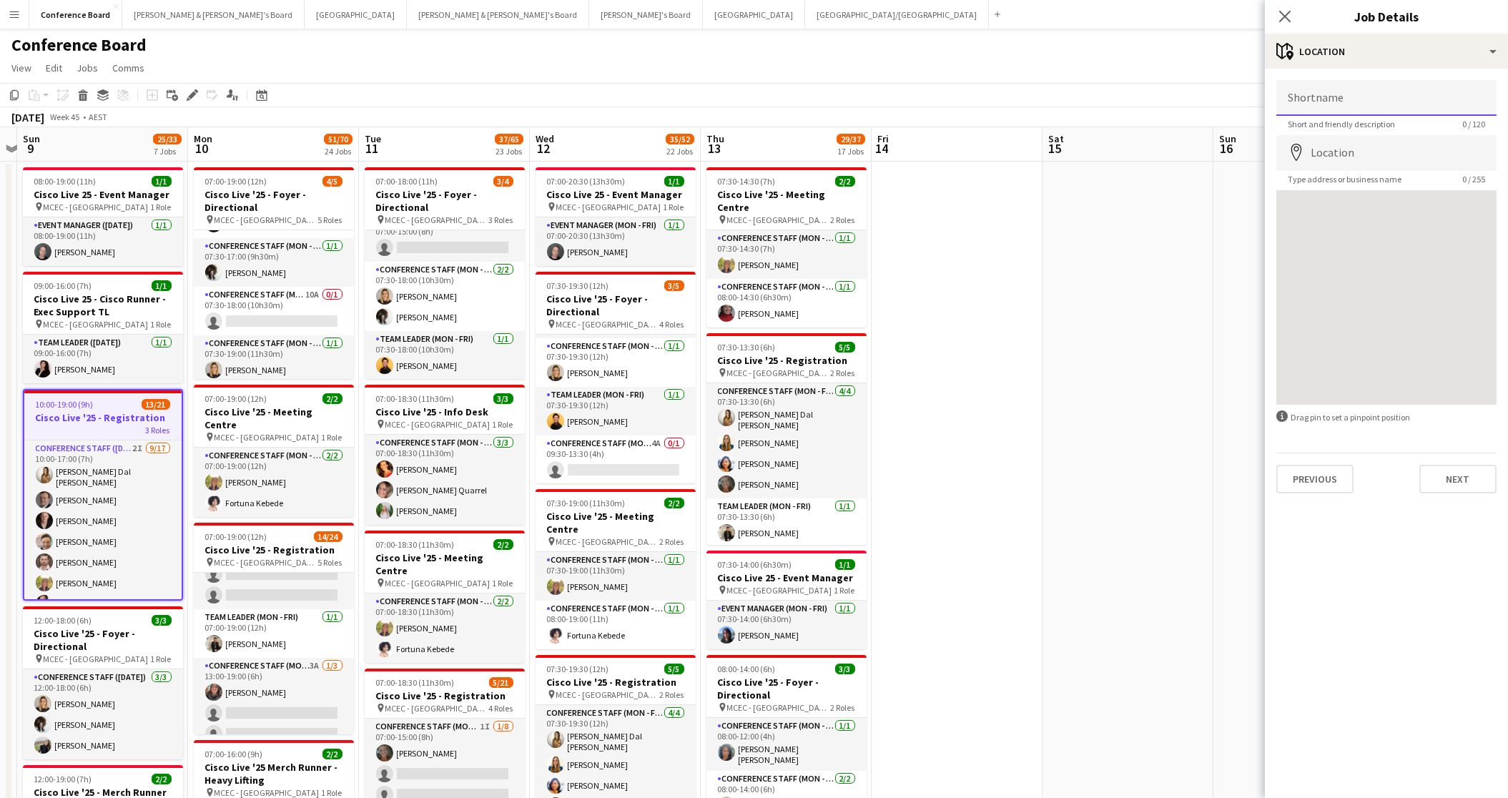
click at [1233, 99] on input "Shortname" at bounding box center [1387, 98] width 220 height 36
type input "**********"
click at [1233, 155] on input "Location" at bounding box center [1387, 153] width 220 height 36
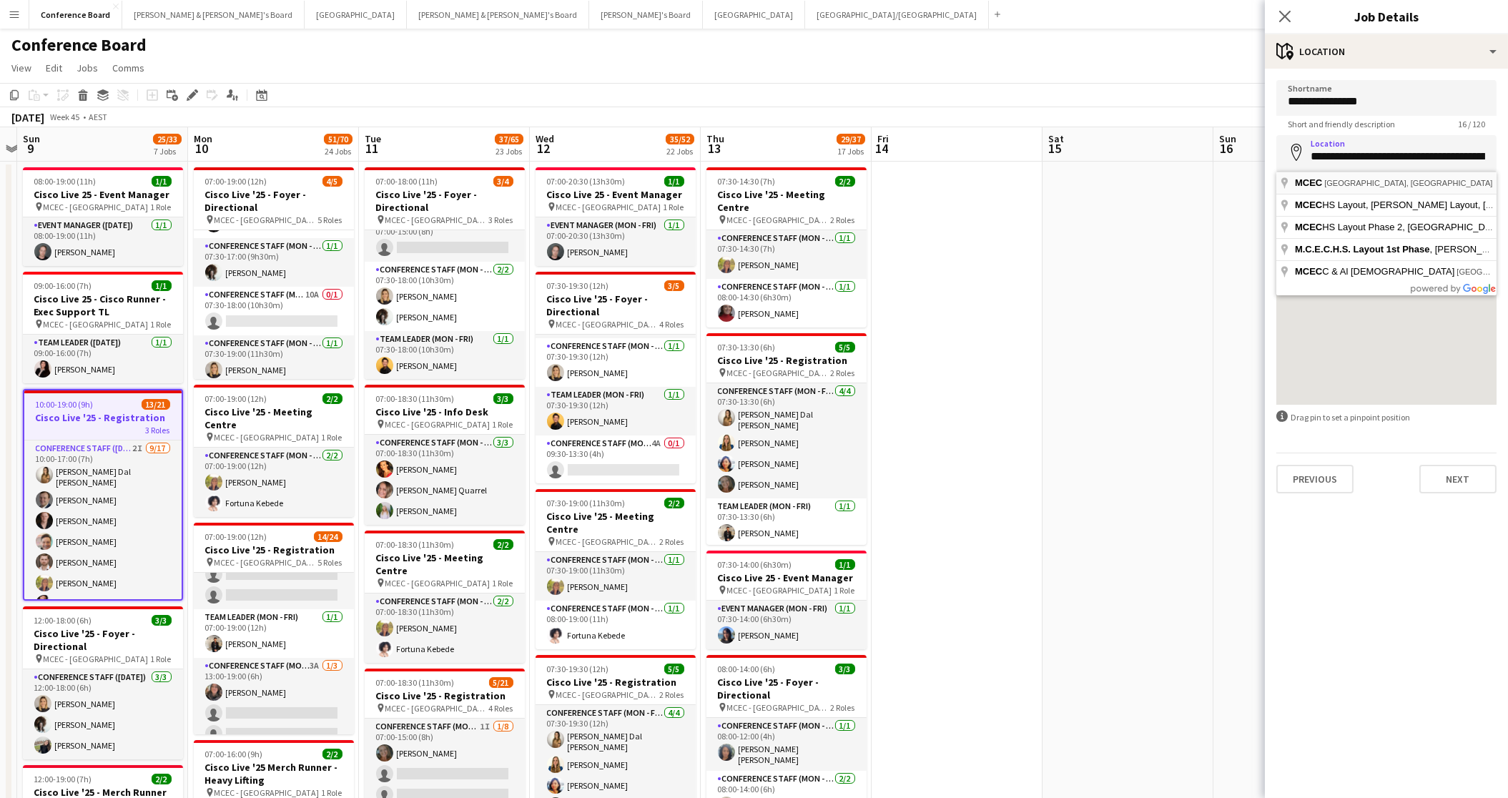
type input "**********"
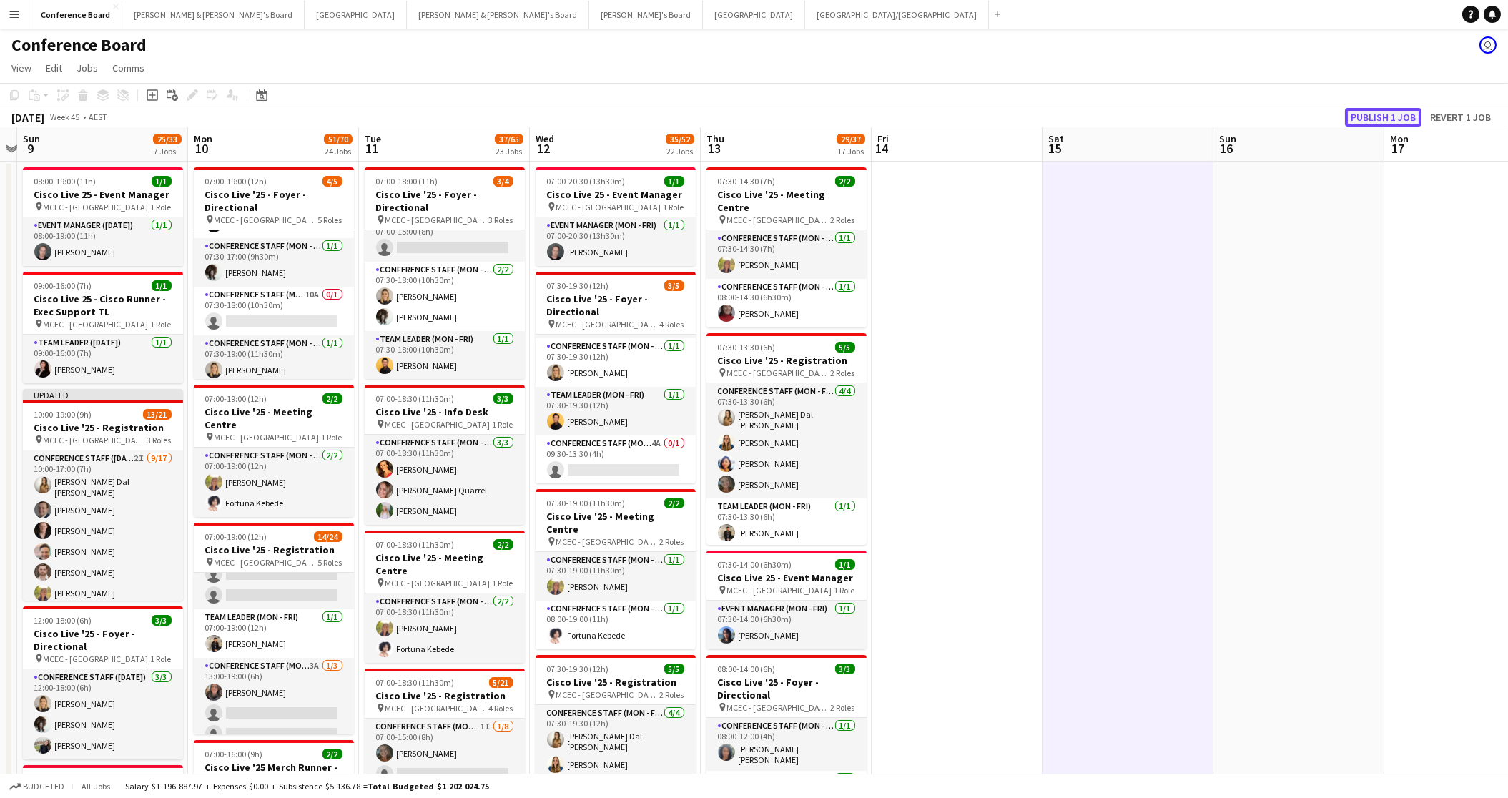
click at [1233, 117] on button "Publish 1 job" at bounding box center [1383, 117] width 77 height 19
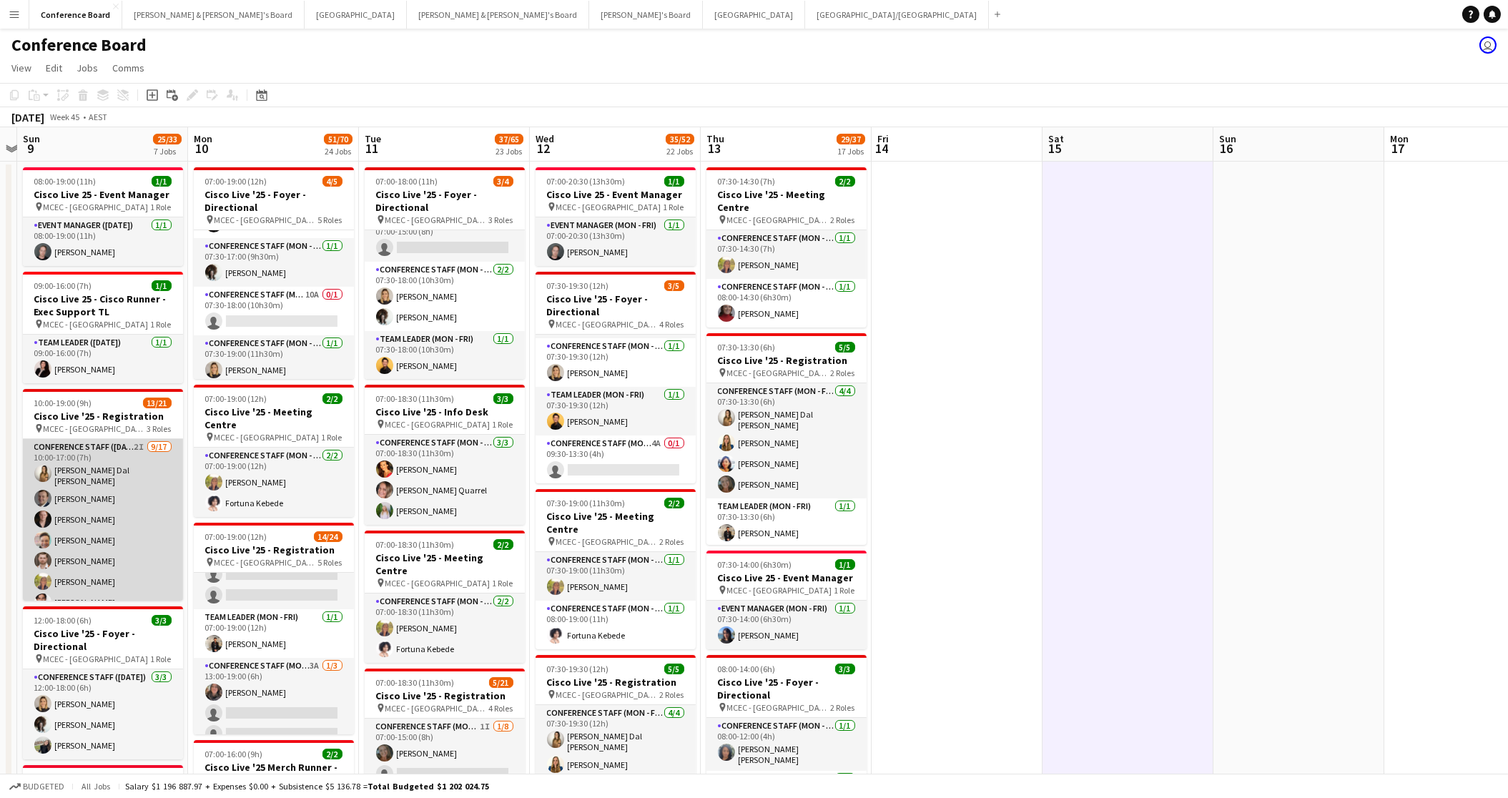
click at [84, 481] on app-card-role "Conference Staff ([DATE]) 2I [DATE] 10:00-17:00 (7h) [PERSON_NAME] Dal [PERSON_…" at bounding box center [103, 631] width 160 height 385
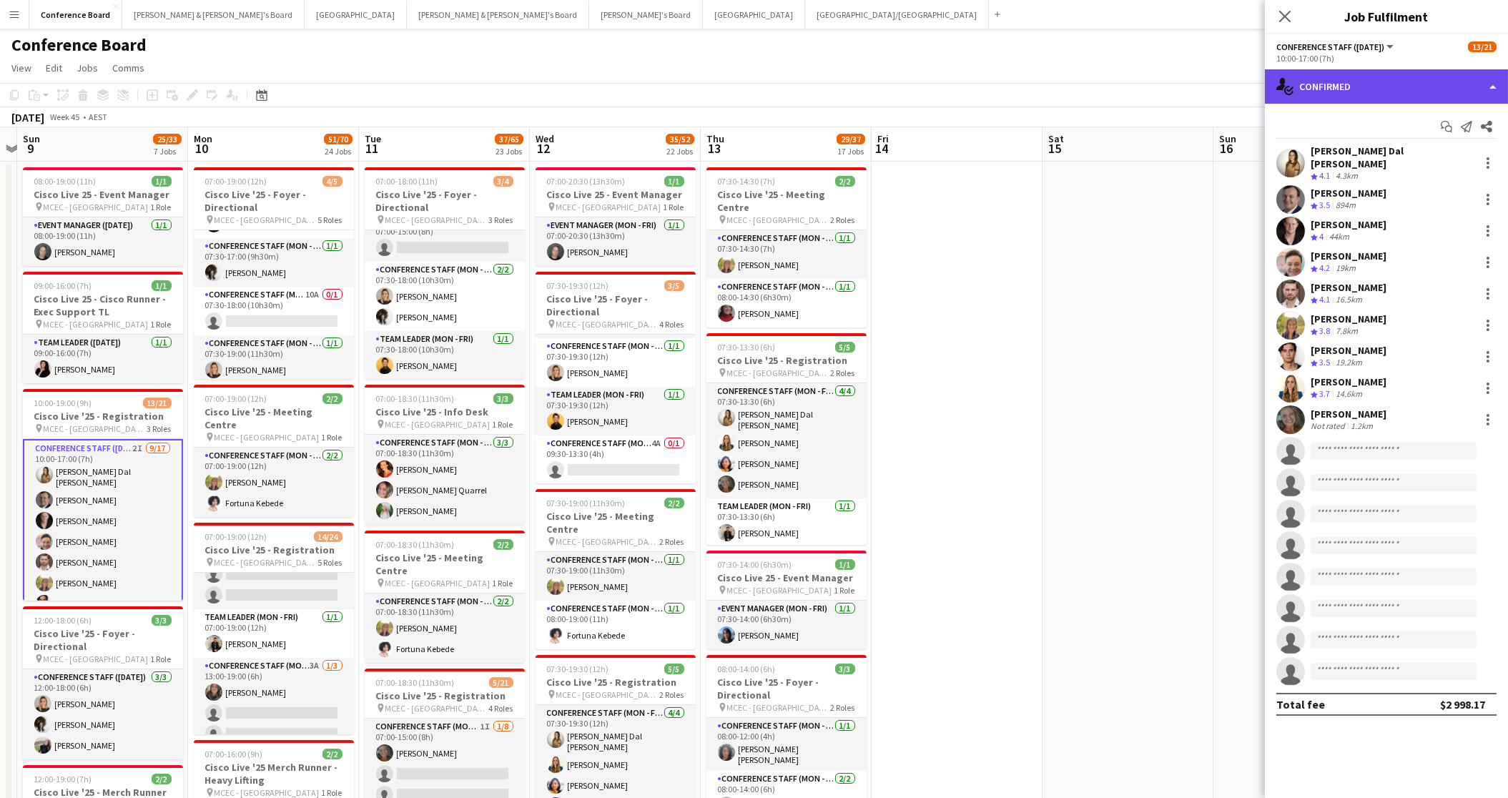
click at [1233, 82] on div "single-neutral-actions-check-2 Confirmed" at bounding box center [1386, 86] width 243 height 34
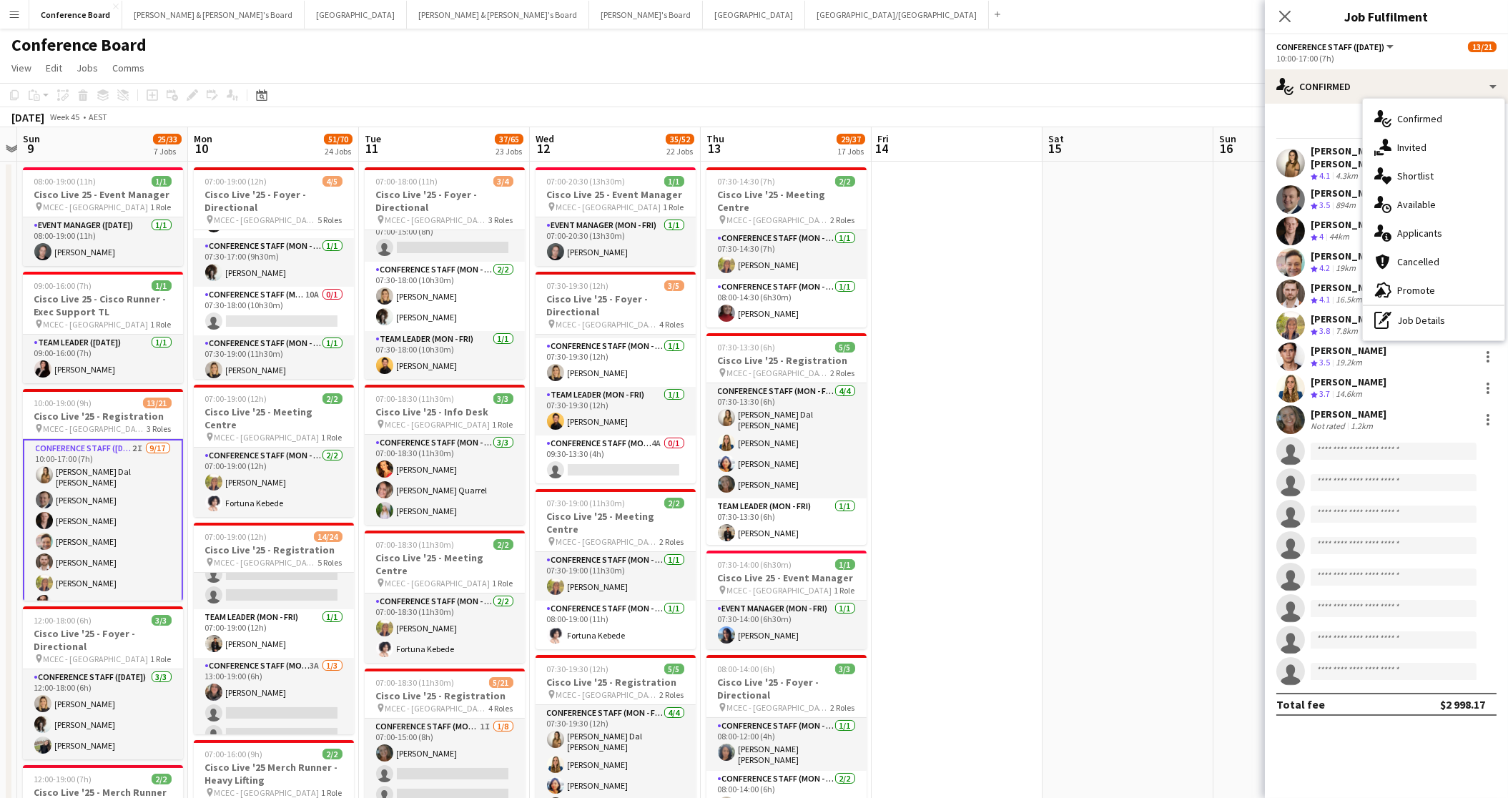
click at [1233, 204] on span "Available" at bounding box center [1416, 204] width 39 height 13
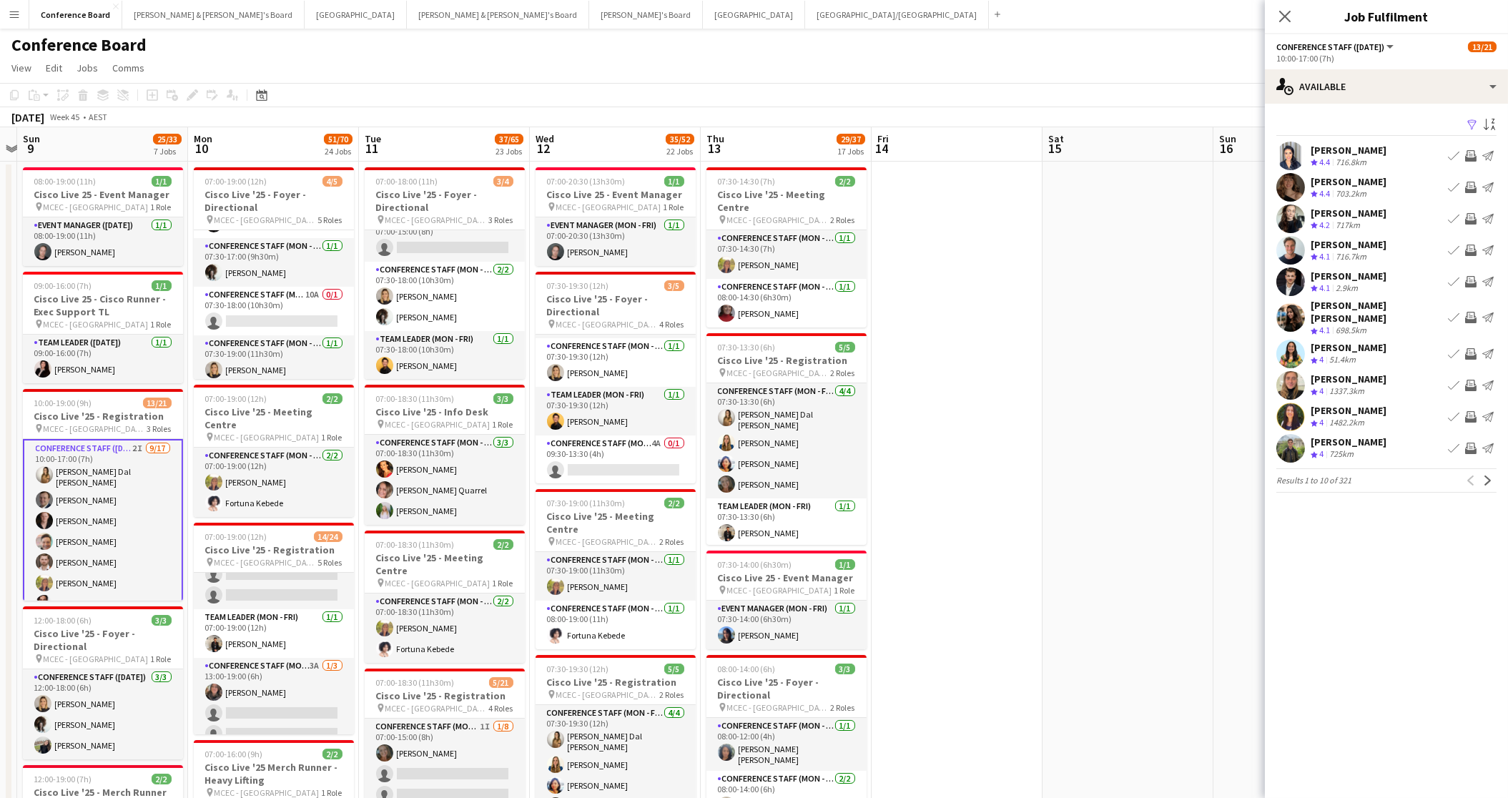
click at [1233, 125] on app-icon "Filter" at bounding box center [1472, 126] width 11 height 14
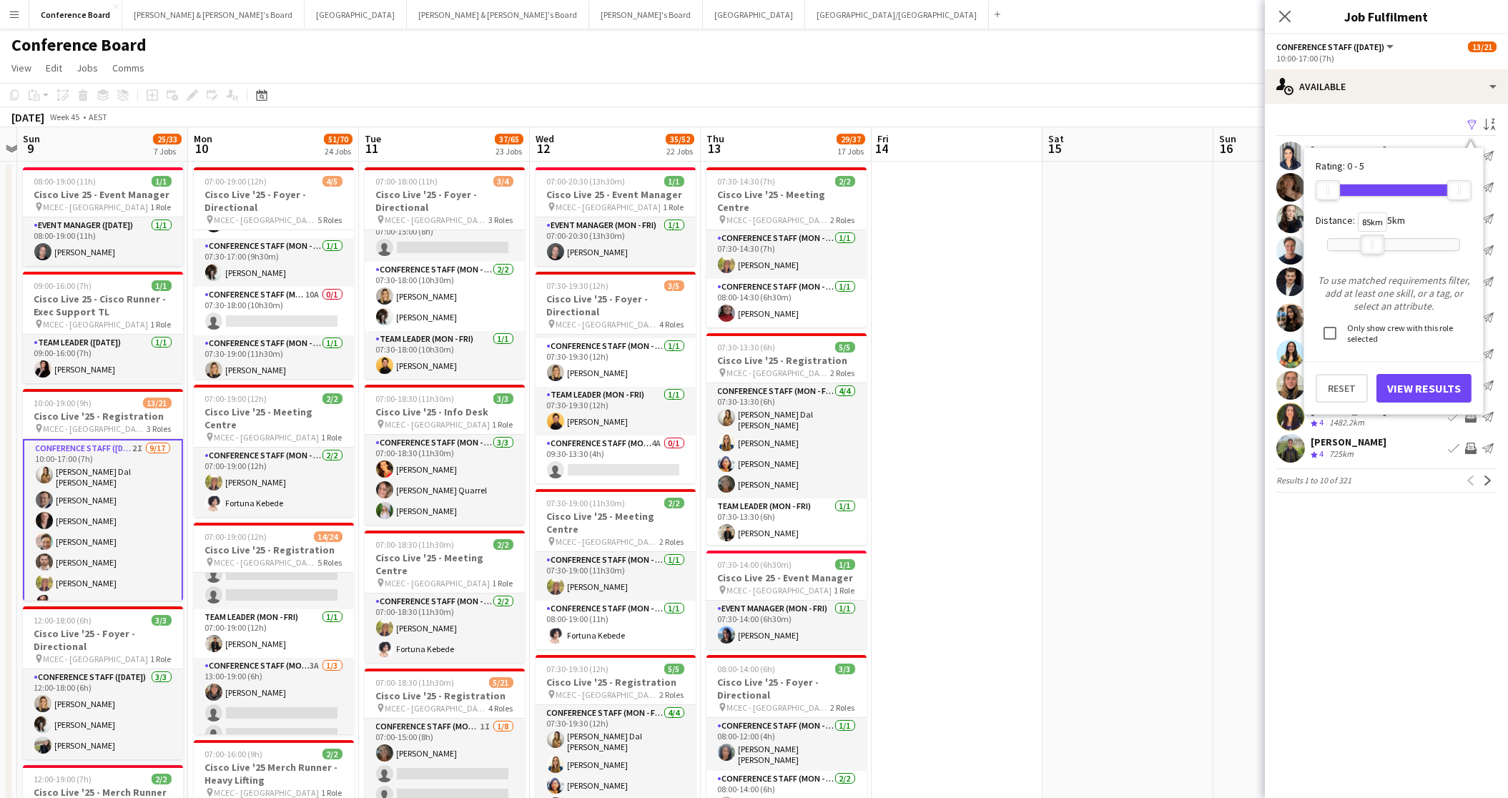
drag, startPoint x: 1458, startPoint y: 245, endPoint x: 1371, endPoint y: 249, distance: 87.4
click at [1233, 249] on div "85km" at bounding box center [1373, 245] width 24 height 20
click at [1233, 388] on button "View Results" at bounding box center [1424, 388] width 95 height 29
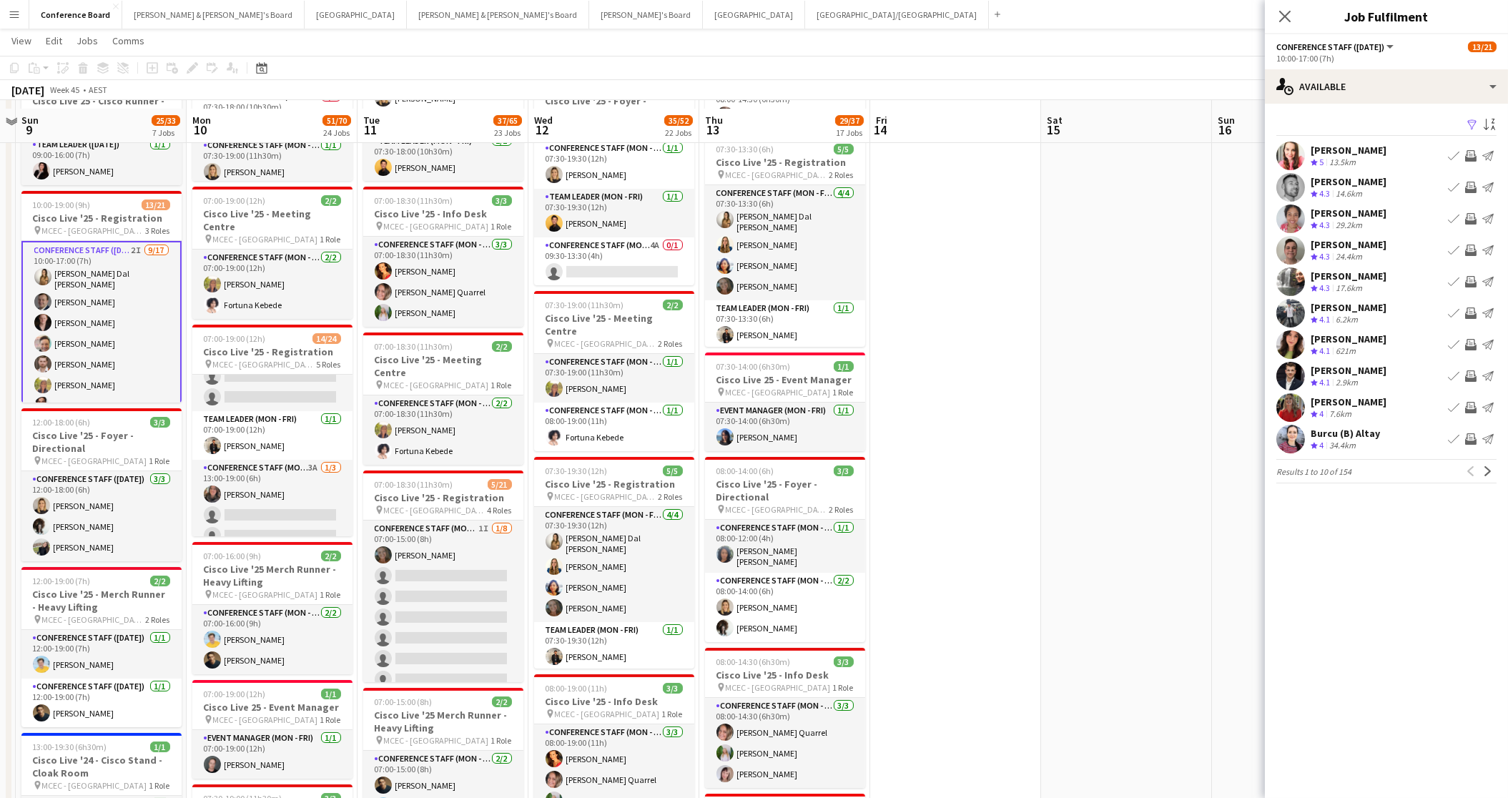
scroll to position [193, 0]
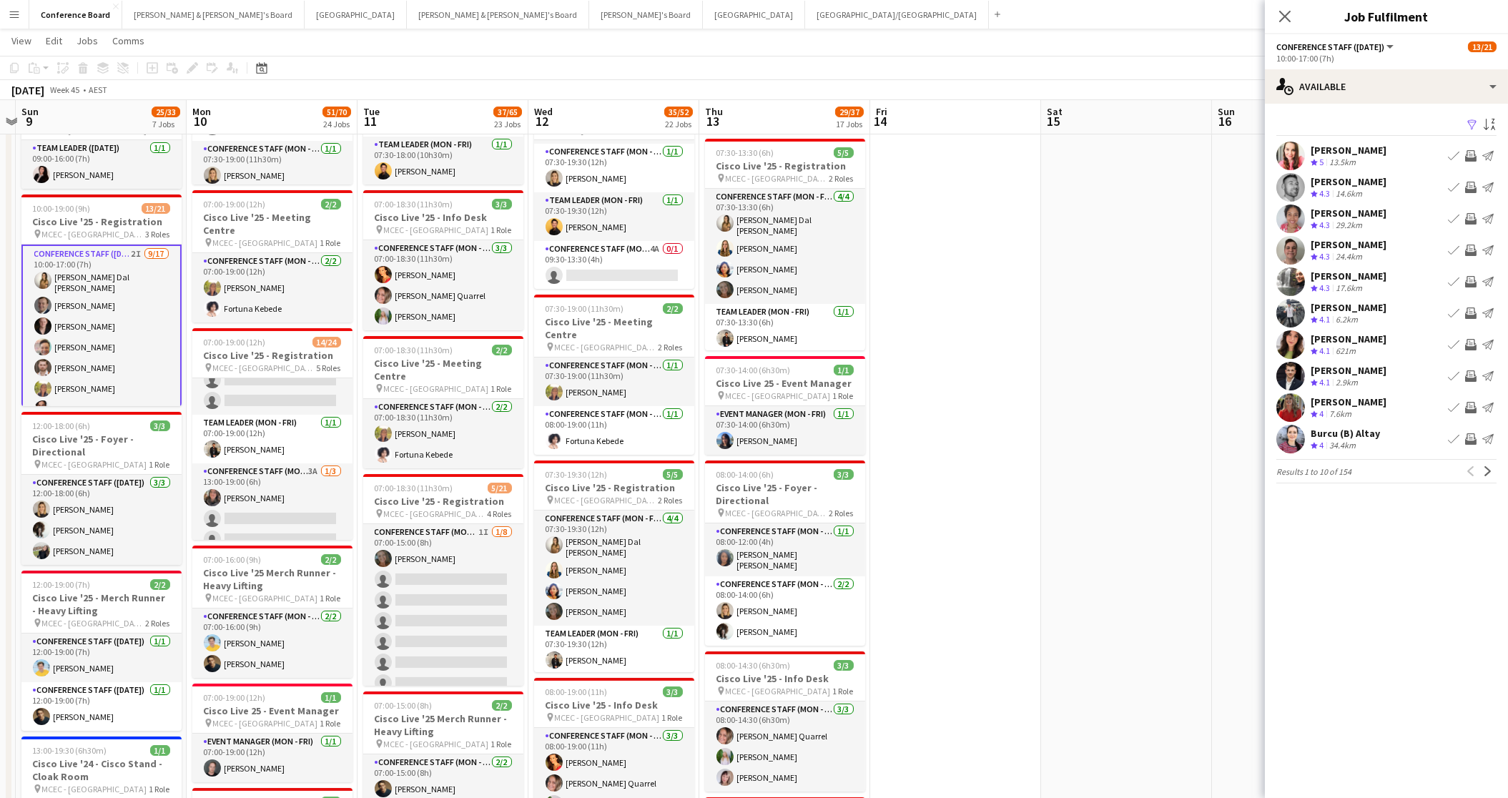
click at [1233, 373] on app-icon "Invite crew" at bounding box center [1470, 375] width 11 height 11
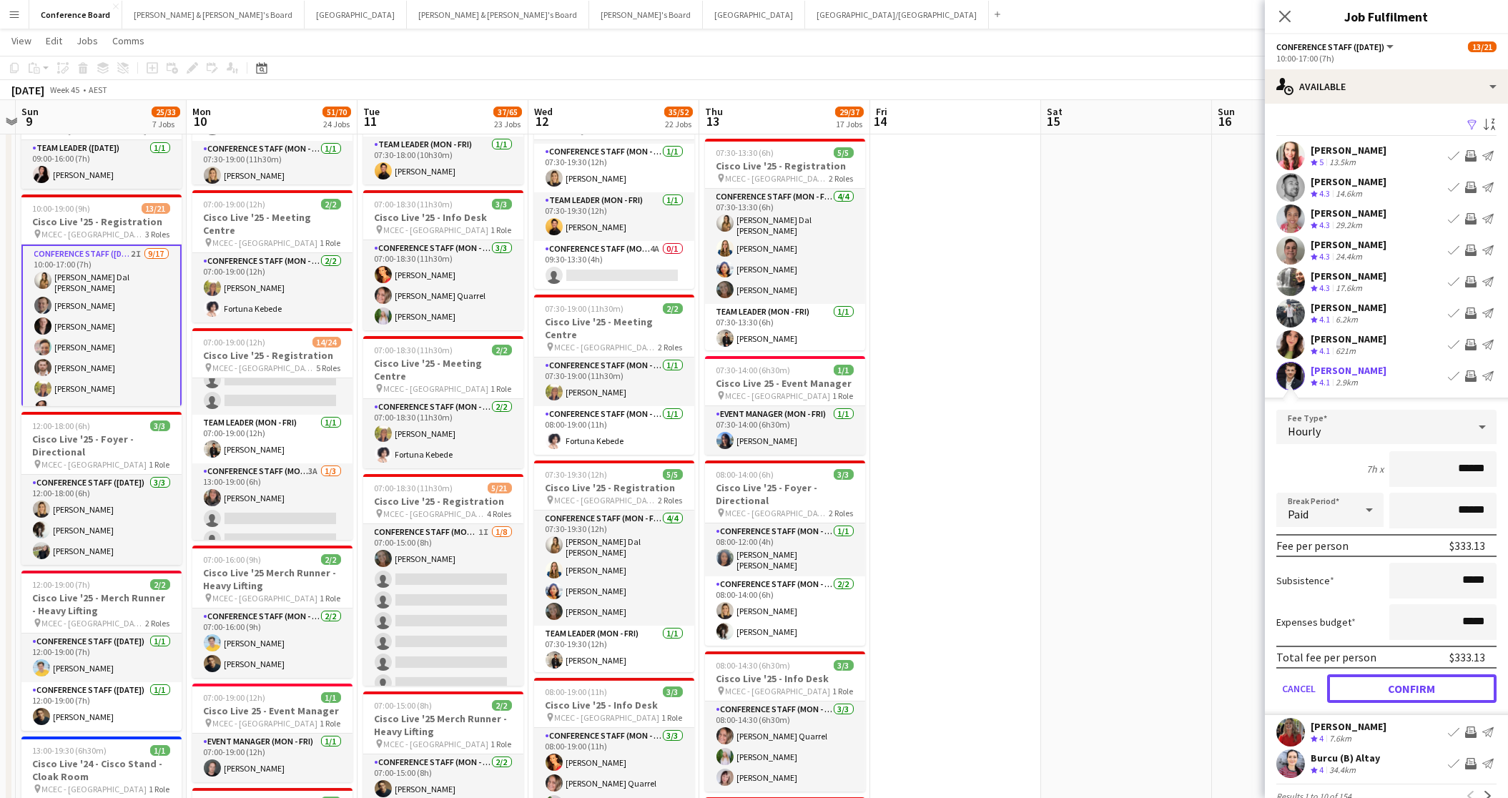
click at [1233, 690] on button "Confirm" at bounding box center [1411, 688] width 169 height 29
